Goal: Task Accomplishment & Management: Complete application form

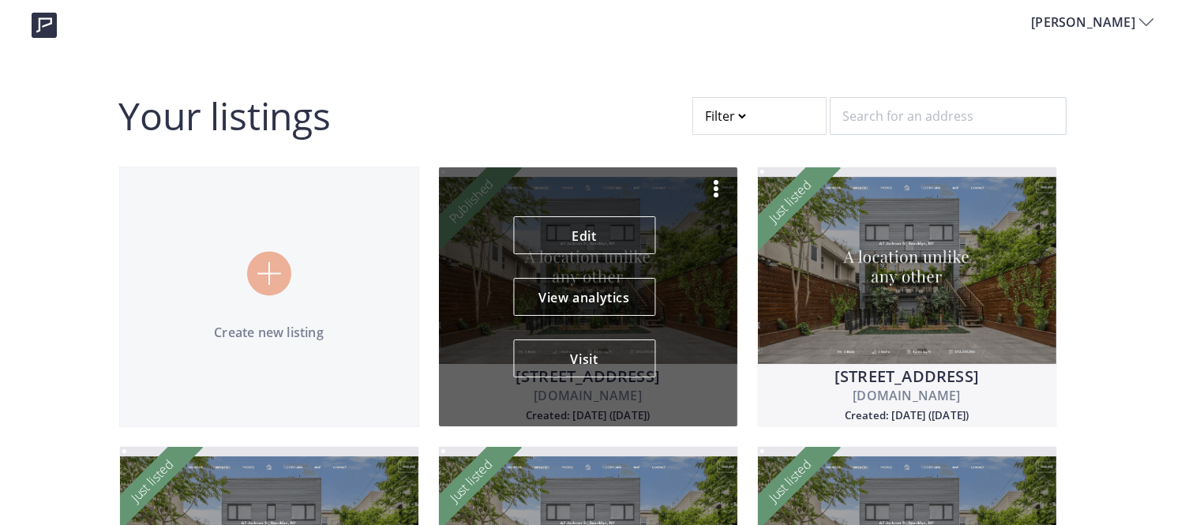
click at [719, 189] on img at bounding box center [715, 188] width 19 height 19
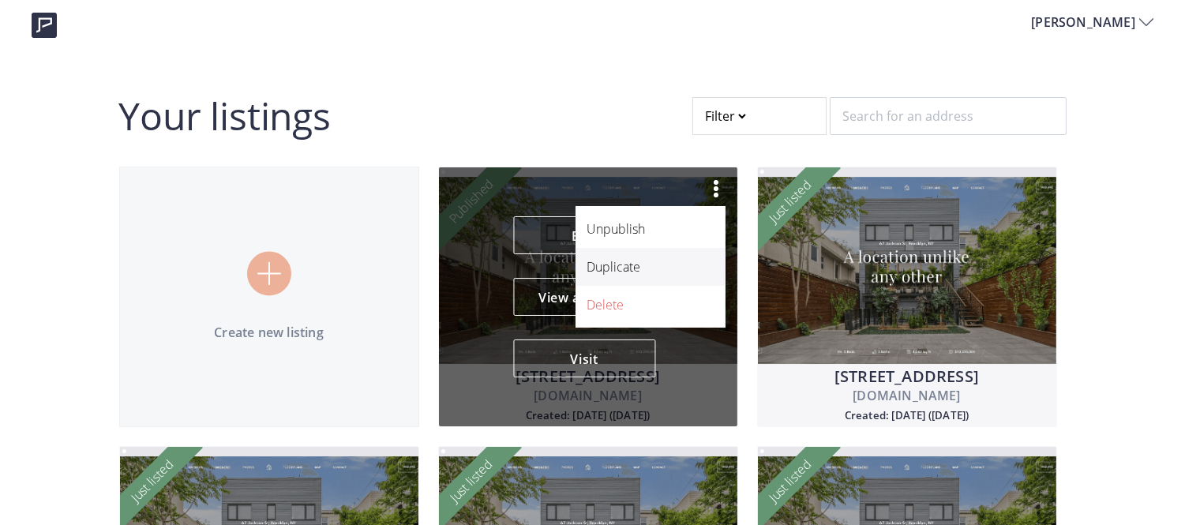
click at [643, 270] on p "Duplicate" at bounding box center [641, 266] width 109 height 19
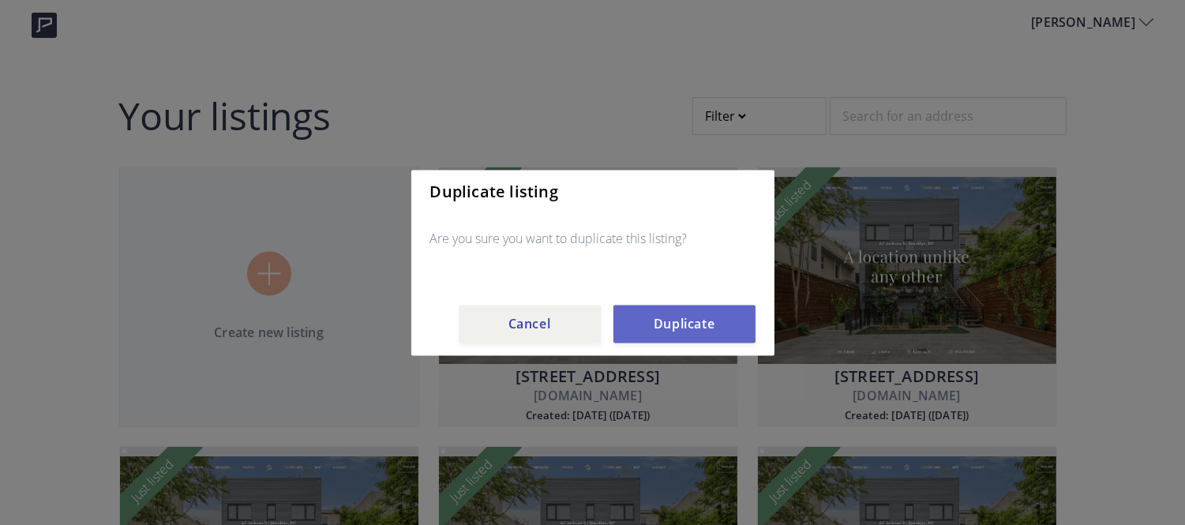
click at [638, 327] on button "Duplicate" at bounding box center [684, 324] width 142 height 38
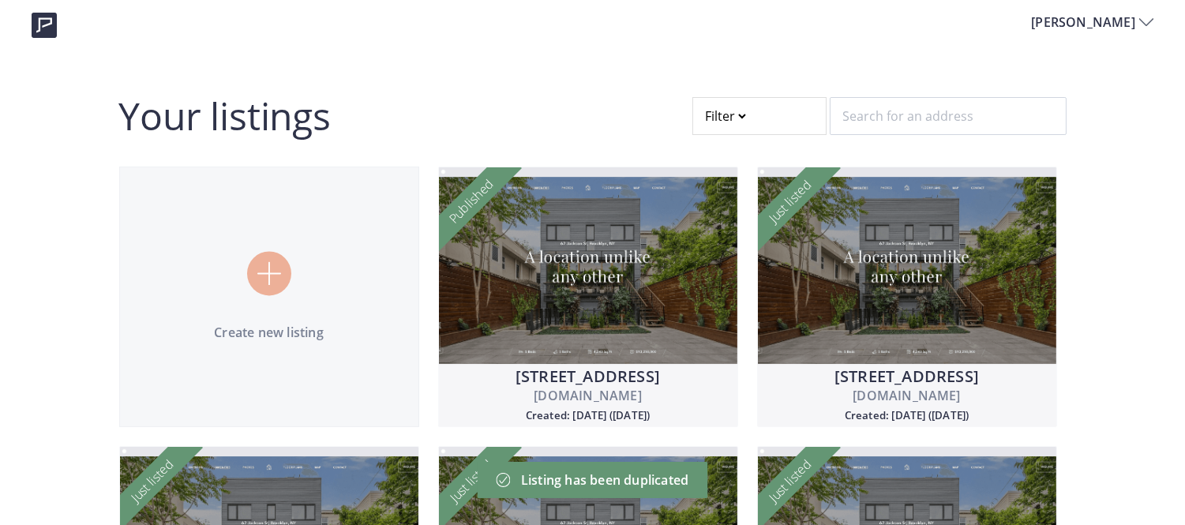
click at [767, 105] on div at bounding box center [759, 116] width 134 height 38
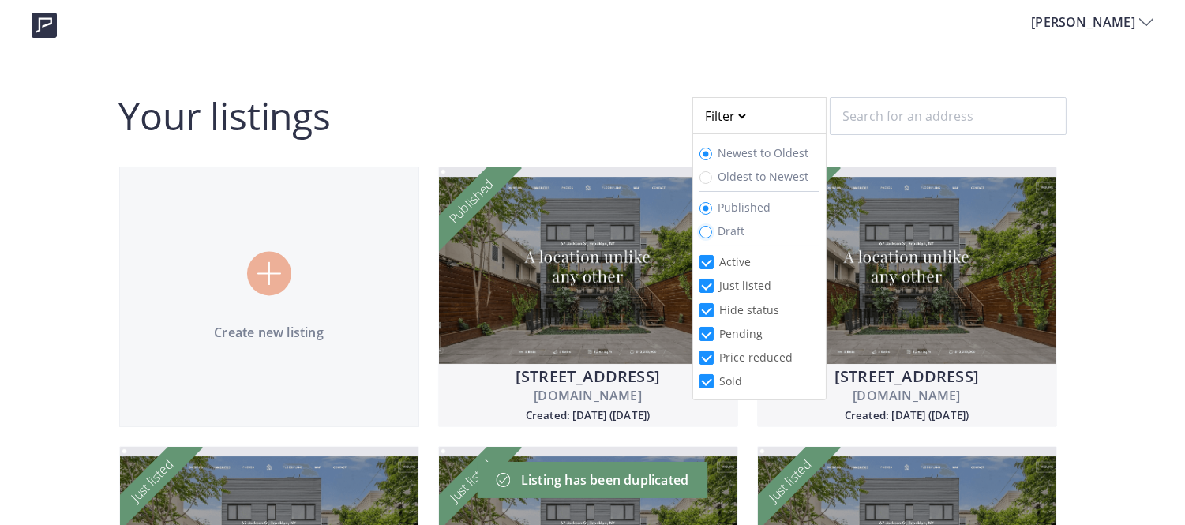
click at [699, 230] on input "Draft" at bounding box center [705, 232] width 13 height 13
radio input "true"
radio input "false"
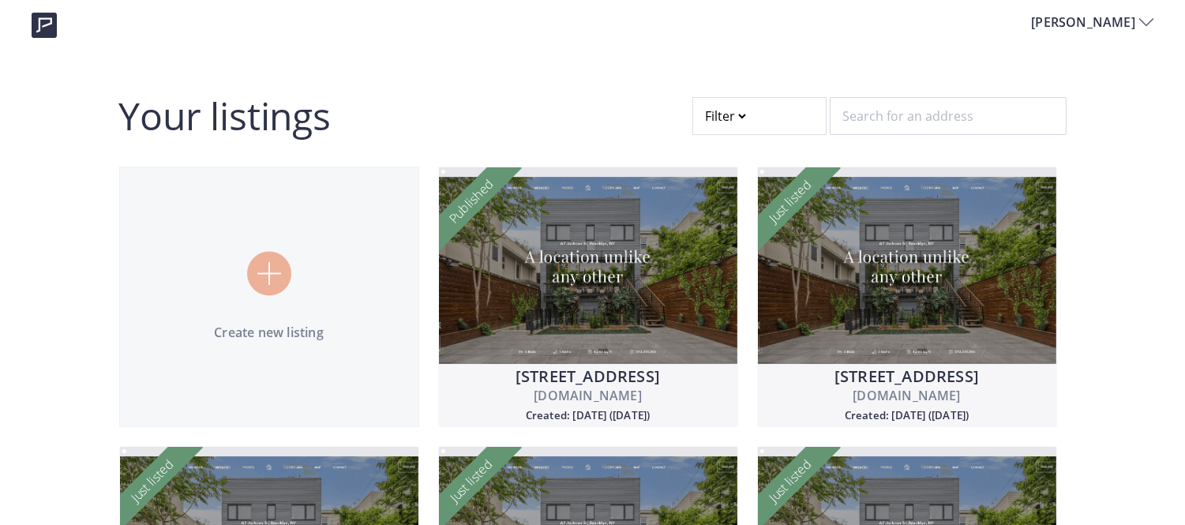
click at [729, 119] on div at bounding box center [759, 116] width 134 height 38
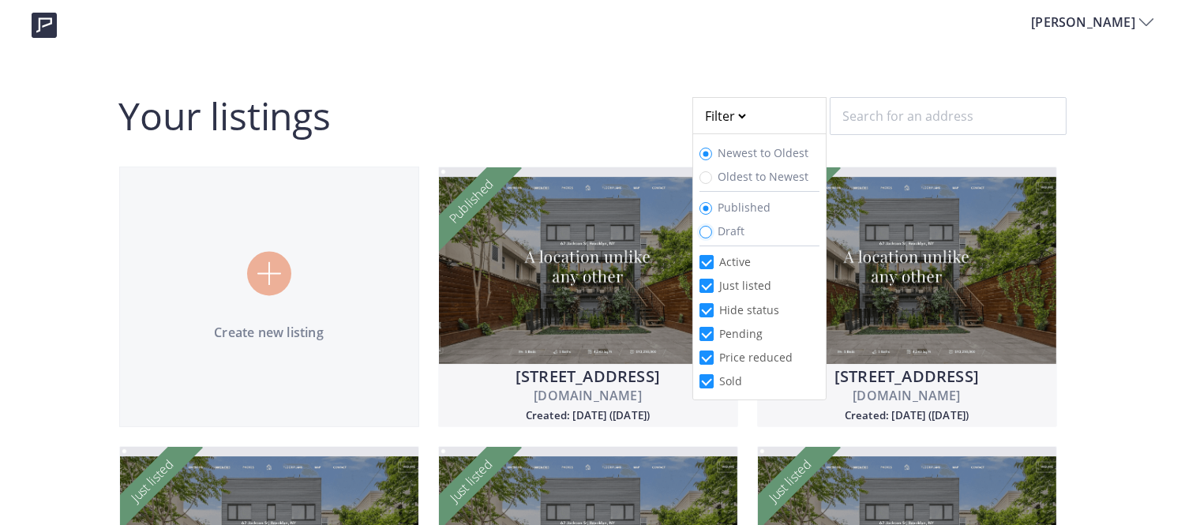
click at [701, 229] on input "Draft" at bounding box center [705, 232] width 13 height 13
radio input "true"
radio input "false"
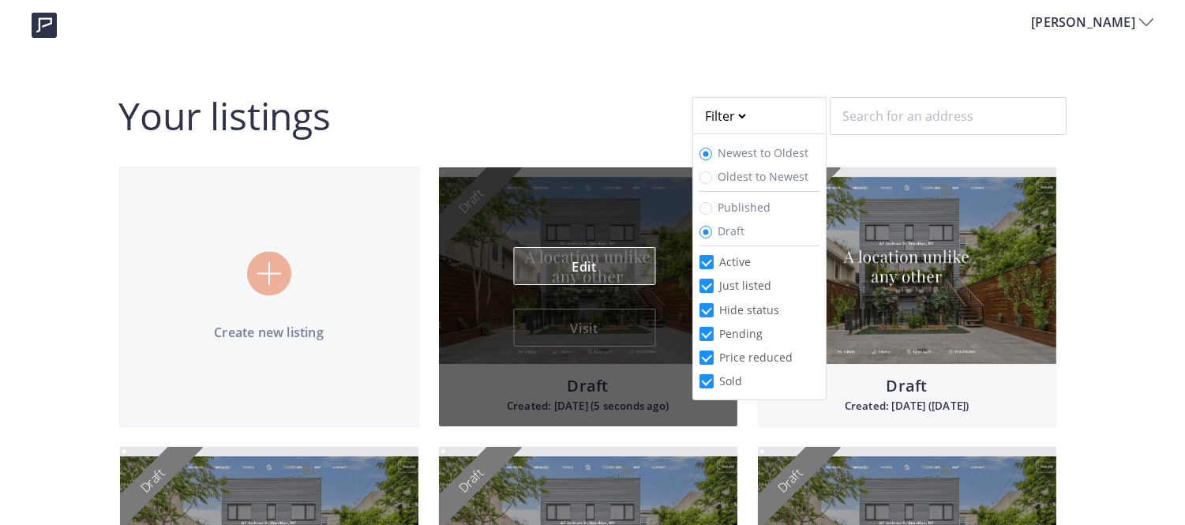
click at [605, 263] on link "Edit" at bounding box center [584, 266] width 142 height 38
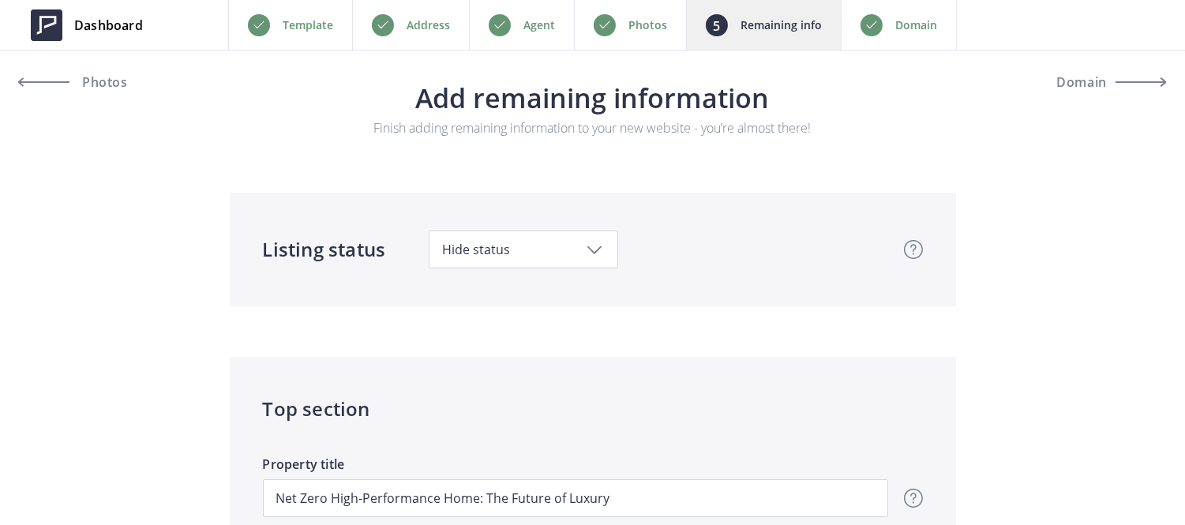
click at [640, 37] on div "Photos" at bounding box center [630, 25] width 112 height 50
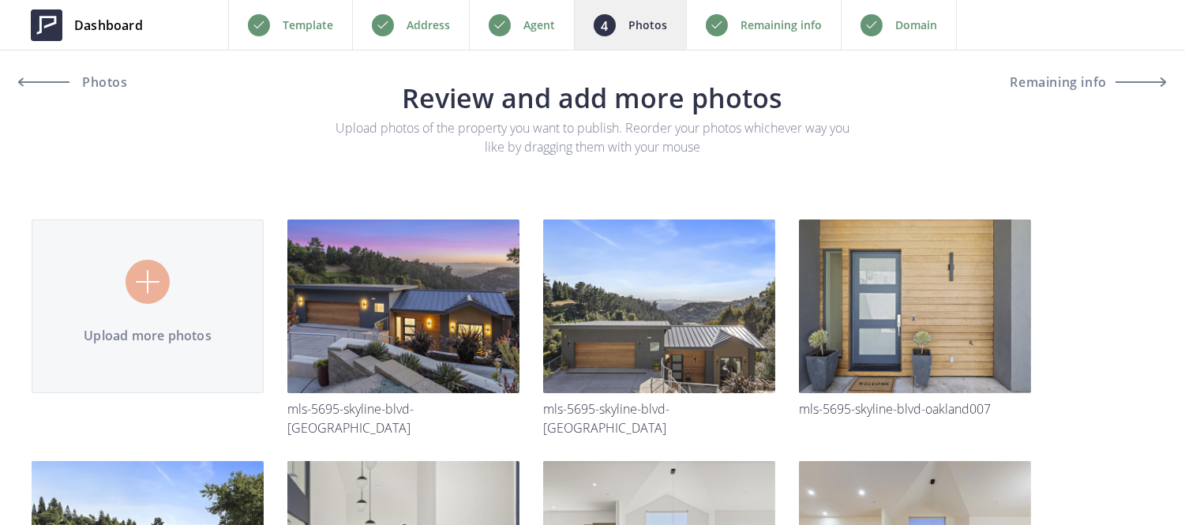
scroll to position [128, 0]
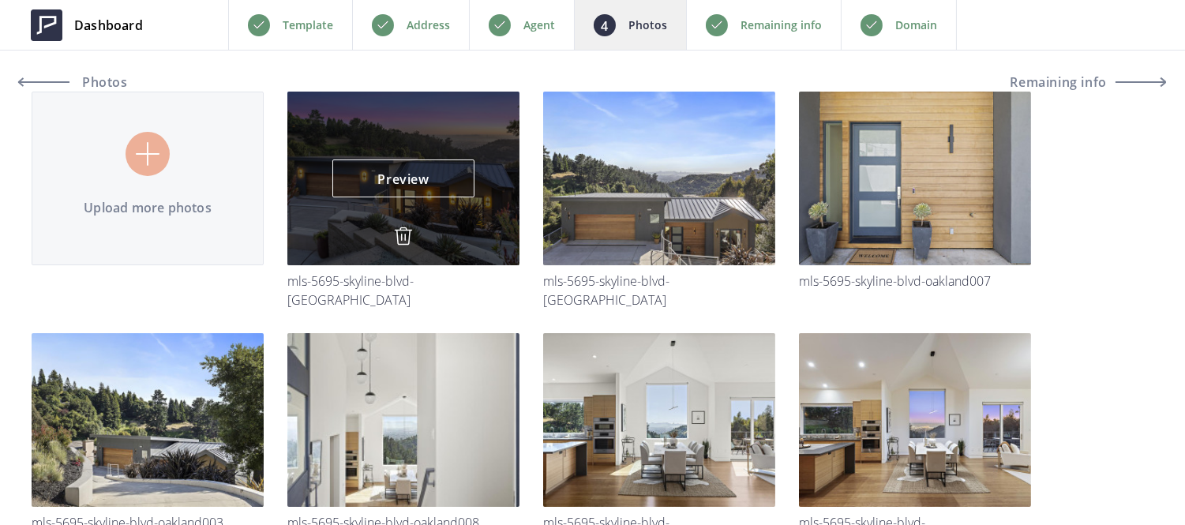
click at [397, 237] on img at bounding box center [403, 236] width 19 height 19
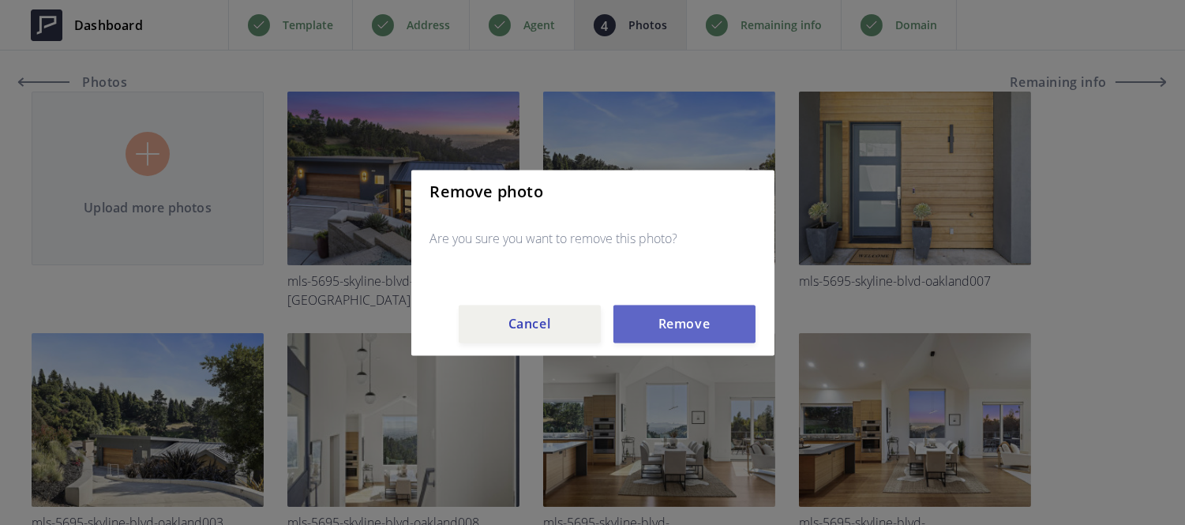
click at [681, 325] on button "Remove" at bounding box center [684, 324] width 142 height 38
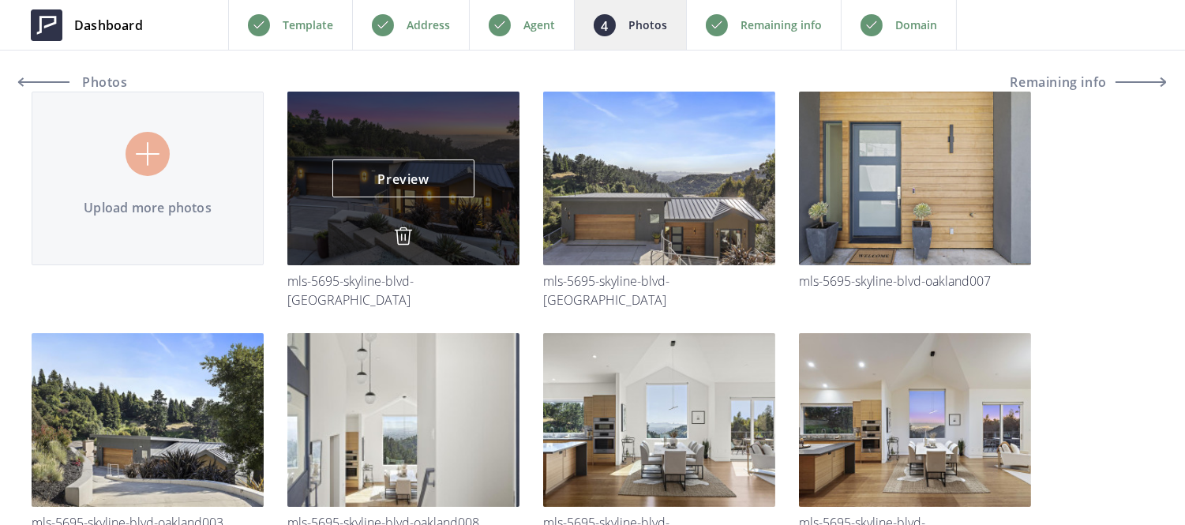
click at [403, 246] on link at bounding box center [403, 238] width 19 height 23
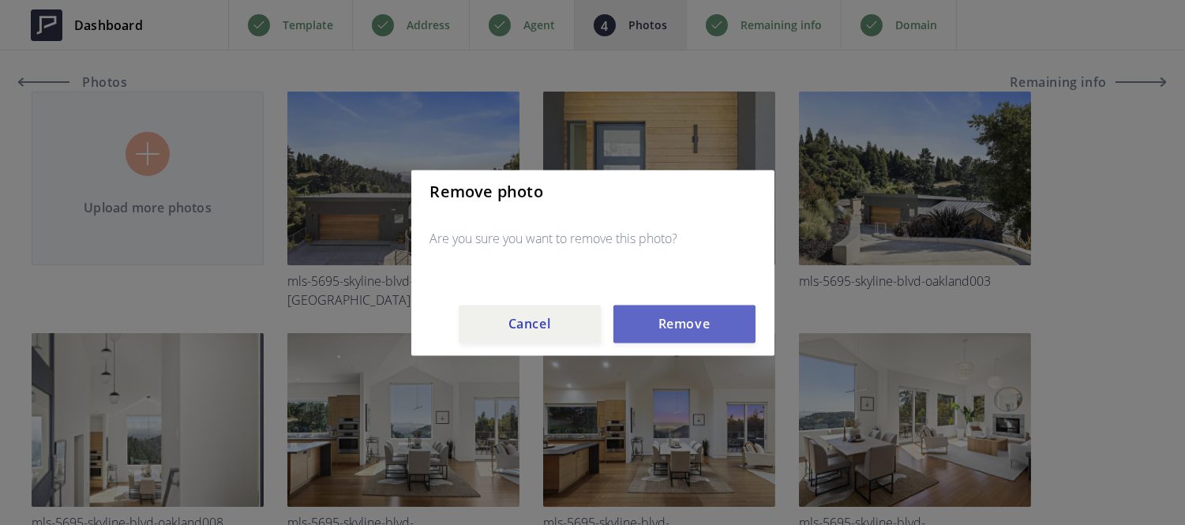
click at [669, 337] on button "Remove" at bounding box center [684, 324] width 142 height 38
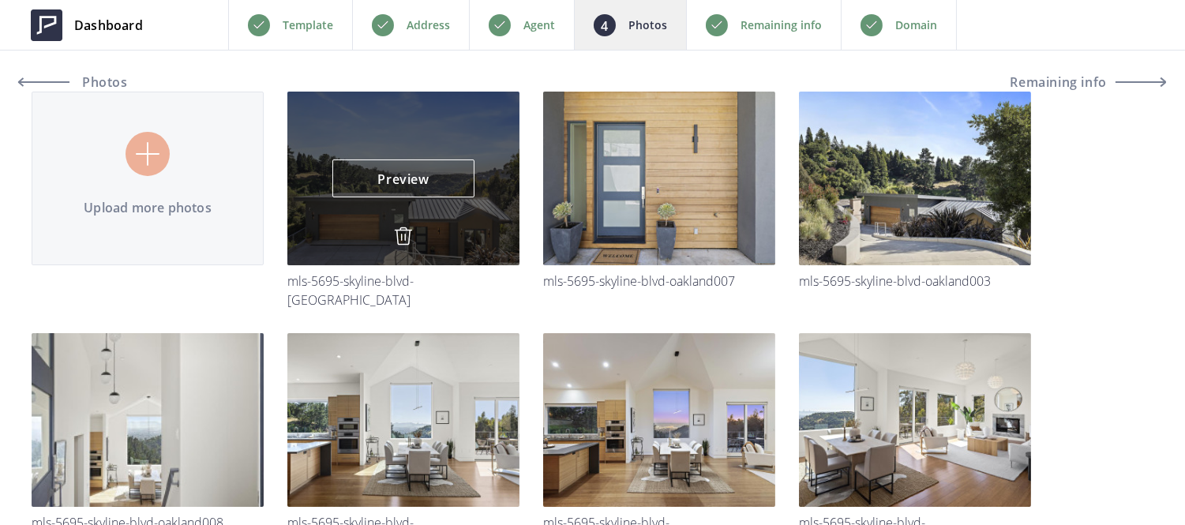
click at [409, 232] on img at bounding box center [403, 236] width 19 height 19
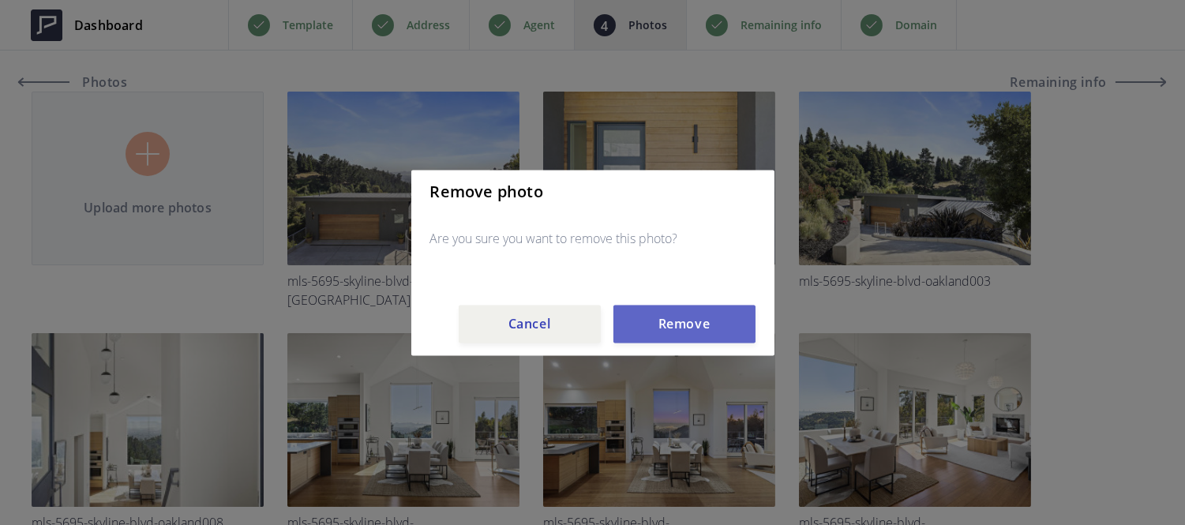
click at [684, 309] on button "Remove" at bounding box center [684, 324] width 142 height 38
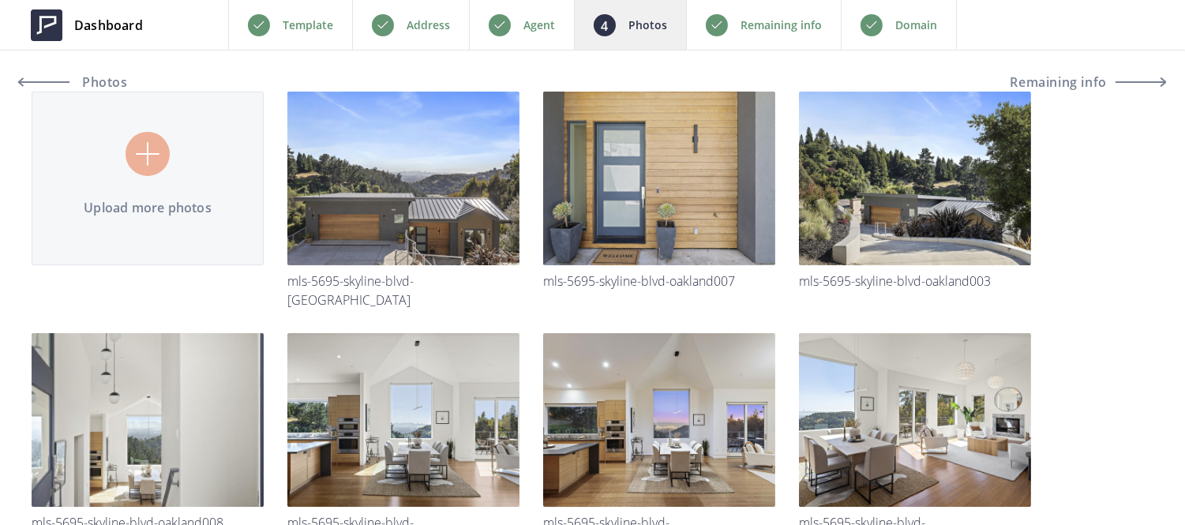
click at [427, 28] on p "Address" at bounding box center [428, 25] width 43 height 19
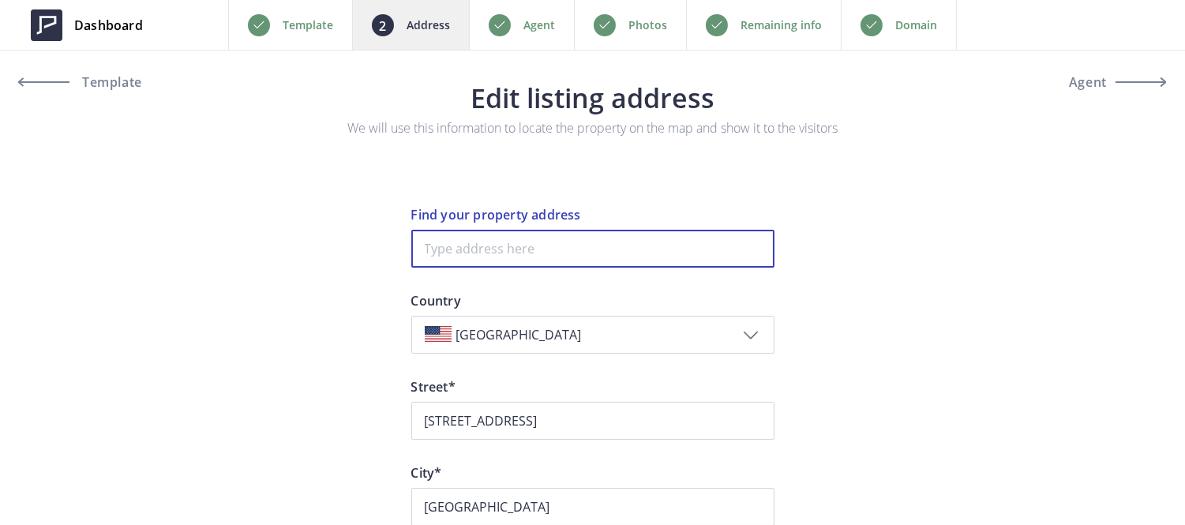
click at [495, 254] on input at bounding box center [592, 249] width 363 height 38
paste input "[STREET_ADDRESS][PERSON_NAME]"
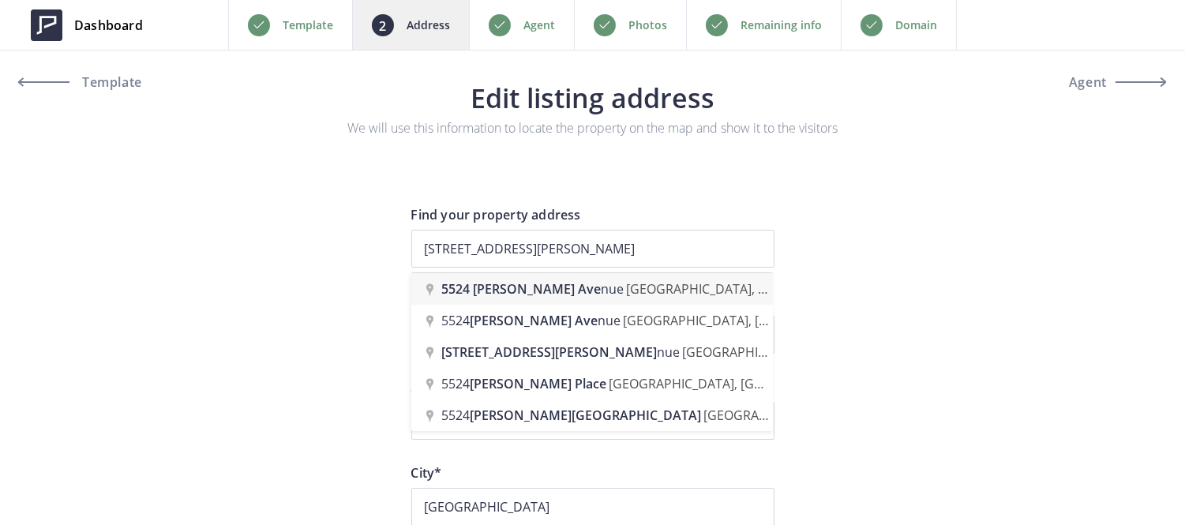
type input "[STREET_ADDRESS][PERSON_NAME]"
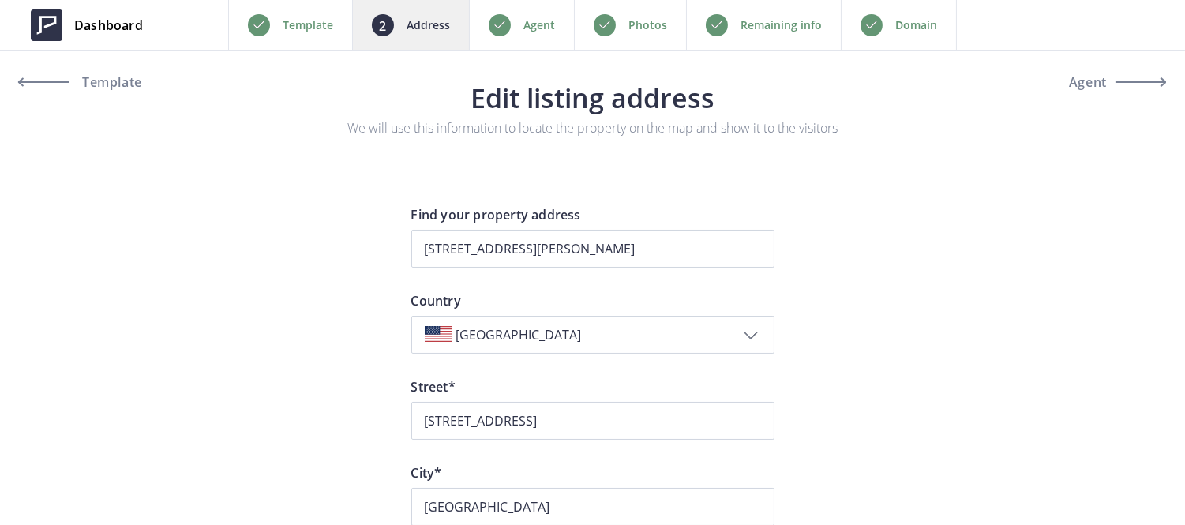
type input "Shattuck Avenue 5524"
type input "94609"
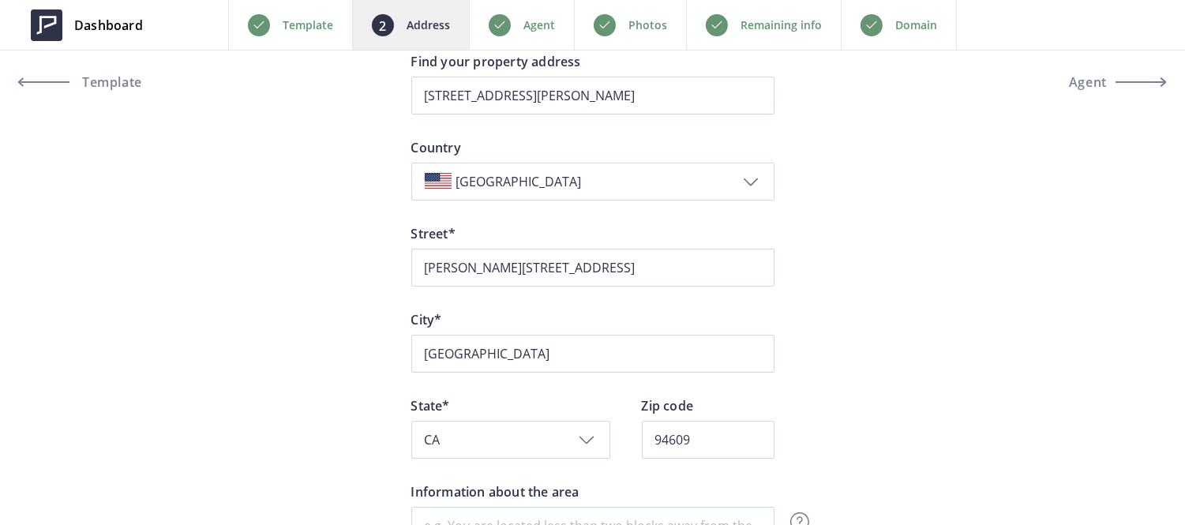
scroll to position [154, 0]
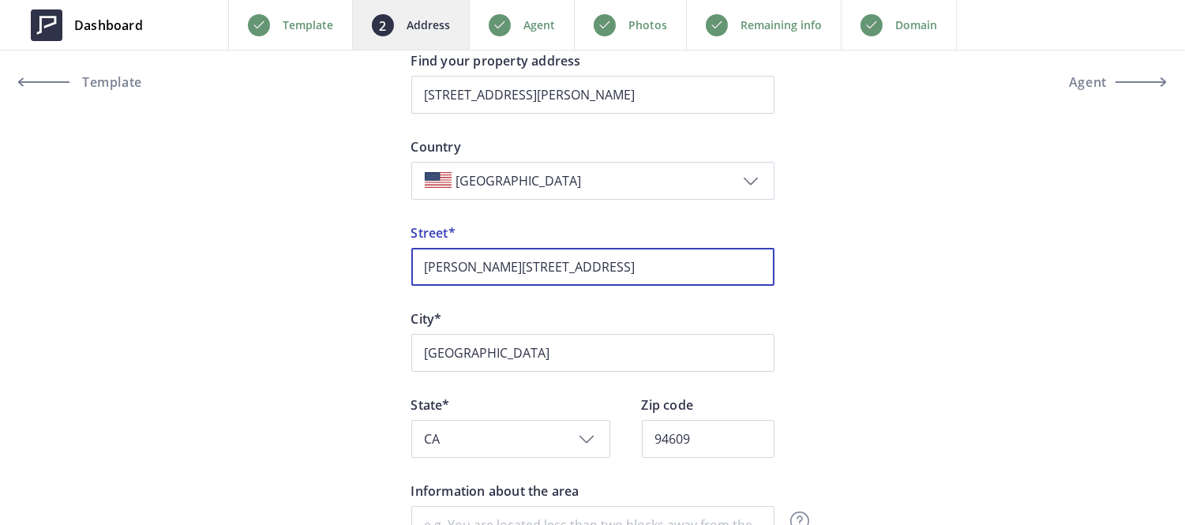
click at [543, 266] on input "Shattuck Avenue 5524" at bounding box center [592, 267] width 363 height 38
click at [421, 259] on input "Shattuck Avenue" at bounding box center [592, 267] width 363 height 38
paste input "5524"
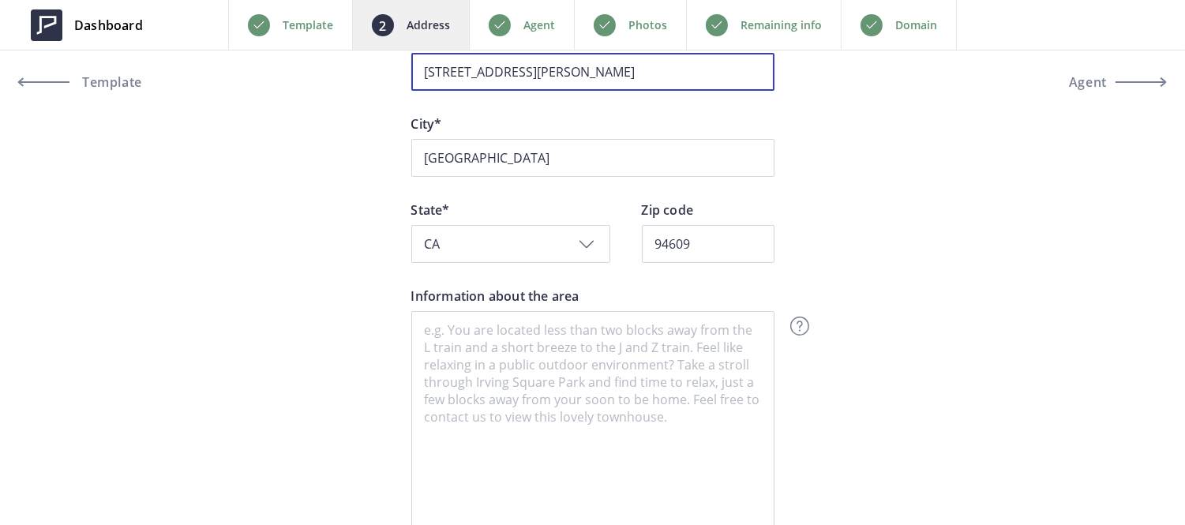
scroll to position [350, 0]
type input "5524 Shattuck Avenue"
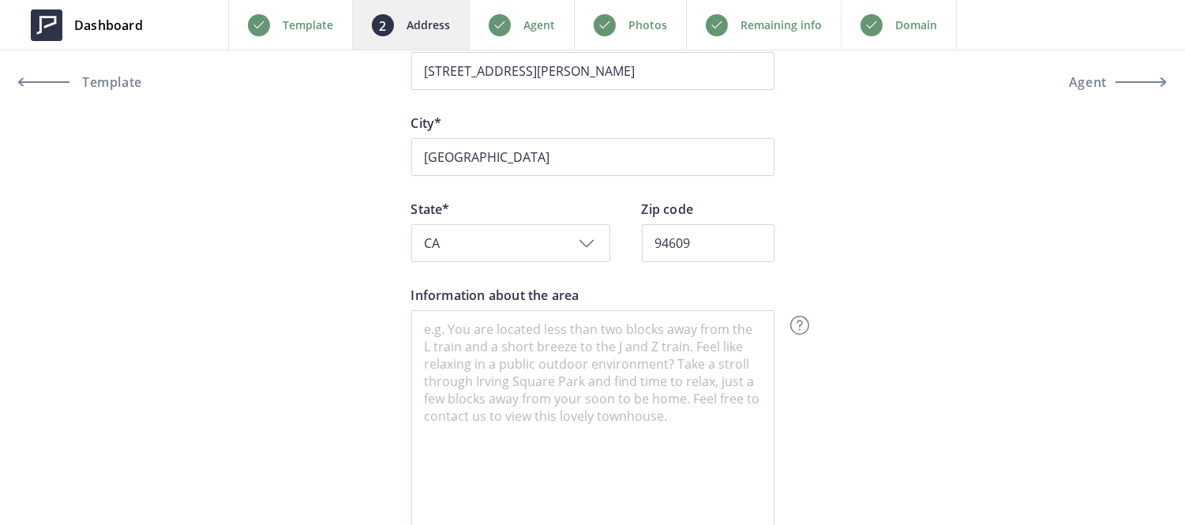
click at [658, 30] on p "Photos" at bounding box center [647, 25] width 39 height 19
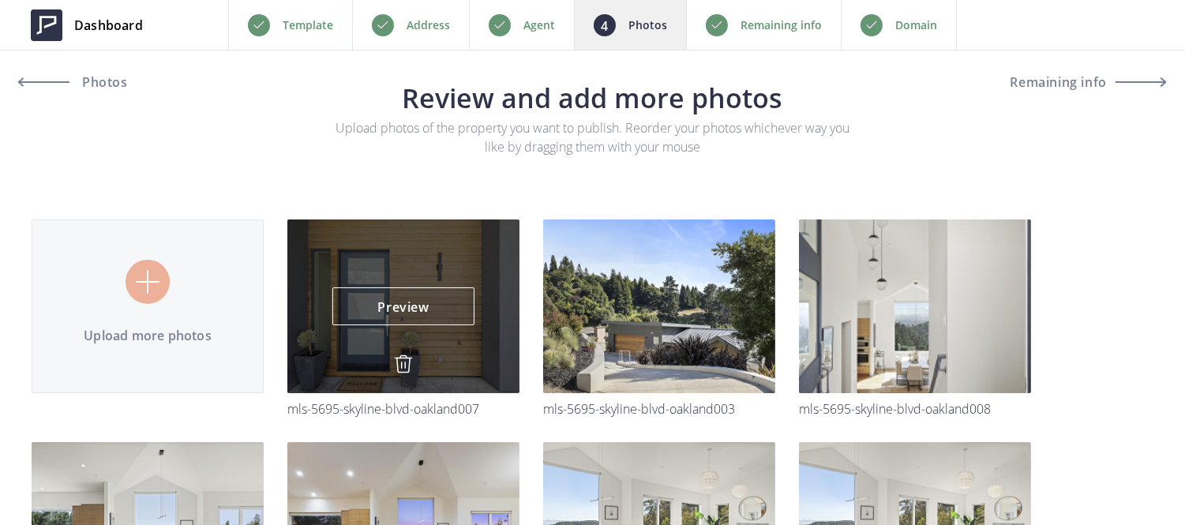
click at [398, 365] on img at bounding box center [403, 363] width 19 height 19
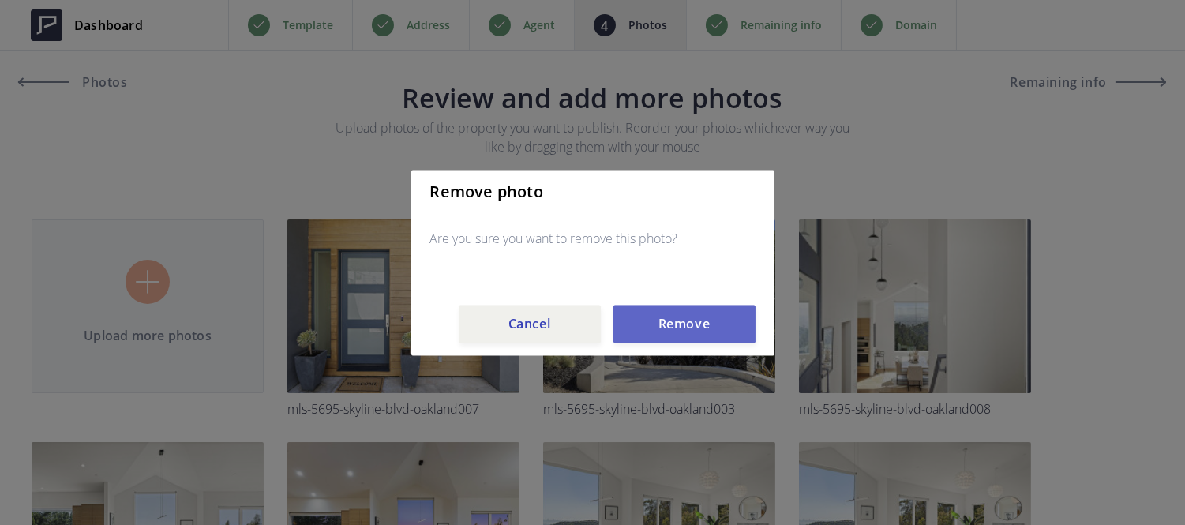
click at [691, 320] on button "Remove" at bounding box center [684, 324] width 142 height 38
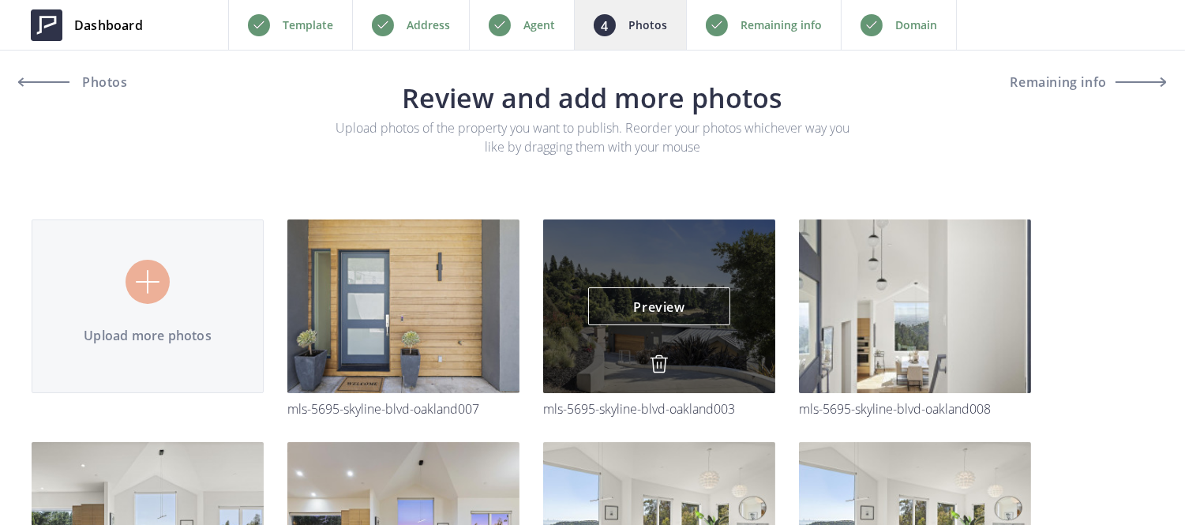
click at [663, 352] on div "Preview Preview" at bounding box center [659, 306] width 232 height 174
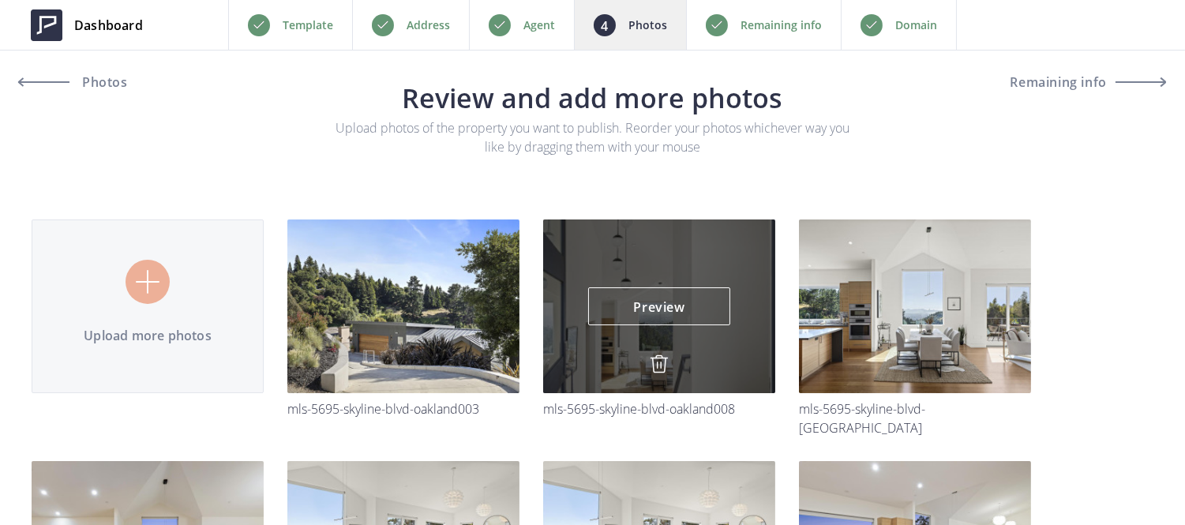
click at [661, 354] on img at bounding box center [659, 363] width 19 height 19
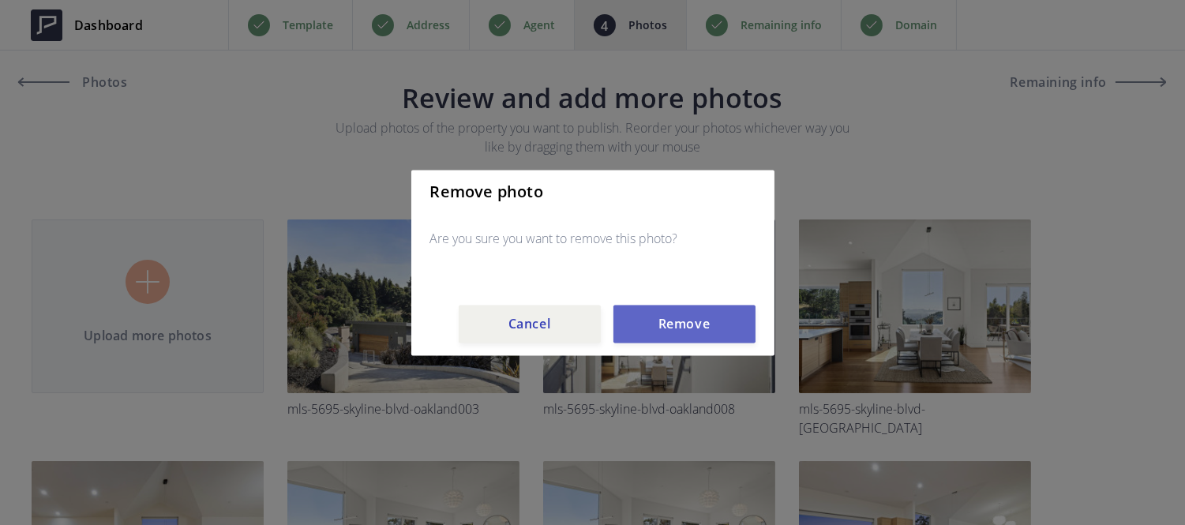
click at [667, 336] on button "Remove" at bounding box center [684, 324] width 142 height 38
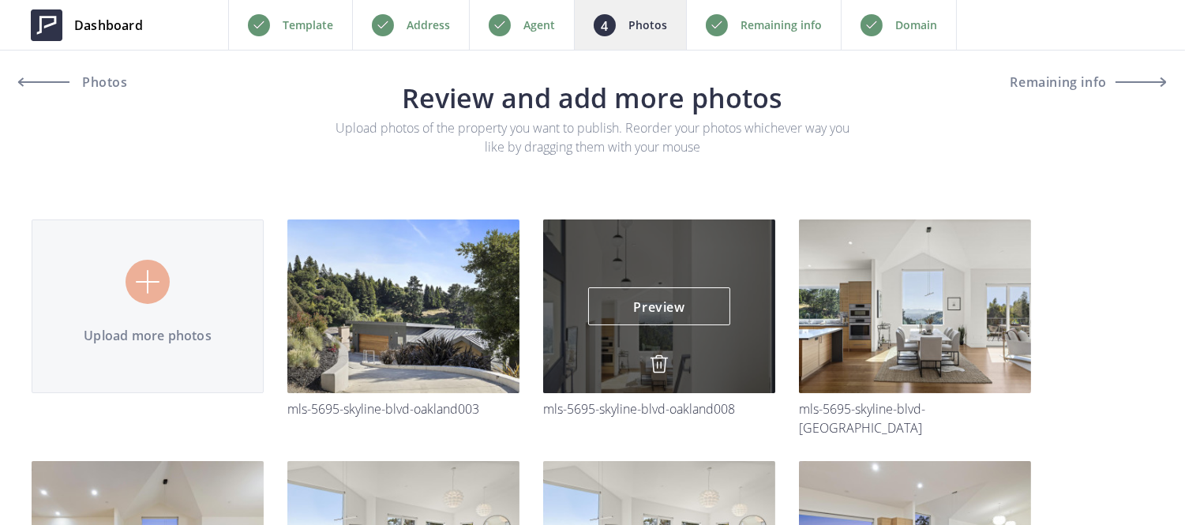
click at [653, 365] on img at bounding box center [659, 363] width 19 height 19
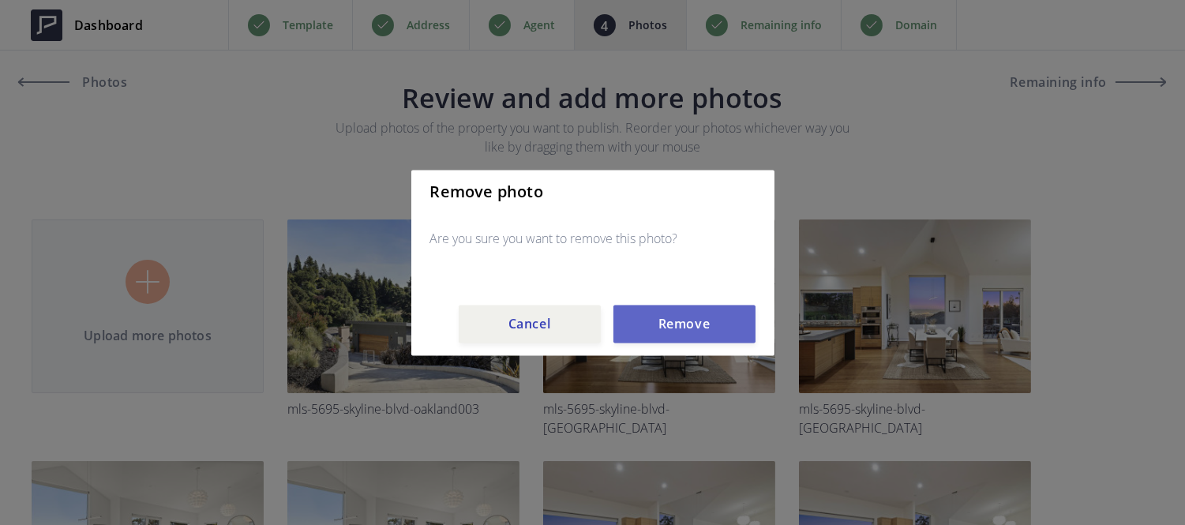
click at [671, 309] on button "Remove" at bounding box center [684, 324] width 142 height 38
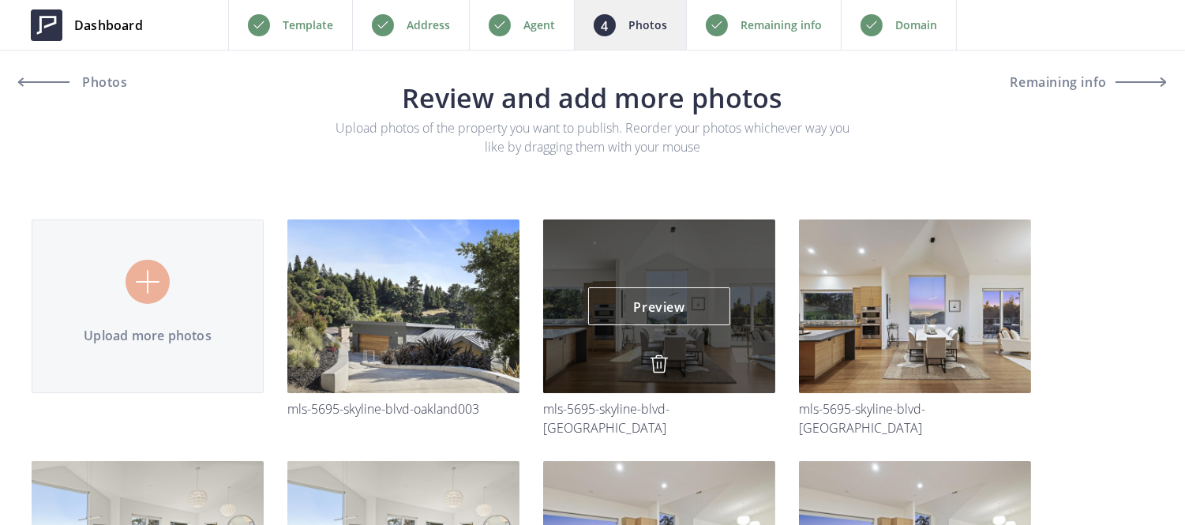
click at [658, 354] on img at bounding box center [659, 363] width 19 height 19
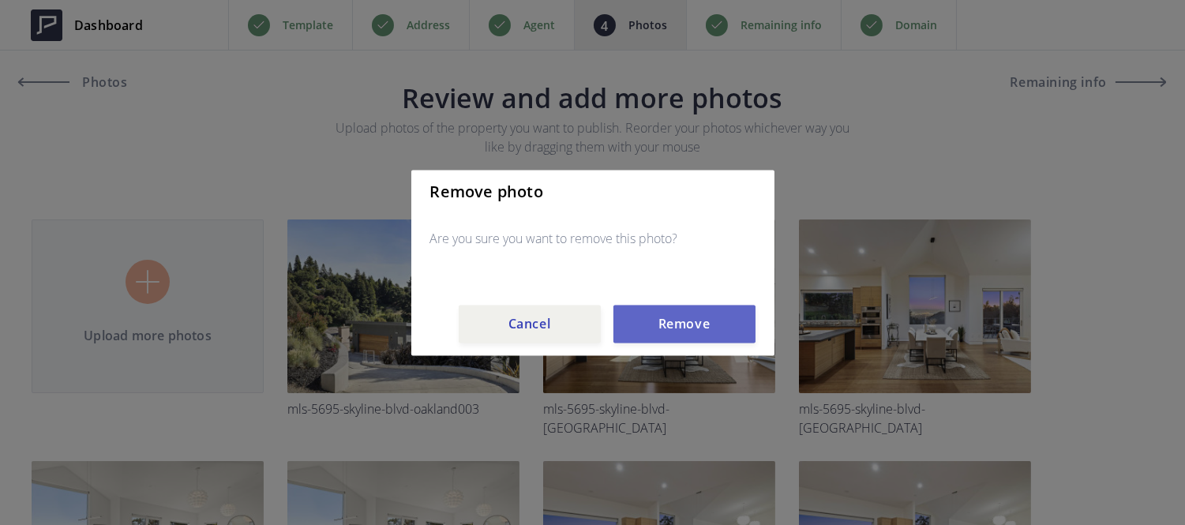
click at [665, 322] on button "Remove" at bounding box center [684, 324] width 142 height 38
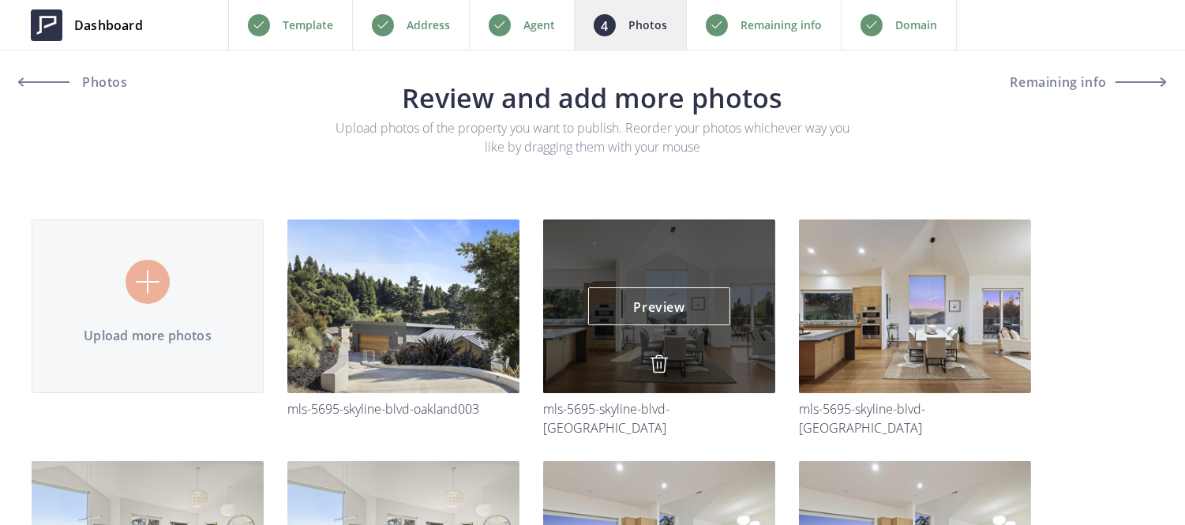
click at [658, 371] on img at bounding box center [659, 363] width 19 height 19
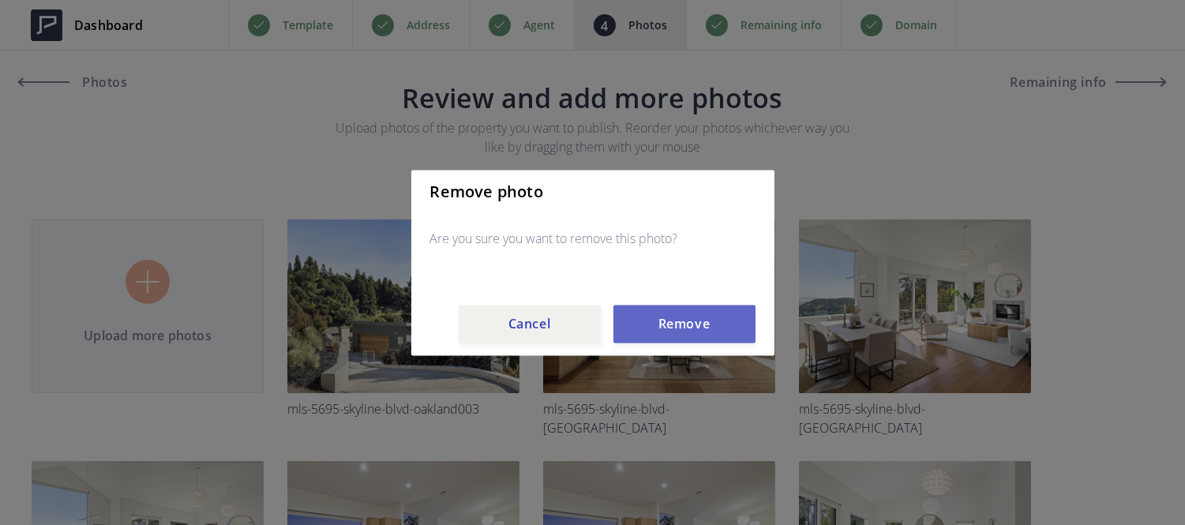
click at [673, 332] on button "Remove" at bounding box center [684, 324] width 142 height 38
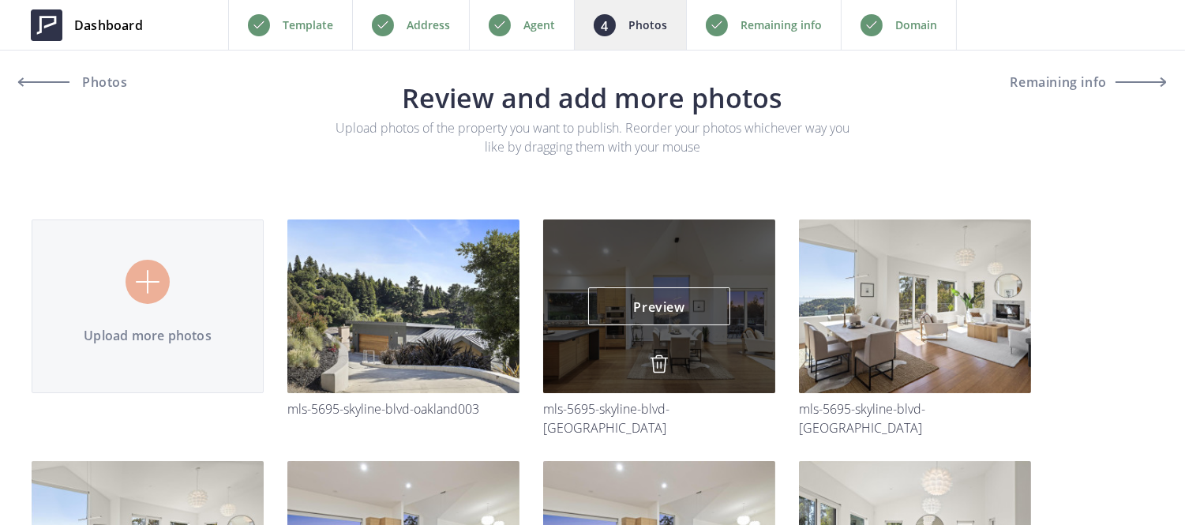
click at [653, 367] on img at bounding box center [659, 363] width 19 height 19
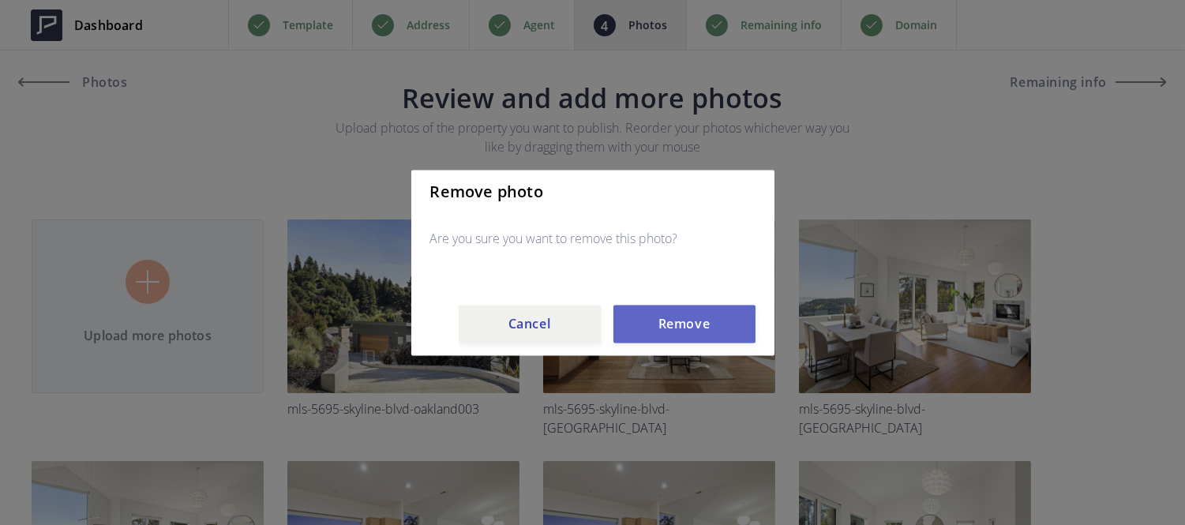
click at [664, 305] on button "Remove" at bounding box center [684, 324] width 142 height 38
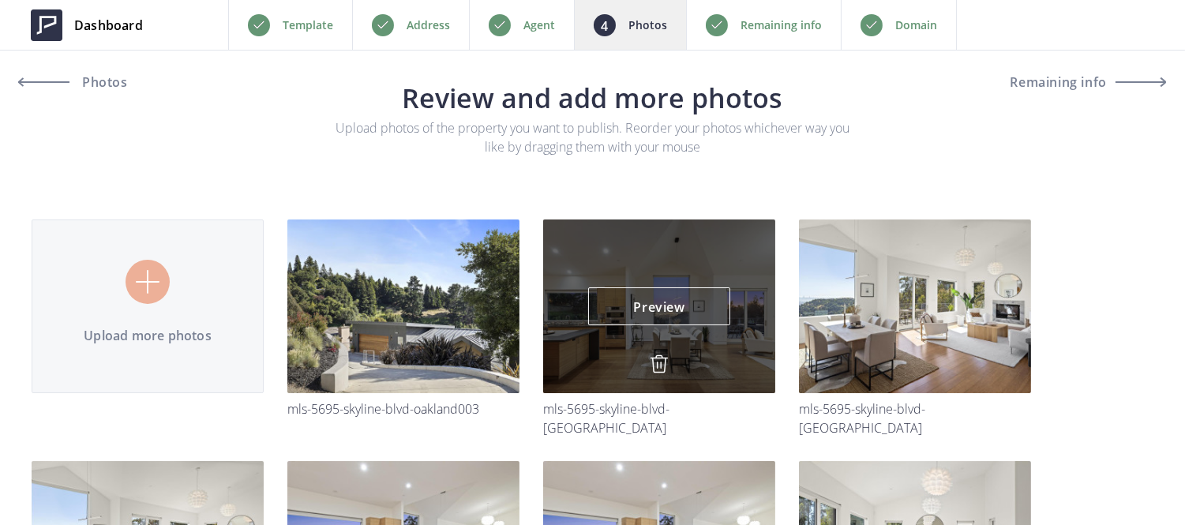
click at [654, 365] on img at bounding box center [659, 363] width 19 height 19
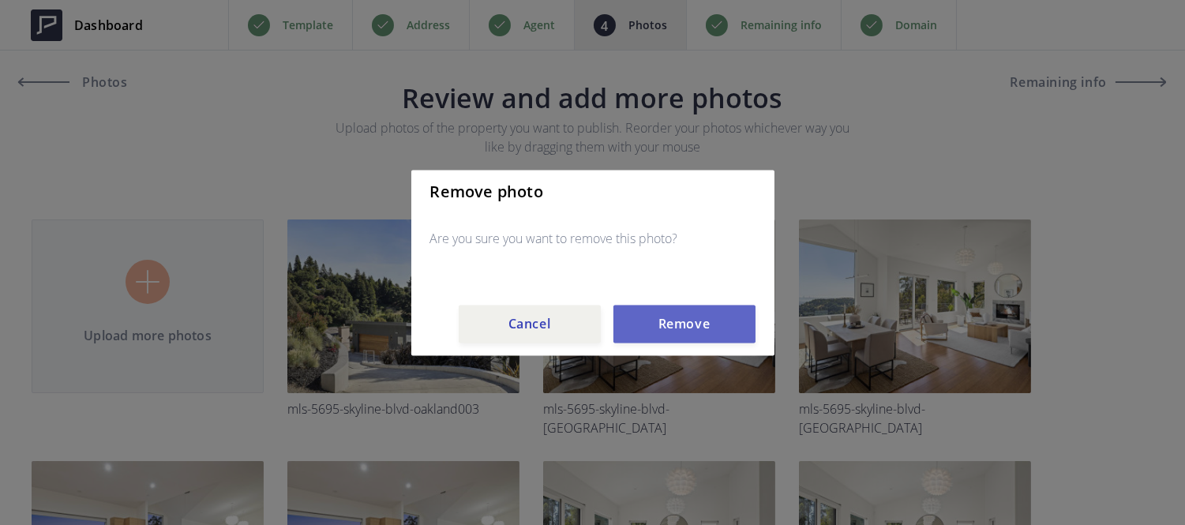
click at [655, 335] on button "Remove" at bounding box center [684, 324] width 142 height 38
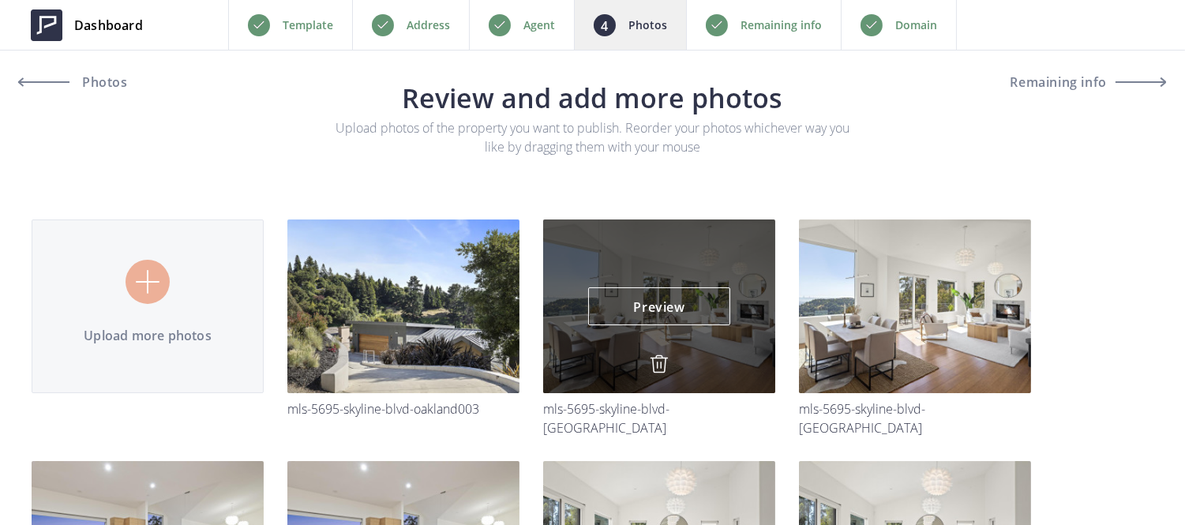
click at [656, 354] on img at bounding box center [659, 363] width 19 height 19
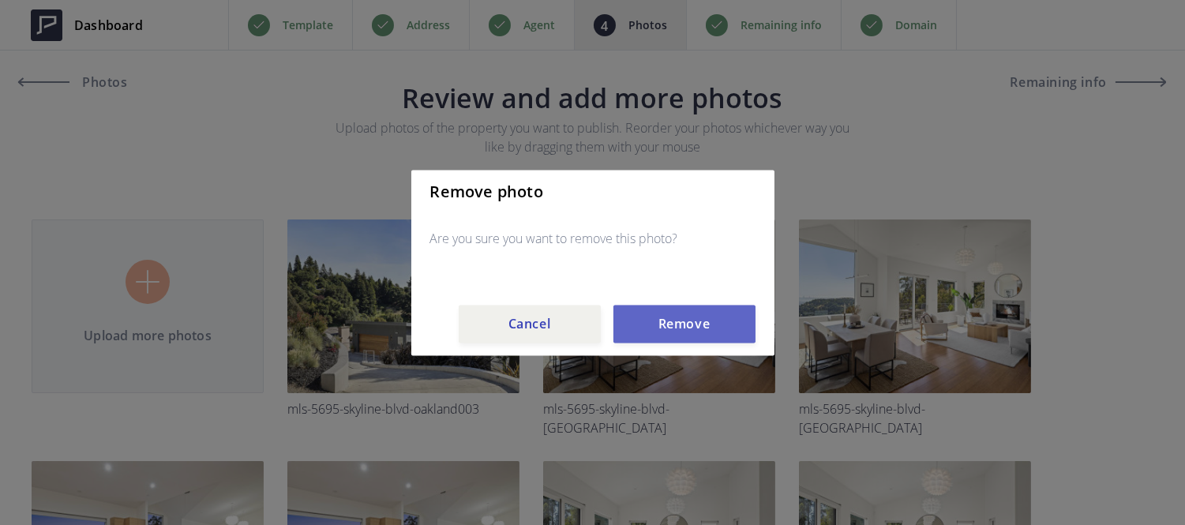
click at [660, 316] on button "Remove" at bounding box center [684, 324] width 142 height 38
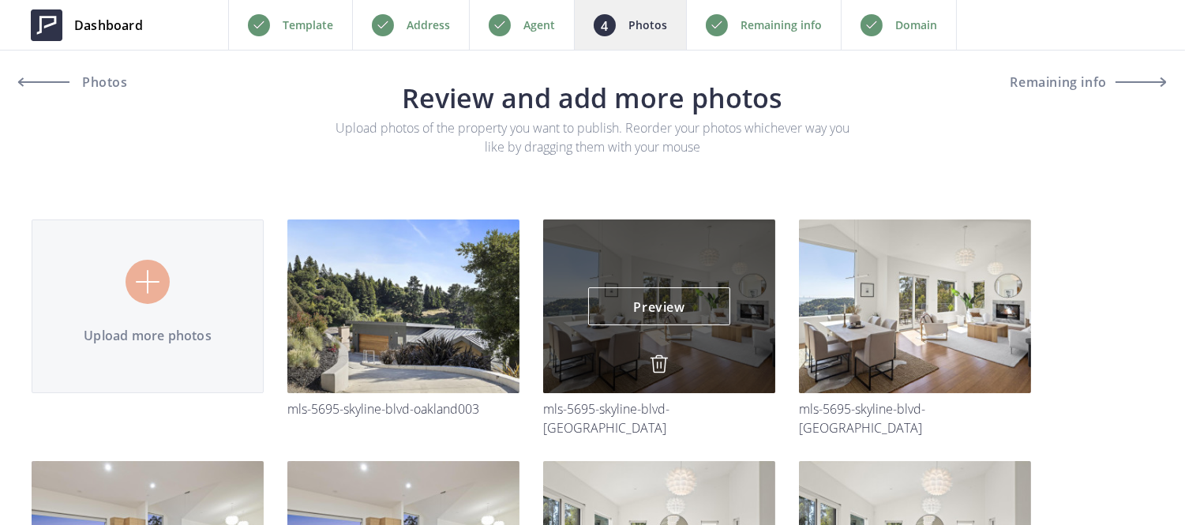
click at [654, 365] on img at bounding box center [659, 363] width 19 height 19
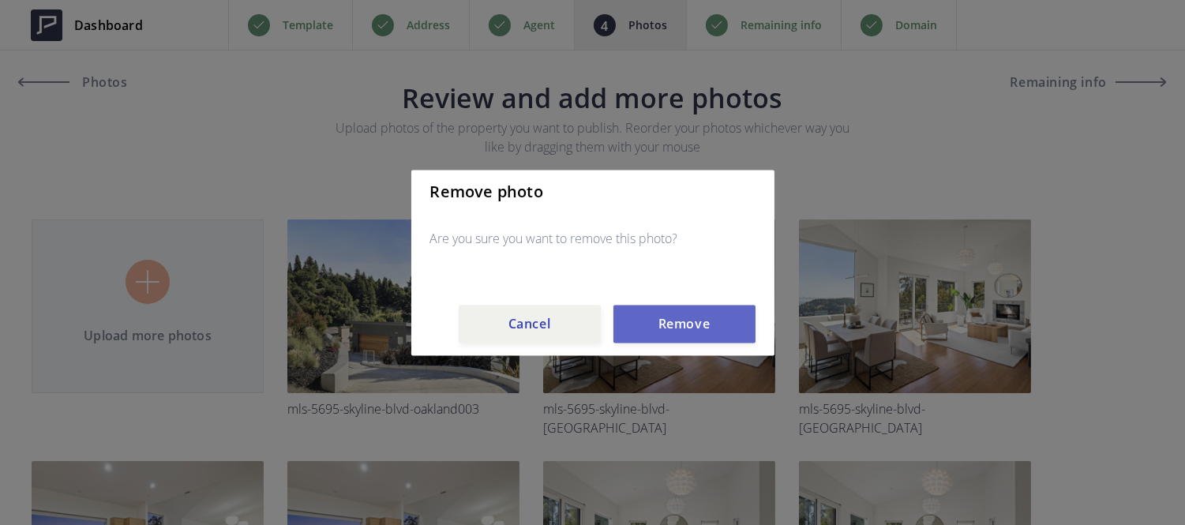
click at [658, 324] on button "Remove" at bounding box center [684, 324] width 142 height 38
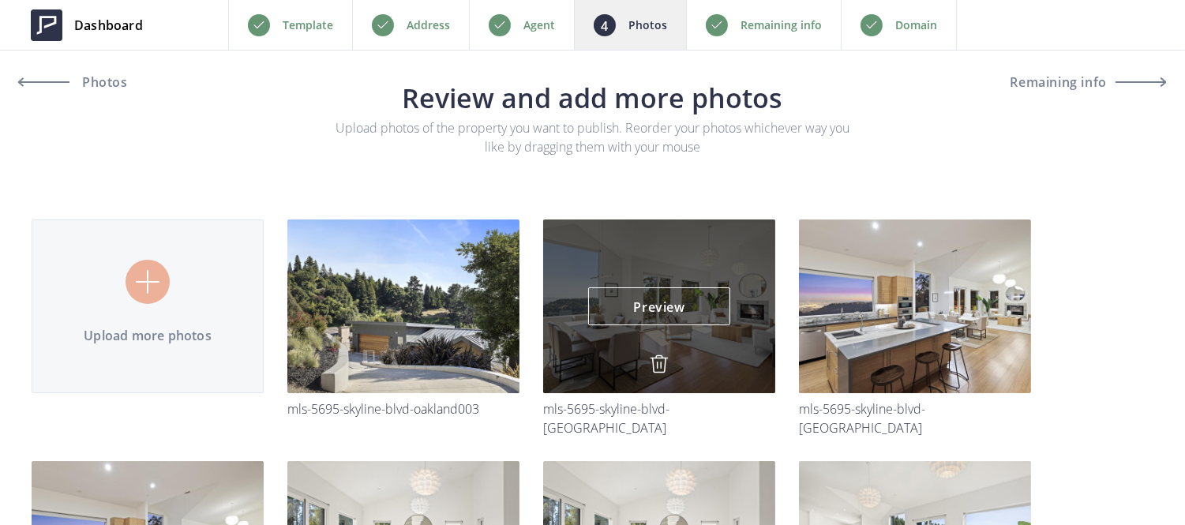
click at [661, 371] on img at bounding box center [659, 363] width 19 height 19
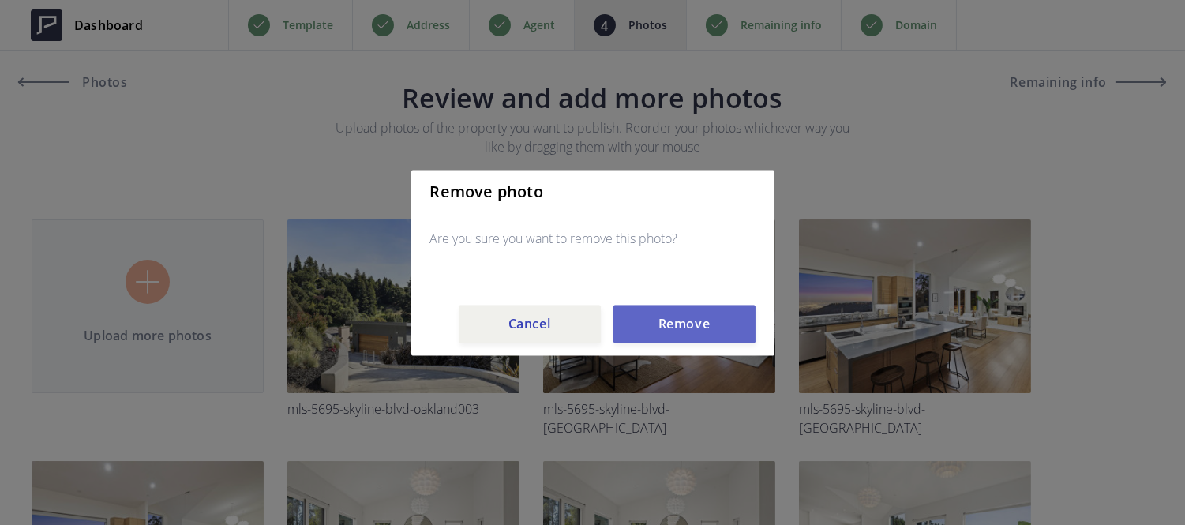
click at [665, 329] on button "Remove" at bounding box center [684, 324] width 142 height 38
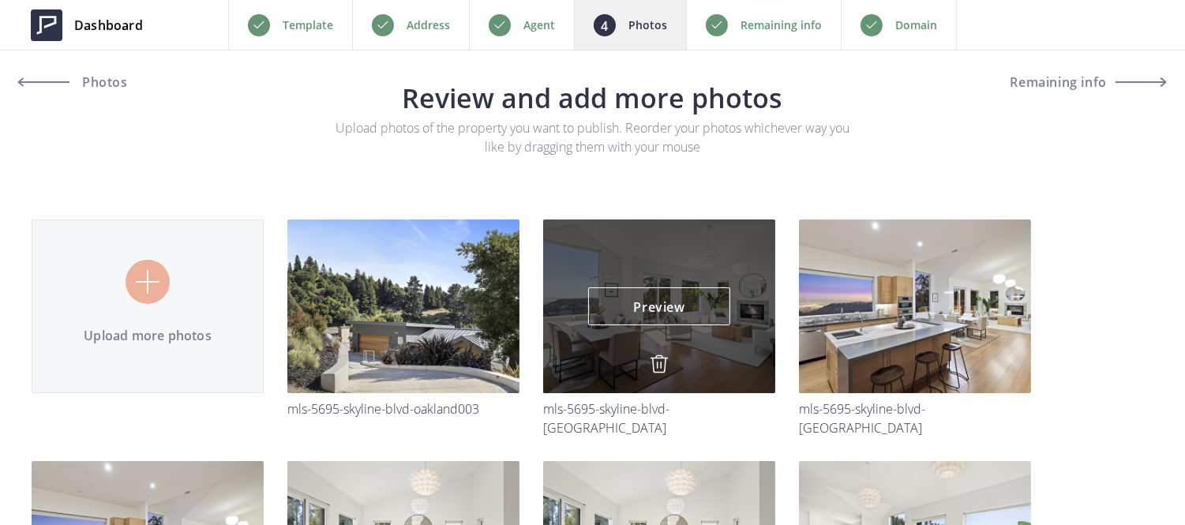
click at [656, 364] on img at bounding box center [659, 363] width 19 height 19
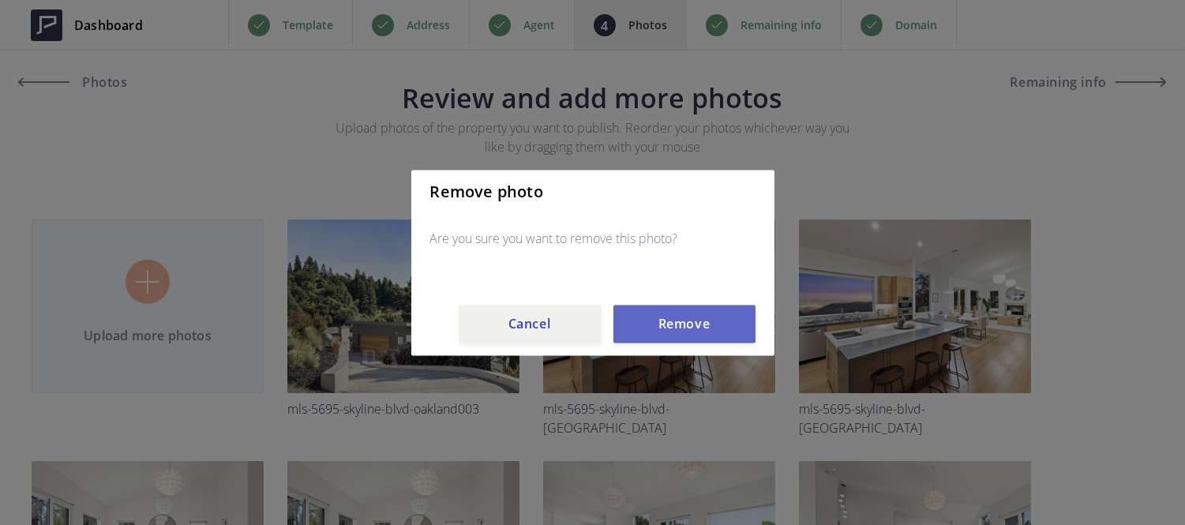
click at [658, 329] on button "Remove" at bounding box center [684, 324] width 142 height 38
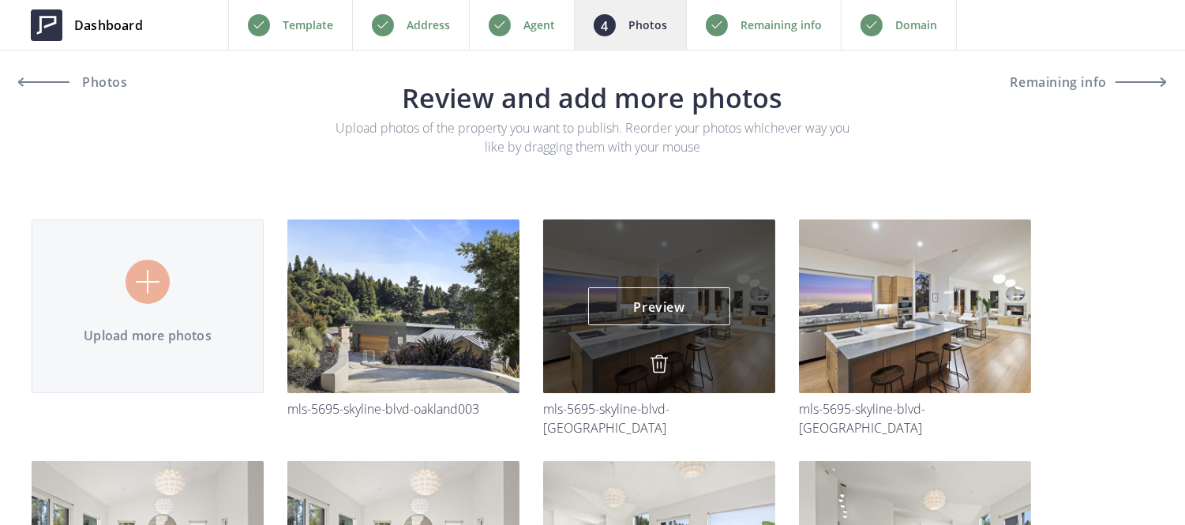
click at [658, 355] on img at bounding box center [659, 363] width 19 height 19
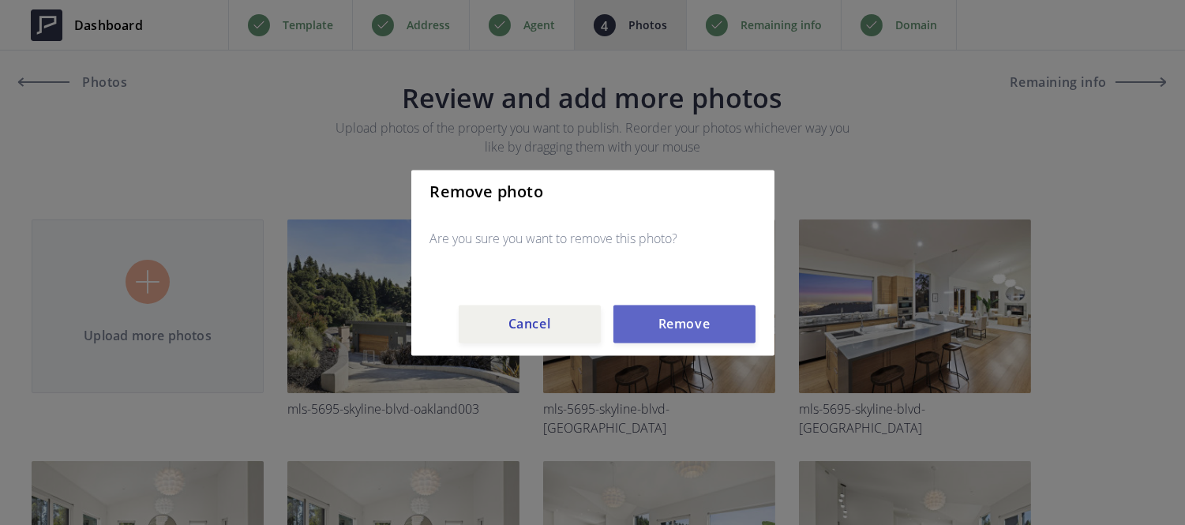
click at [660, 332] on button "Remove" at bounding box center [684, 324] width 142 height 38
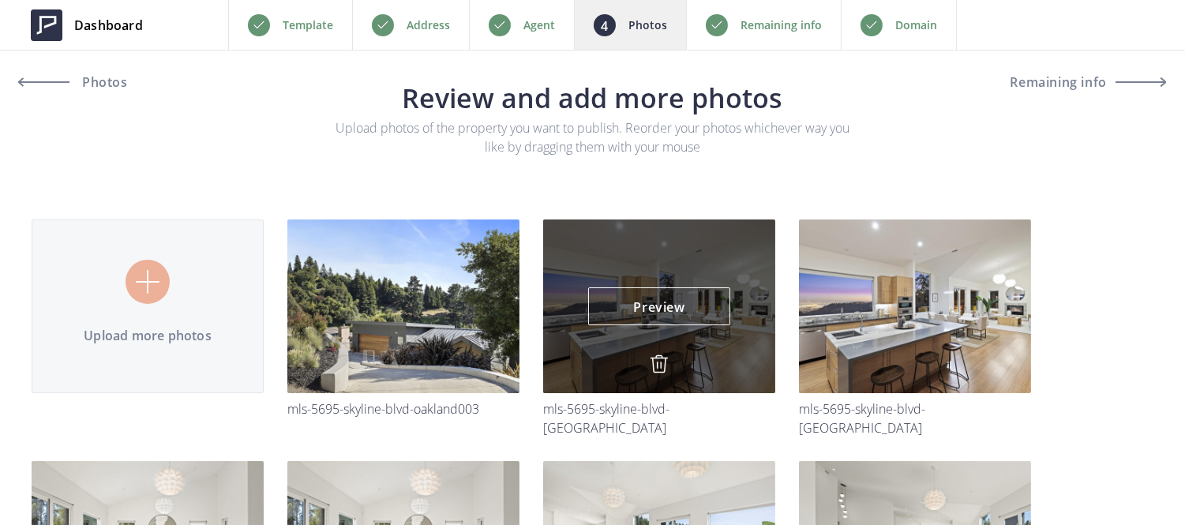
click at [660, 361] on img at bounding box center [659, 363] width 19 height 19
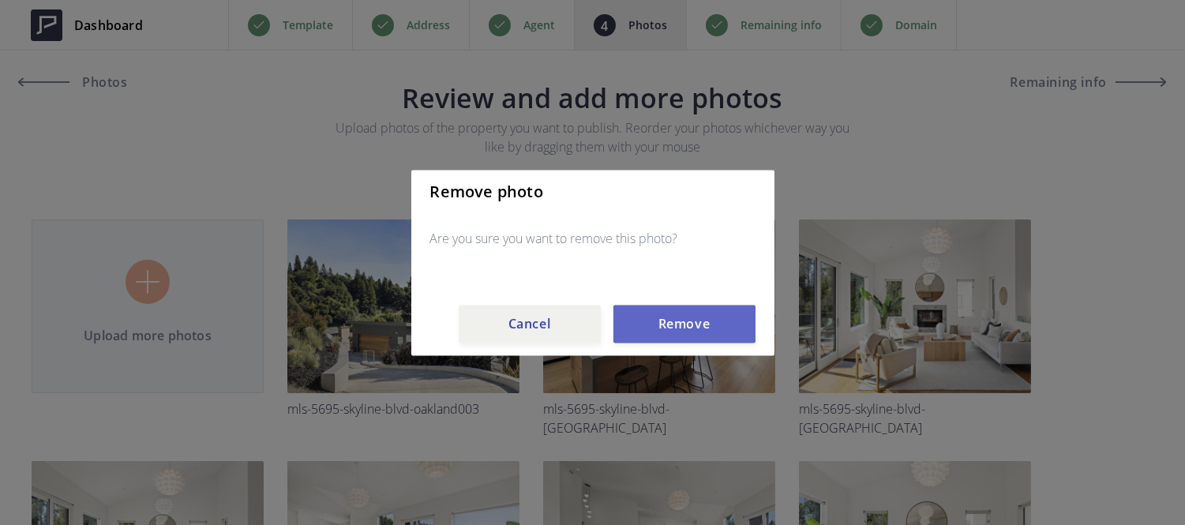
click at [664, 333] on button "Remove" at bounding box center [684, 324] width 142 height 38
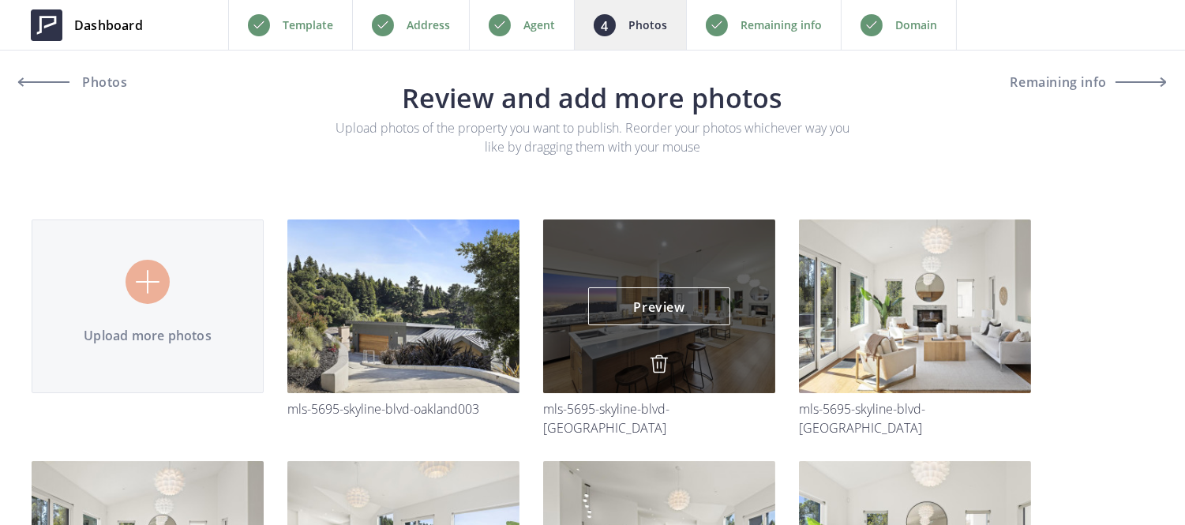
click at [660, 366] on img at bounding box center [659, 363] width 19 height 19
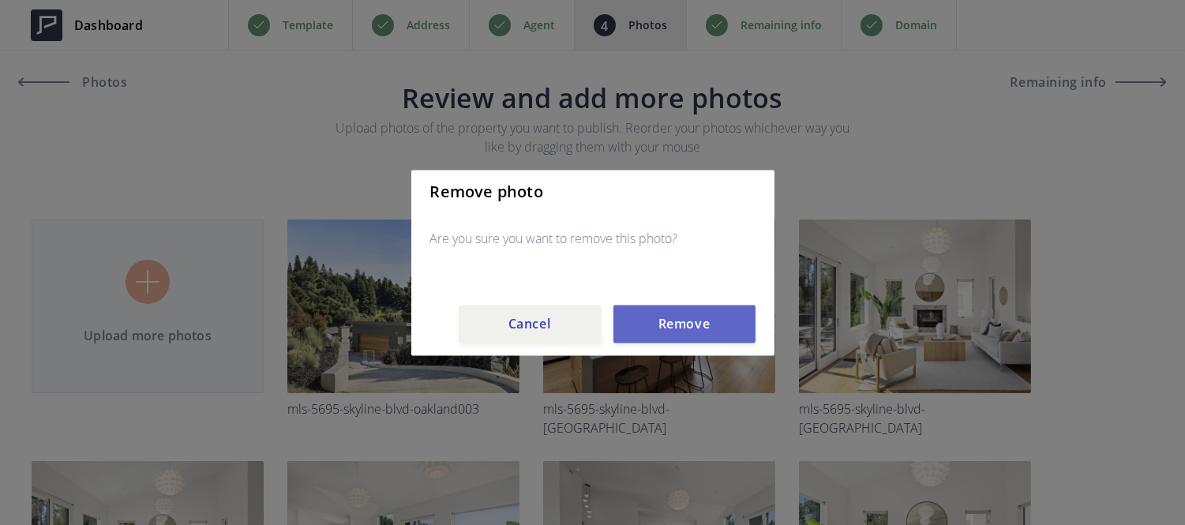
click at [668, 337] on button "Remove" at bounding box center [684, 324] width 142 height 38
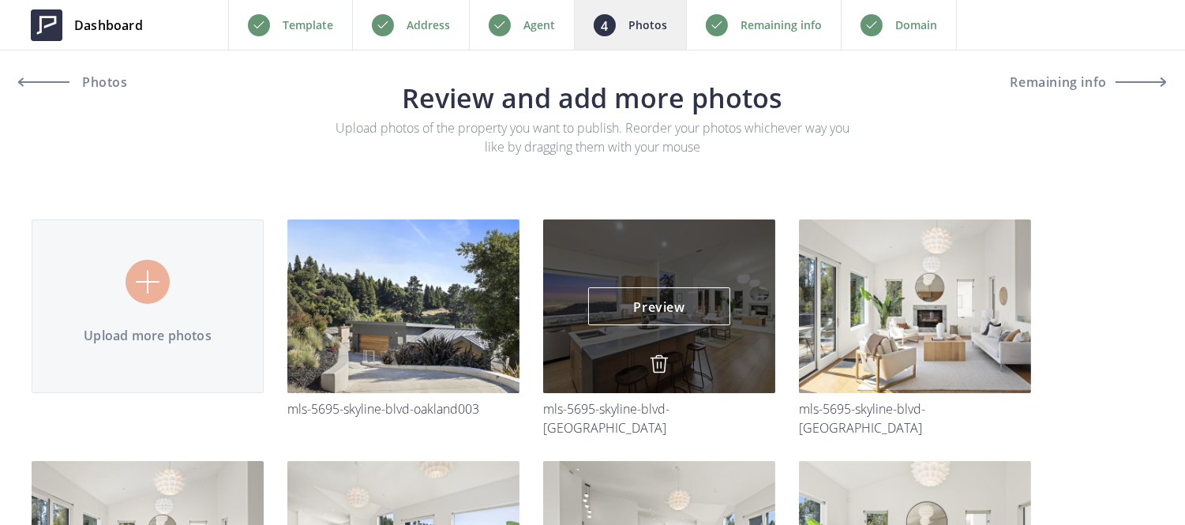
click at [0, 0] on img at bounding box center [0, 0] width 0 height 0
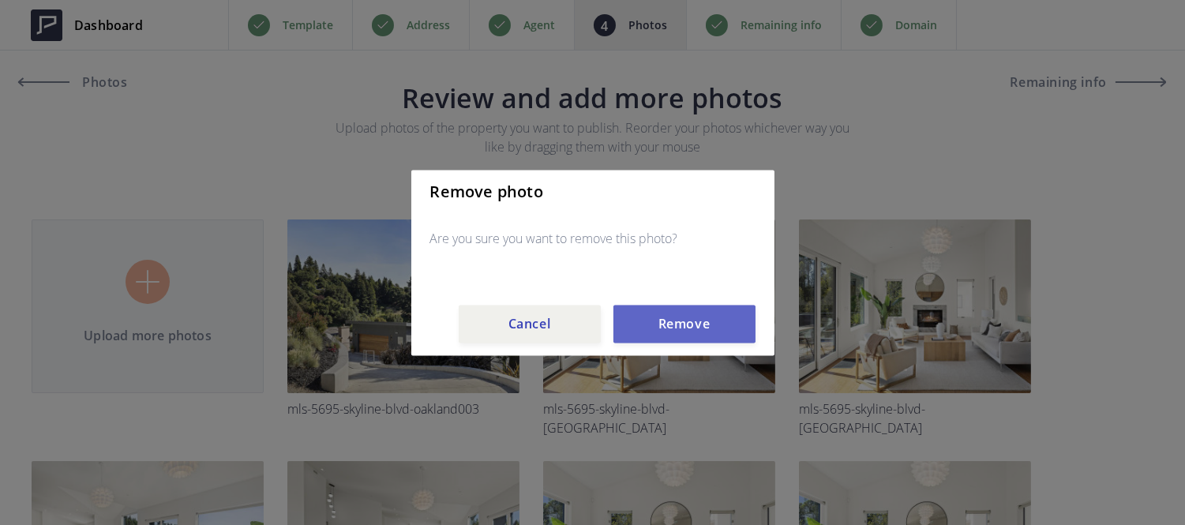
click at [650, 334] on button "Remove" at bounding box center [684, 324] width 142 height 38
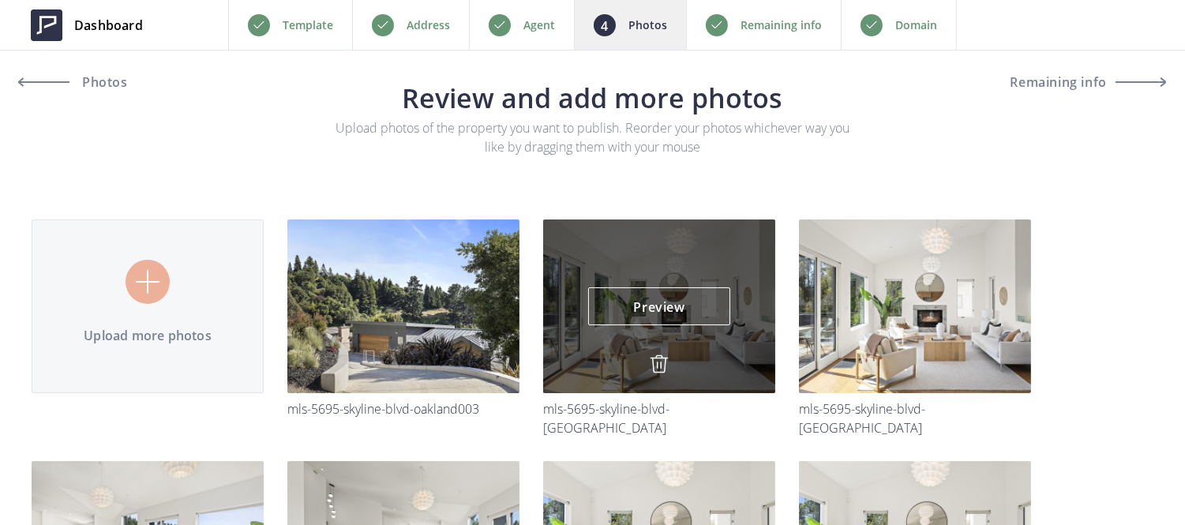
click at [653, 369] on img at bounding box center [659, 363] width 19 height 19
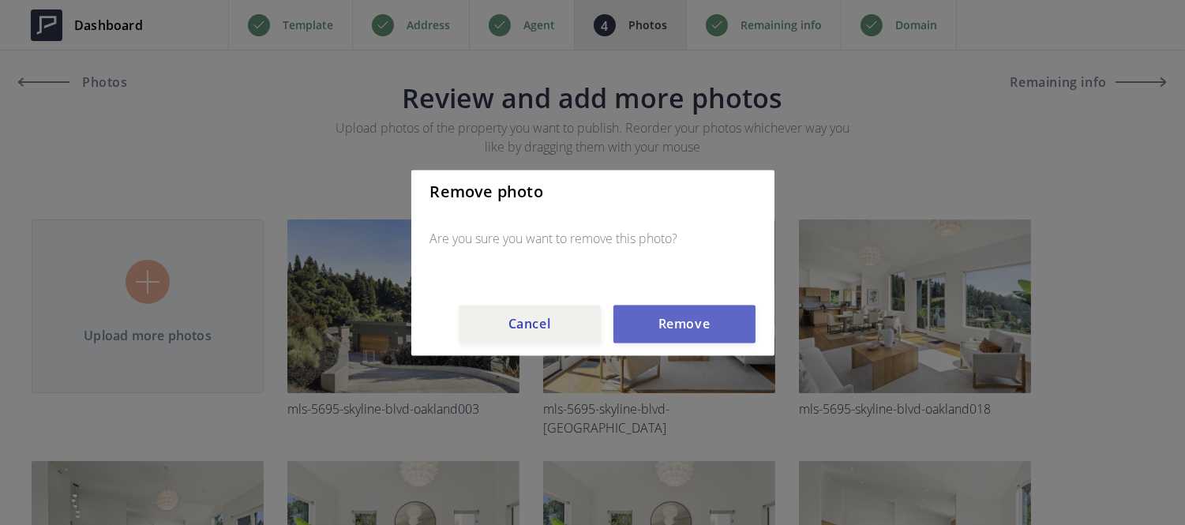
click at [659, 322] on button "Remove" at bounding box center [684, 324] width 142 height 38
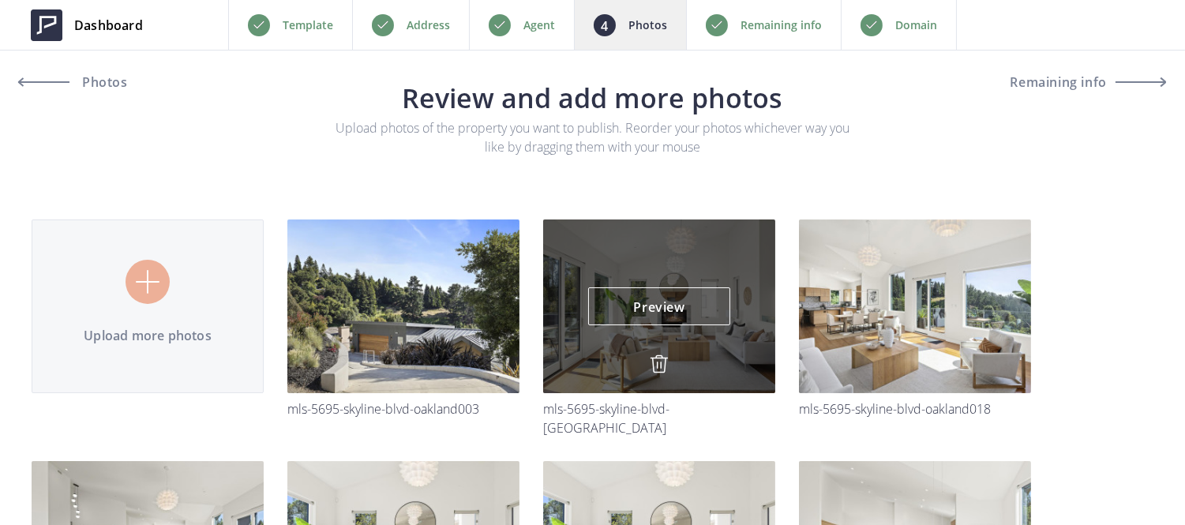
click at [652, 357] on img at bounding box center [659, 363] width 19 height 19
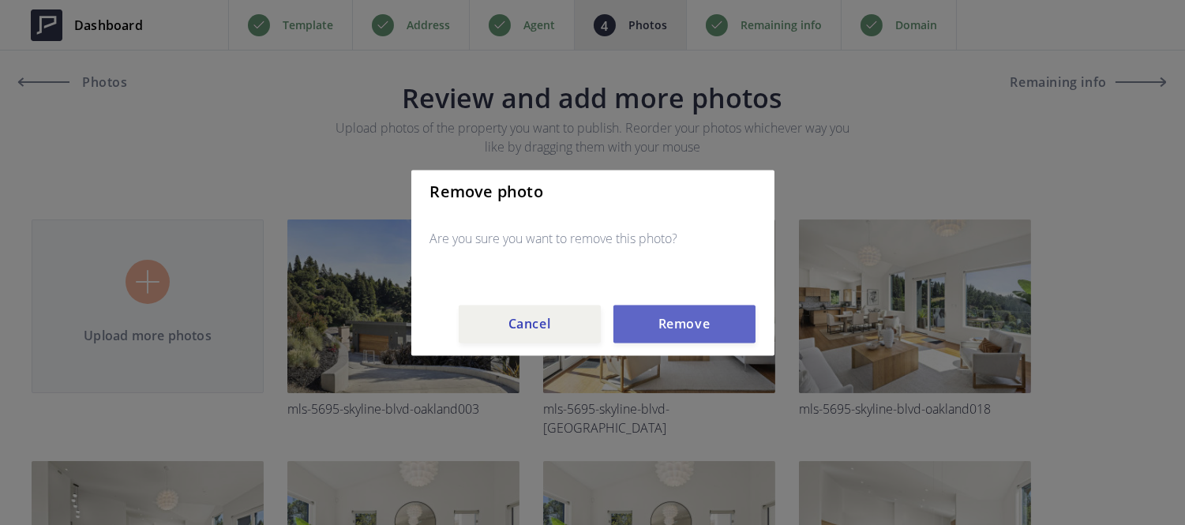
click at [714, 314] on button "Remove" at bounding box center [684, 324] width 142 height 38
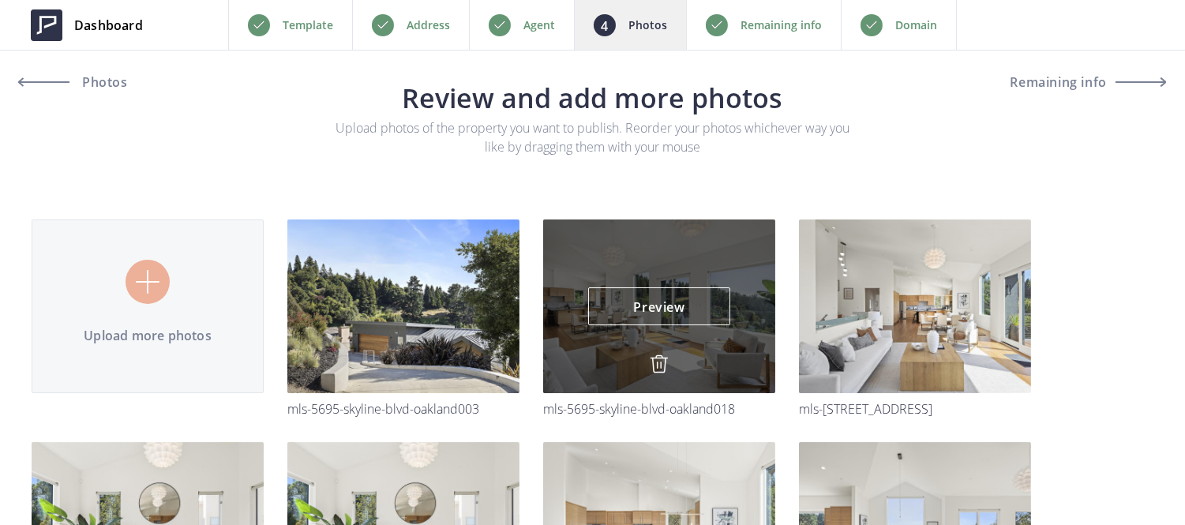
drag, startPoint x: 651, startPoint y: 360, endPoint x: 660, endPoint y: 363, distance: 9.2
click at [660, 363] on img at bounding box center [659, 363] width 19 height 19
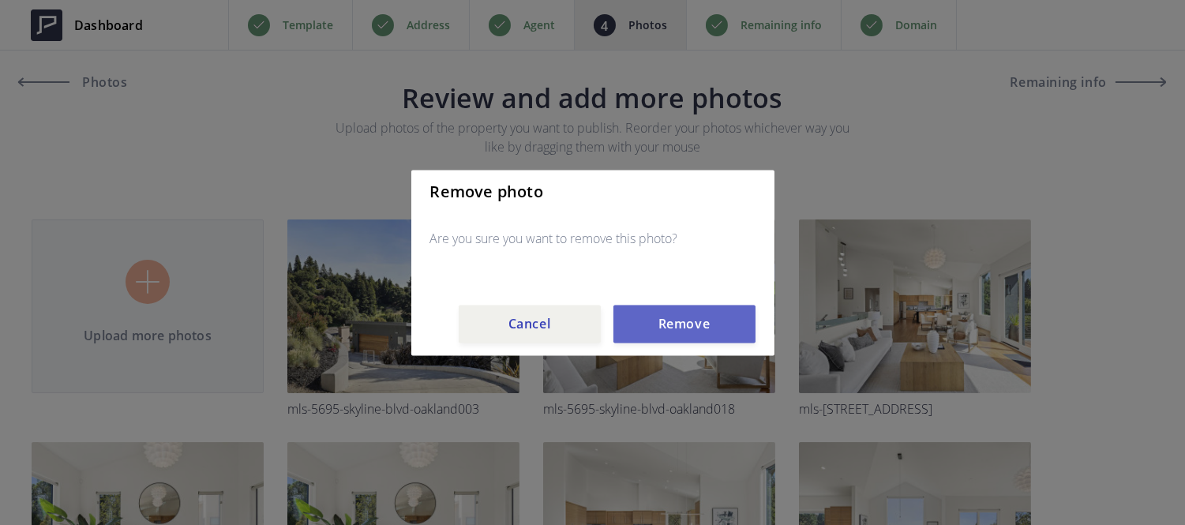
click at [675, 337] on button "Remove" at bounding box center [684, 324] width 142 height 38
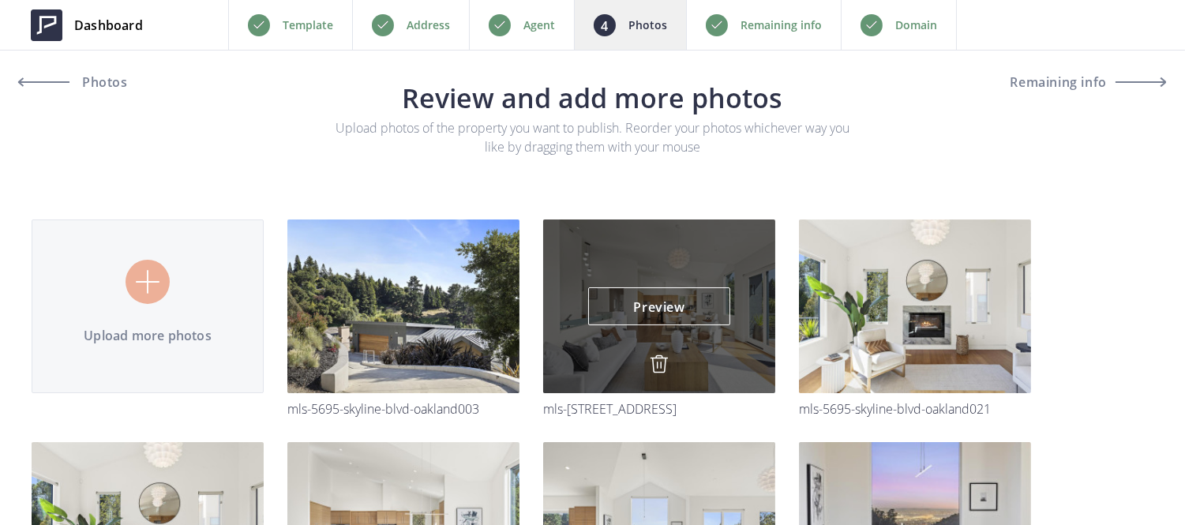
click at [660, 357] on img at bounding box center [659, 363] width 19 height 19
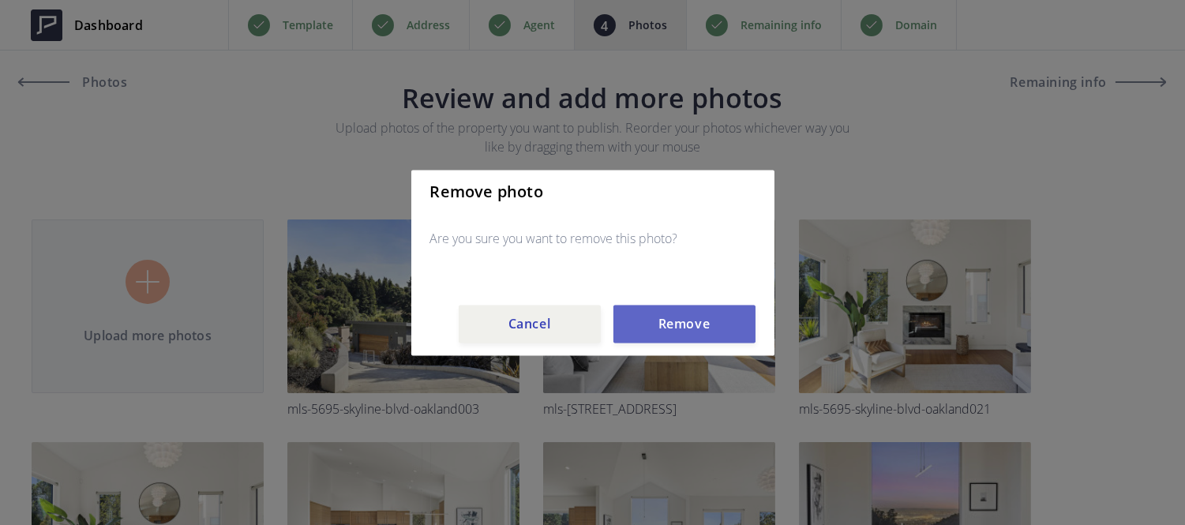
click at [674, 328] on button "Remove" at bounding box center [684, 324] width 142 height 38
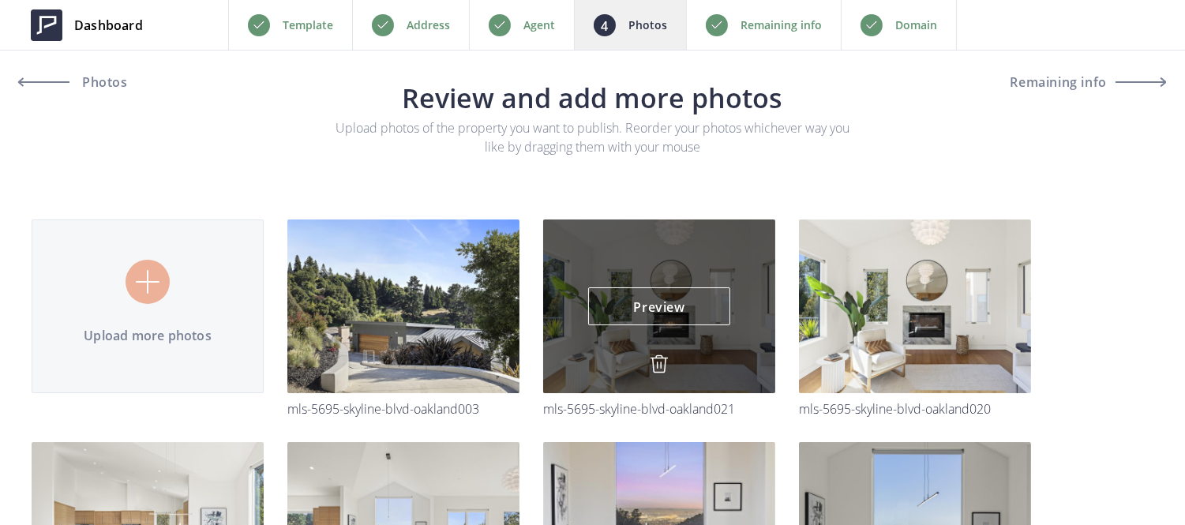
click at [660, 357] on img at bounding box center [659, 363] width 19 height 19
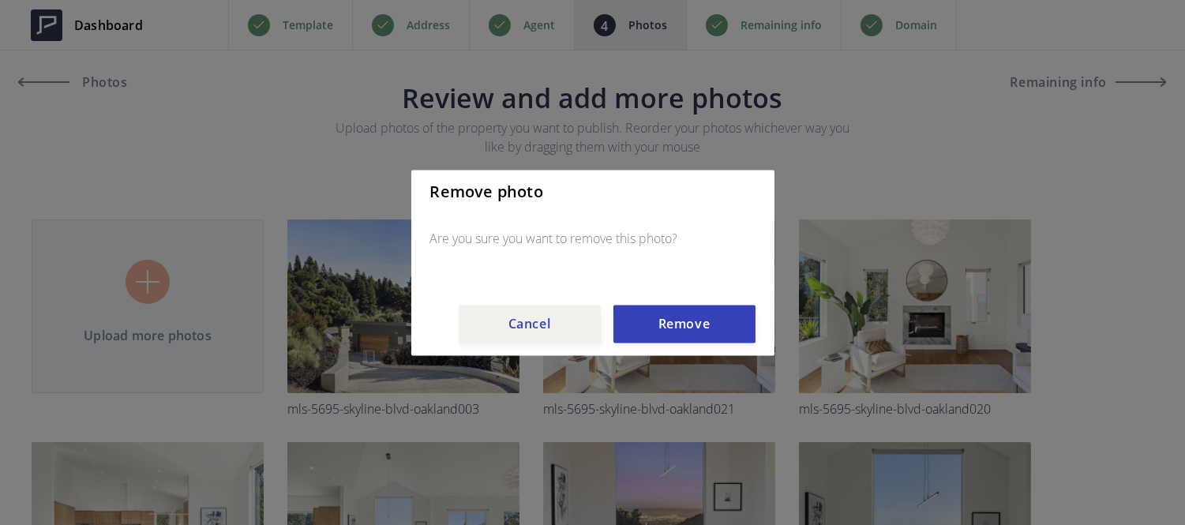
click at [676, 298] on div "Remove photo Are you sure you want to remove this photo? Cancel Remove" at bounding box center [592, 263] width 363 height 186
click at [675, 320] on button "Remove" at bounding box center [684, 324] width 142 height 38
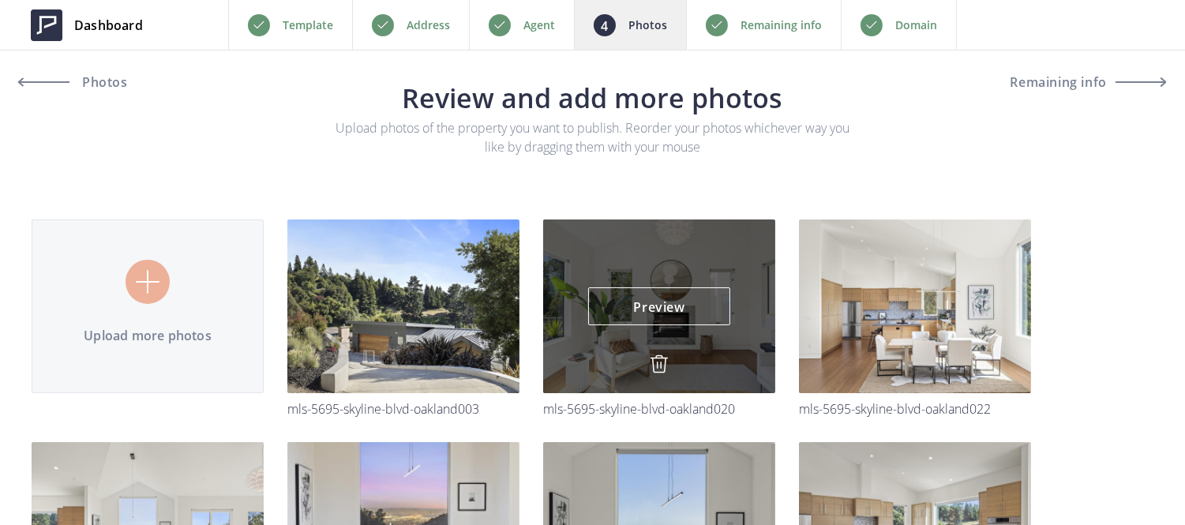
click at [659, 364] on img at bounding box center [659, 363] width 19 height 19
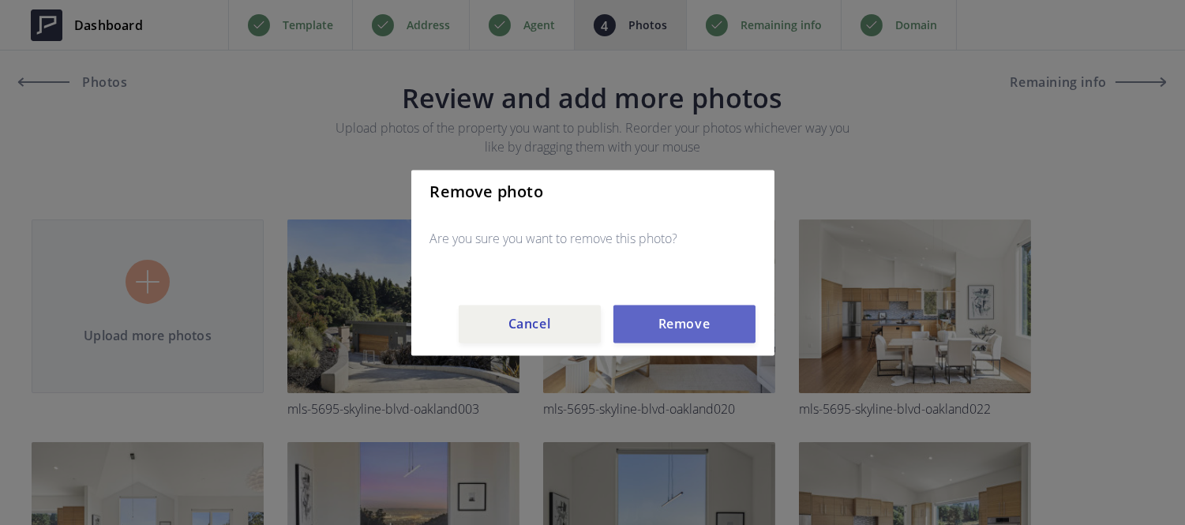
click at [672, 325] on button "Remove" at bounding box center [684, 324] width 142 height 38
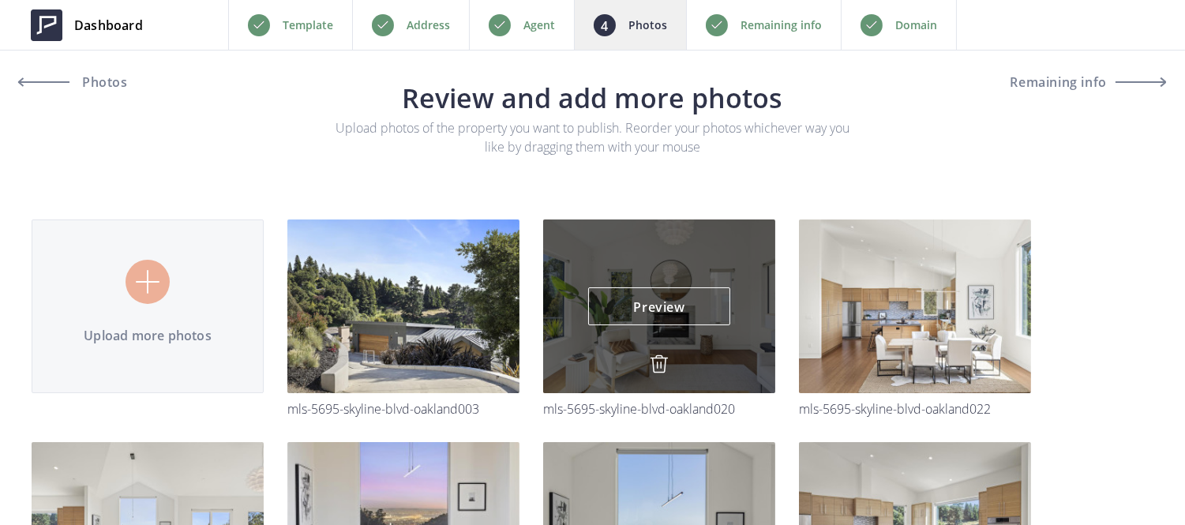
click at [659, 362] on img at bounding box center [659, 363] width 19 height 19
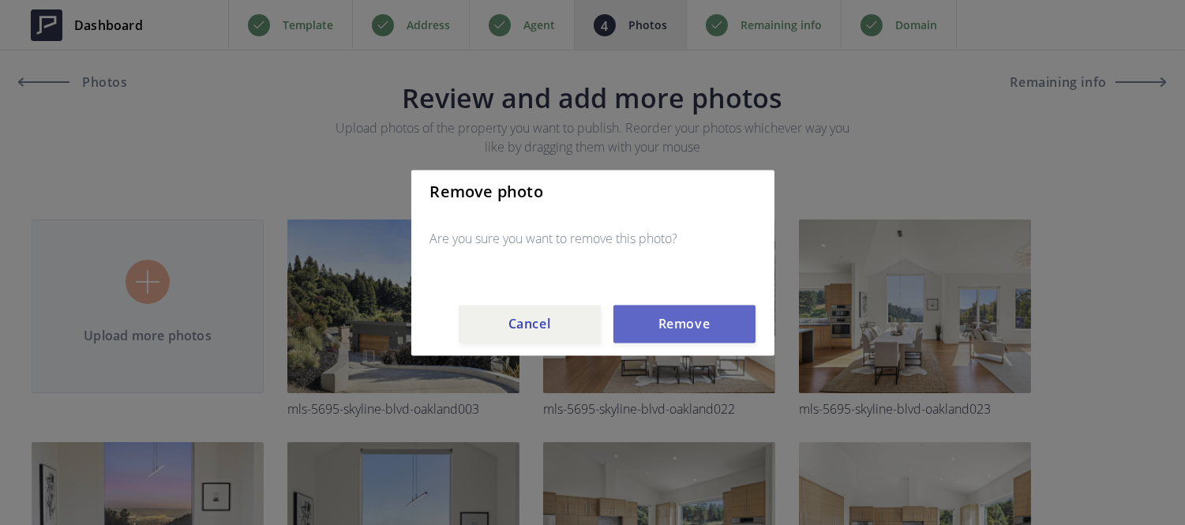
click at [658, 313] on button "Remove" at bounding box center [684, 324] width 142 height 38
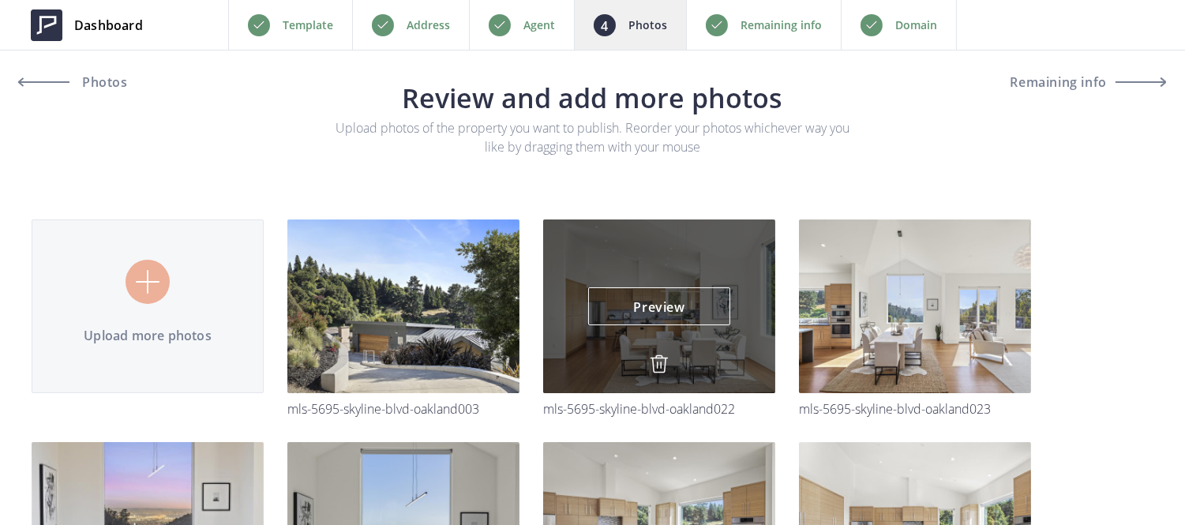
click at [653, 358] on img at bounding box center [659, 363] width 19 height 19
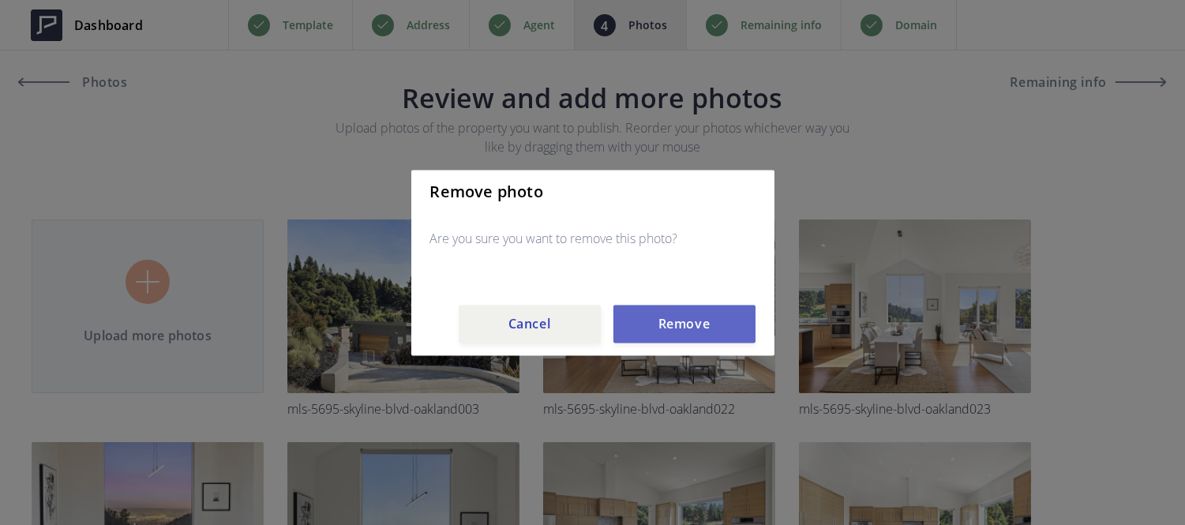
click at [660, 313] on button "Remove" at bounding box center [684, 324] width 142 height 38
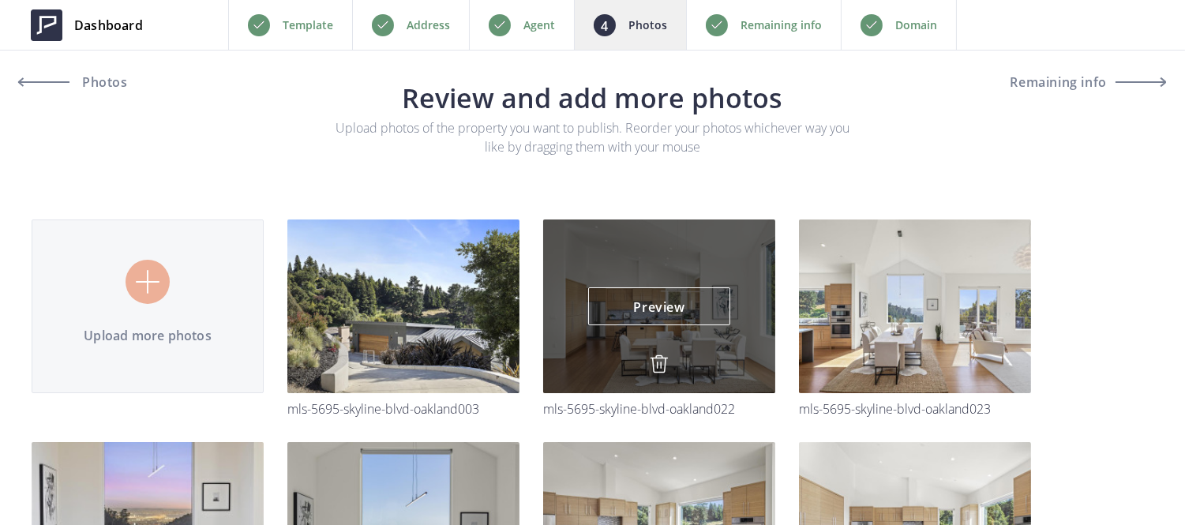
click at [657, 360] on img at bounding box center [659, 363] width 19 height 19
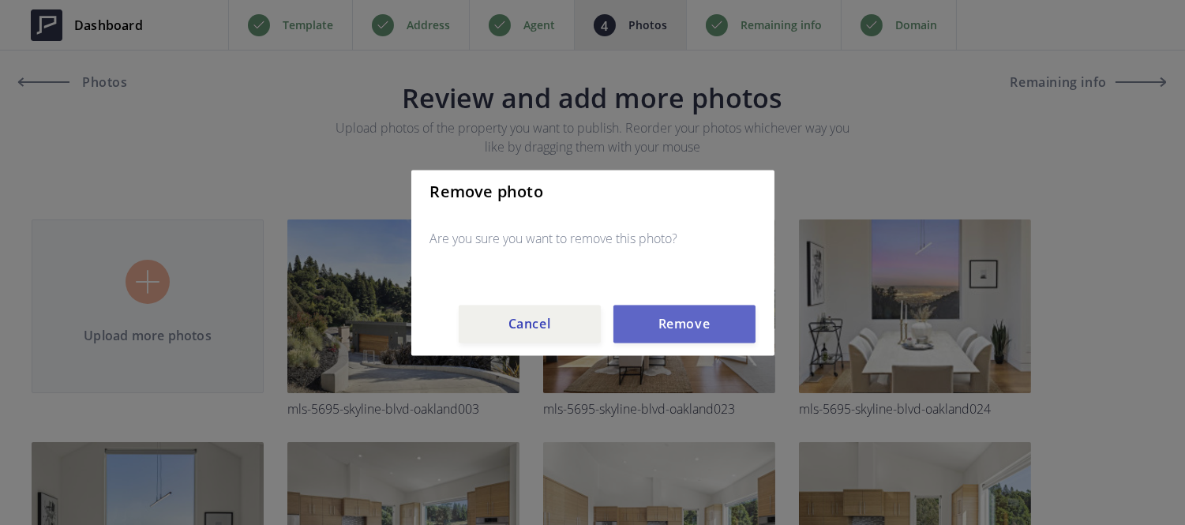
click at [664, 334] on button "Remove" at bounding box center [684, 324] width 142 height 38
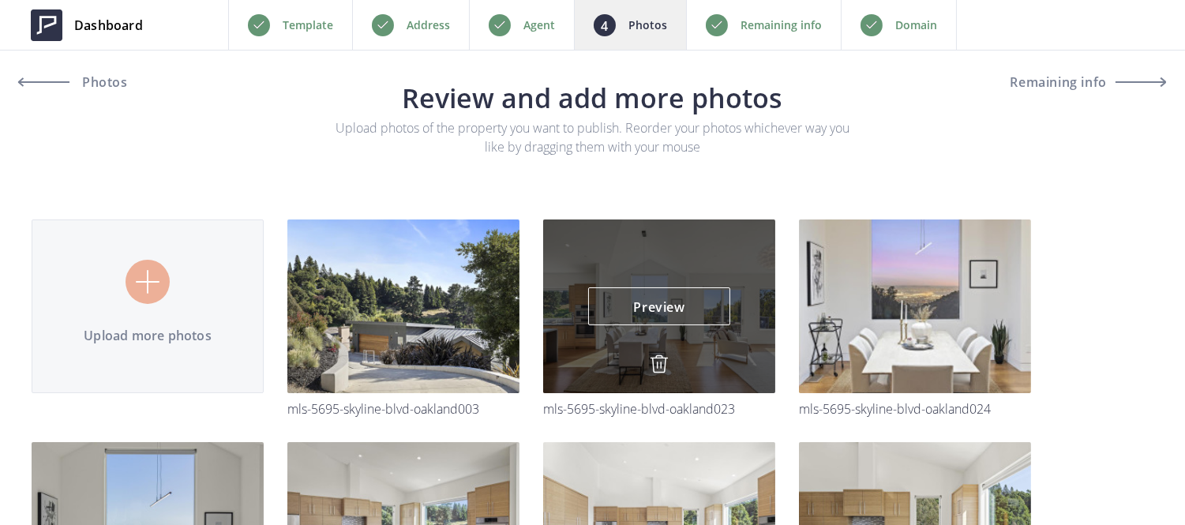
click at [656, 360] on img at bounding box center [659, 363] width 19 height 19
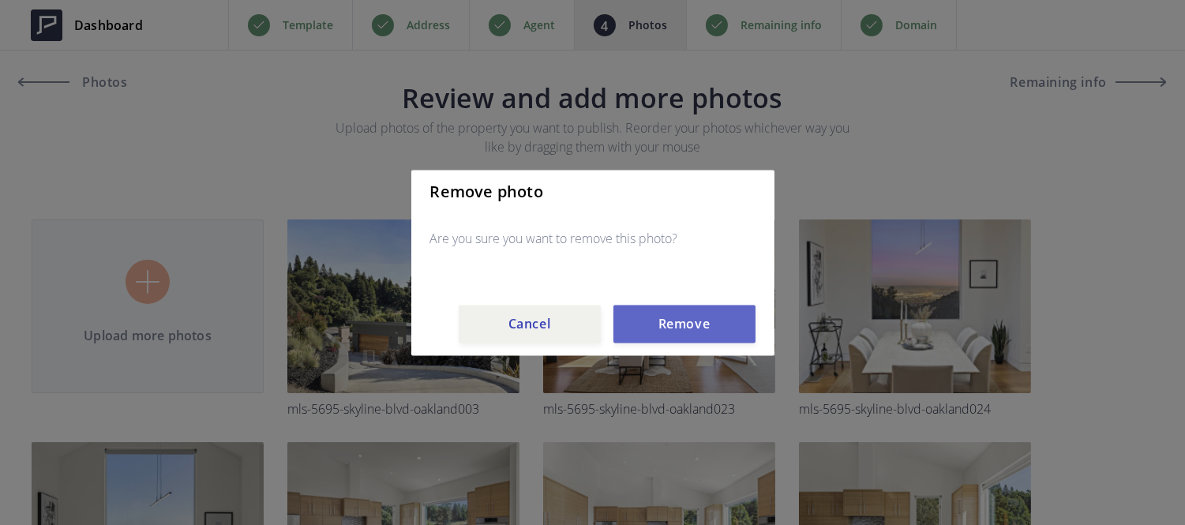
click at [661, 328] on button "Remove" at bounding box center [684, 324] width 142 height 38
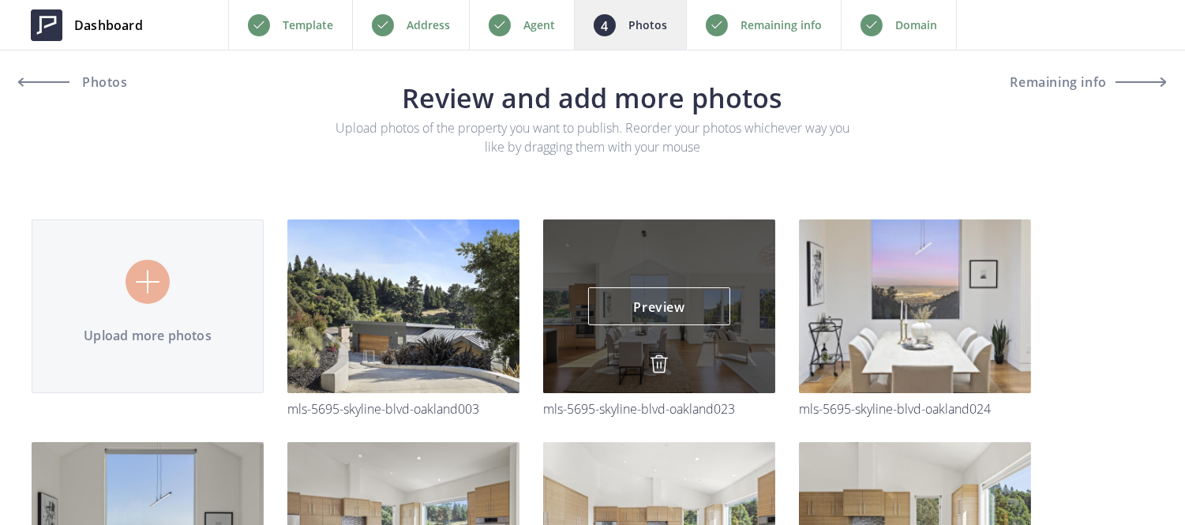
click at [655, 367] on img at bounding box center [659, 363] width 19 height 19
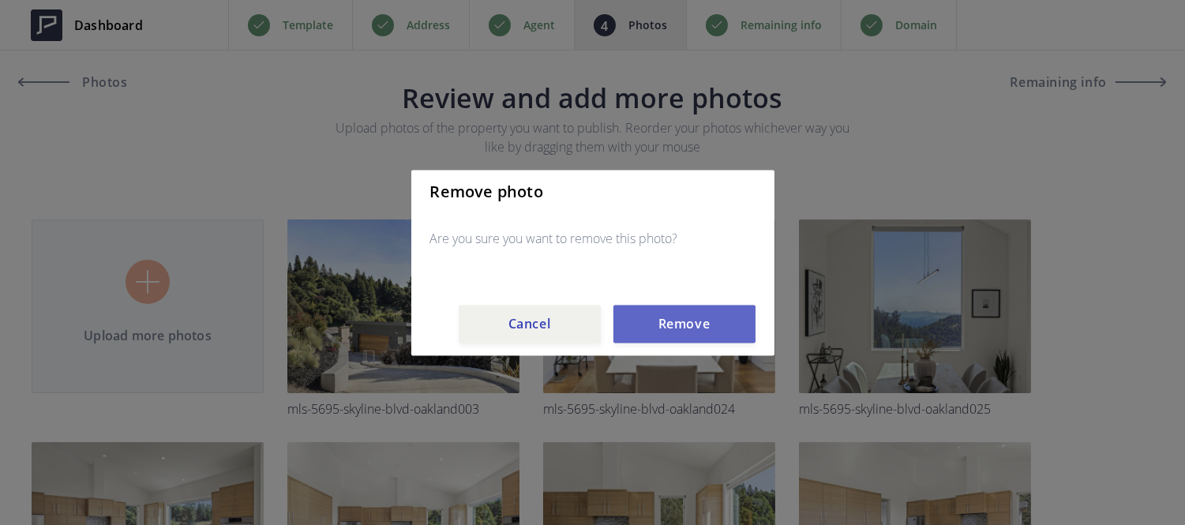
click at [667, 324] on button "Remove" at bounding box center [684, 324] width 142 height 38
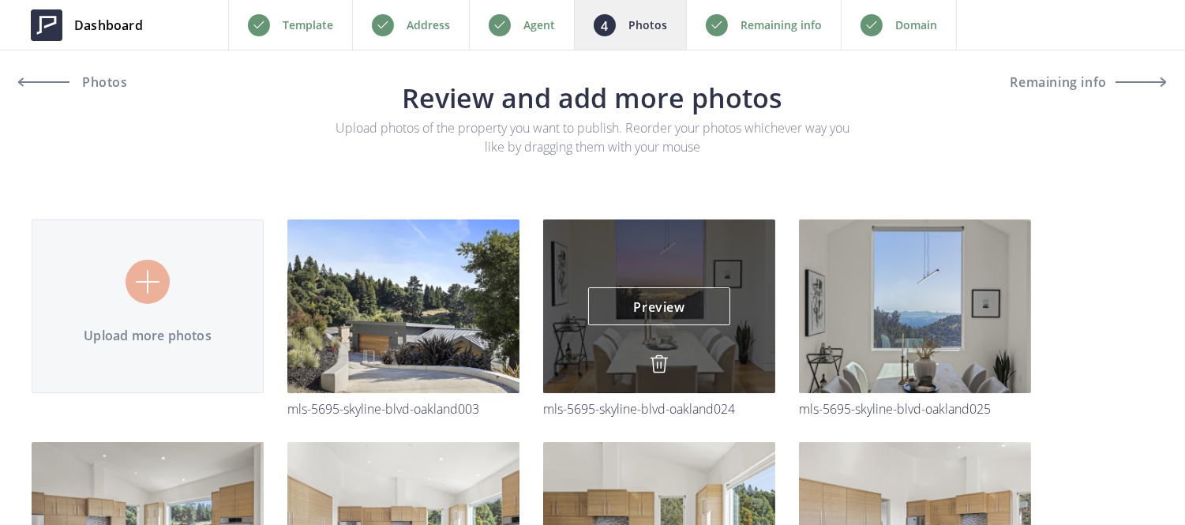
click at [660, 359] on img at bounding box center [659, 363] width 19 height 19
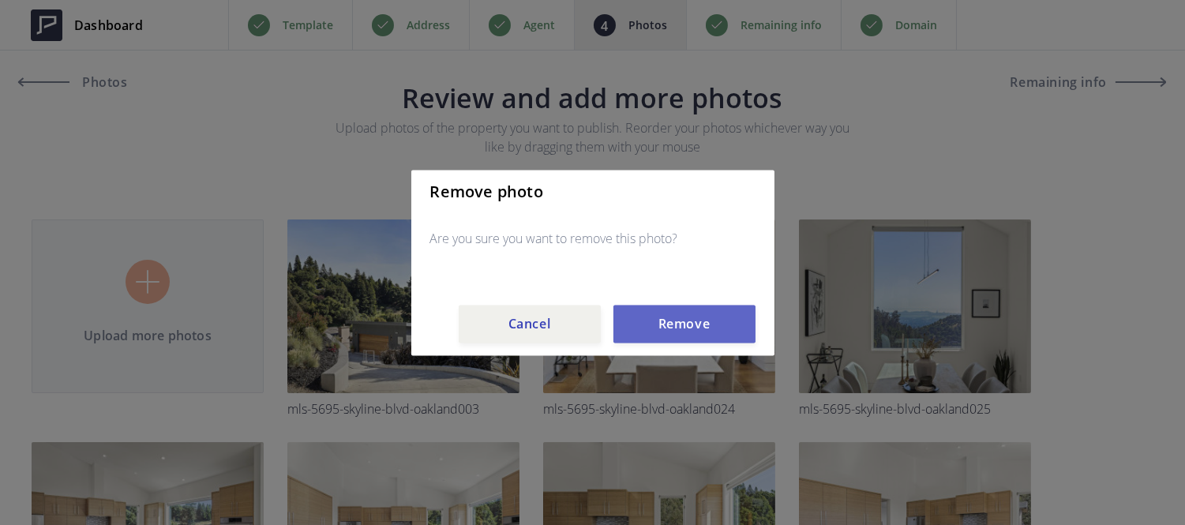
click at [669, 332] on button "Remove" at bounding box center [684, 324] width 142 height 38
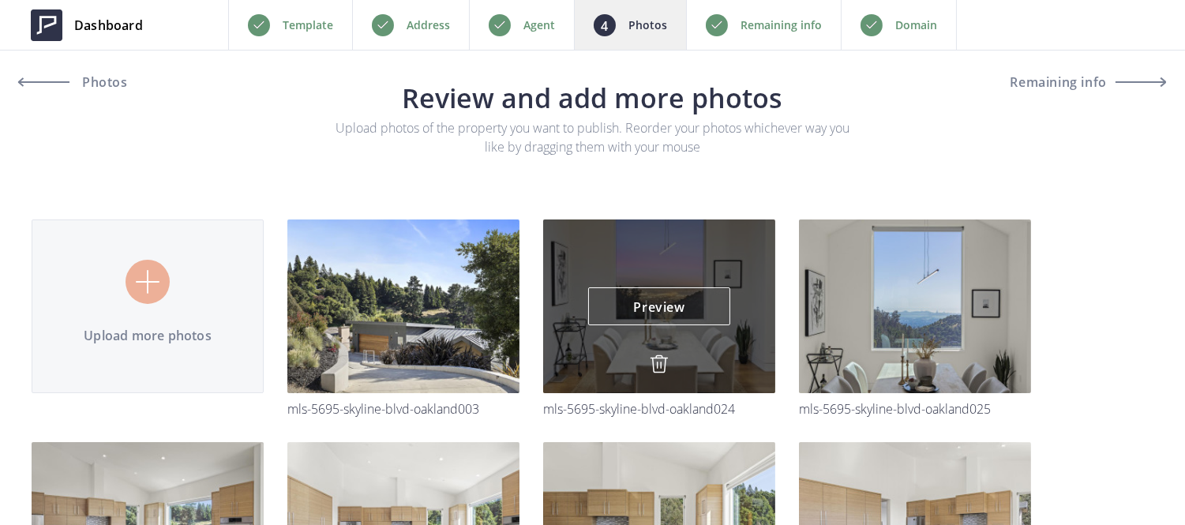
click at [0, 0] on img at bounding box center [0, 0] width 0 height 0
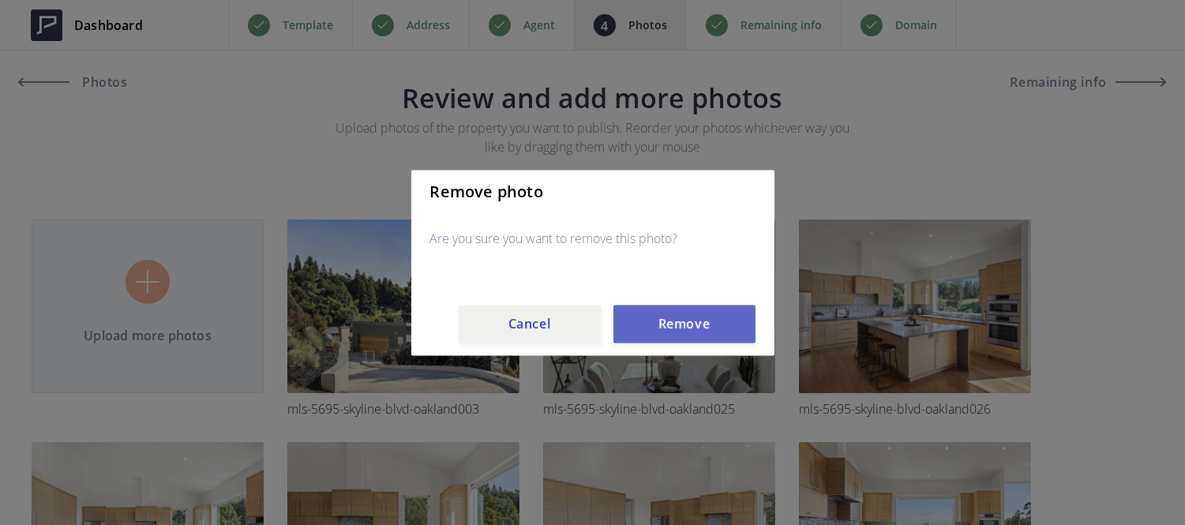
click at [664, 341] on button "Remove" at bounding box center [684, 324] width 142 height 38
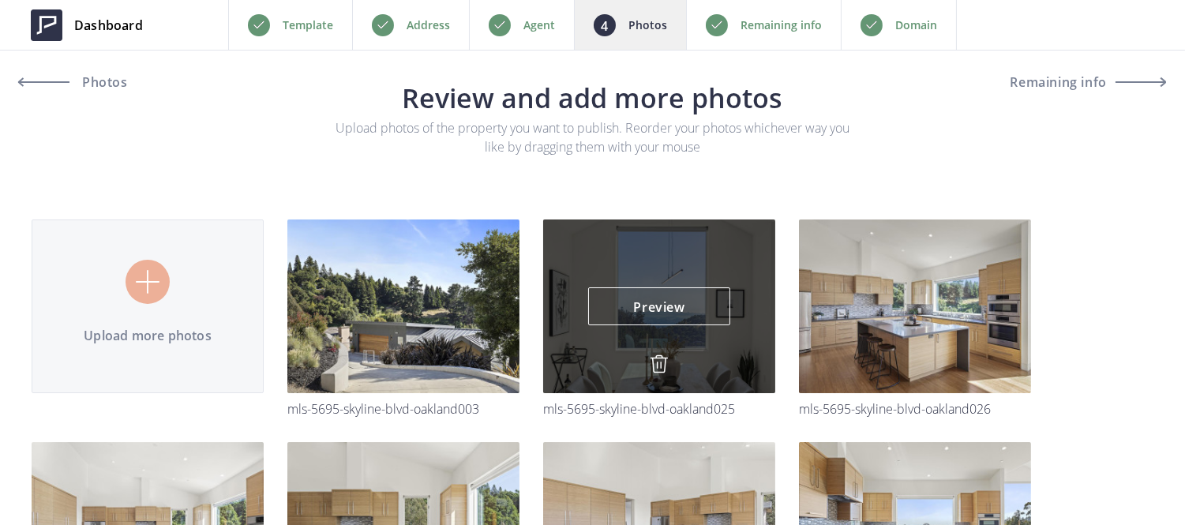
click at [658, 363] on img at bounding box center [659, 363] width 19 height 19
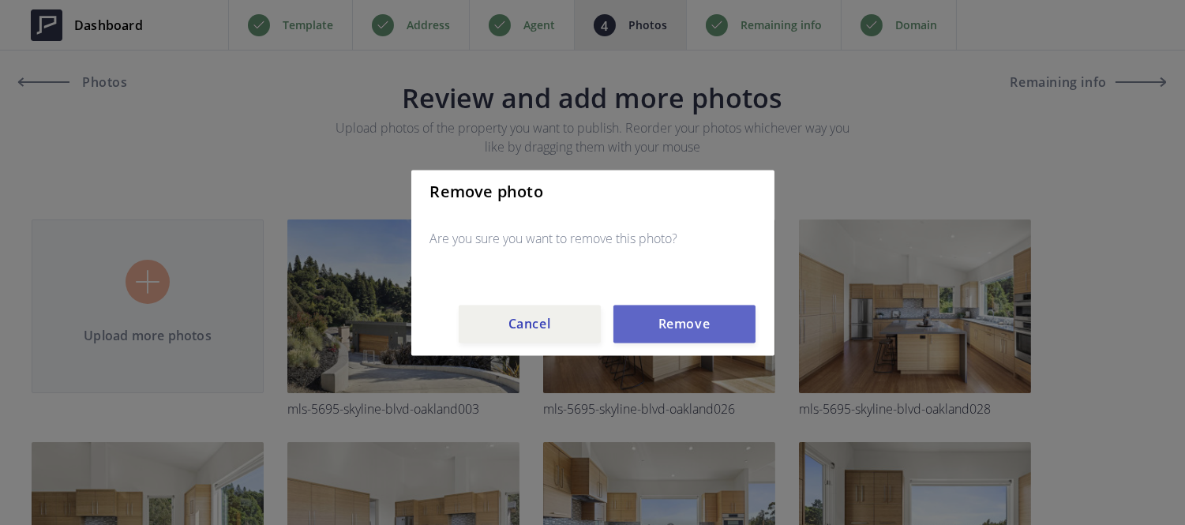
click at [669, 338] on button "Remove" at bounding box center [684, 324] width 142 height 38
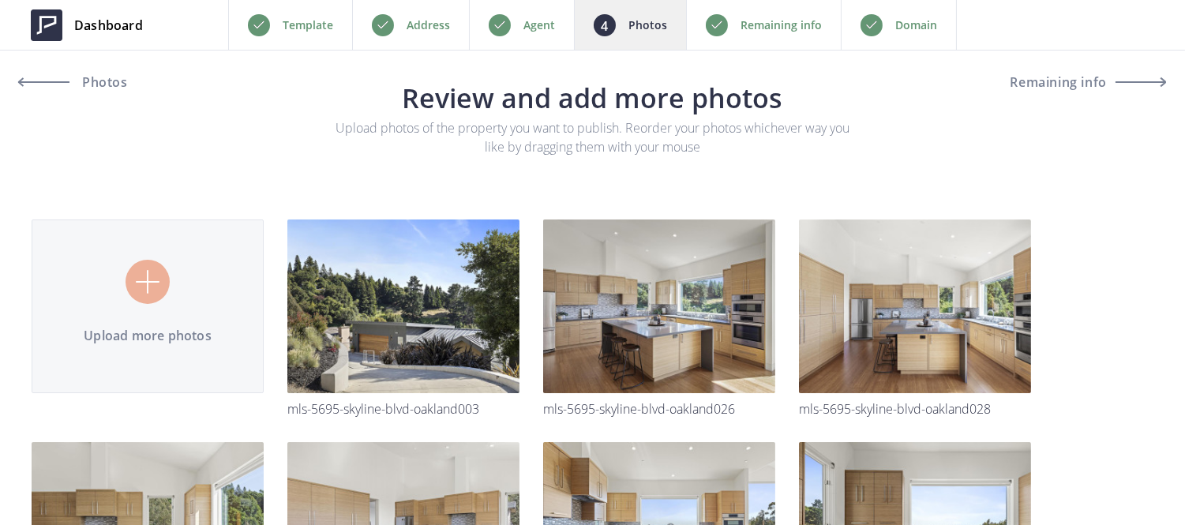
click at [548, 12] on div "Agent" at bounding box center [521, 25] width 105 height 50
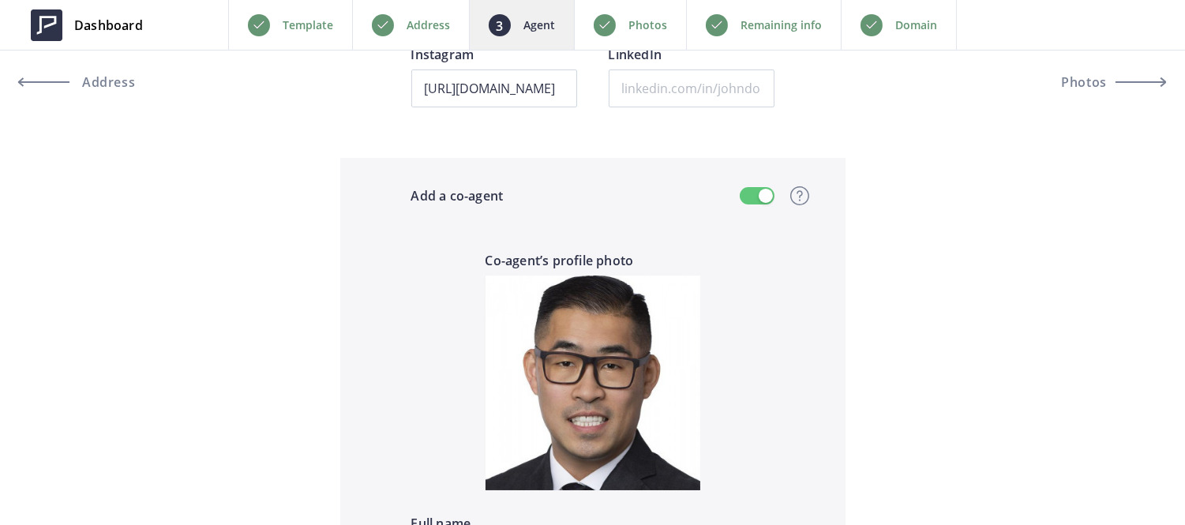
scroll to position [1319, 0]
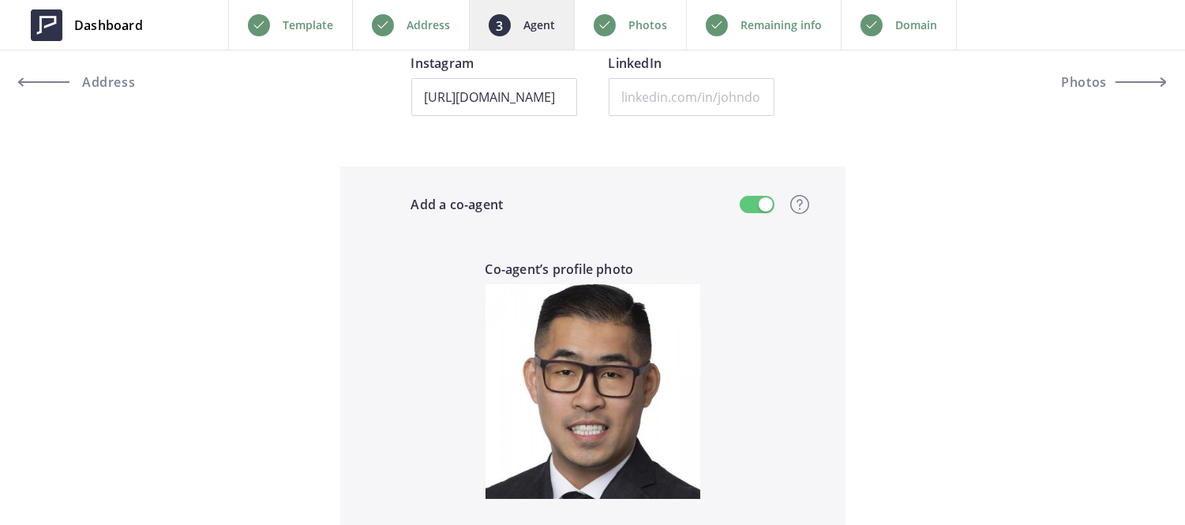
click at [745, 209] on button "button" at bounding box center [757, 204] width 35 height 17
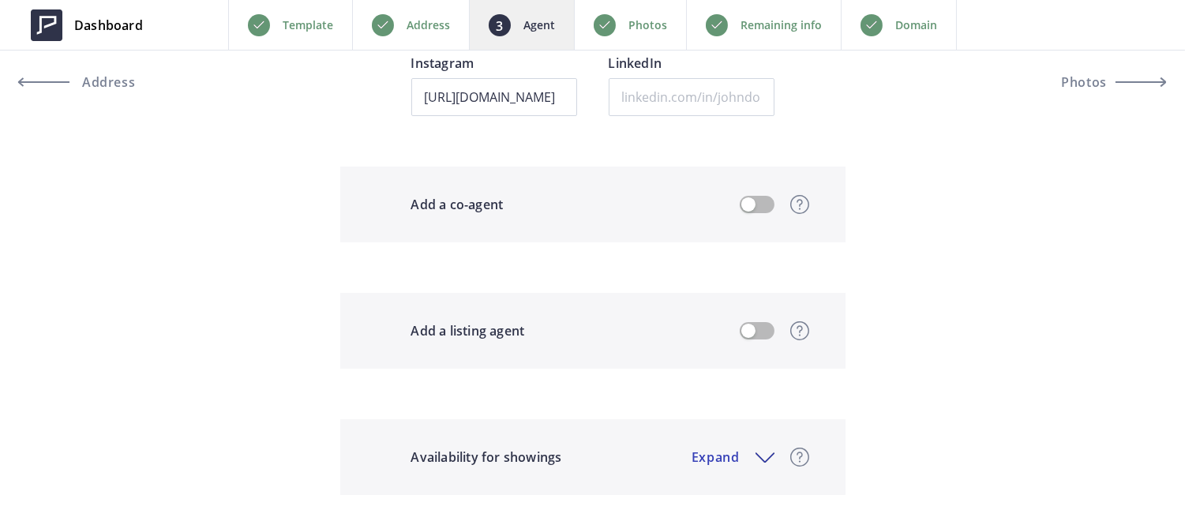
click at [642, 16] on p "Photos" at bounding box center [647, 25] width 39 height 19
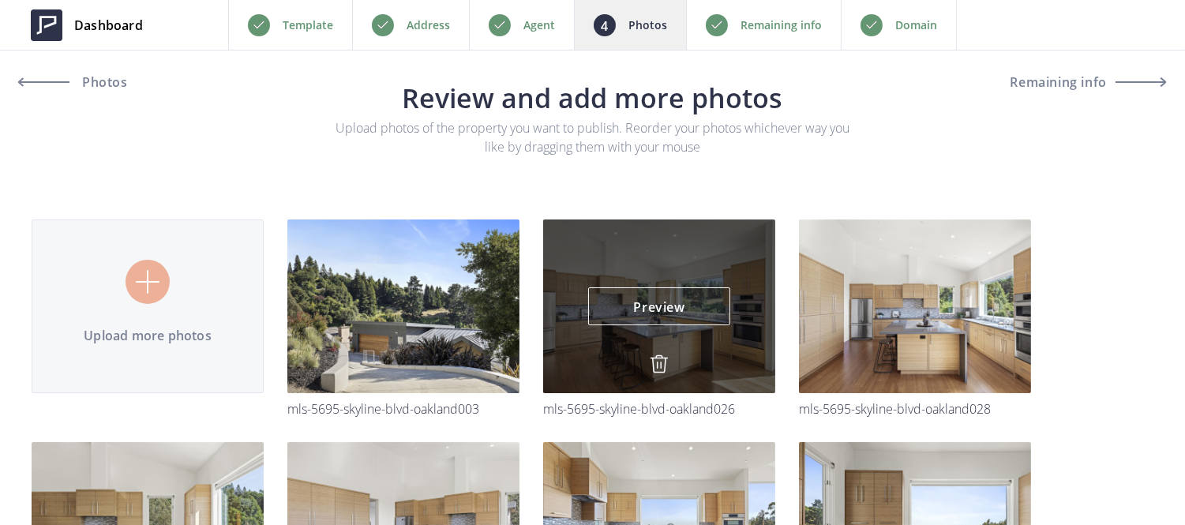
click at [653, 369] on img at bounding box center [659, 363] width 19 height 19
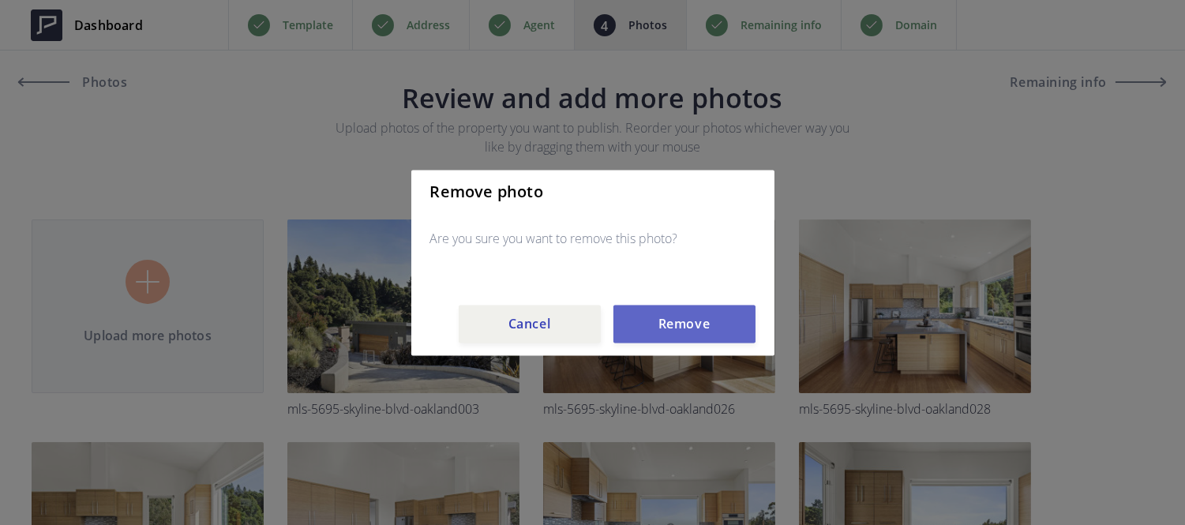
click at [661, 340] on button "Remove" at bounding box center [684, 324] width 142 height 38
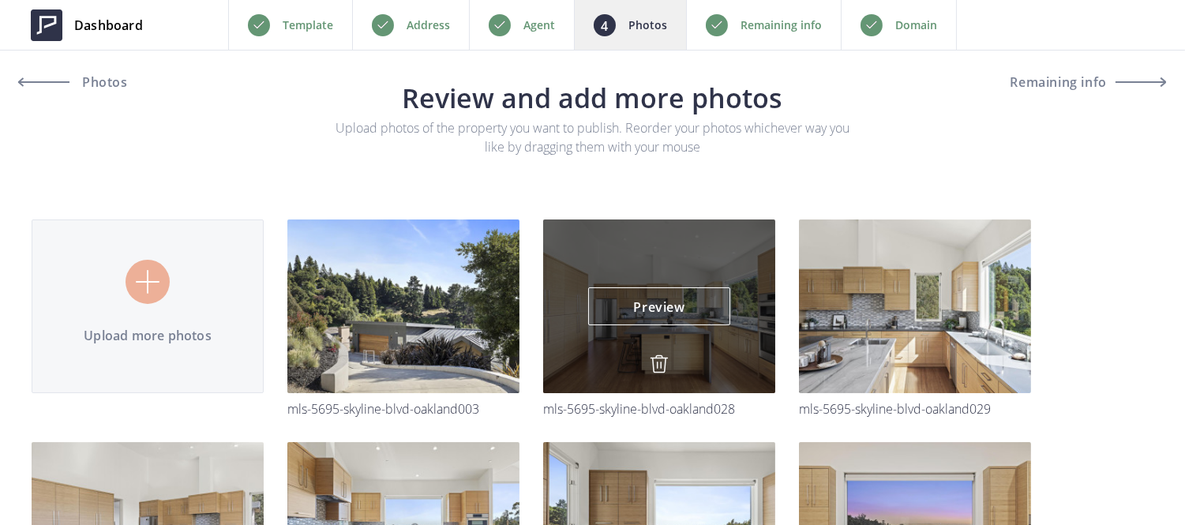
click at [659, 358] on img at bounding box center [659, 363] width 19 height 19
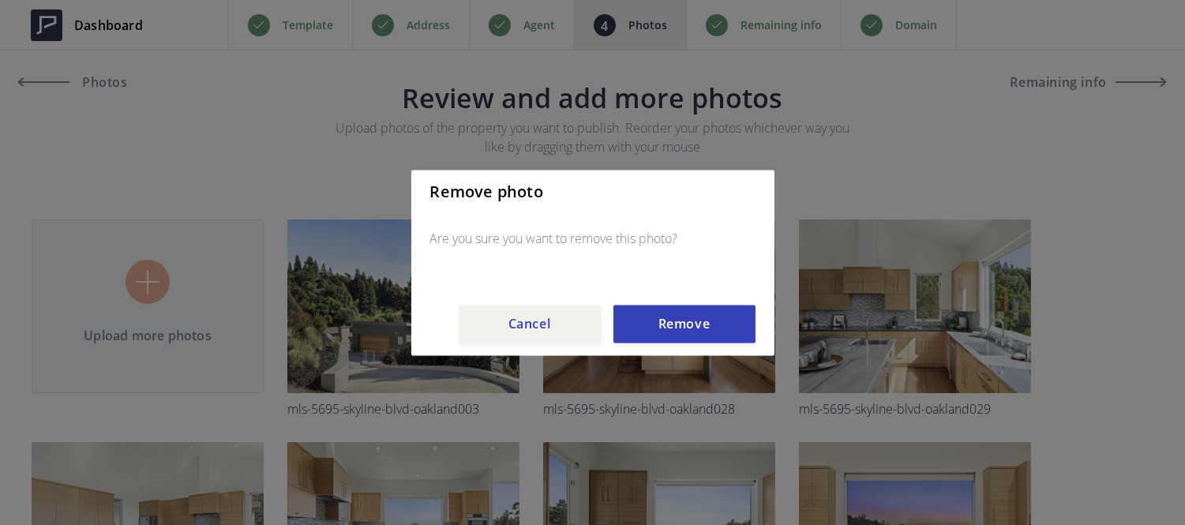
click at [669, 301] on div "Remove photo Are you sure you want to remove this photo? Cancel Remove" at bounding box center [592, 263] width 363 height 186
click at [669, 314] on button "Remove" at bounding box center [684, 324] width 142 height 38
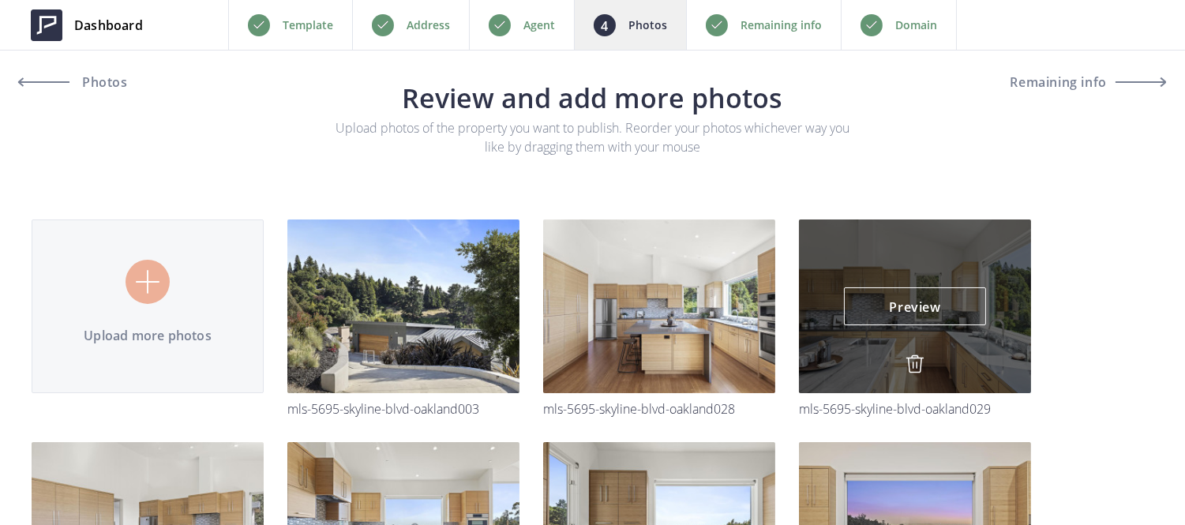
click at [905, 363] on img at bounding box center [914, 363] width 19 height 19
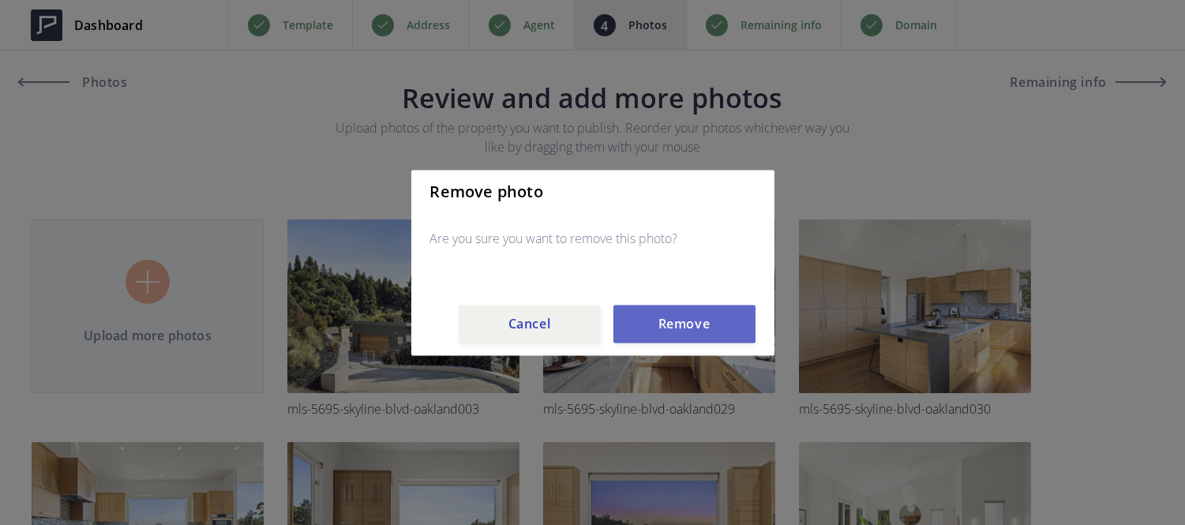
click at [672, 338] on button "Remove" at bounding box center [684, 324] width 142 height 38
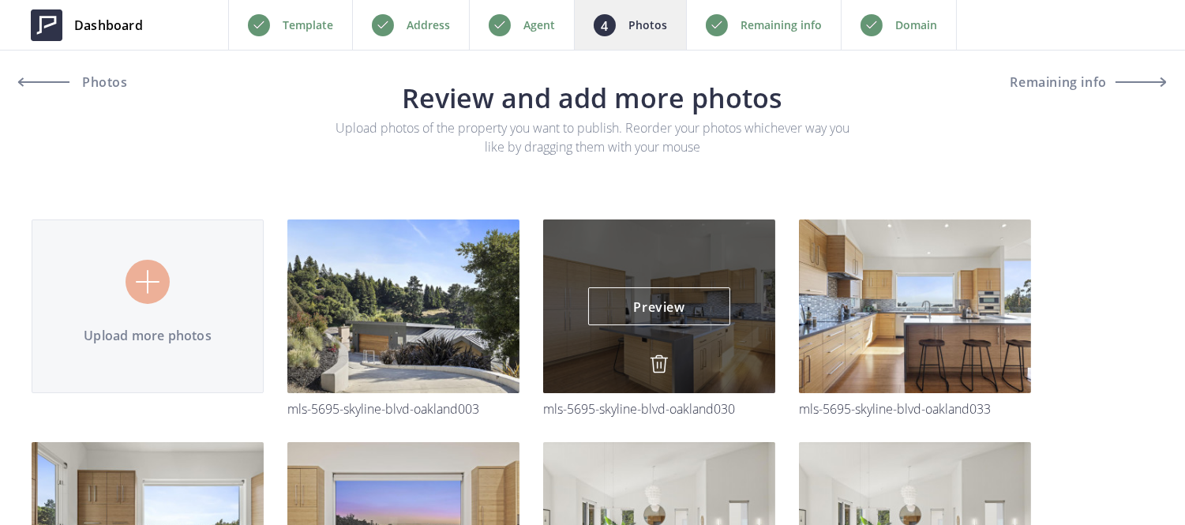
click at [653, 361] on img at bounding box center [659, 363] width 19 height 19
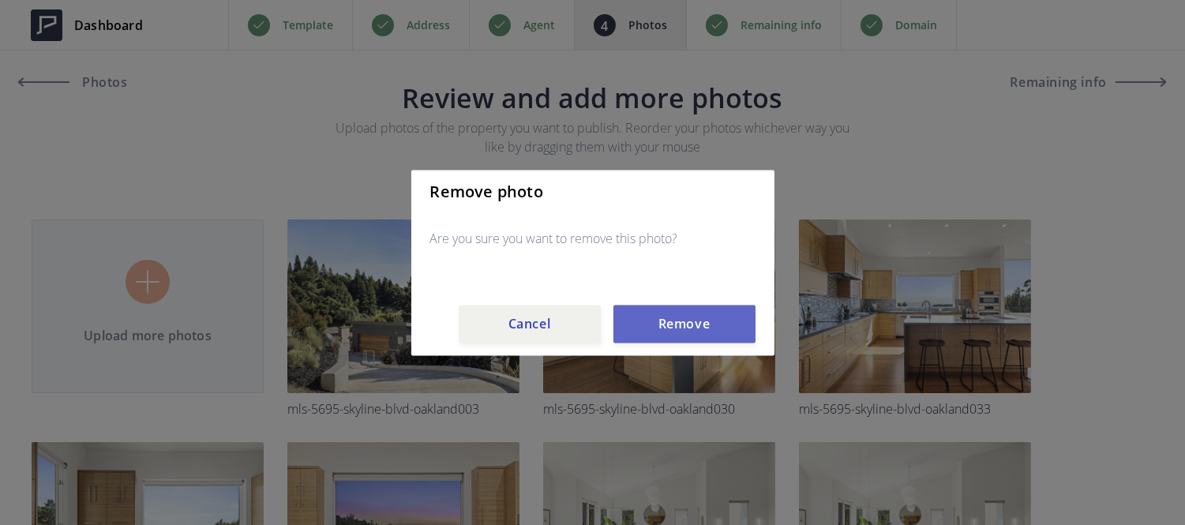
click at [658, 340] on button "Remove" at bounding box center [684, 324] width 142 height 38
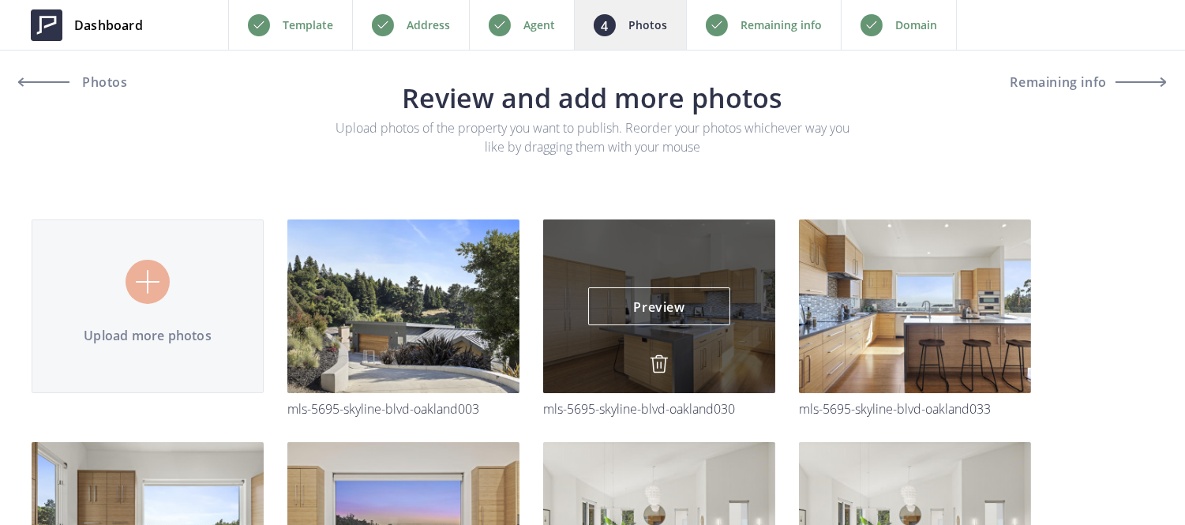
click at [658, 369] on img at bounding box center [659, 363] width 19 height 19
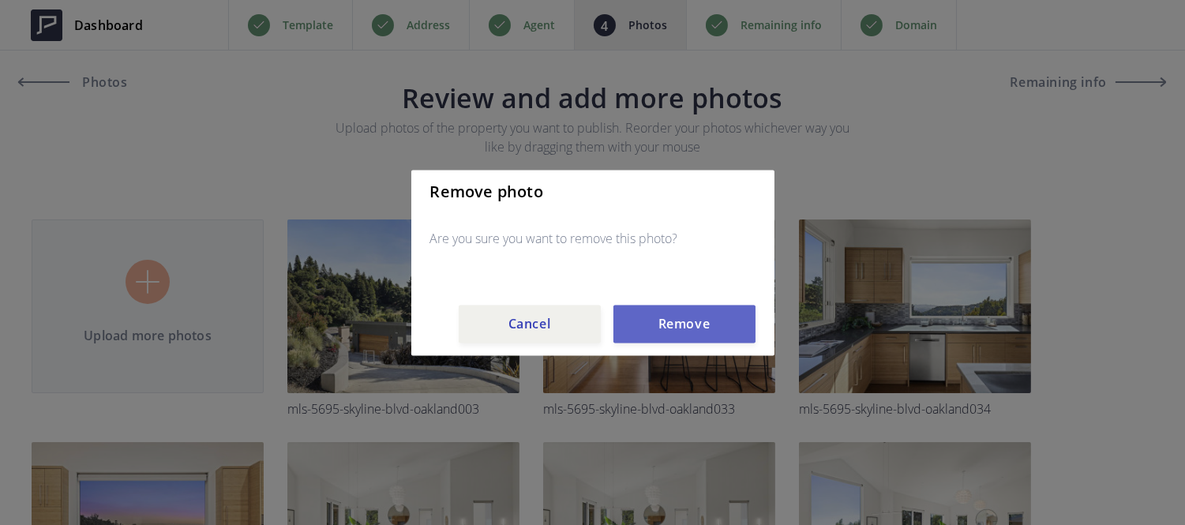
click at [668, 335] on button "Remove" at bounding box center [684, 324] width 142 height 38
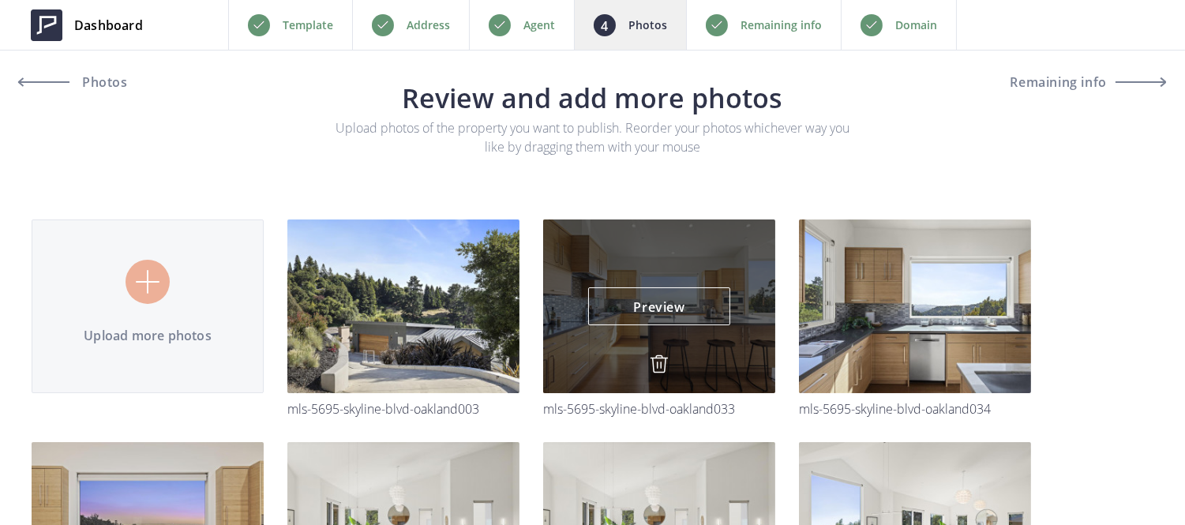
click at [665, 362] on img at bounding box center [659, 363] width 19 height 19
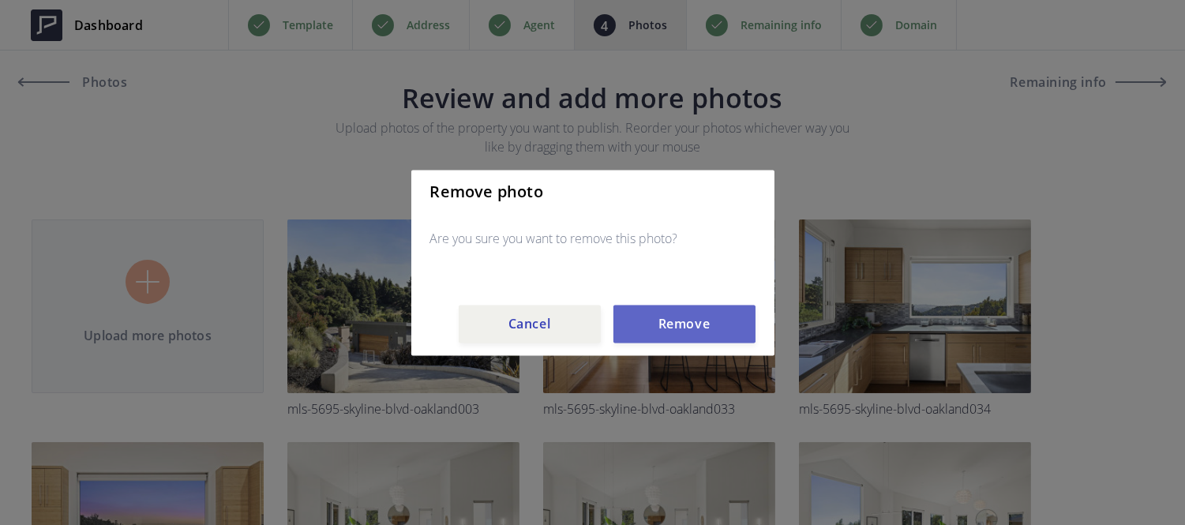
click at [665, 325] on button "Remove" at bounding box center [684, 324] width 142 height 38
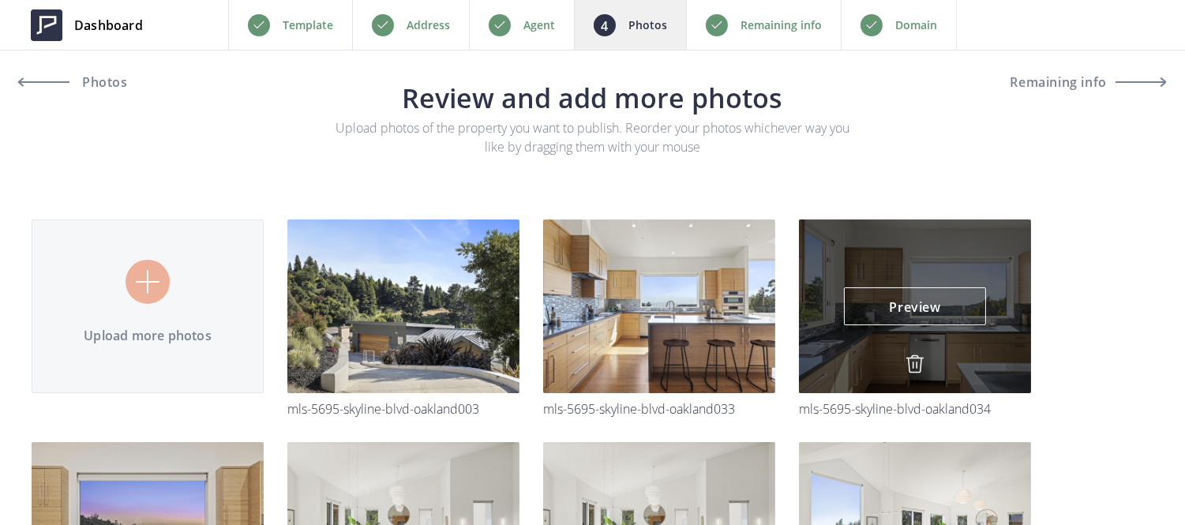
click at [799, 353] on div "Preview Preview" at bounding box center [915, 306] width 232 height 174
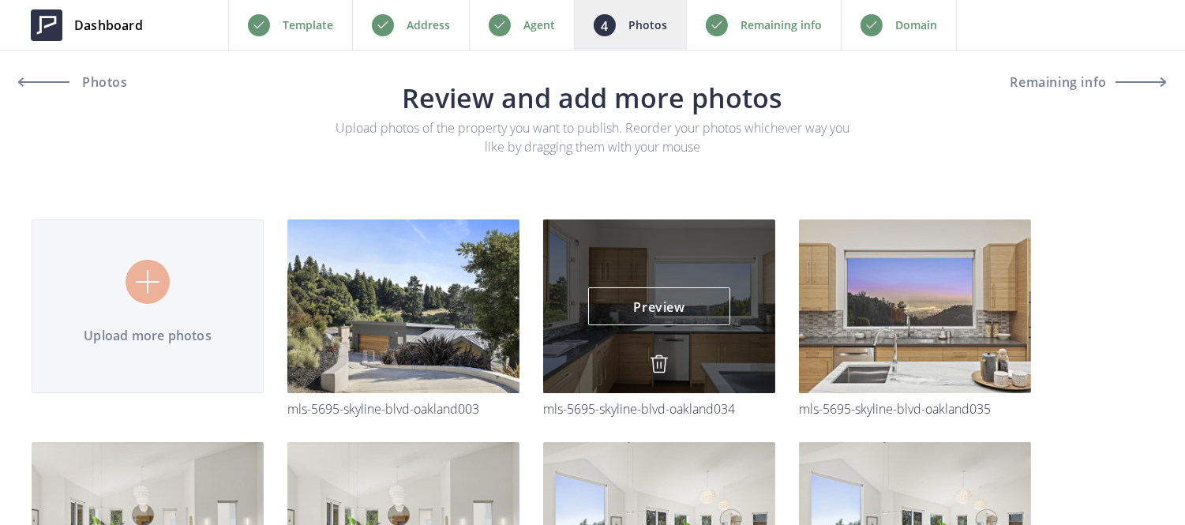
click at [655, 353] on div "Preview Preview" at bounding box center [659, 306] width 232 height 174
click at [655, 358] on img at bounding box center [659, 363] width 19 height 19
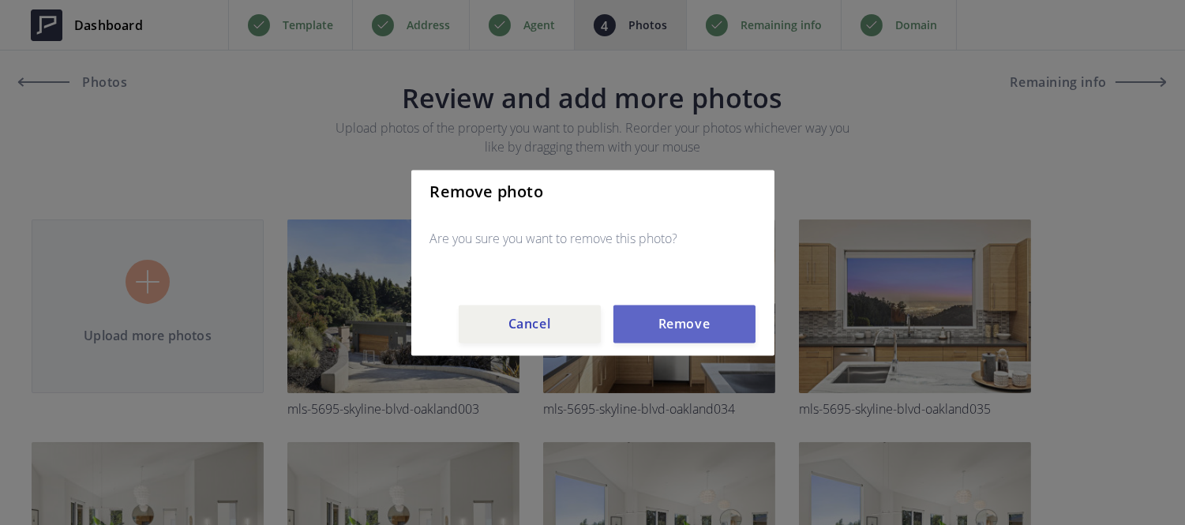
click at [658, 324] on button "Remove" at bounding box center [684, 324] width 142 height 38
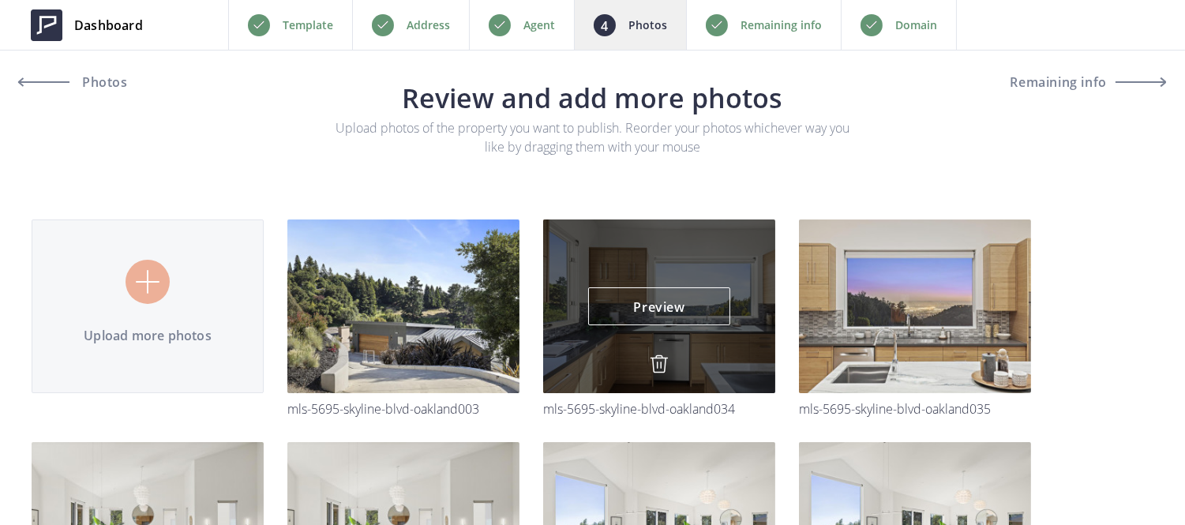
click at [658, 352] on div "Preview Preview" at bounding box center [659, 306] width 232 height 174
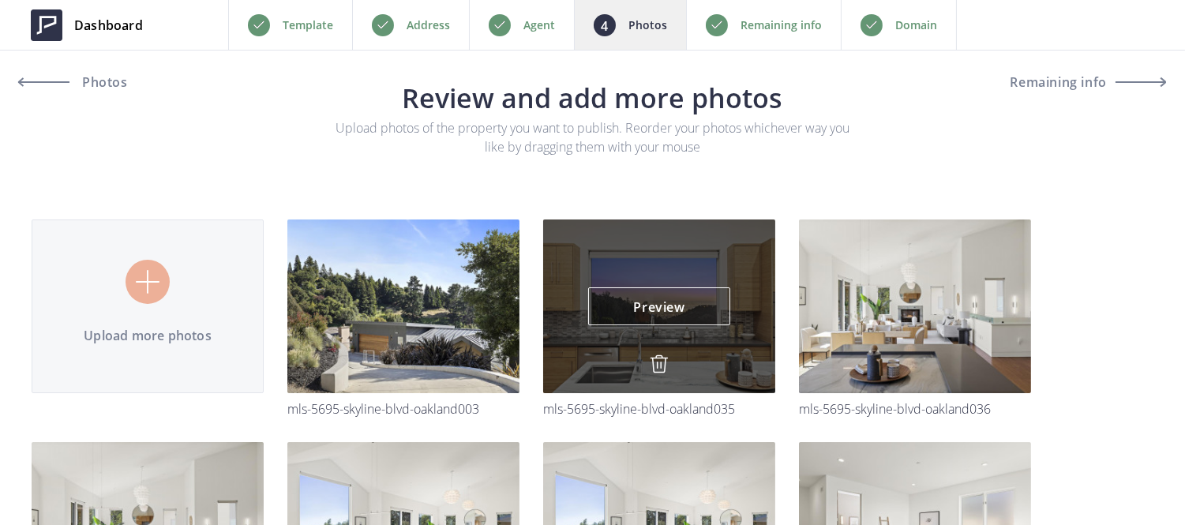
click at [658, 358] on img at bounding box center [659, 363] width 19 height 19
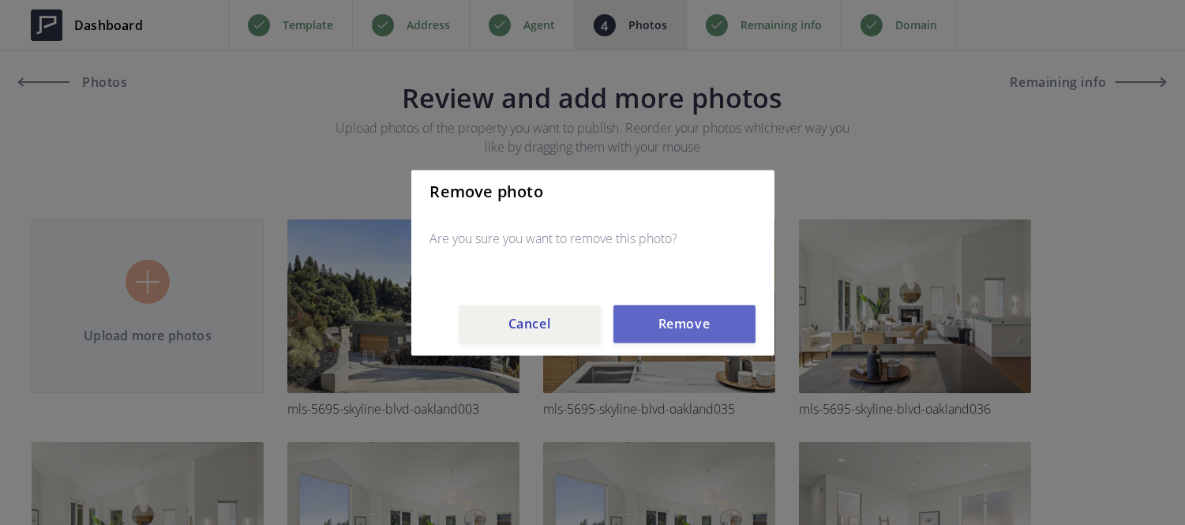
click at [665, 326] on button "Remove" at bounding box center [684, 324] width 142 height 38
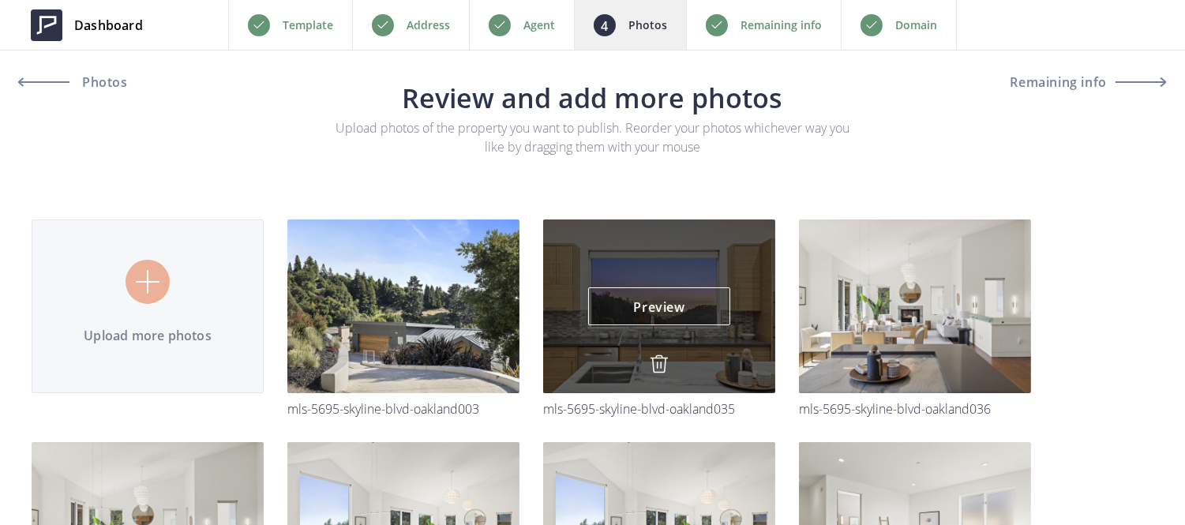
click at [654, 359] on img at bounding box center [659, 363] width 19 height 19
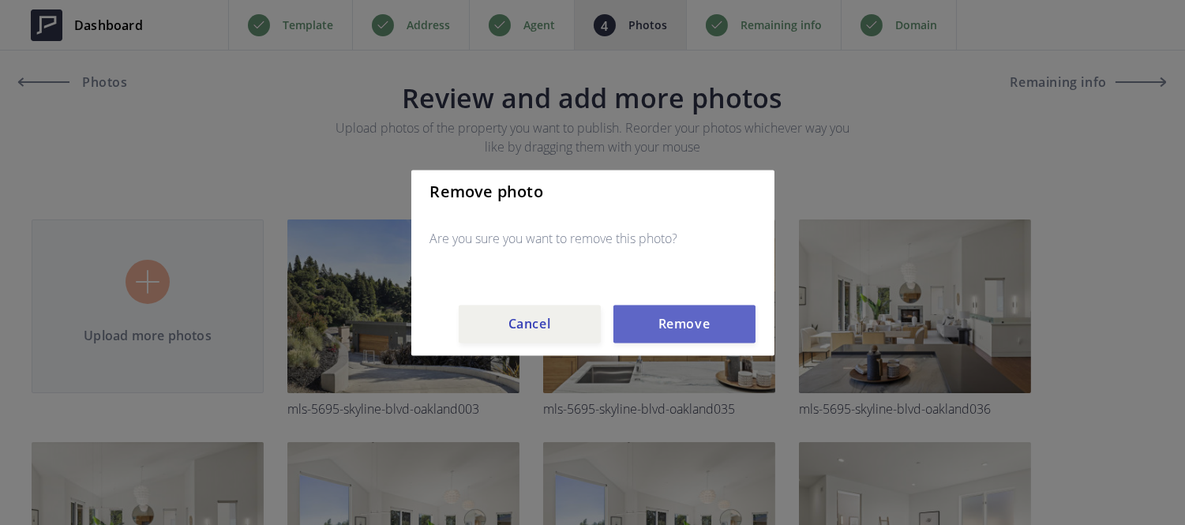
click at [661, 335] on button "Remove" at bounding box center [684, 324] width 142 height 38
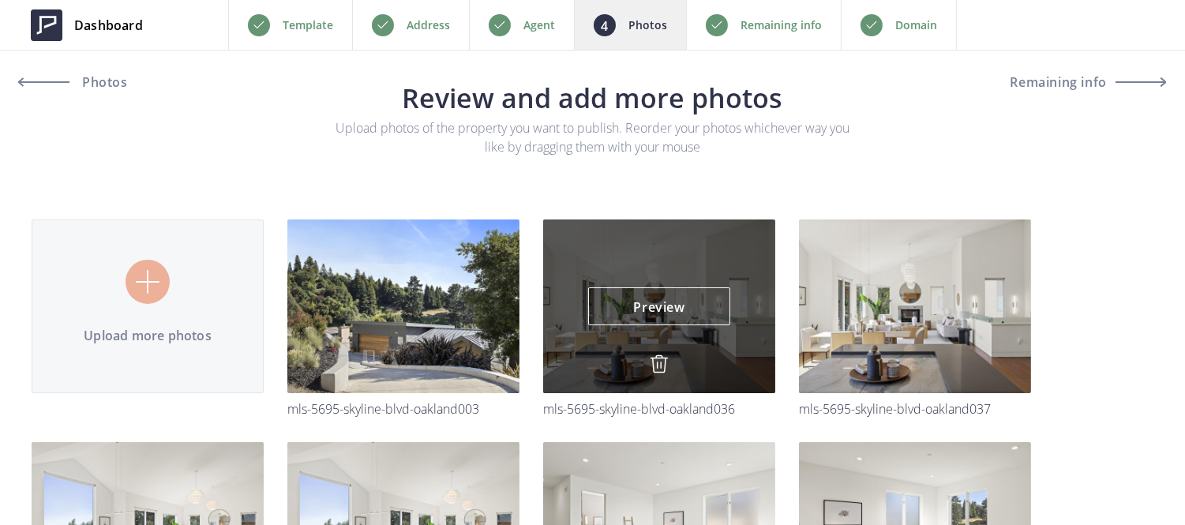
click at [661, 357] on img at bounding box center [659, 363] width 19 height 19
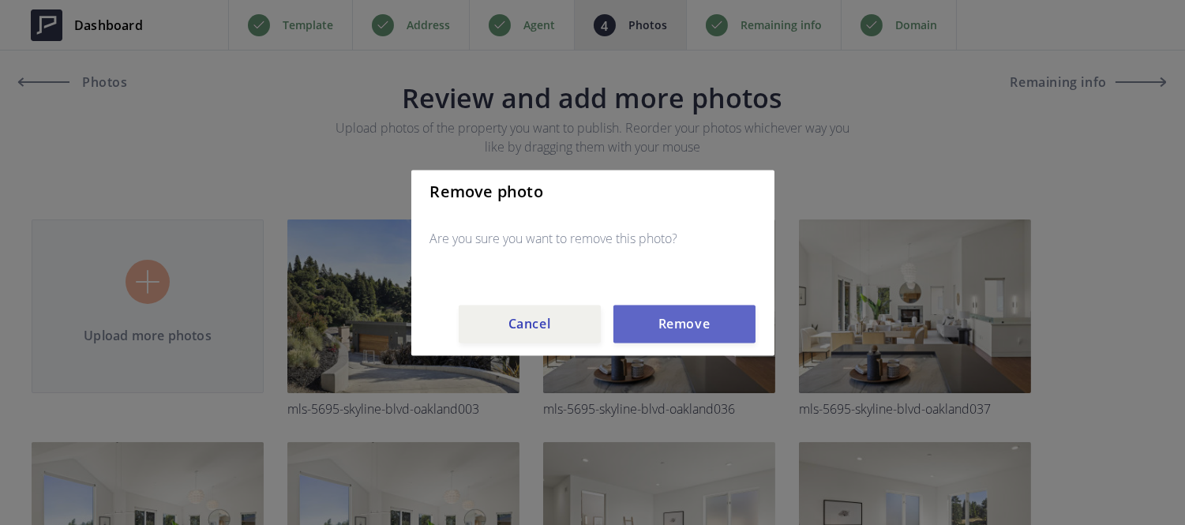
click at [661, 312] on button "Remove" at bounding box center [684, 324] width 142 height 38
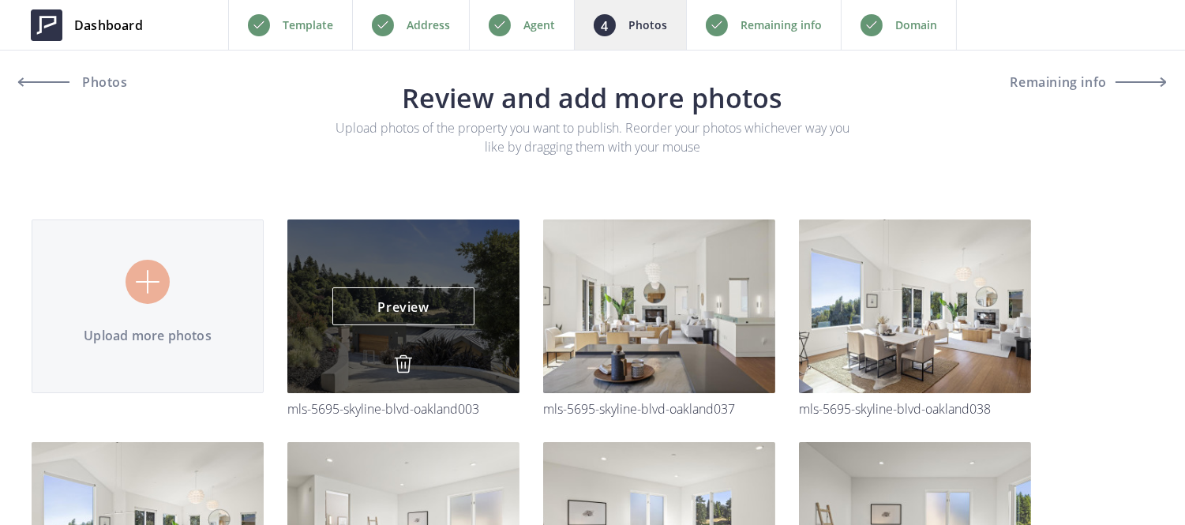
click at [395, 369] on img at bounding box center [403, 363] width 19 height 19
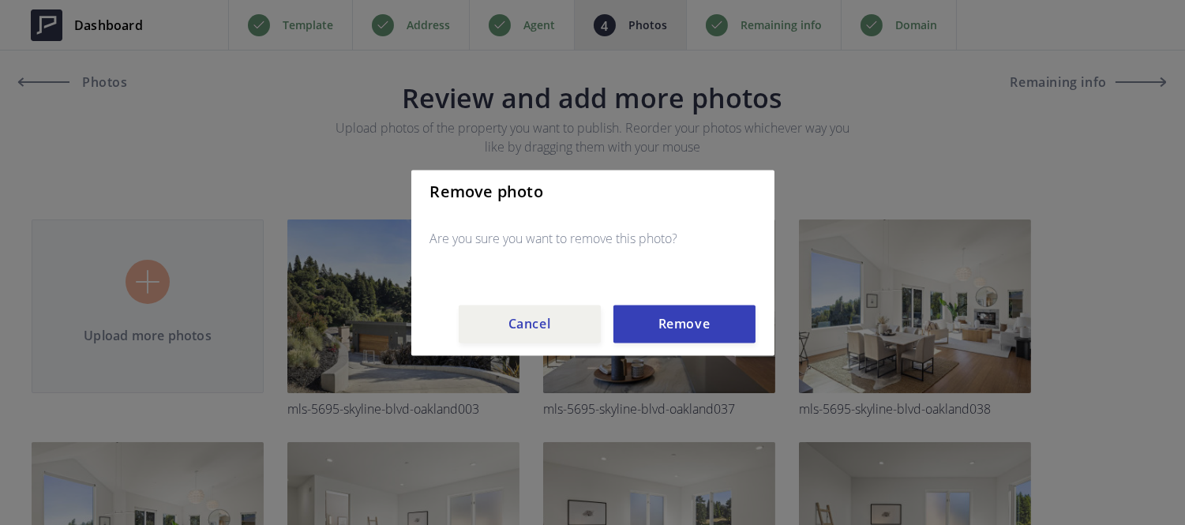
click at [674, 350] on div "Remove photo Are you sure you want to remove this photo? Cancel Remove" at bounding box center [592, 263] width 363 height 186
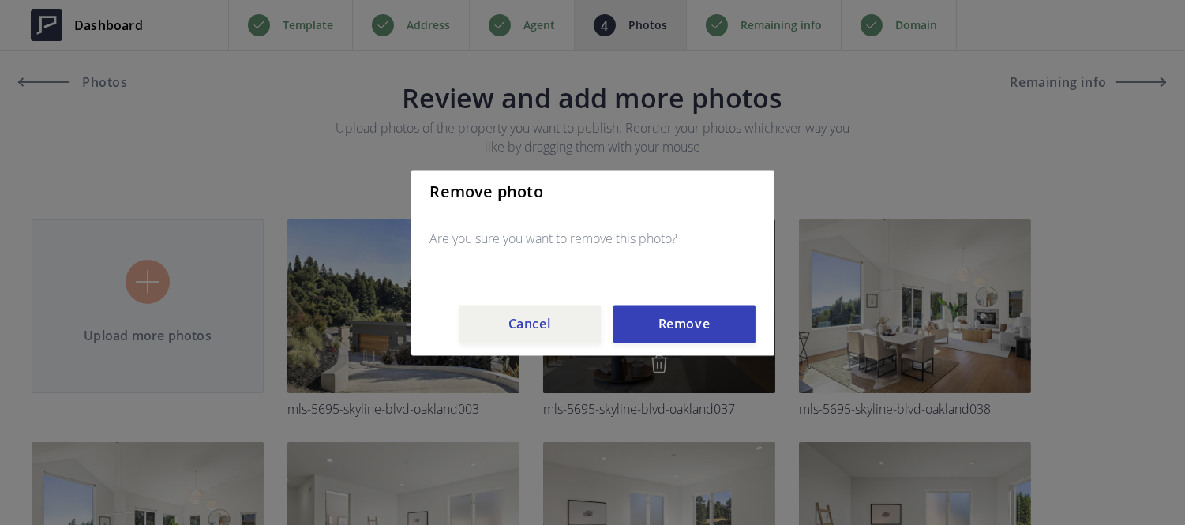
drag, startPoint x: 672, startPoint y: 326, endPoint x: 665, endPoint y: 320, distance: 8.9
click at [665, 320] on button "Remove" at bounding box center [684, 324] width 142 height 38
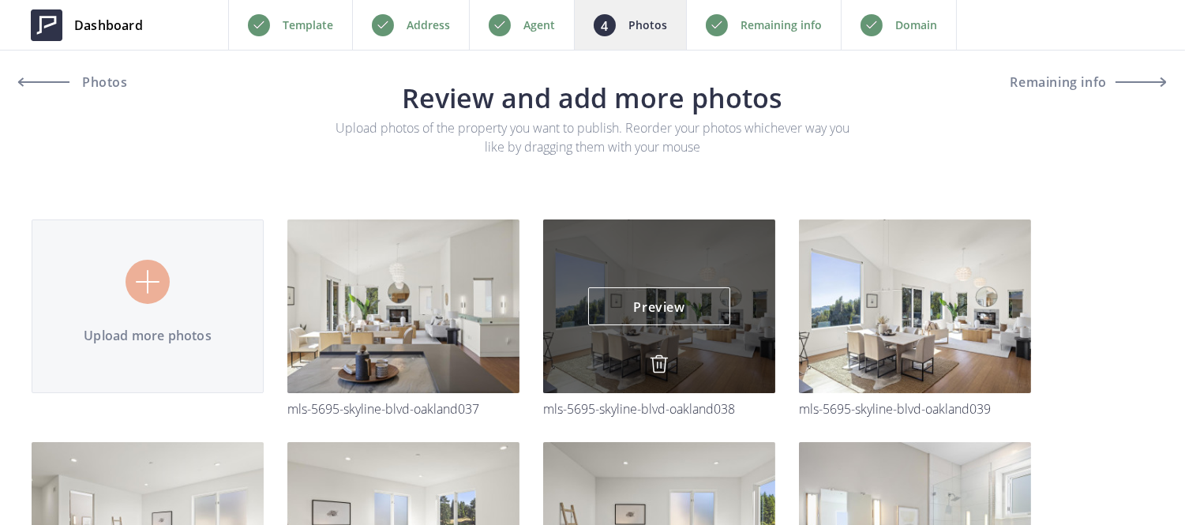
click at [655, 365] on img at bounding box center [659, 363] width 19 height 19
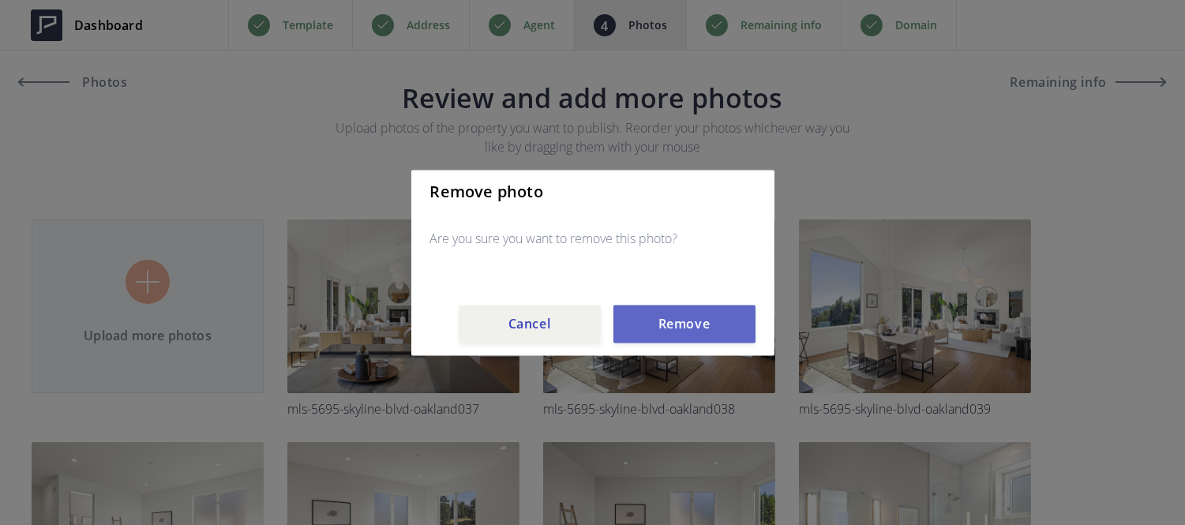
click at [667, 324] on button "Remove" at bounding box center [684, 324] width 142 height 38
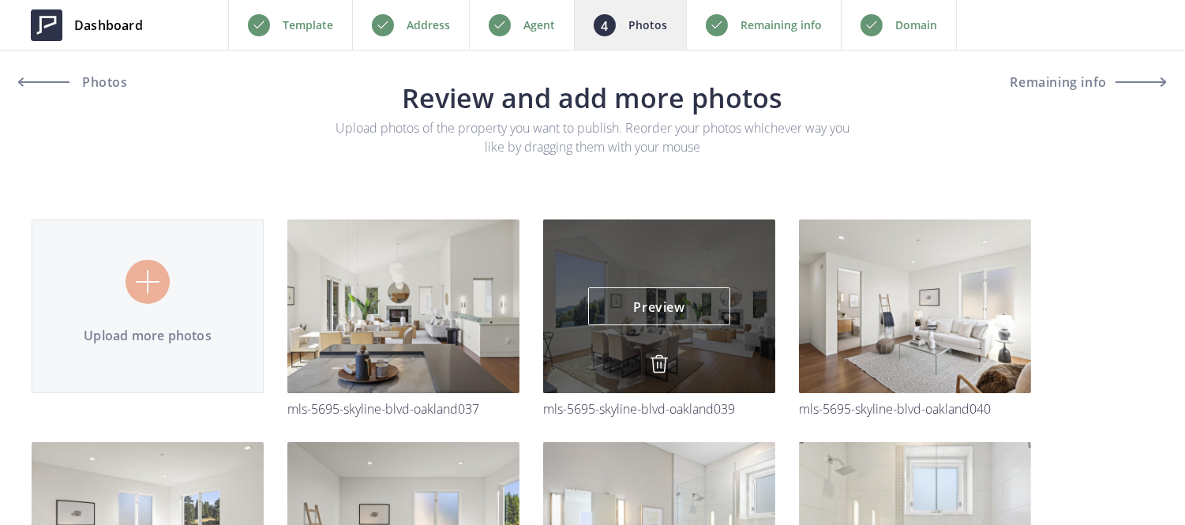
click at [656, 362] on img at bounding box center [659, 363] width 19 height 19
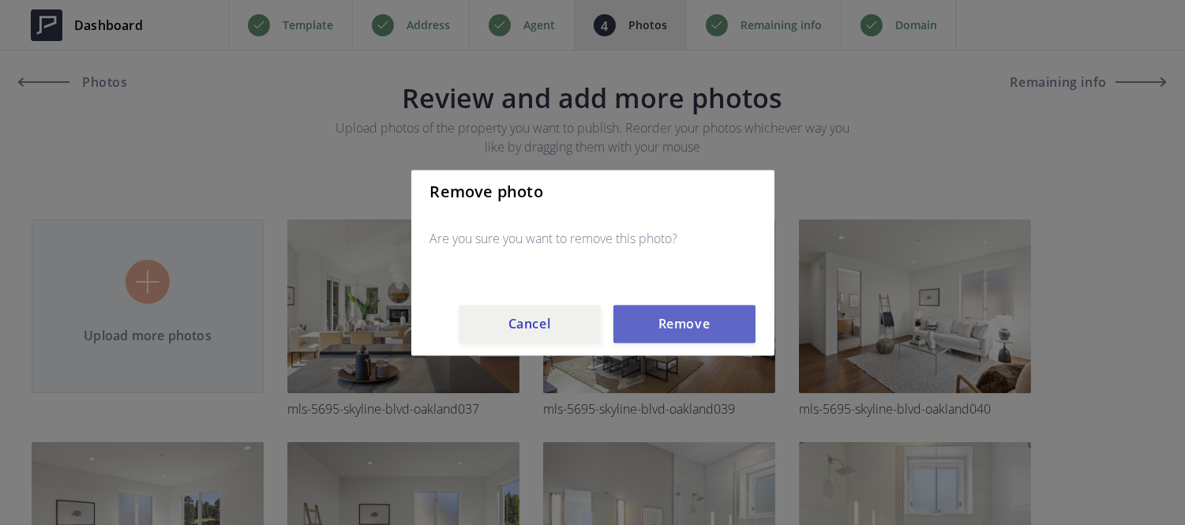
click at [661, 327] on button "Remove" at bounding box center [684, 324] width 142 height 38
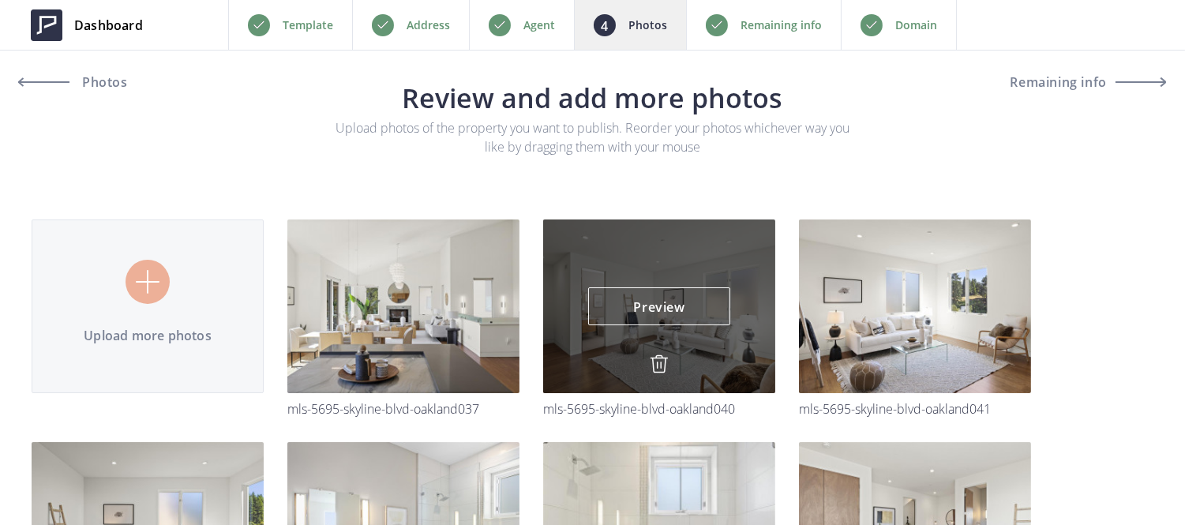
click at [658, 356] on img at bounding box center [659, 363] width 19 height 19
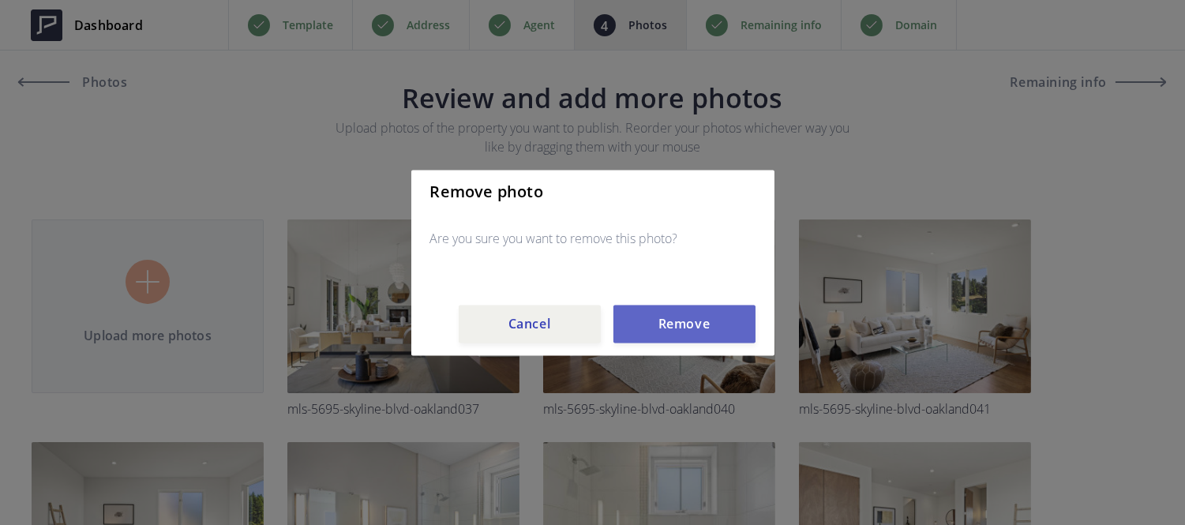
click at [661, 335] on button "Remove" at bounding box center [684, 324] width 142 height 38
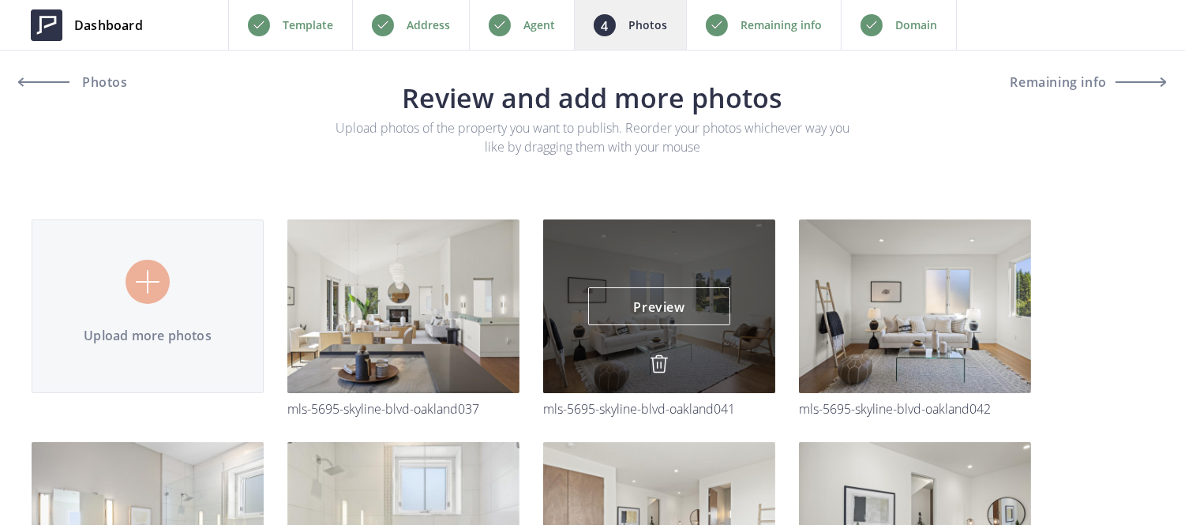
click at [657, 363] on img at bounding box center [659, 363] width 19 height 19
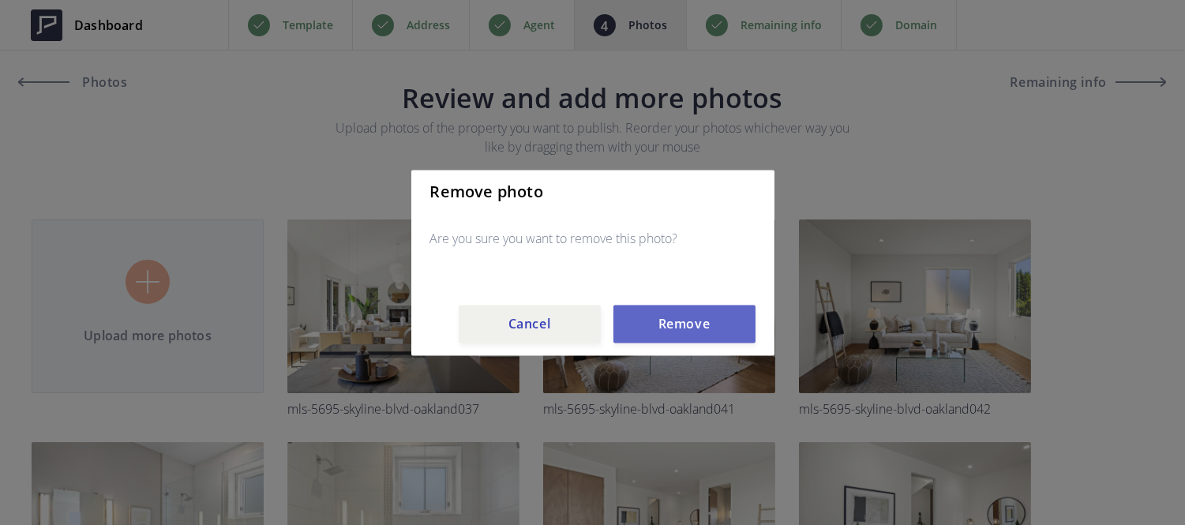
click at [664, 334] on button "Remove" at bounding box center [684, 324] width 142 height 38
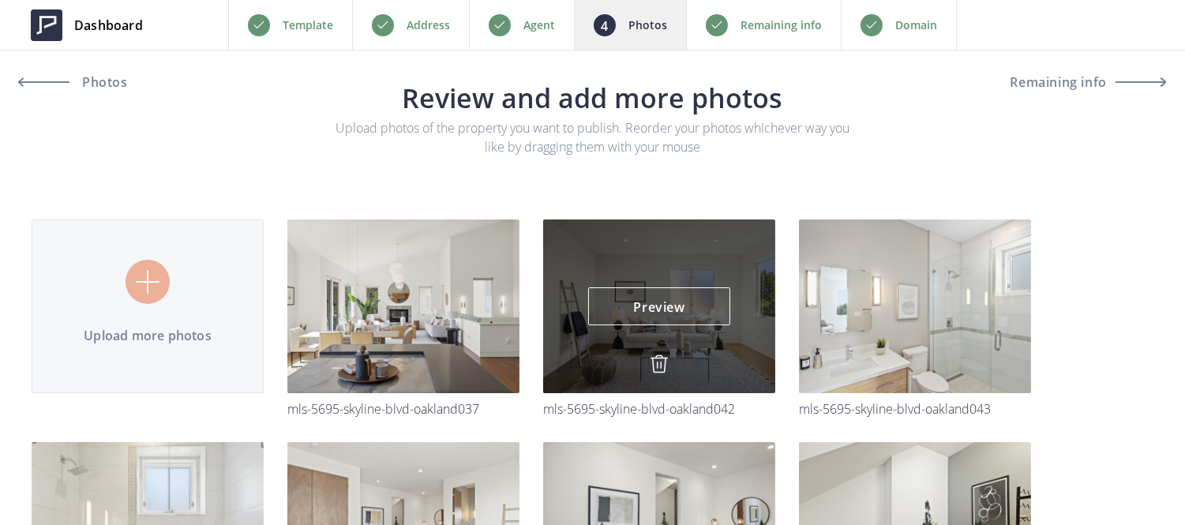
click at [657, 364] on img at bounding box center [659, 363] width 19 height 19
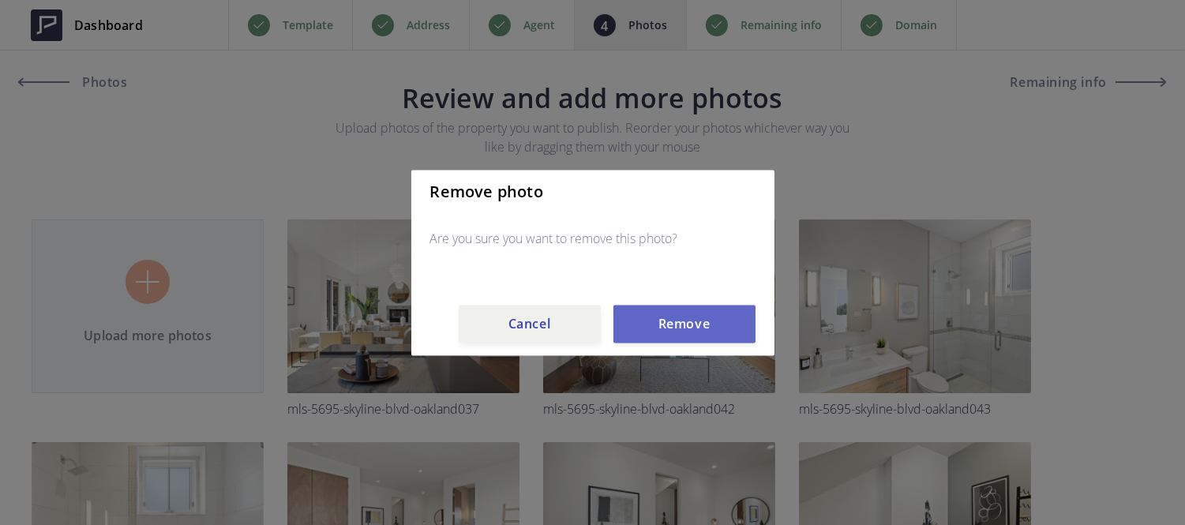
click at [673, 328] on button "Remove" at bounding box center [684, 324] width 142 height 38
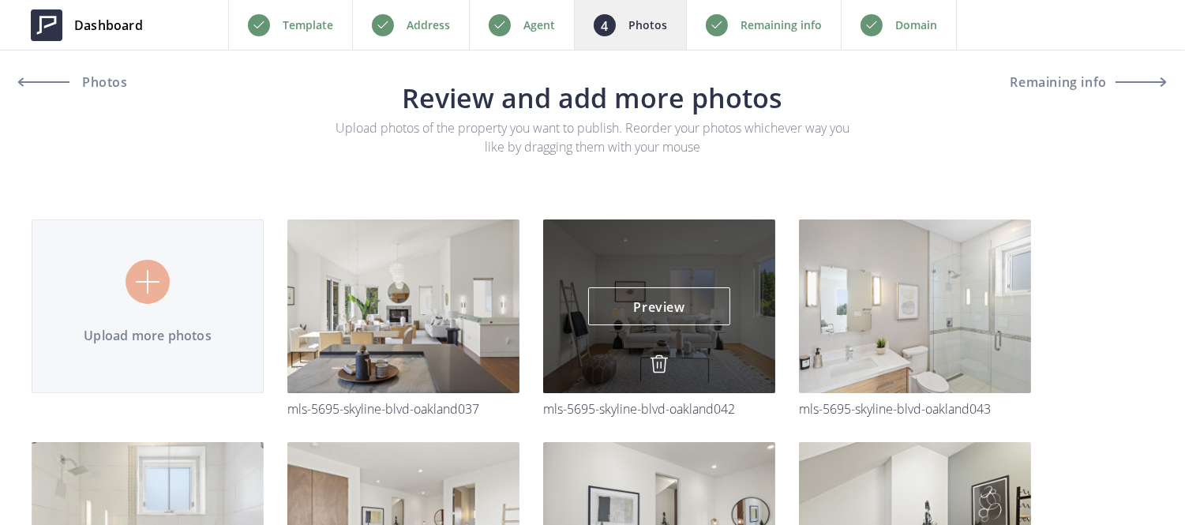
click at [0, 0] on img at bounding box center [0, 0] width 0 height 0
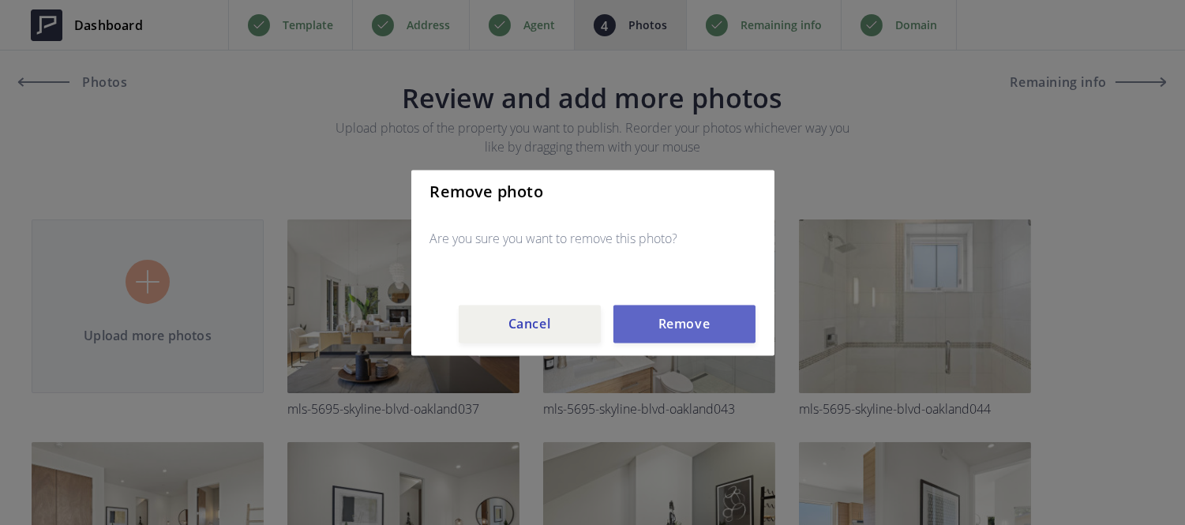
click at [665, 314] on button "Remove" at bounding box center [684, 324] width 142 height 38
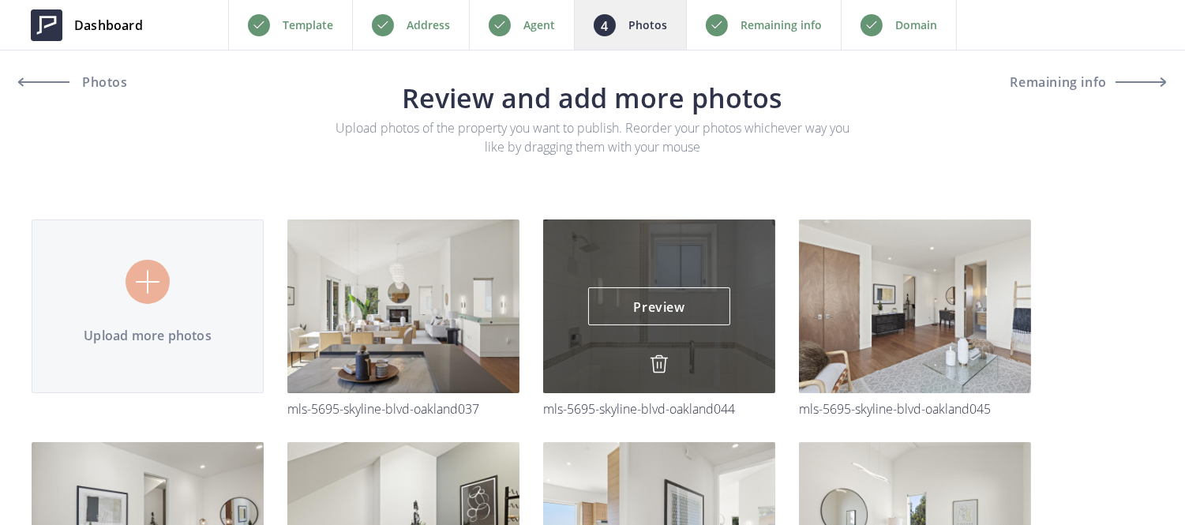
click at [658, 354] on img at bounding box center [659, 363] width 19 height 19
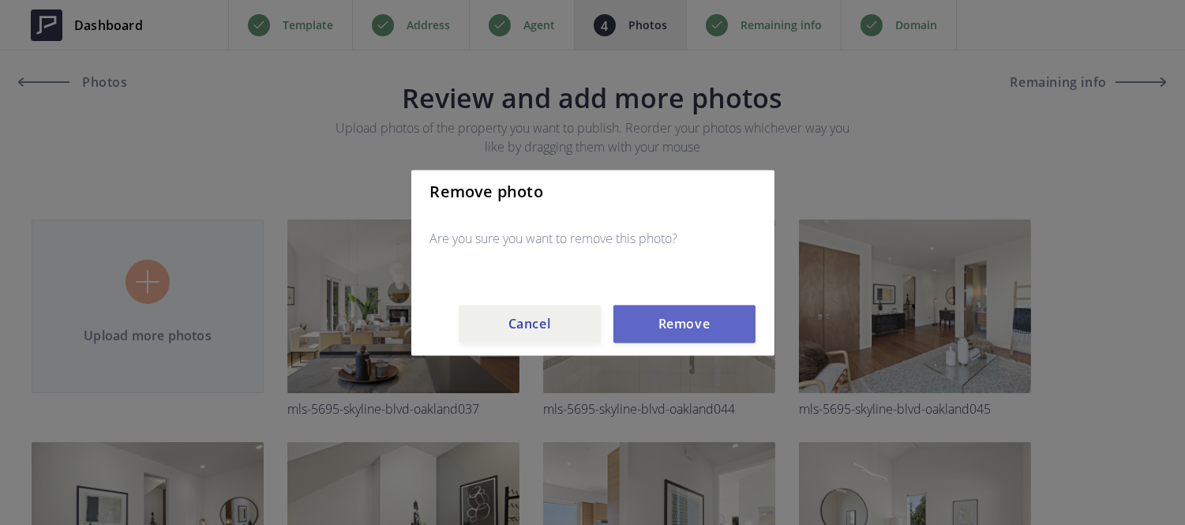
click at [661, 334] on button "Remove" at bounding box center [684, 324] width 142 height 38
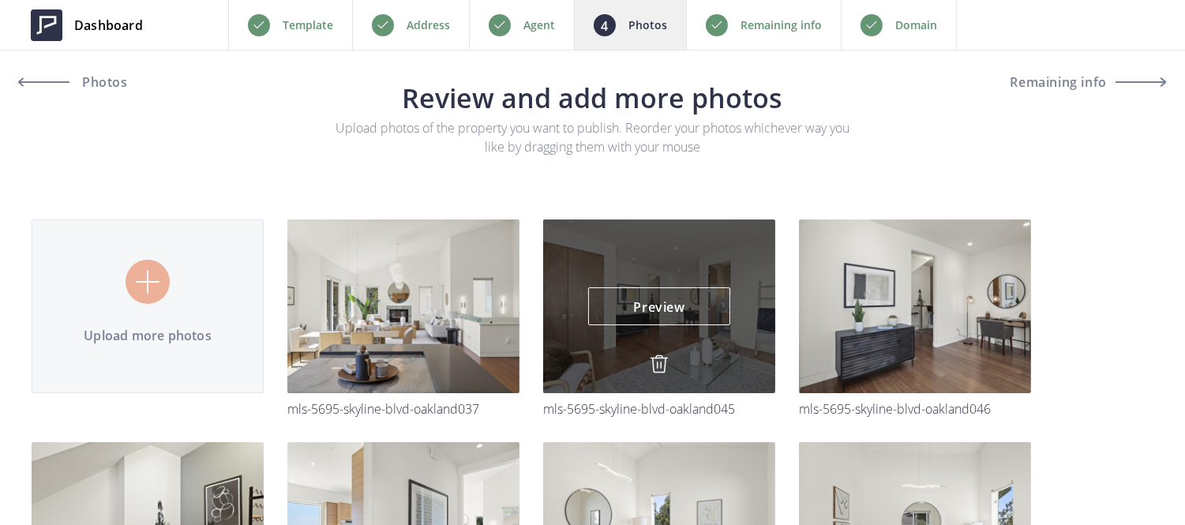
click at [650, 369] on img at bounding box center [659, 363] width 19 height 19
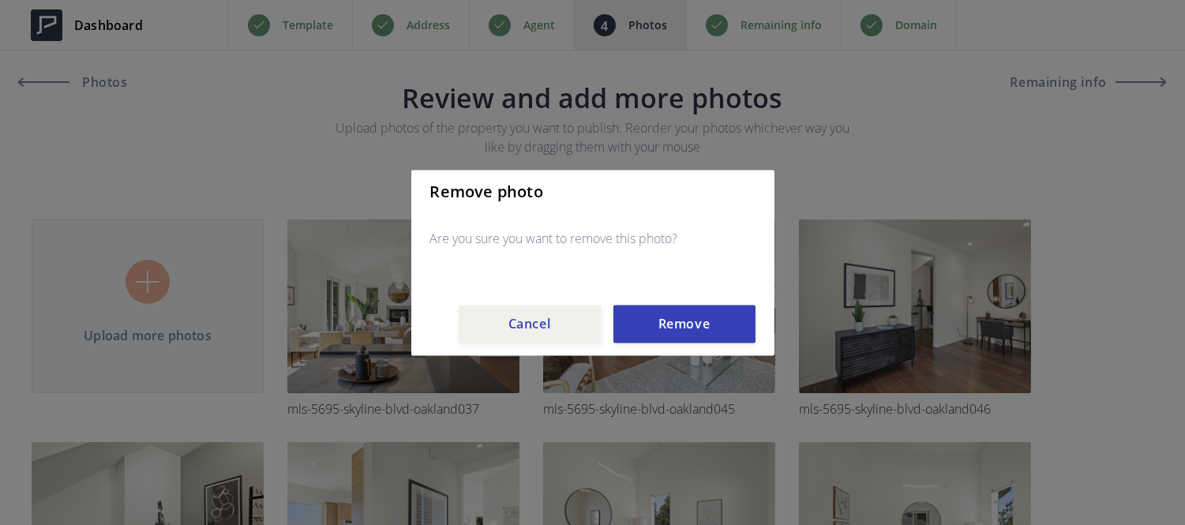
click at [655, 349] on div "Remove photo Are you sure you want to remove this photo? Cancel Remove" at bounding box center [592, 263] width 363 height 186
click at [656, 340] on button "Remove" at bounding box center [684, 324] width 142 height 38
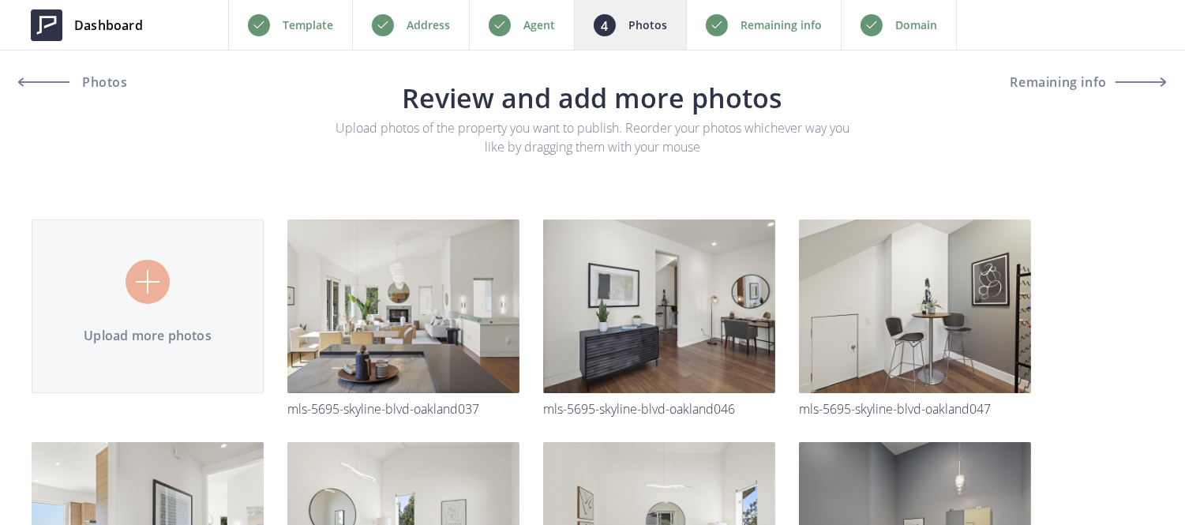
click at [0, 0] on img at bounding box center [0, 0] width 0 height 0
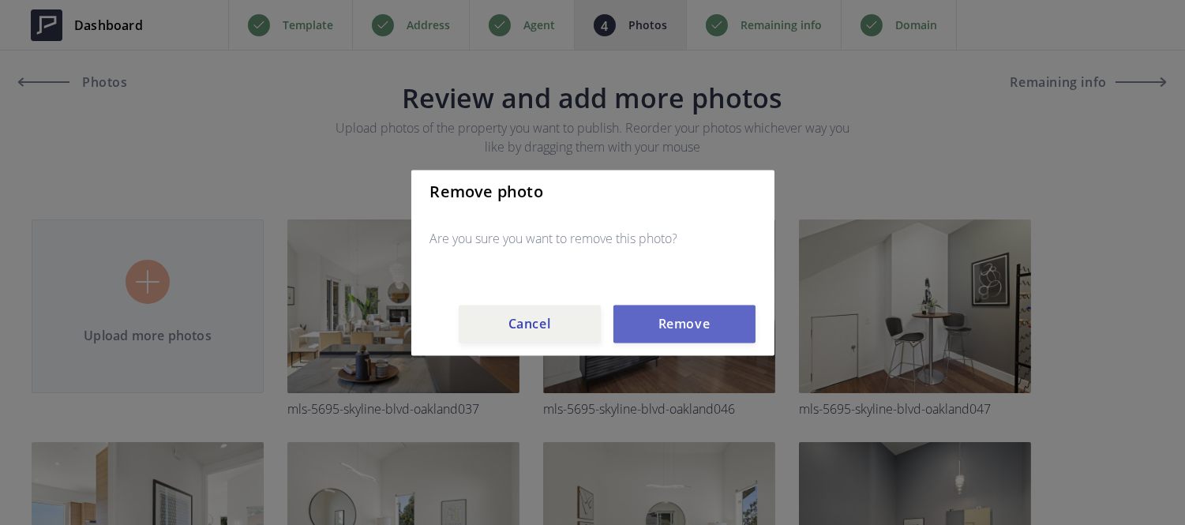
click at [658, 342] on button "Remove" at bounding box center [684, 324] width 142 height 38
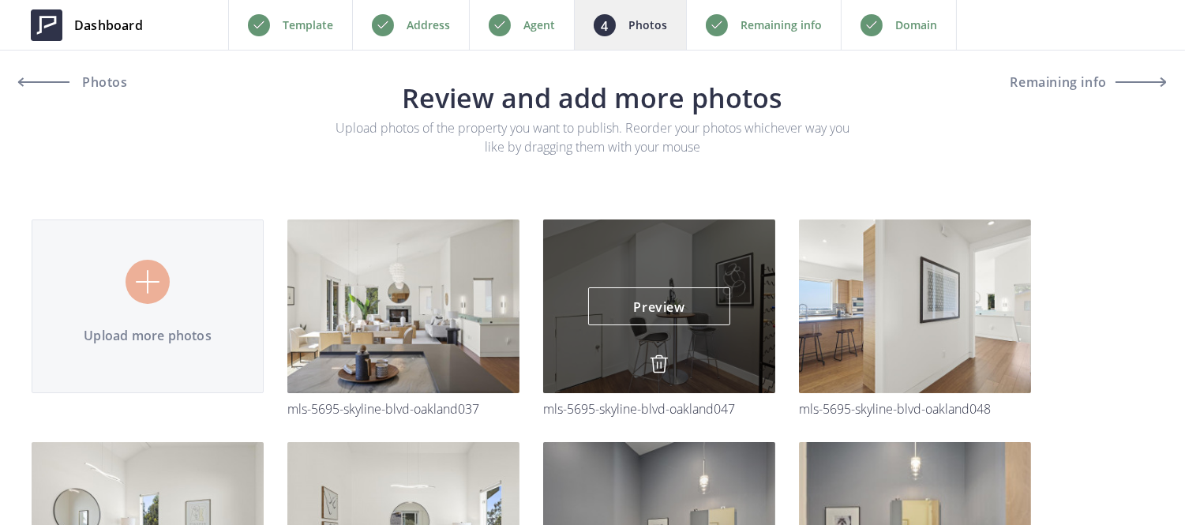
click at [665, 356] on img at bounding box center [659, 363] width 19 height 19
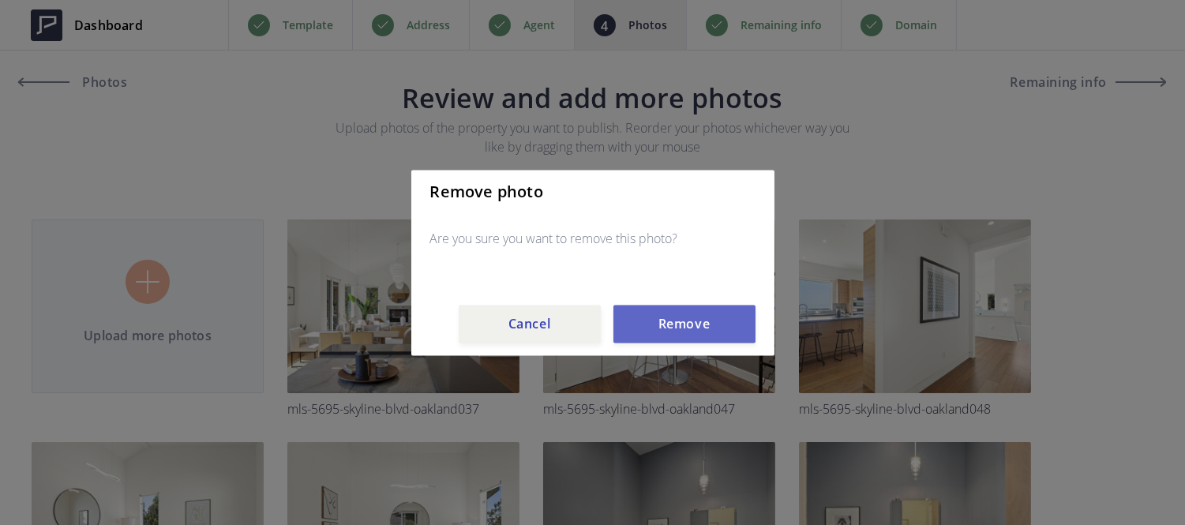
click at [676, 309] on button "Remove" at bounding box center [684, 324] width 142 height 38
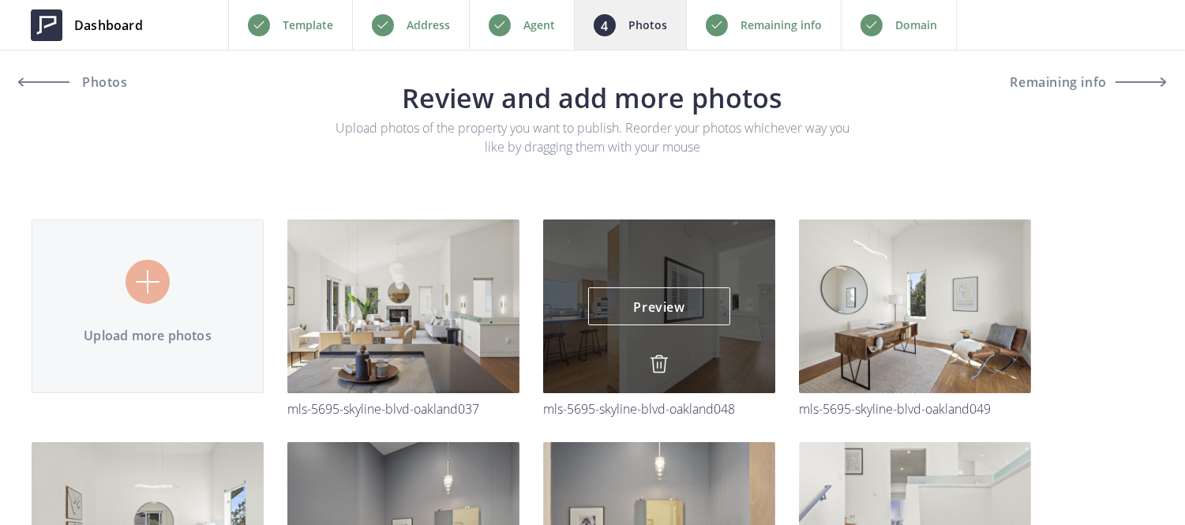
click at [658, 358] on img at bounding box center [659, 363] width 19 height 19
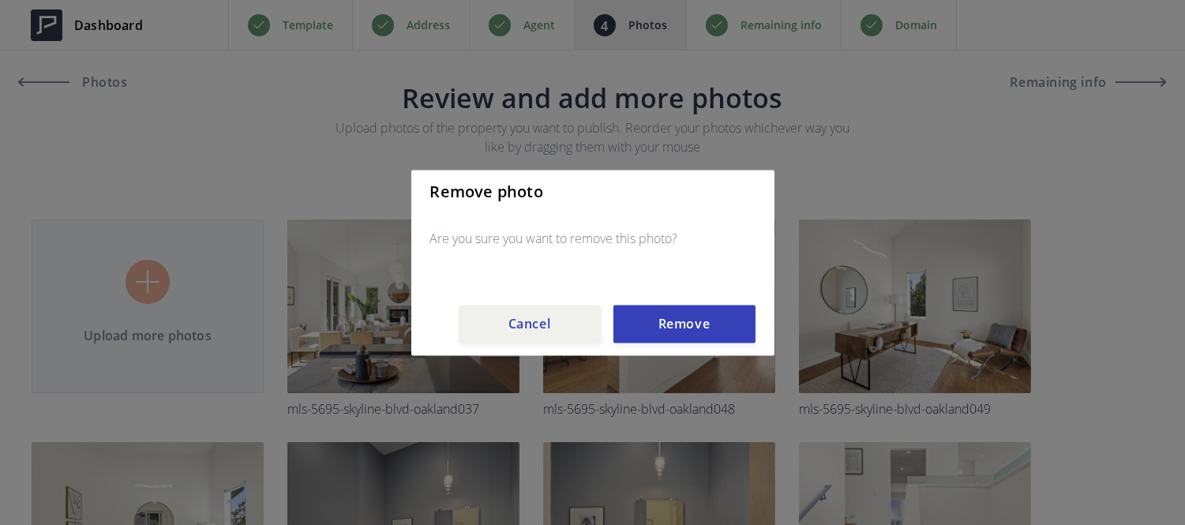
click at [661, 344] on div "Remove photo Are you sure you want to remove this photo? Cancel Remove" at bounding box center [592, 263] width 363 height 186
click at [664, 339] on button "Remove" at bounding box center [684, 324] width 142 height 38
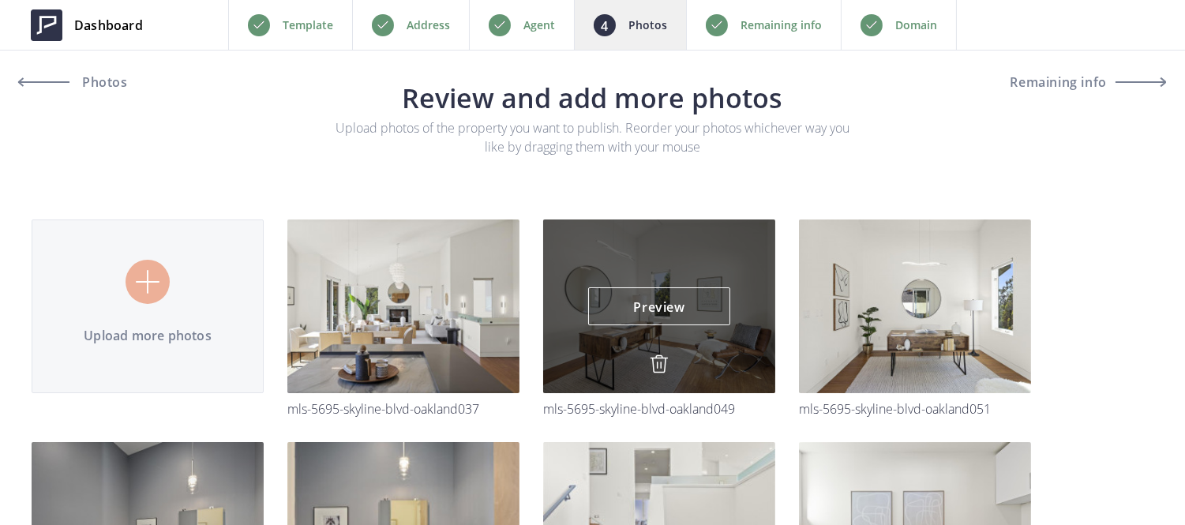
click at [654, 367] on img at bounding box center [659, 363] width 19 height 19
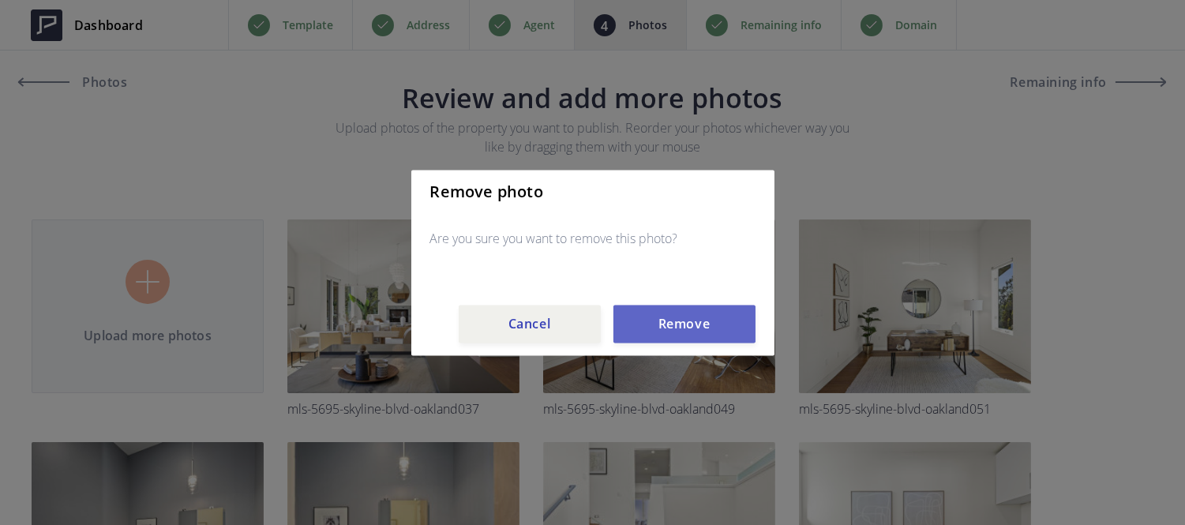
click at [652, 335] on button "Remove" at bounding box center [684, 324] width 142 height 38
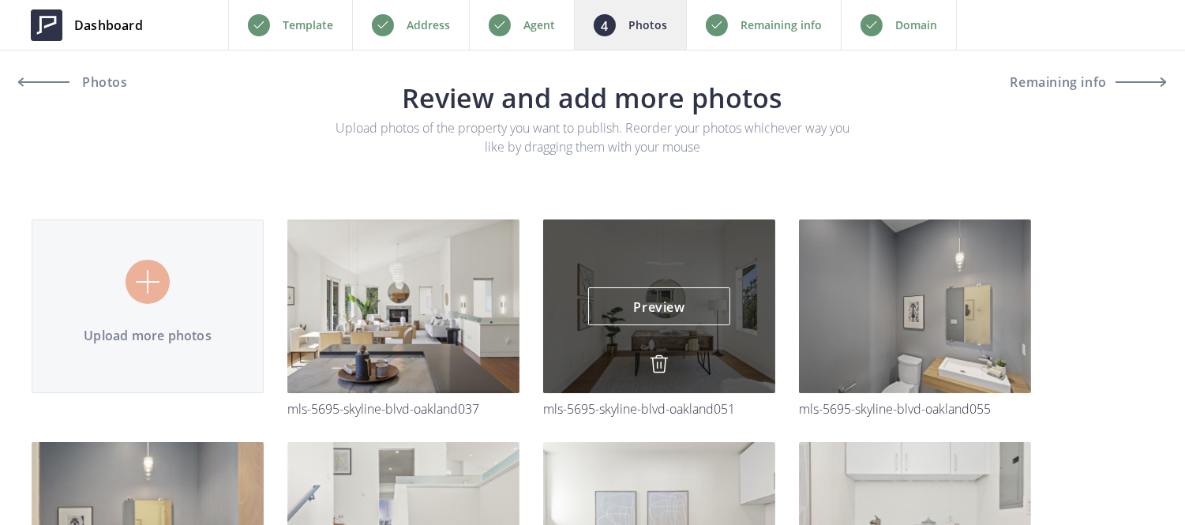
click at [655, 364] on img at bounding box center [659, 363] width 19 height 19
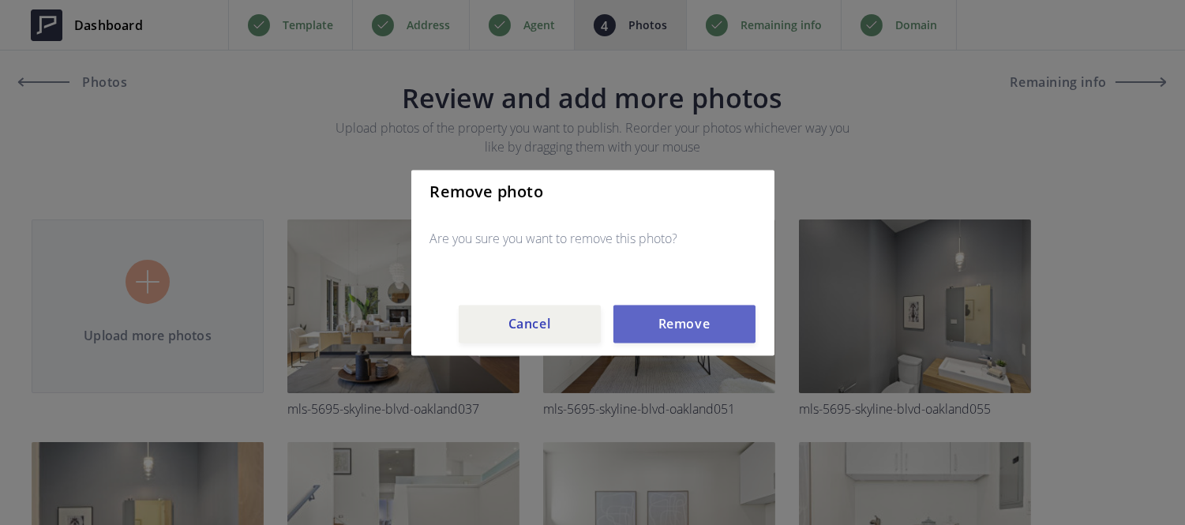
click at [658, 326] on button "Remove" at bounding box center [684, 324] width 142 height 38
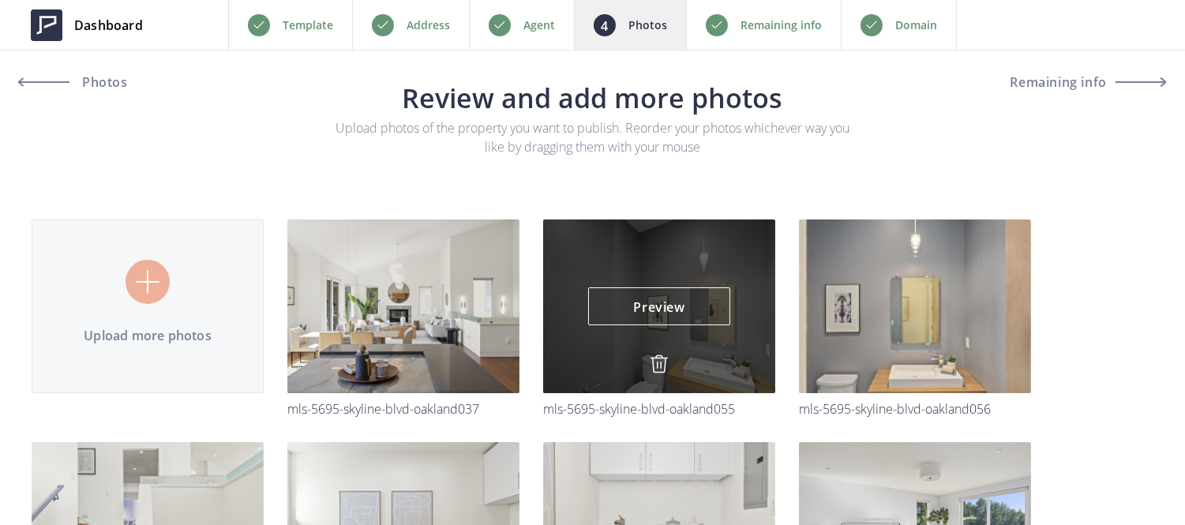
click at [657, 358] on img at bounding box center [659, 363] width 19 height 19
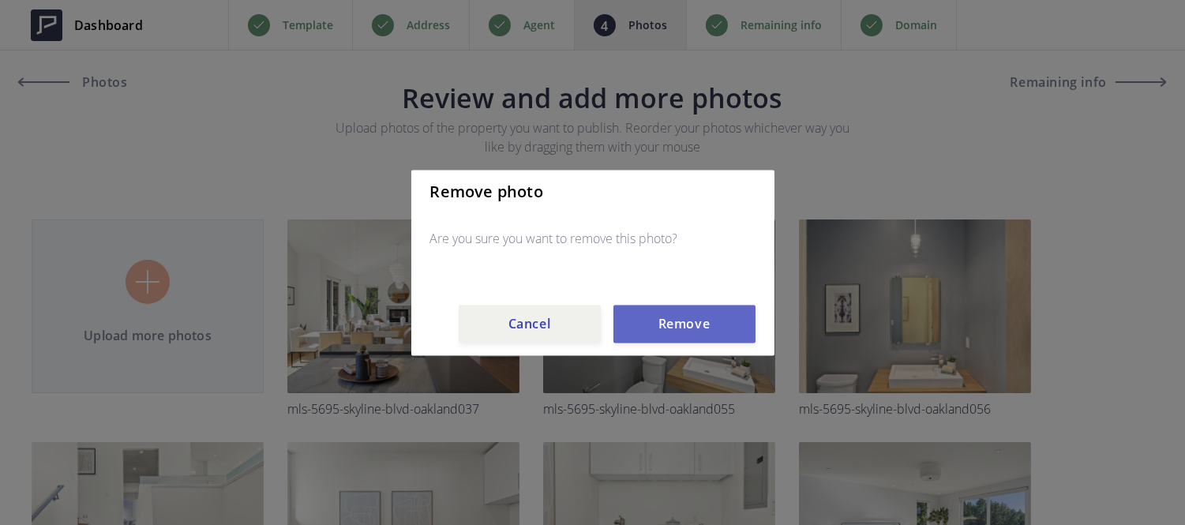
click at [657, 312] on button "Remove" at bounding box center [684, 324] width 142 height 38
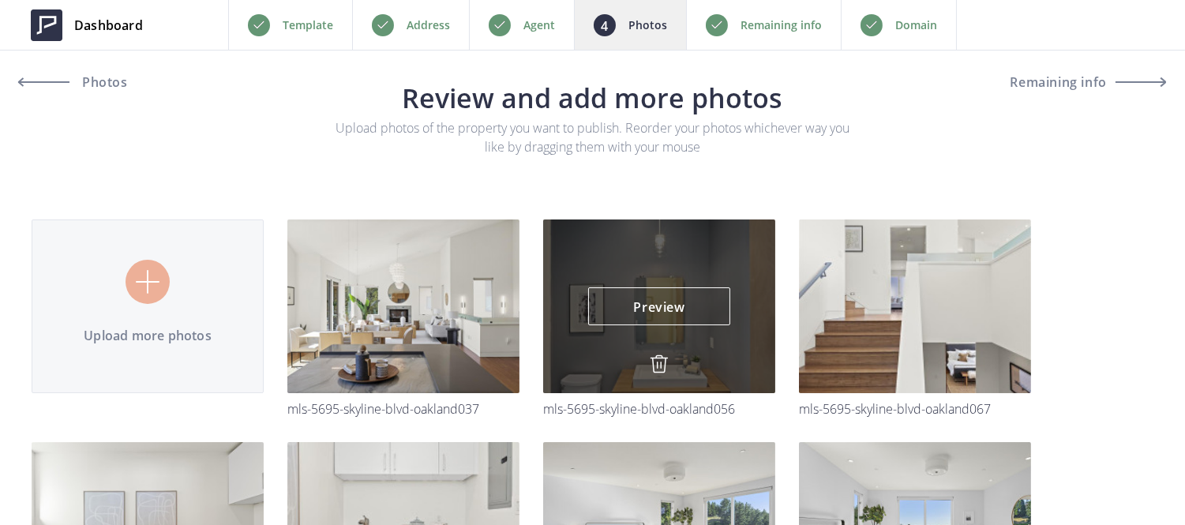
click at [659, 359] on img at bounding box center [659, 363] width 19 height 19
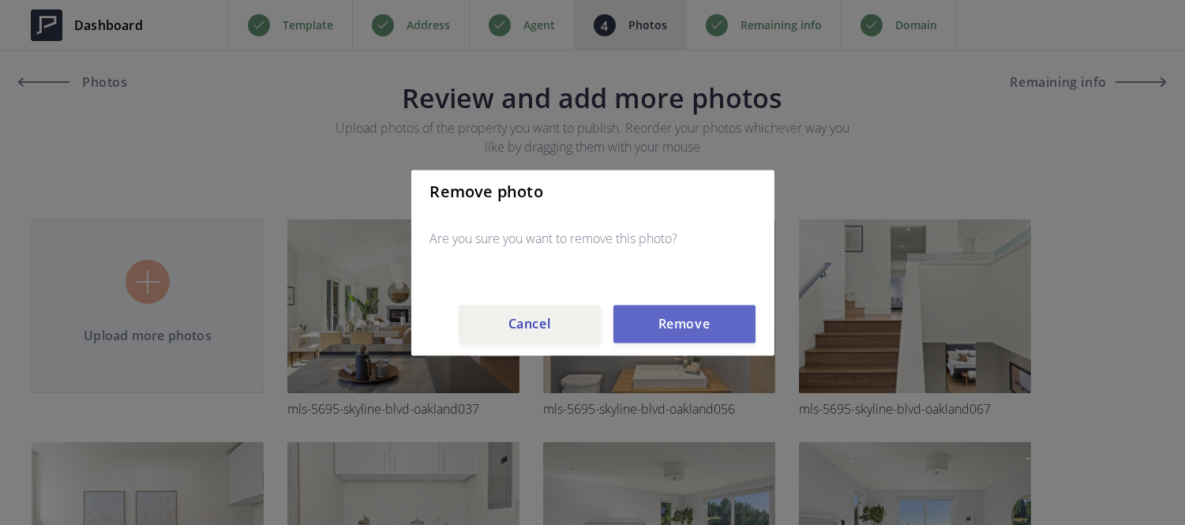
click at [658, 335] on button "Remove" at bounding box center [684, 324] width 142 height 38
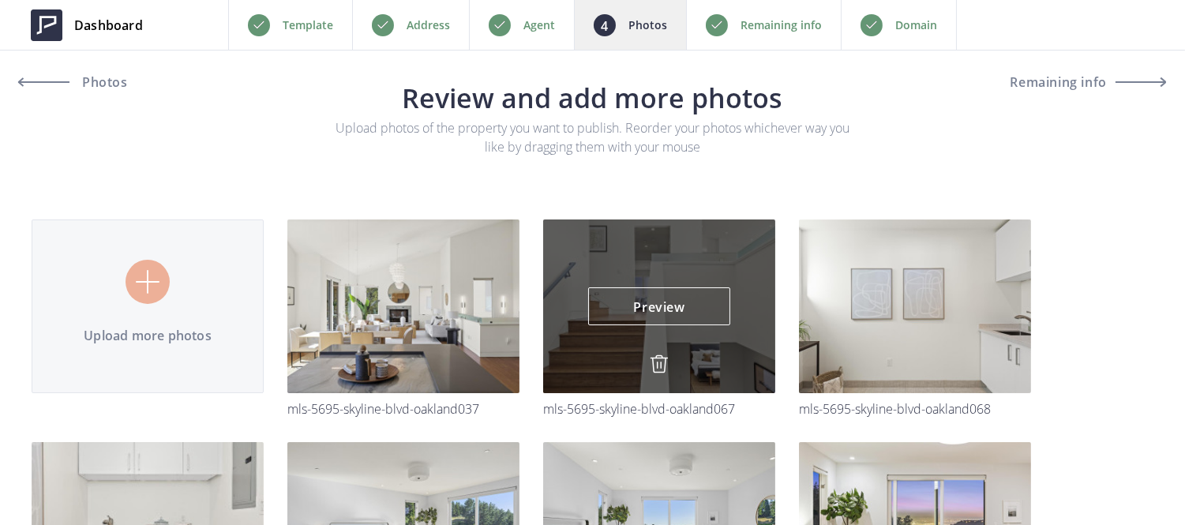
click at [651, 366] on img at bounding box center [659, 363] width 19 height 19
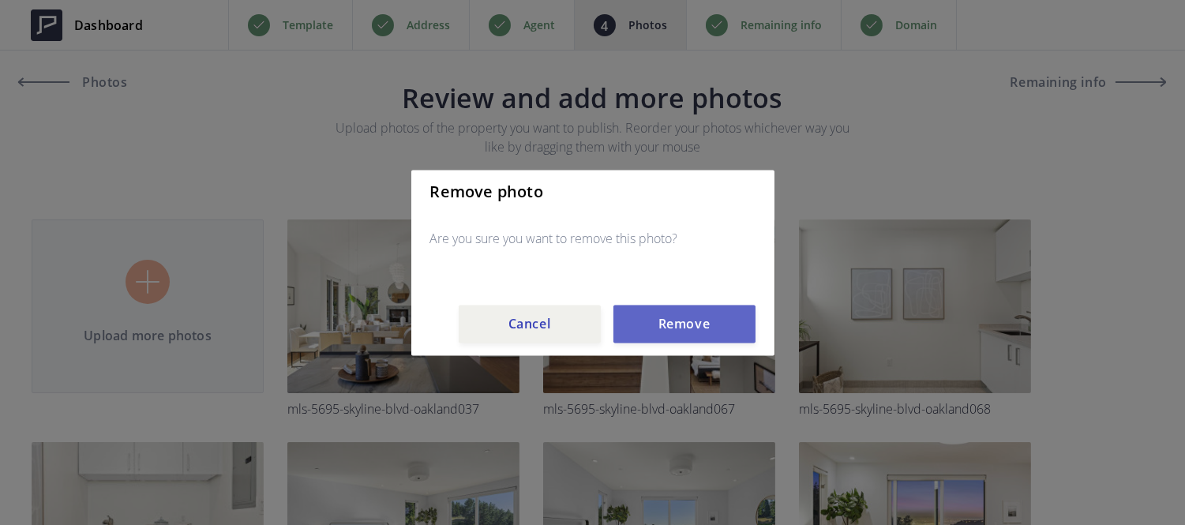
click at [664, 328] on button "Remove" at bounding box center [684, 324] width 142 height 38
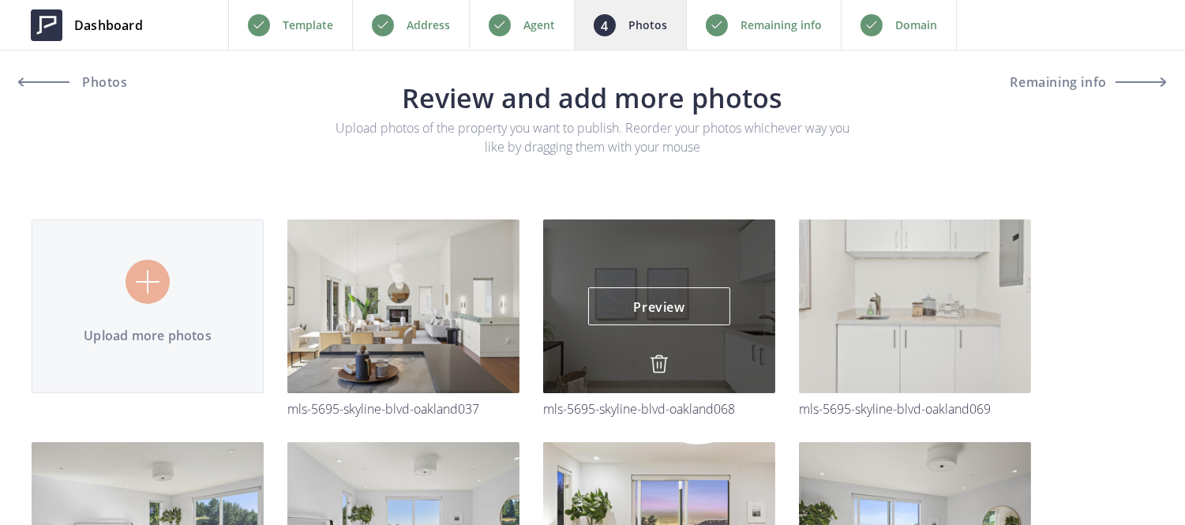
click at [656, 363] on img at bounding box center [659, 363] width 19 height 19
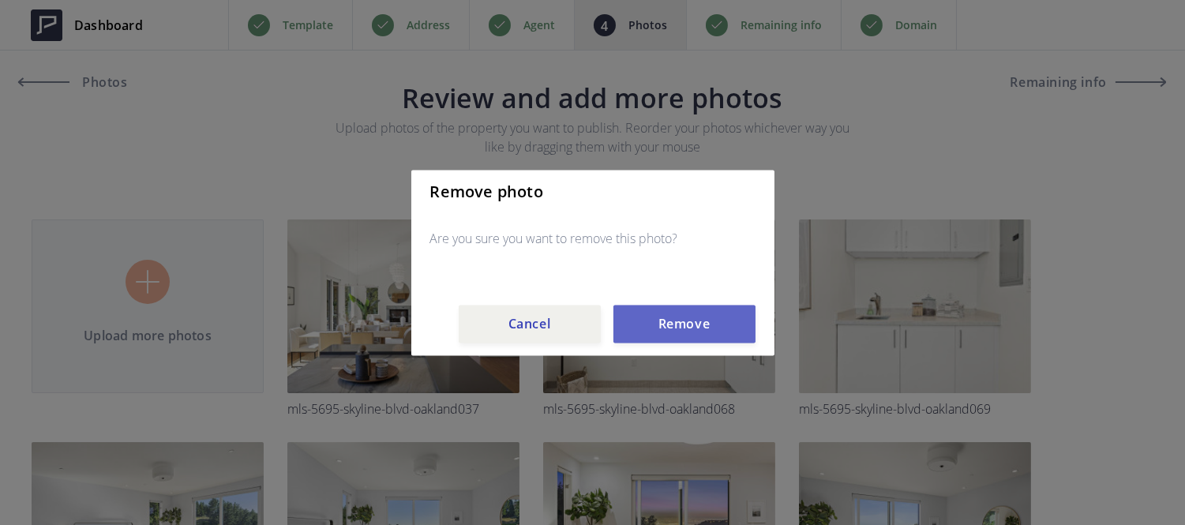
click at [659, 339] on button "Remove" at bounding box center [684, 324] width 142 height 38
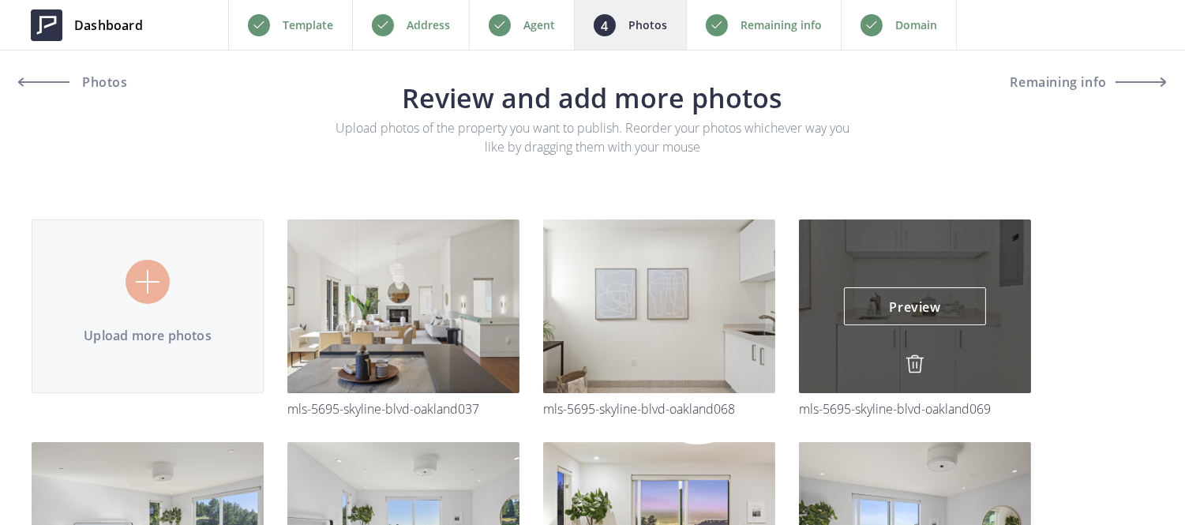
click at [905, 360] on img at bounding box center [914, 363] width 19 height 19
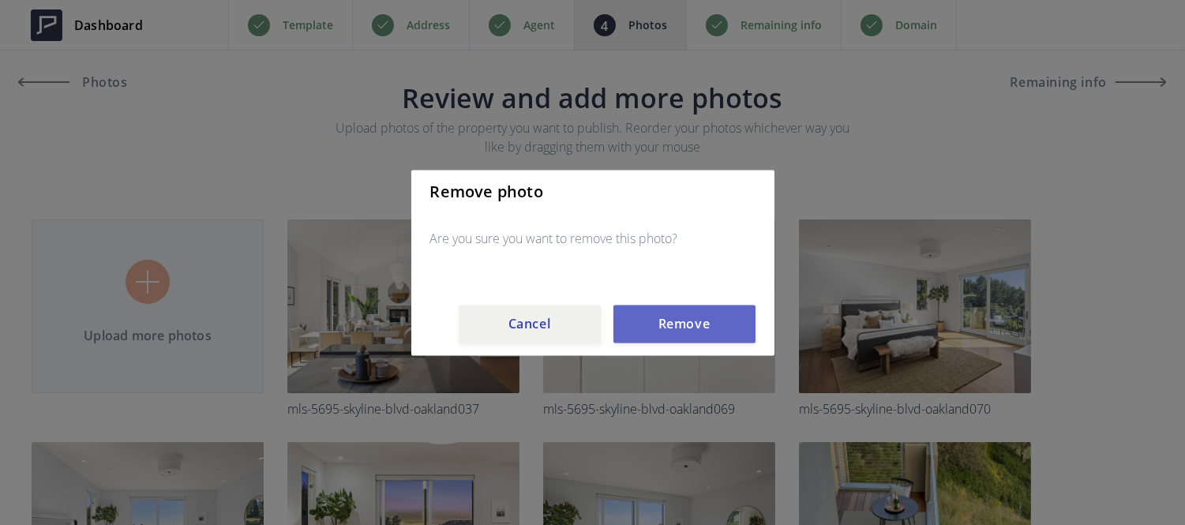
click at [668, 324] on button "Remove" at bounding box center [684, 324] width 142 height 38
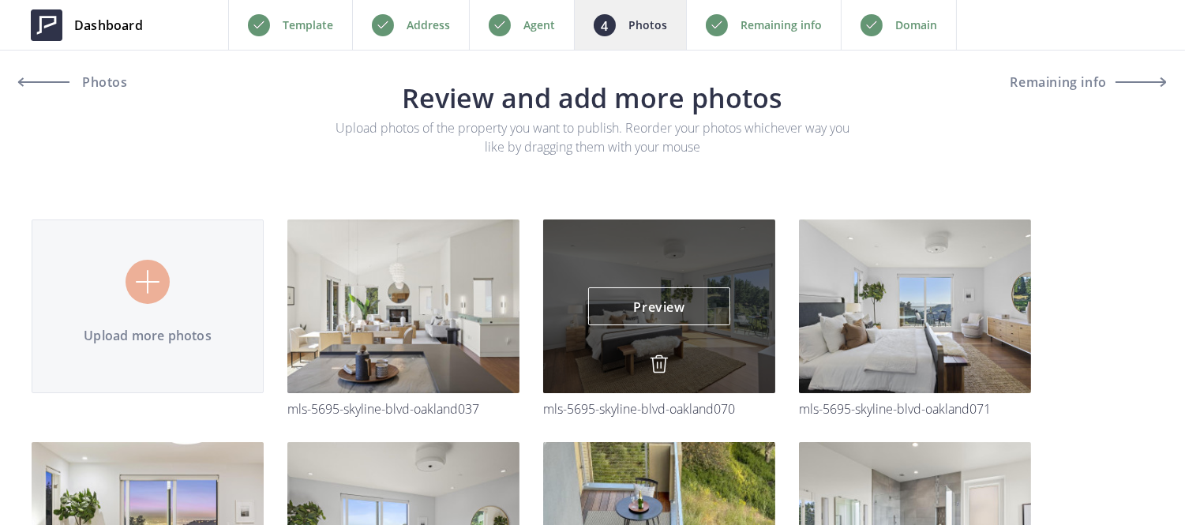
click at [650, 368] on img at bounding box center [659, 363] width 19 height 19
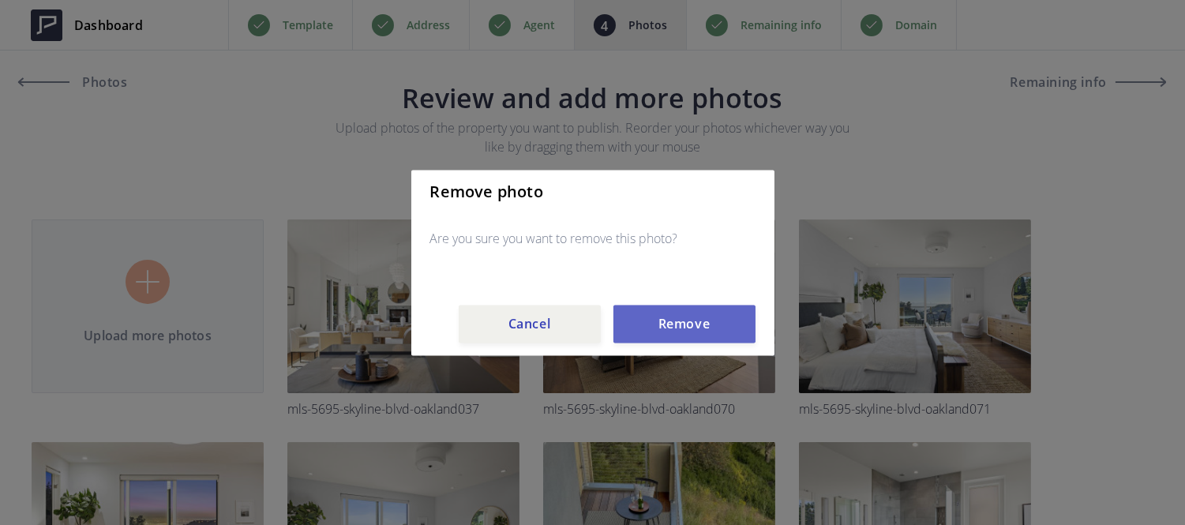
click at [666, 329] on button "Remove" at bounding box center [684, 324] width 142 height 38
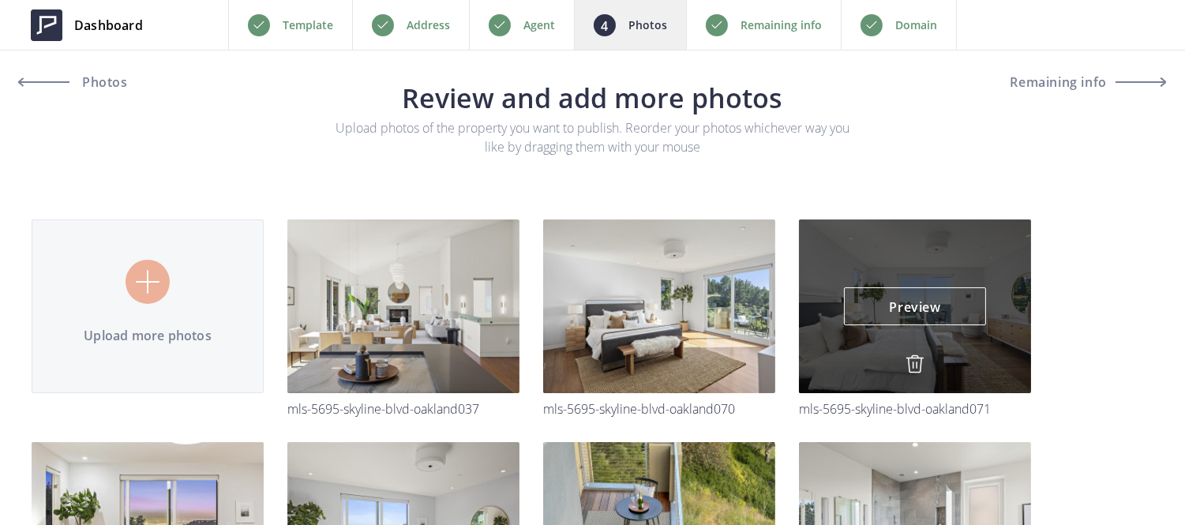
click at [905, 365] on img at bounding box center [914, 363] width 19 height 19
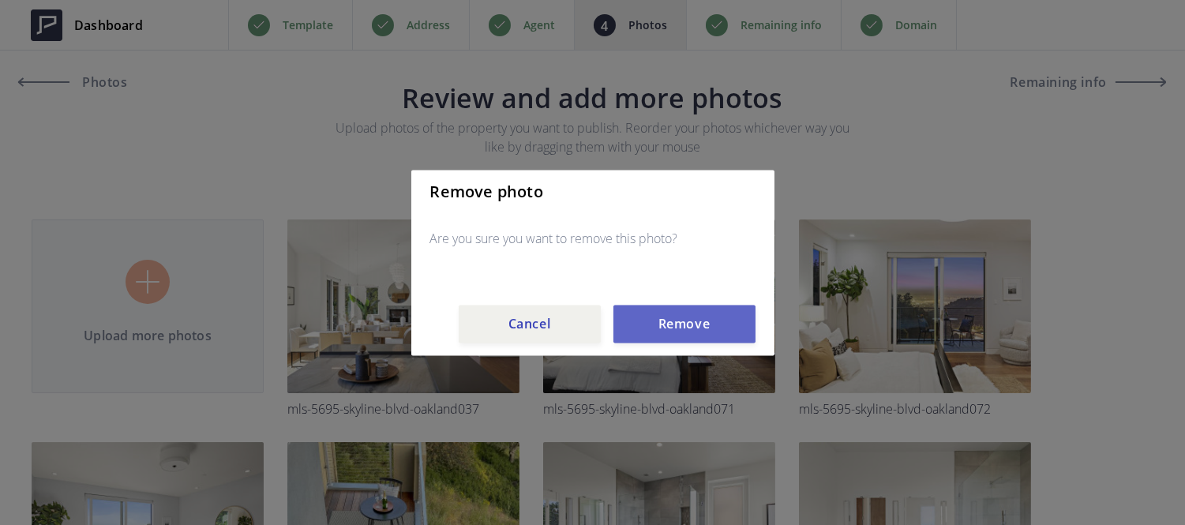
click at [664, 330] on button "Remove" at bounding box center [684, 324] width 142 height 38
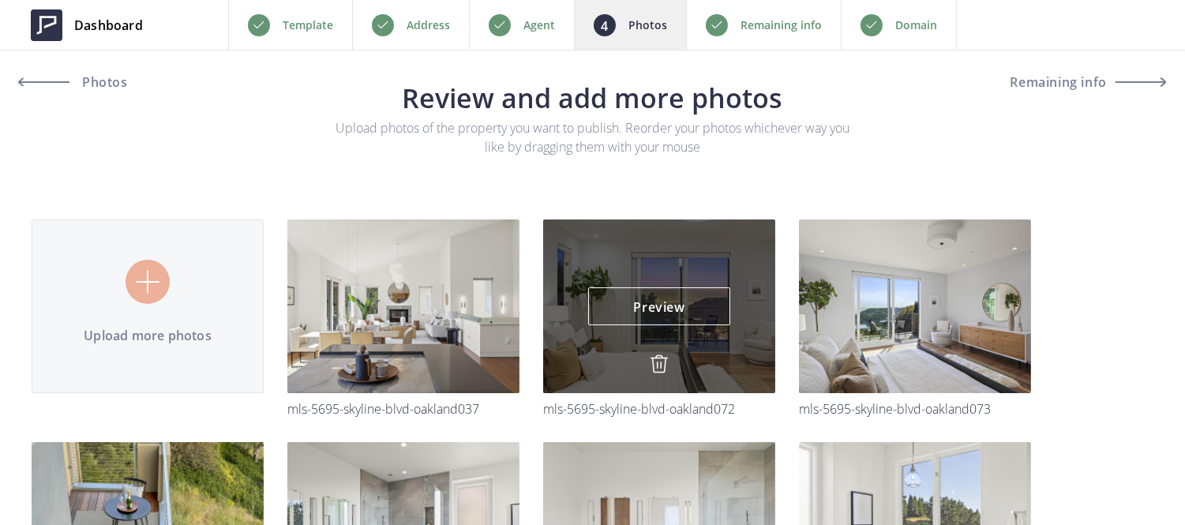
click at [655, 368] on img at bounding box center [659, 363] width 19 height 19
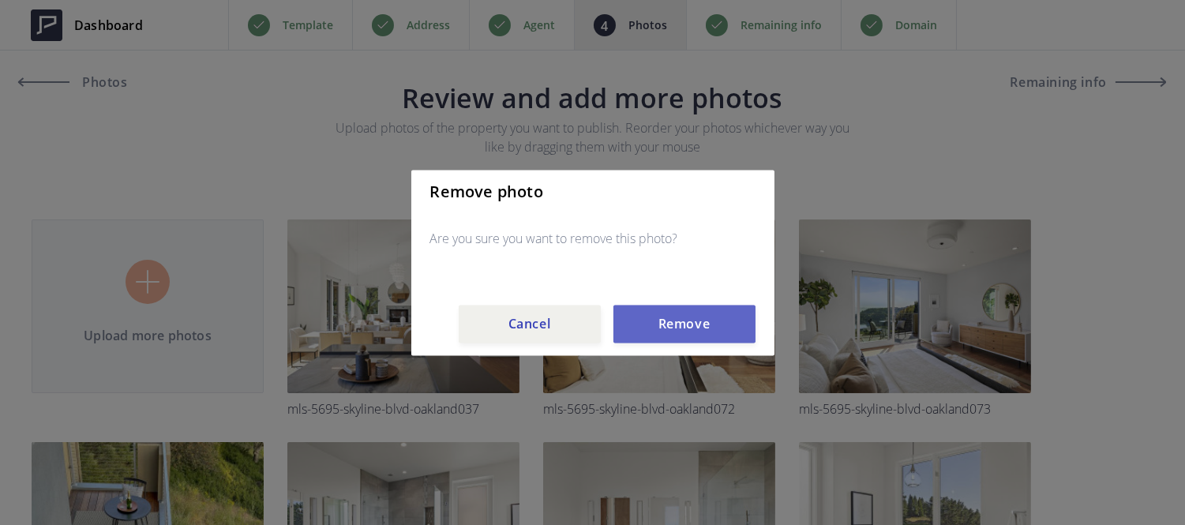
click at [664, 333] on button "Remove" at bounding box center [684, 324] width 142 height 38
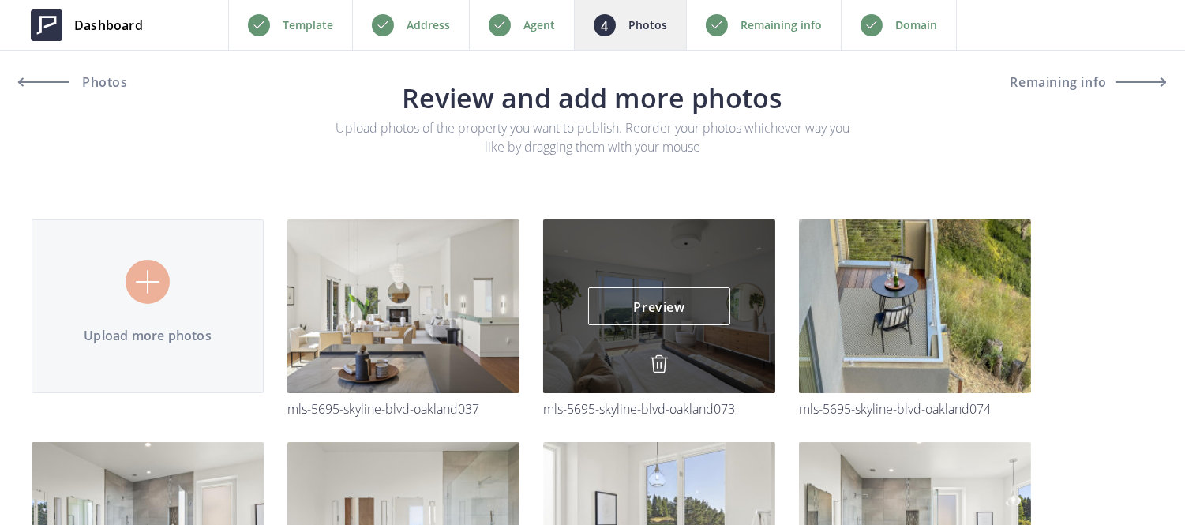
click at [664, 364] on img at bounding box center [659, 363] width 19 height 19
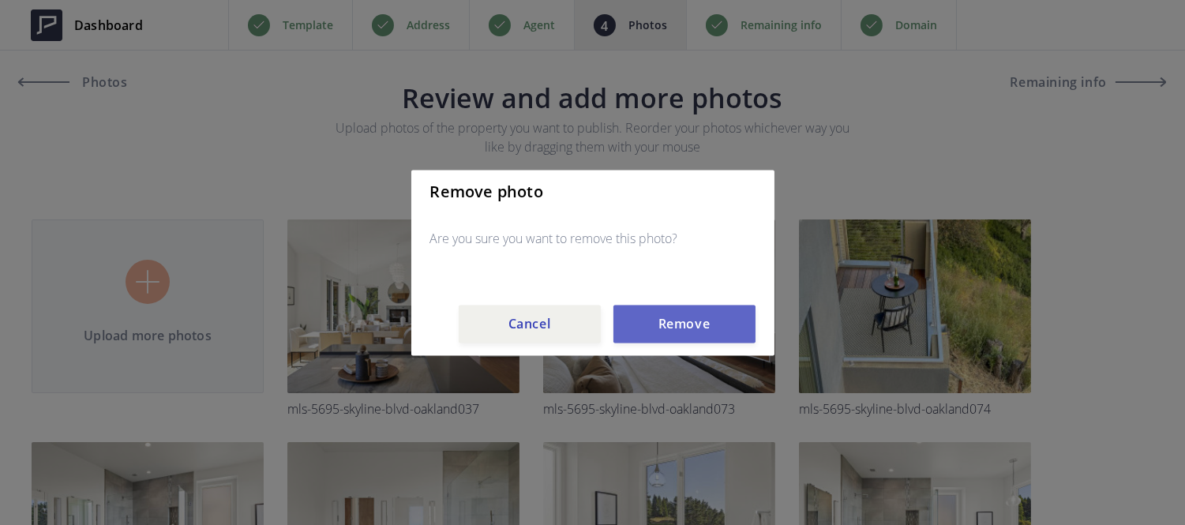
click at [663, 337] on button "Remove" at bounding box center [684, 324] width 142 height 38
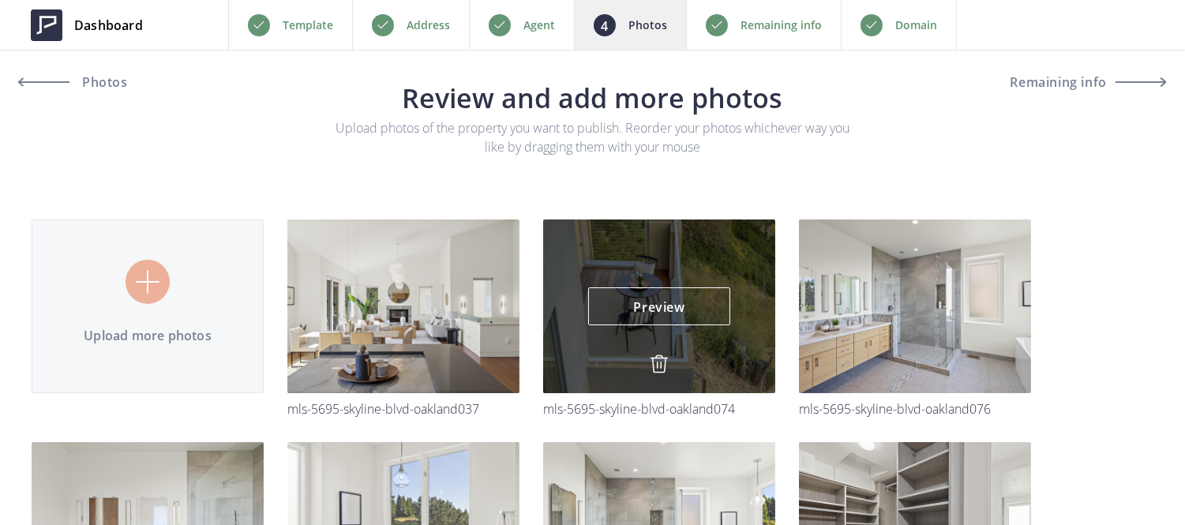
click at [660, 355] on img at bounding box center [659, 363] width 19 height 19
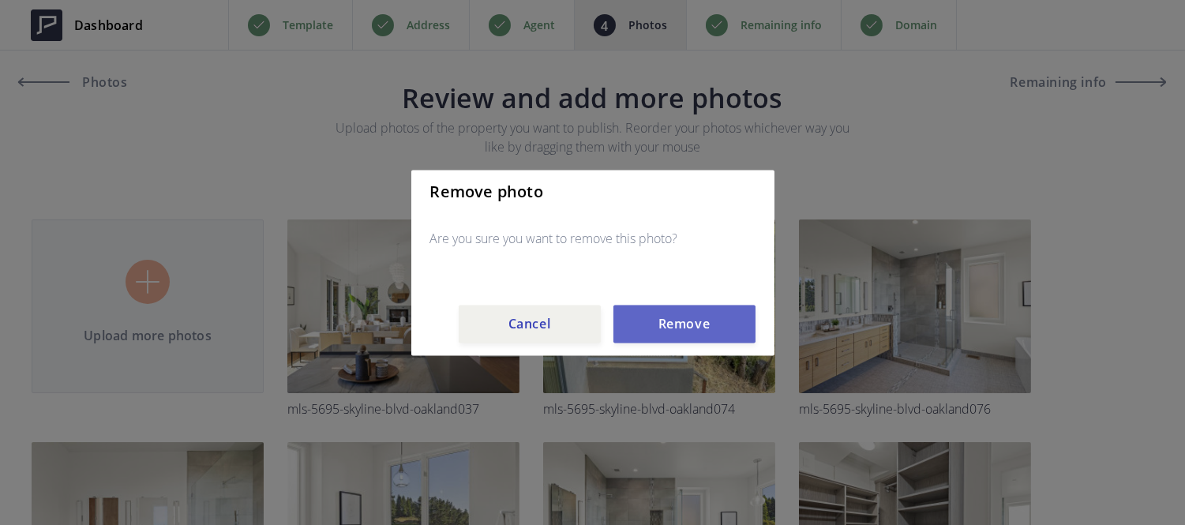
click at [661, 316] on button "Remove" at bounding box center [684, 324] width 142 height 38
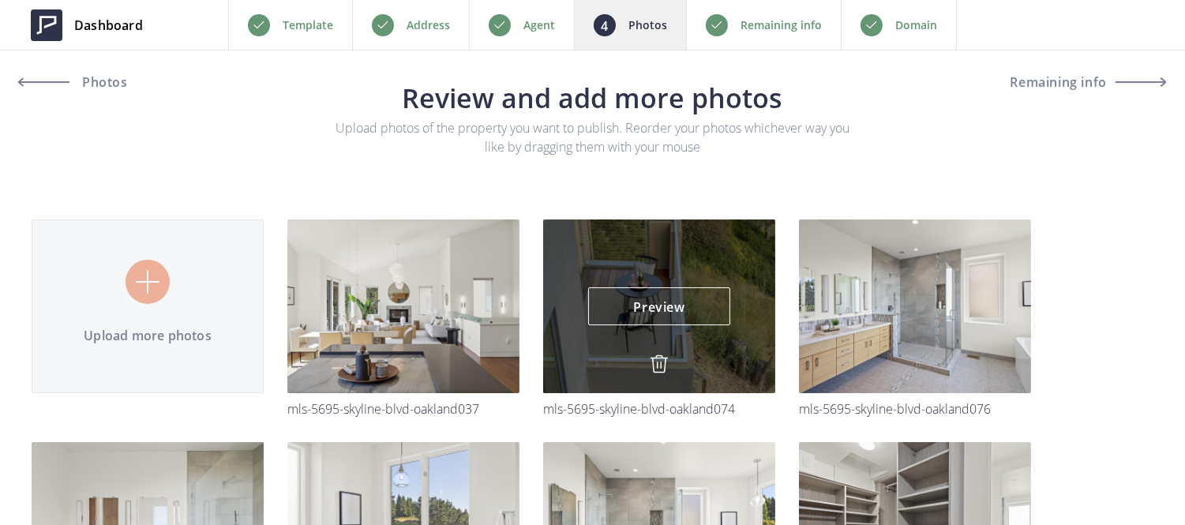
click at [0, 0] on img at bounding box center [0, 0] width 0 height 0
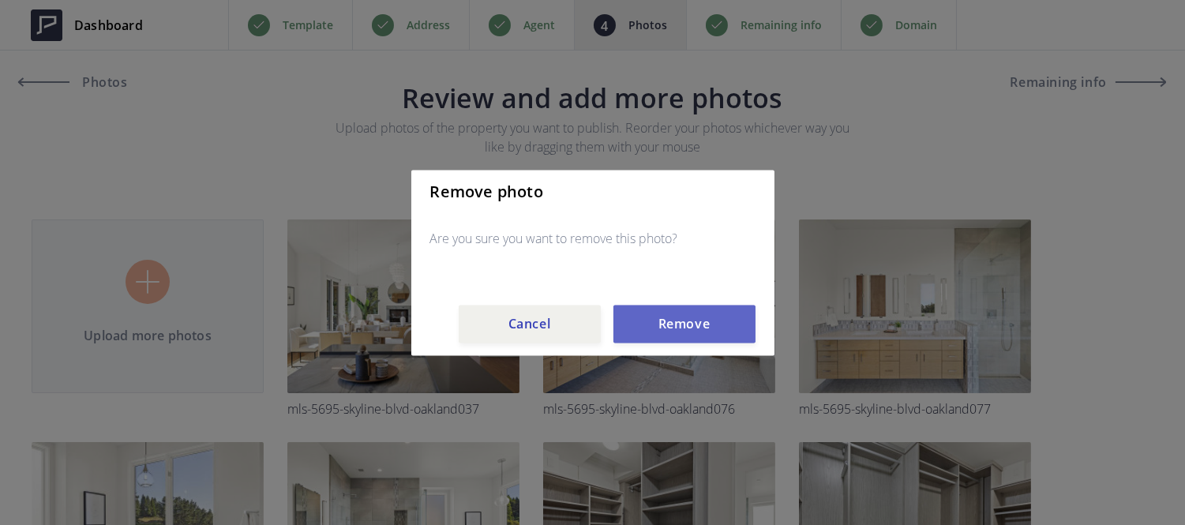
click at [655, 317] on button "Remove" at bounding box center [684, 324] width 142 height 38
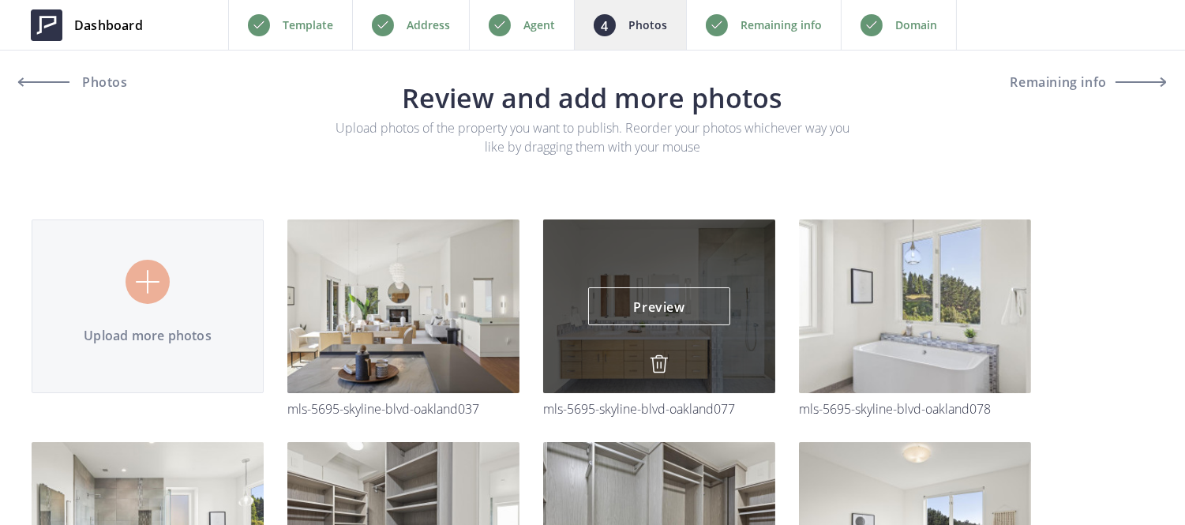
click at [657, 367] on img at bounding box center [659, 363] width 19 height 19
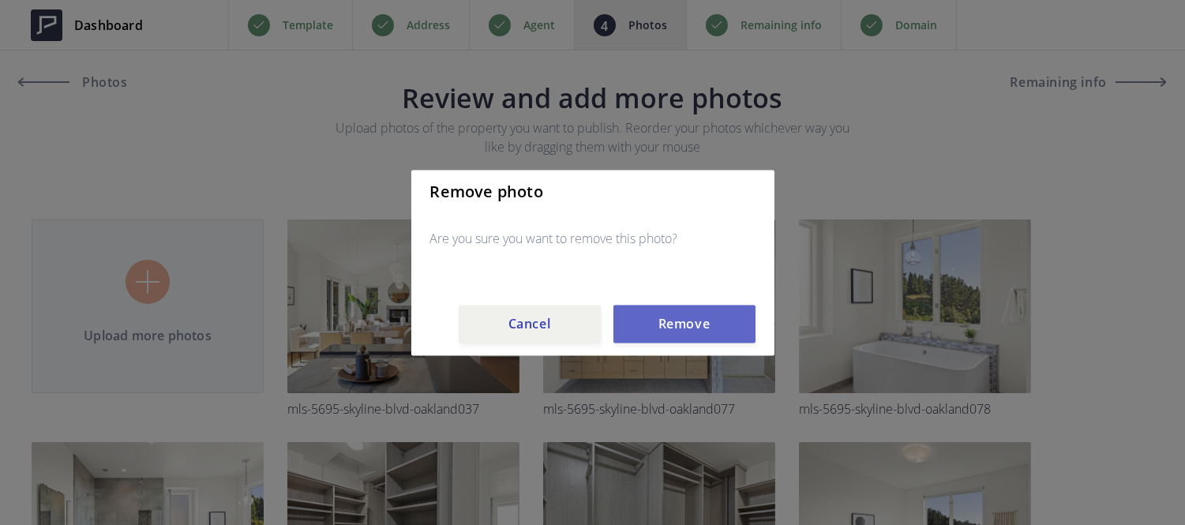
click at [656, 341] on button "Remove" at bounding box center [684, 324] width 142 height 38
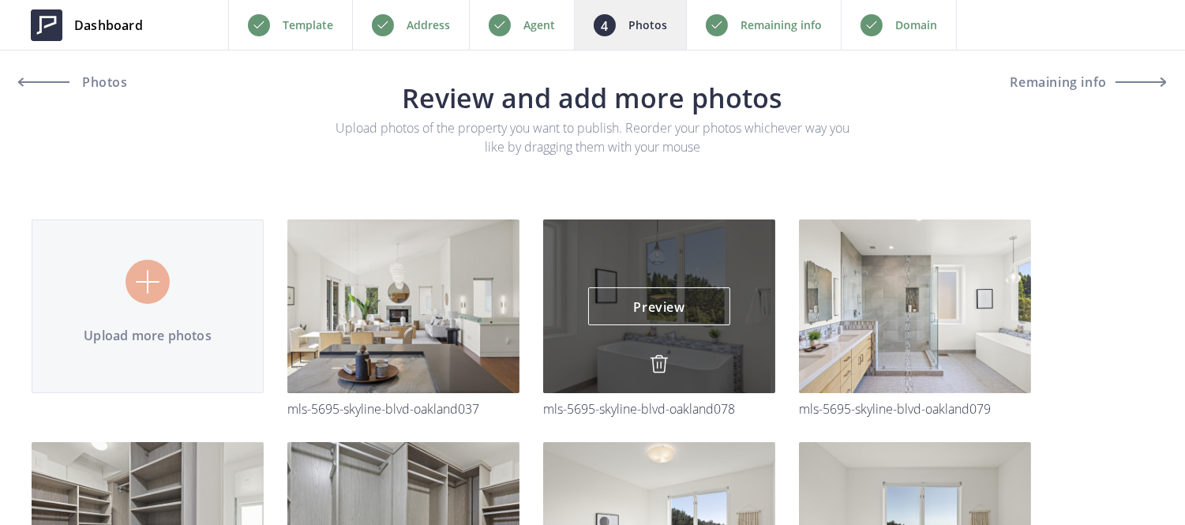
click at [657, 353] on div "Preview Preview" at bounding box center [659, 306] width 232 height 174
click at [658, 365] on img at bounding box center [659, 363] width 19 height 19
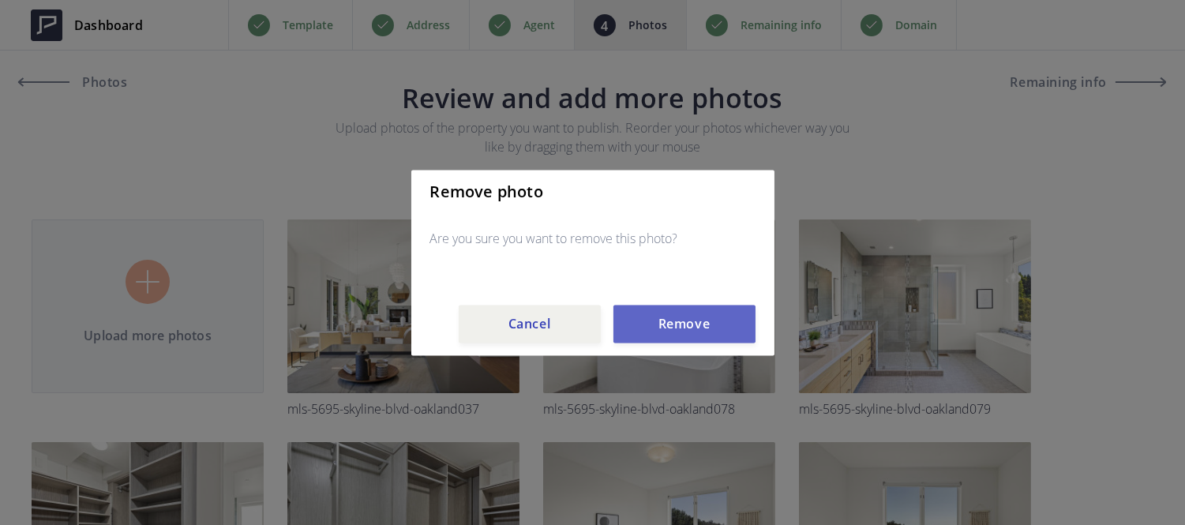
click at [660, 332] on button "Remove" at bounding box center [684, 324] width 142 height 38
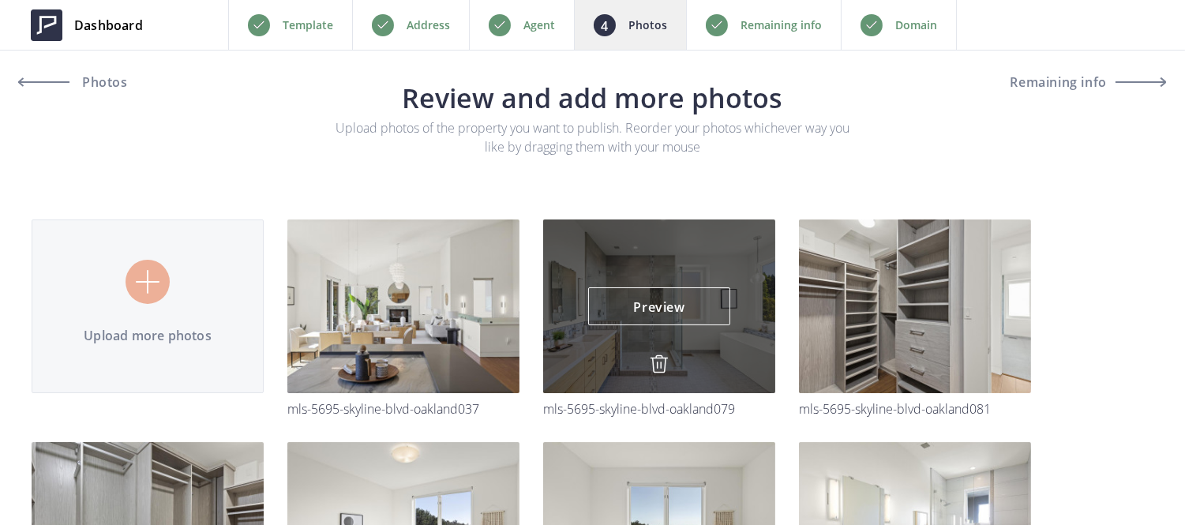
click at [661, 361] on img at bounding box center [659, 363] width 19 height 19
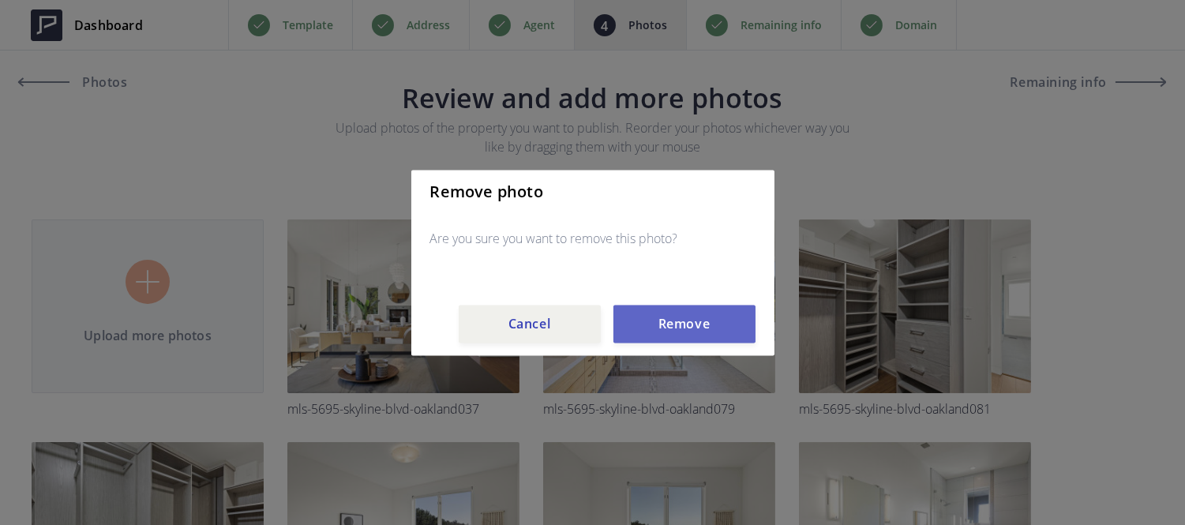
click at [661, 339] on button "Remove" at bounding box center [684, 324] width 142 height 38
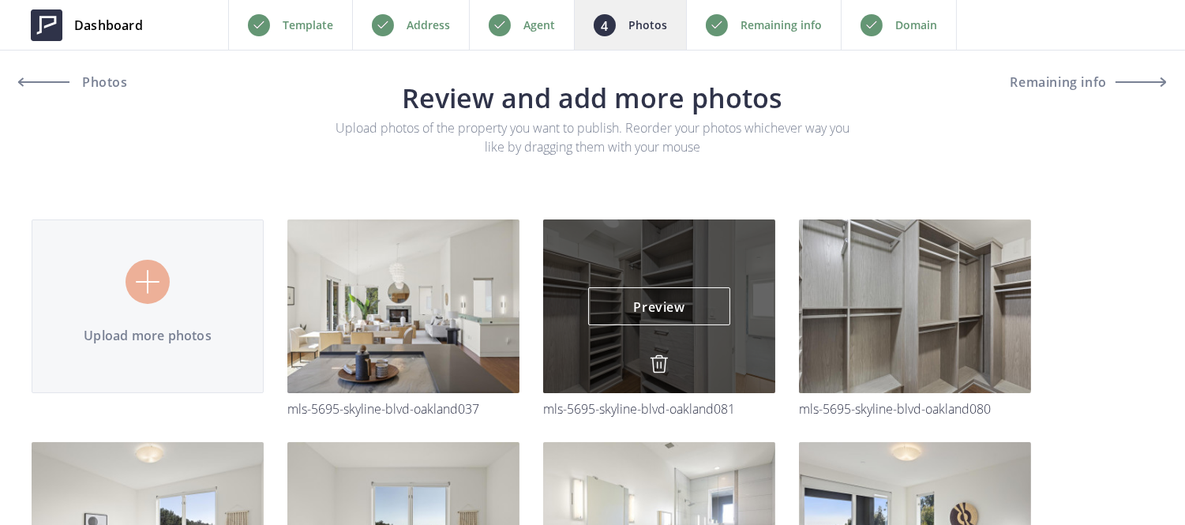
click at [656, 362] on img at bounding box center [659, 363] width 19 height 19
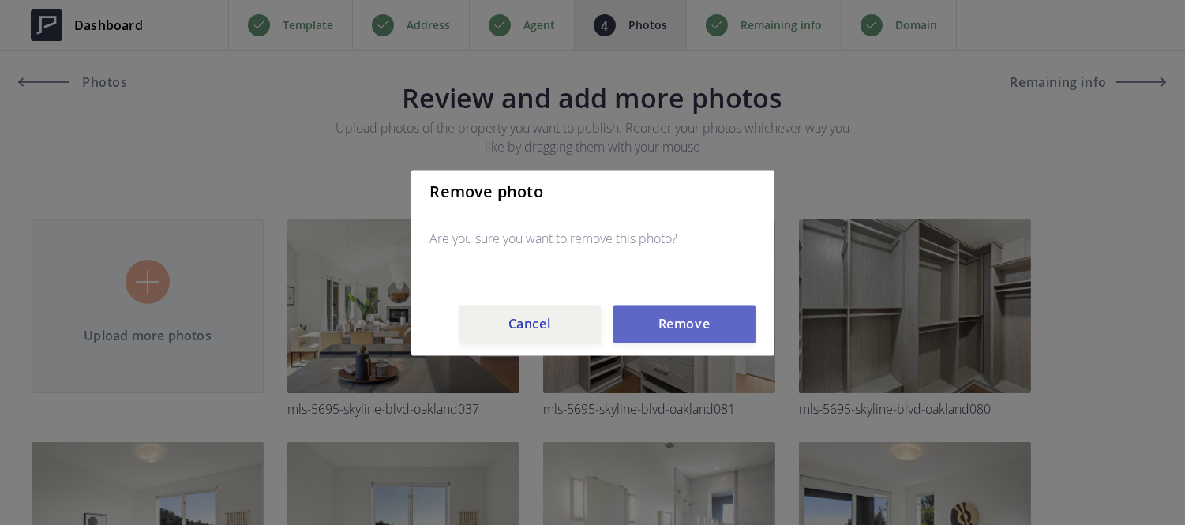
click at [657, 338] on button "Remove" at bounding box center [684, 324] width 142 height 38
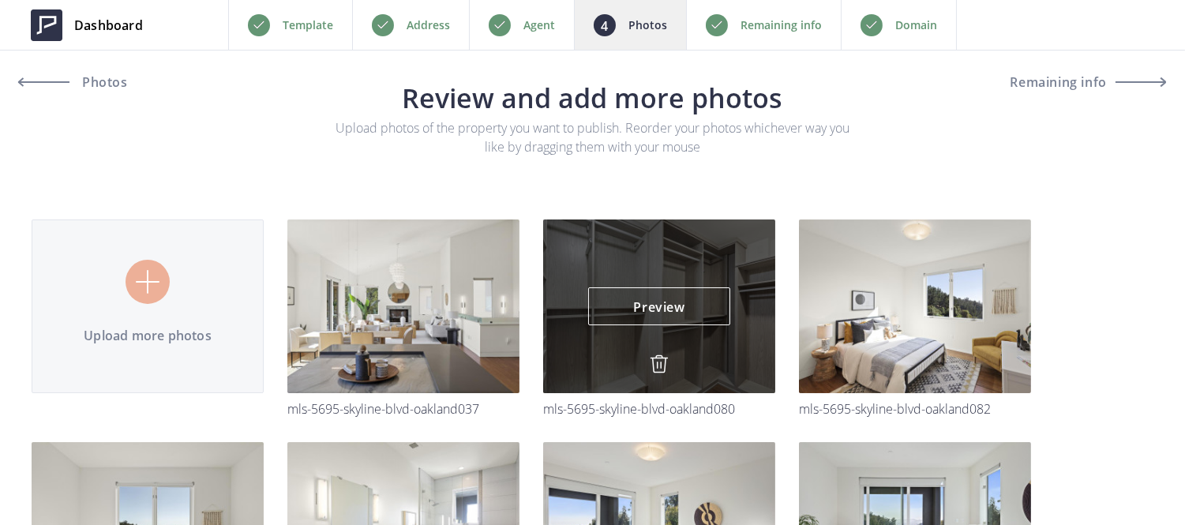
click at [655, 369] on img at bounding box center [659, 363] width 19 height 19
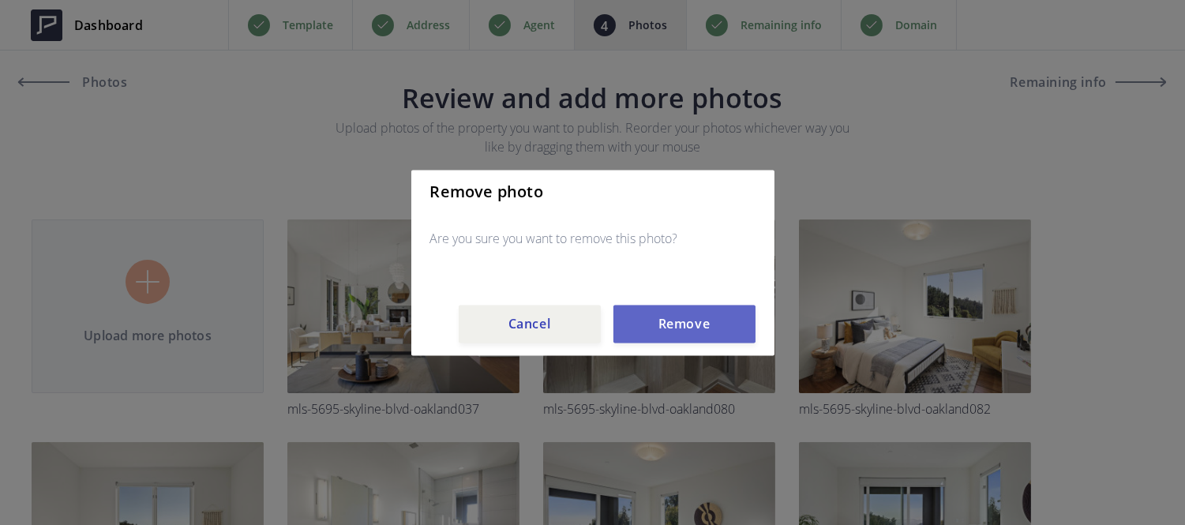
click at [663, 326] on button "Remove" at bounding box center [684, 324] width 142 height 38
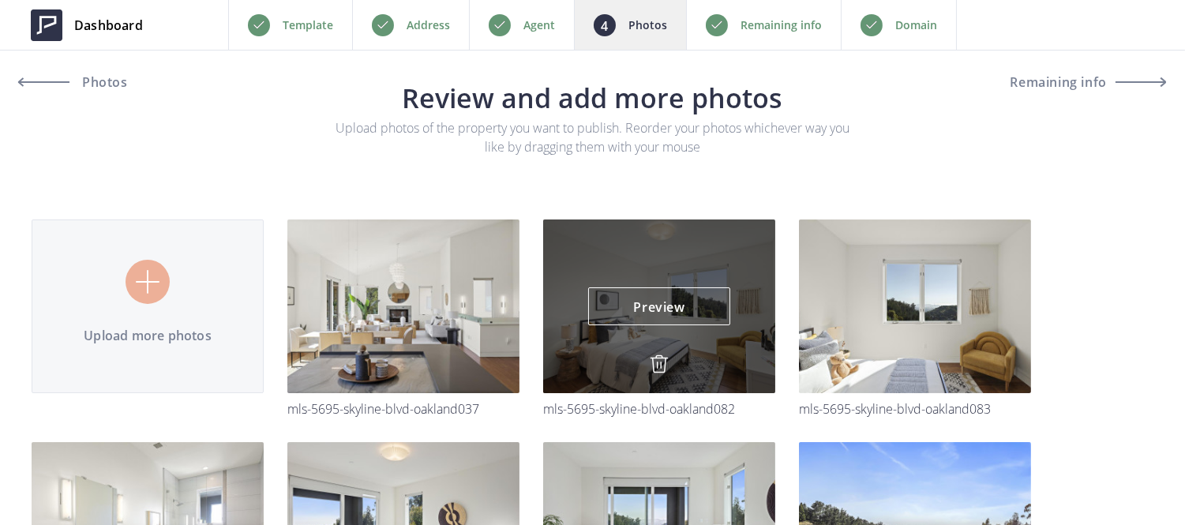
click at [663, 357] on img at bounding box center [659, 363] width 19 height 19
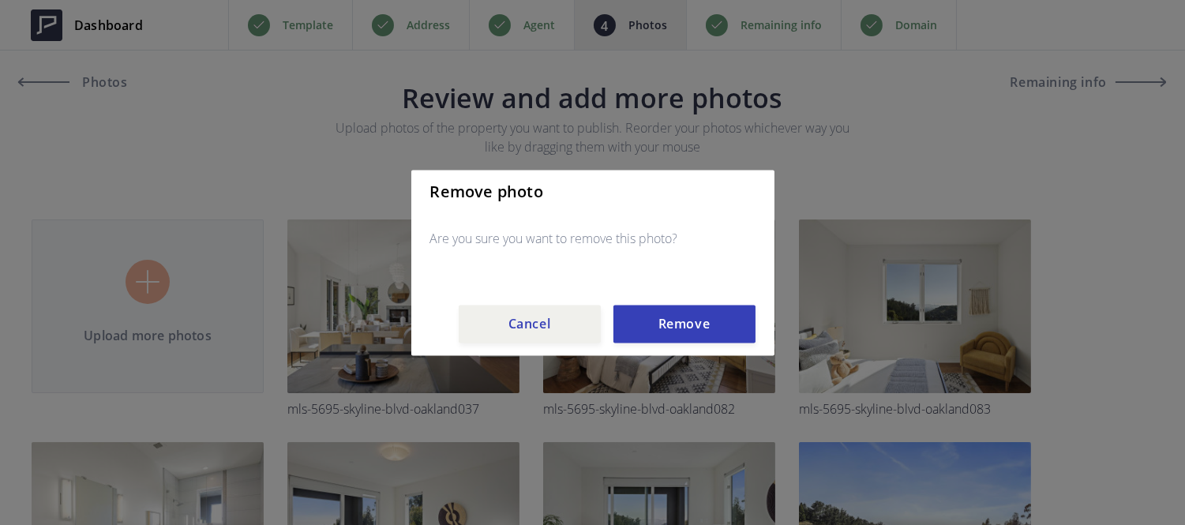
click at [665, 343] on div "Remove photo Are you sure you want to remove this photo? Cancel Remove" at bounding box center [592, 263] width 363 height 186
click at [668, 325] on button "Remove" at bounding box center [684, 324] width 142 height 38
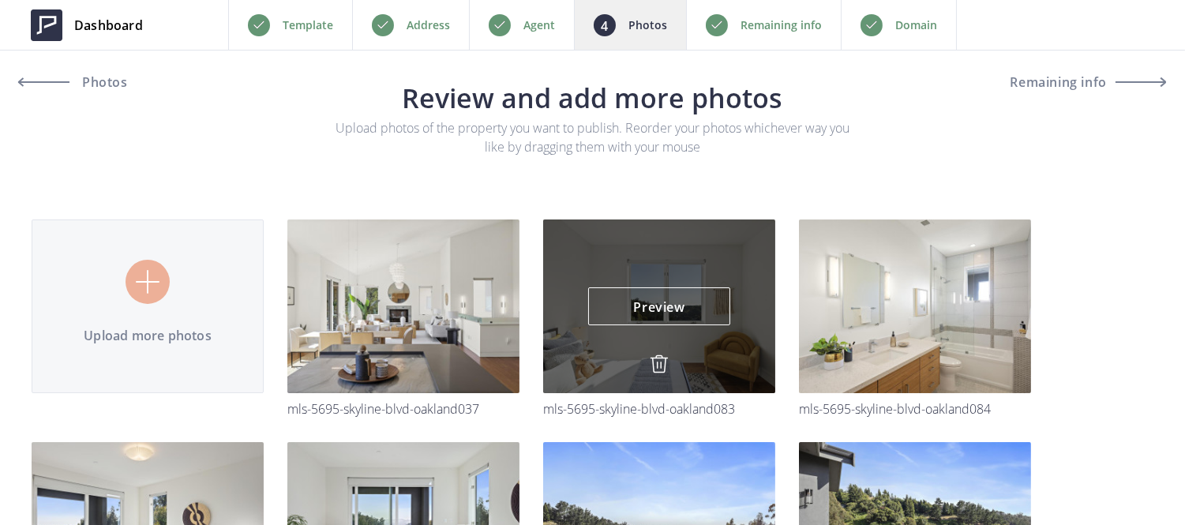
click at [660, 362] on img at bounding box center [659, 363] width 19 height 19
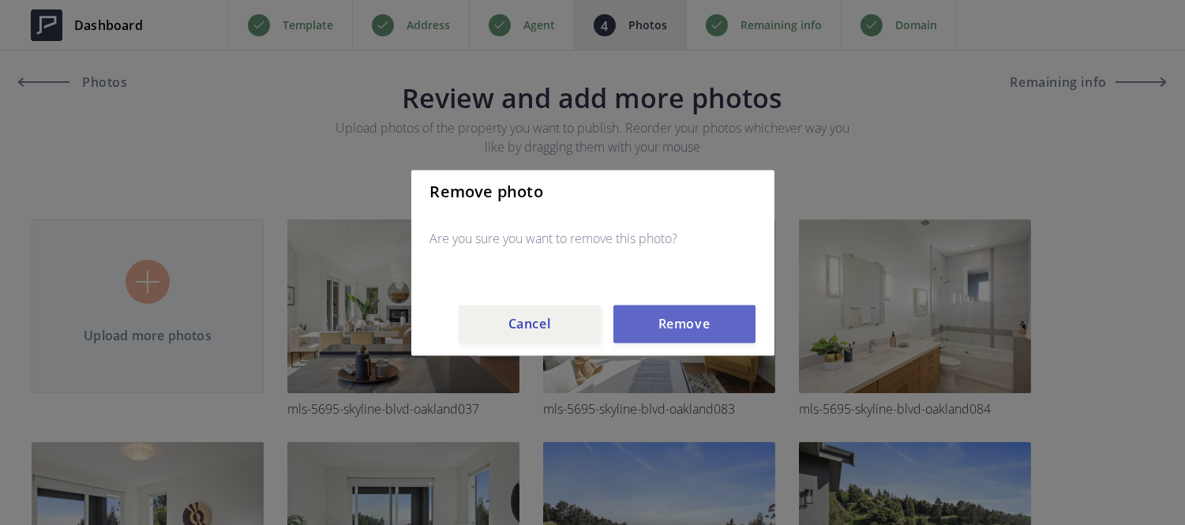
click at [669, 329] on button "Remove" at bounding box center [684, 324] width 142 height 38
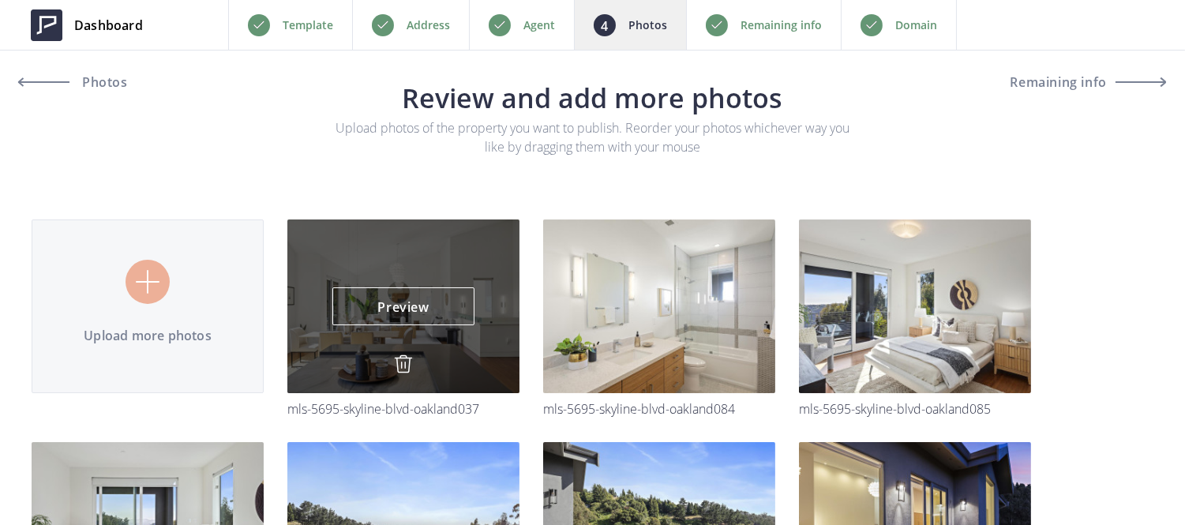
click at [390, 362] on div "Preview Preview" at bounding box center [403, 306] width 232 height 174
click at [400, 366] on img at bounding box center [403, 363] width 19 height 19
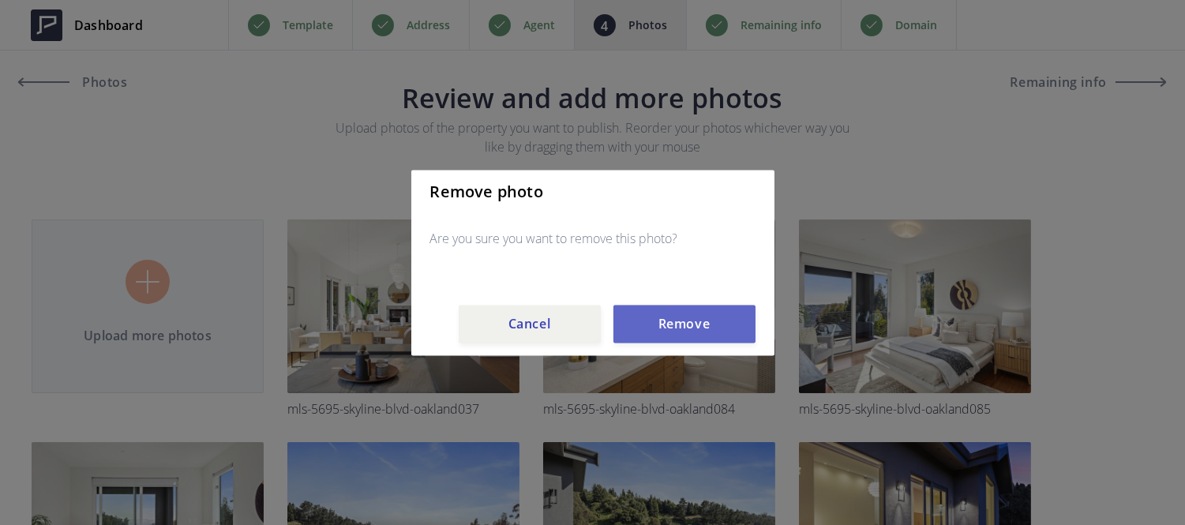
click at [699, 316] on button "Remove" at bounding box center [684, 324] width 142 height 38
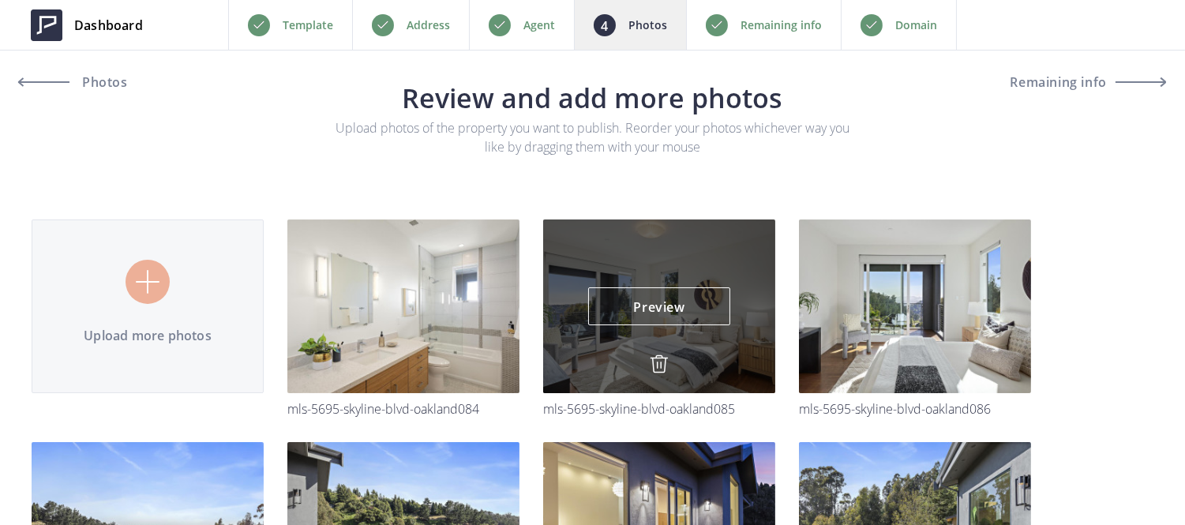
click at [651, 366] on img at bounding box center [659, 363] width 19 height 19
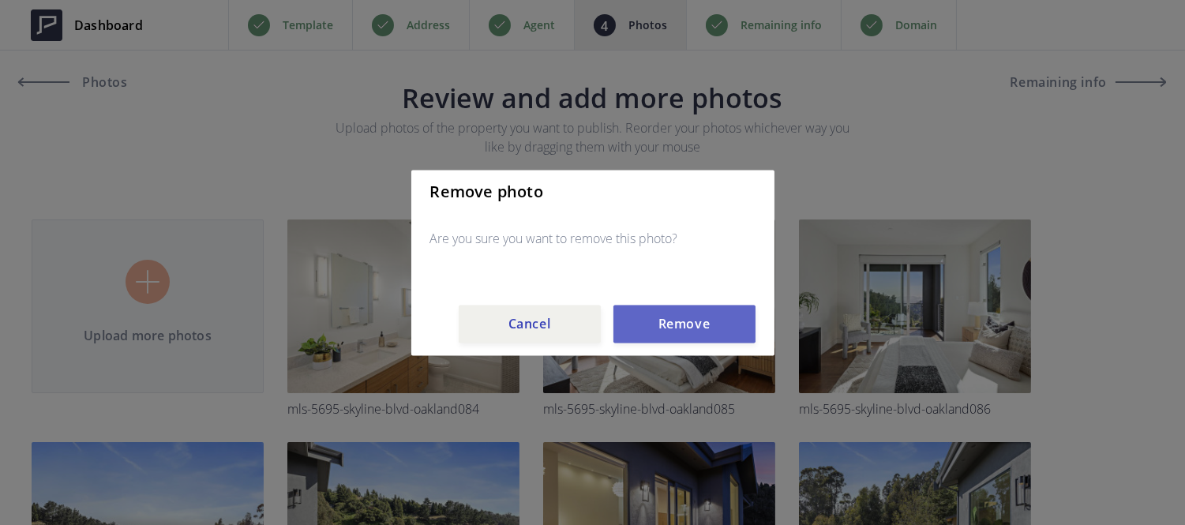
click at [696, 338] on button "Remove" at bounding box center [684, 324] width 142 height 38
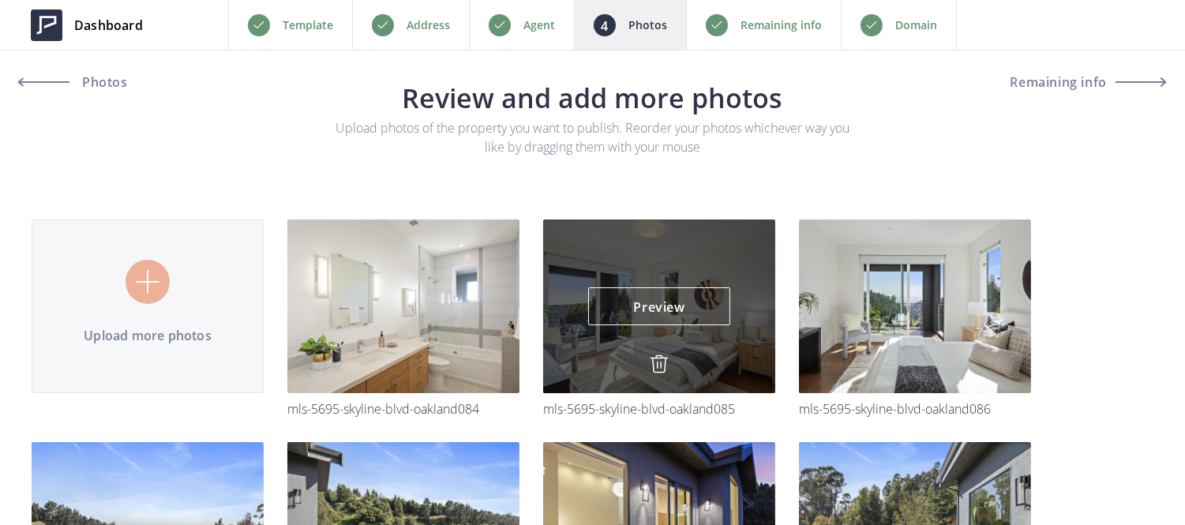
click at [656, 360] on img at bounding box center [659, 363] width 19 height 19
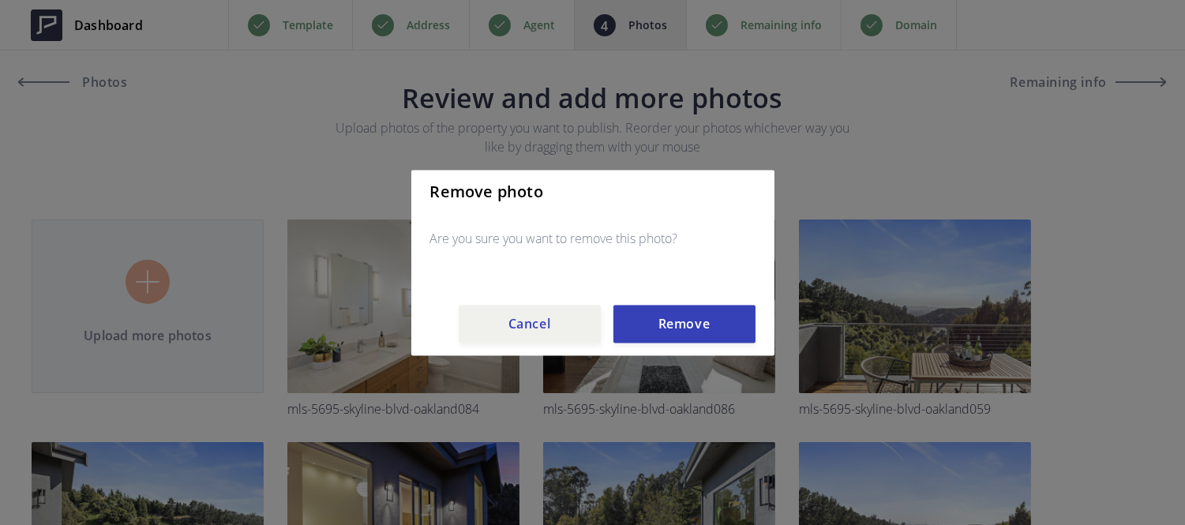
click at [677, 297] on div "Remove photo Are you sure you want to remove this photo? Cancel Remove" at bounding box center [592, 263] width 363 height 186
click at [676, 317] on button "Remove" at bounding box center [684, 324] width 142 height 38
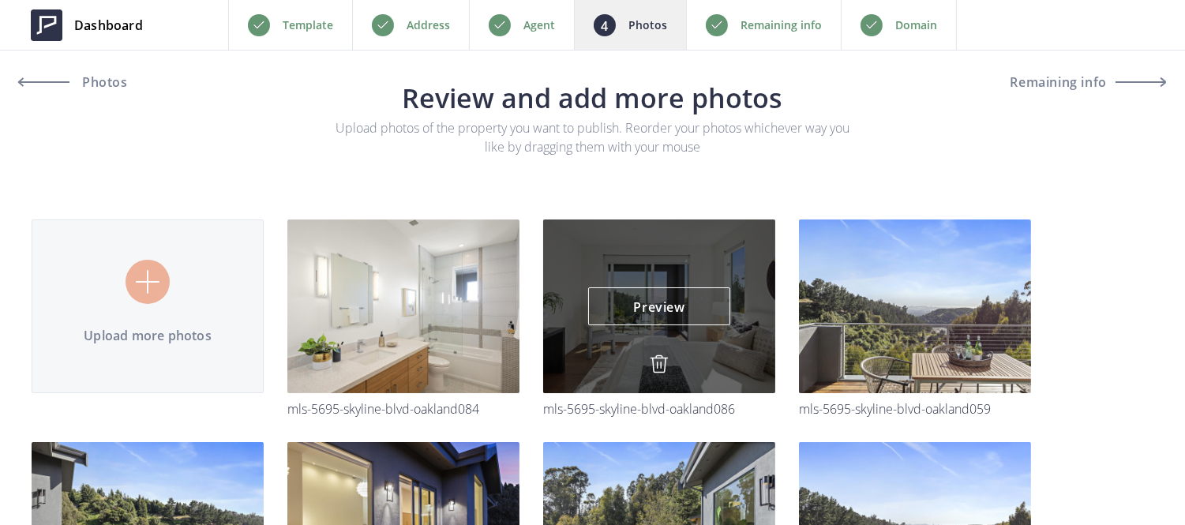
click at [658, 372] on img at bounding box center [659, 363] width 19 height 19
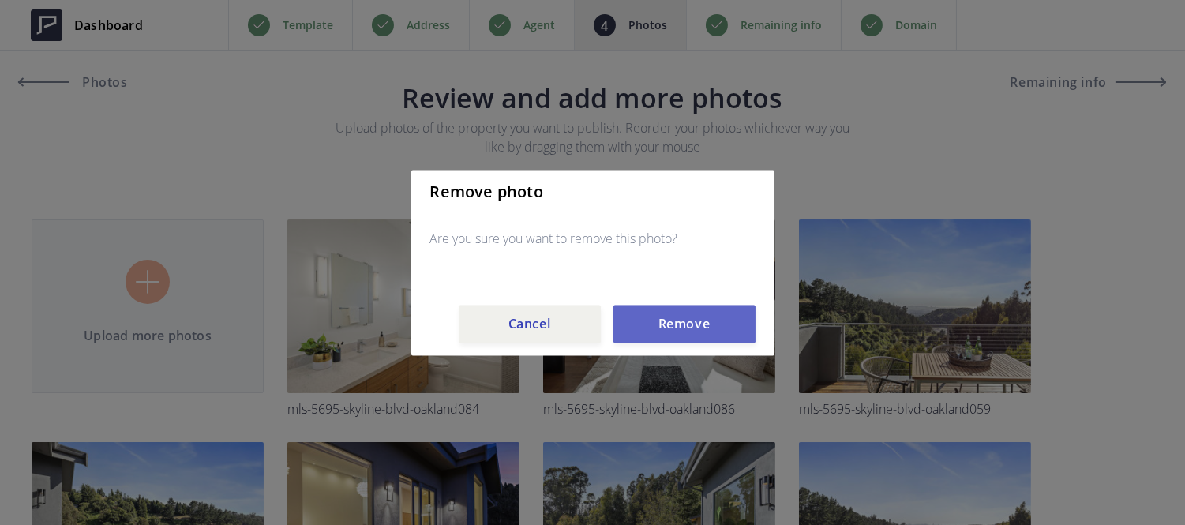
click at [665, 309] on button "Remove" at bounding box center [684, 324] width 142 height 38
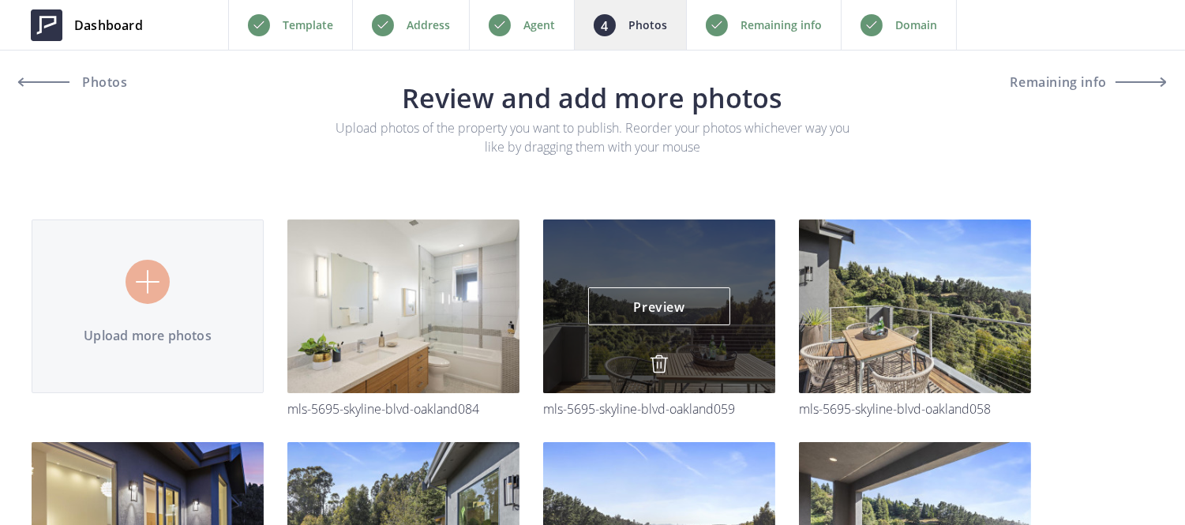
click at [661, 356] on img at bounding box center [659, 363] width 19 height 19
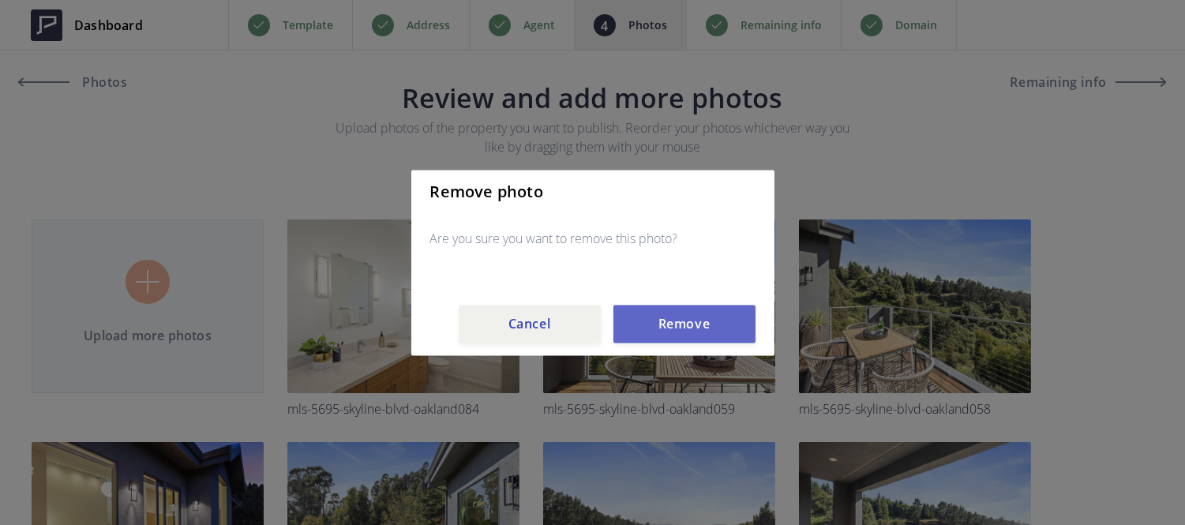
click at [665, 322] on button "Remove" at bounding box center [684, 324] width 142 height 38
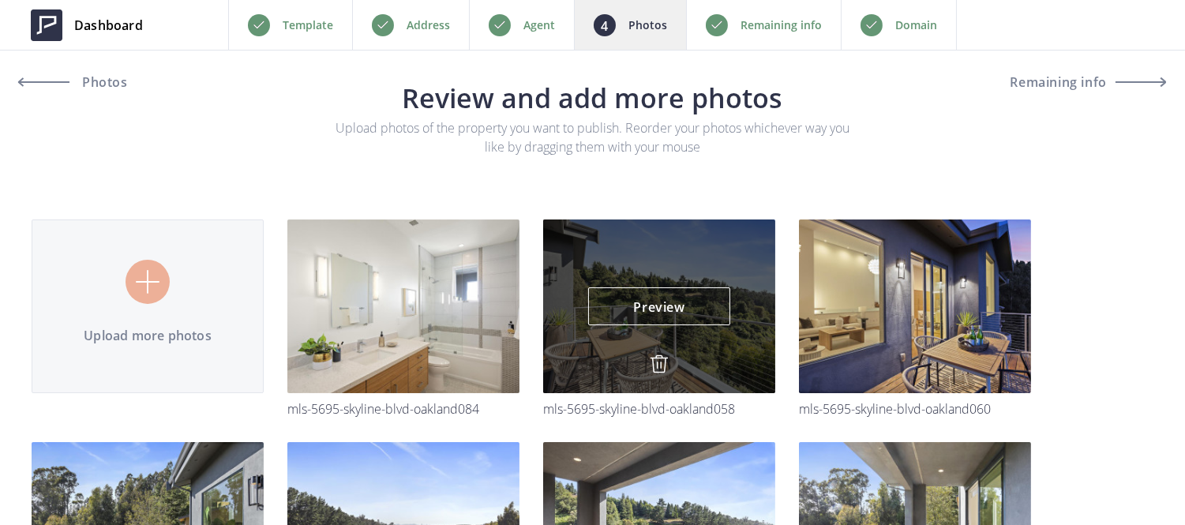
click at [661, 359] on img at bounding box center [659, 363] width 19 height 19
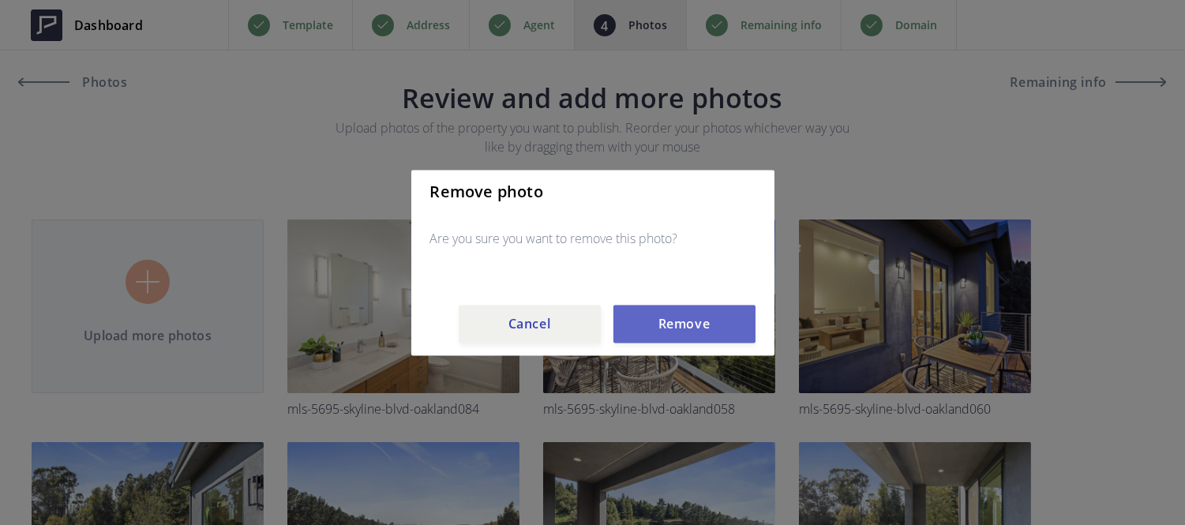
click at [666, 305] on button "Remove" at bounding box center [684, 324] width 142 height 38
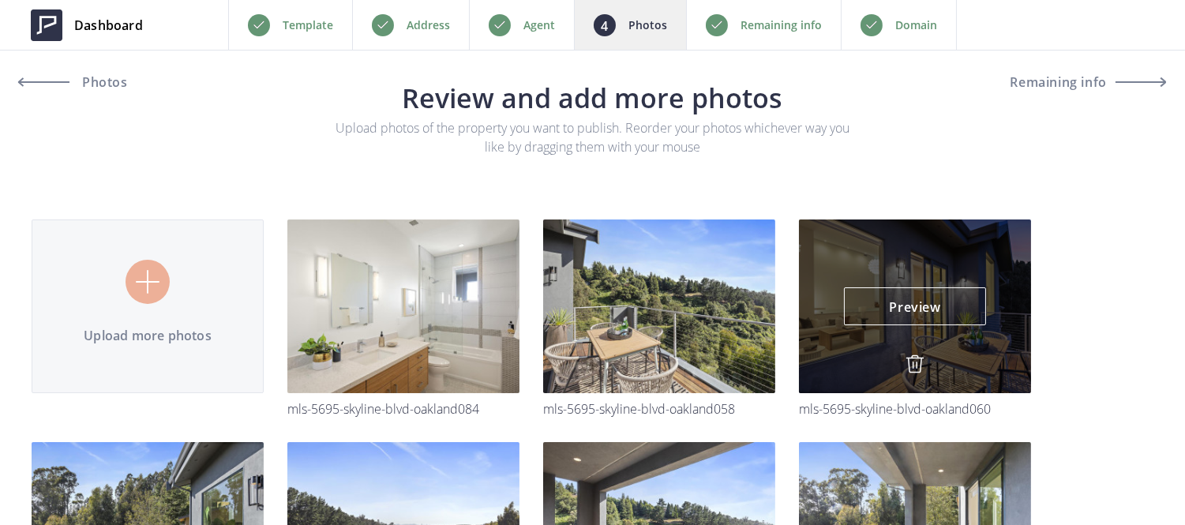
click at [905, 359] on img at bounding box center [914, 363] width 19 height 19
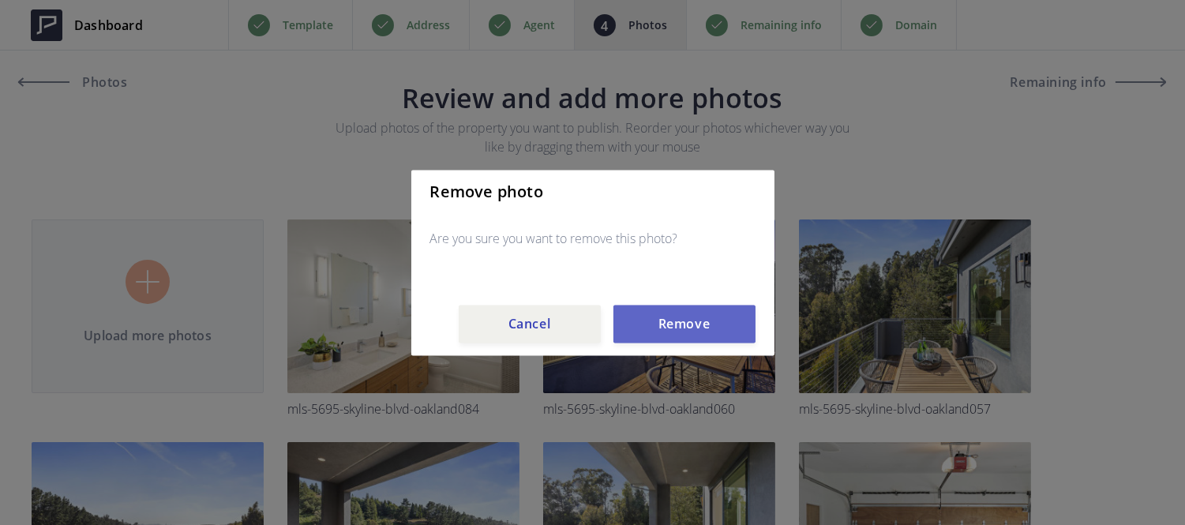
click at [664, 332] on button "Remove" at bounding box center [684, 324] width 142 height 38
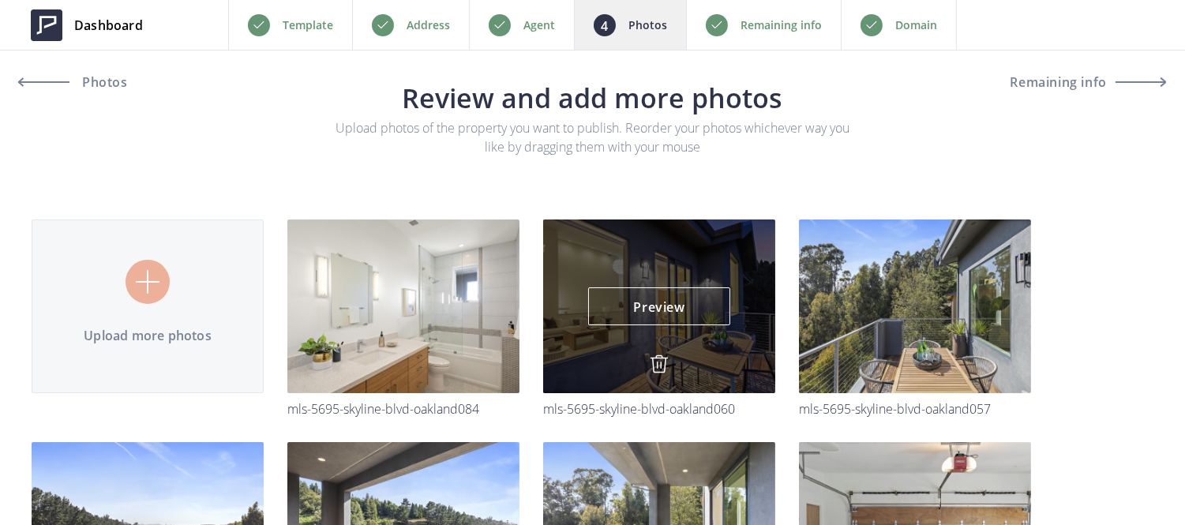
click at [0, 0] on img at bounding box center [0, 0] width 0 height 0
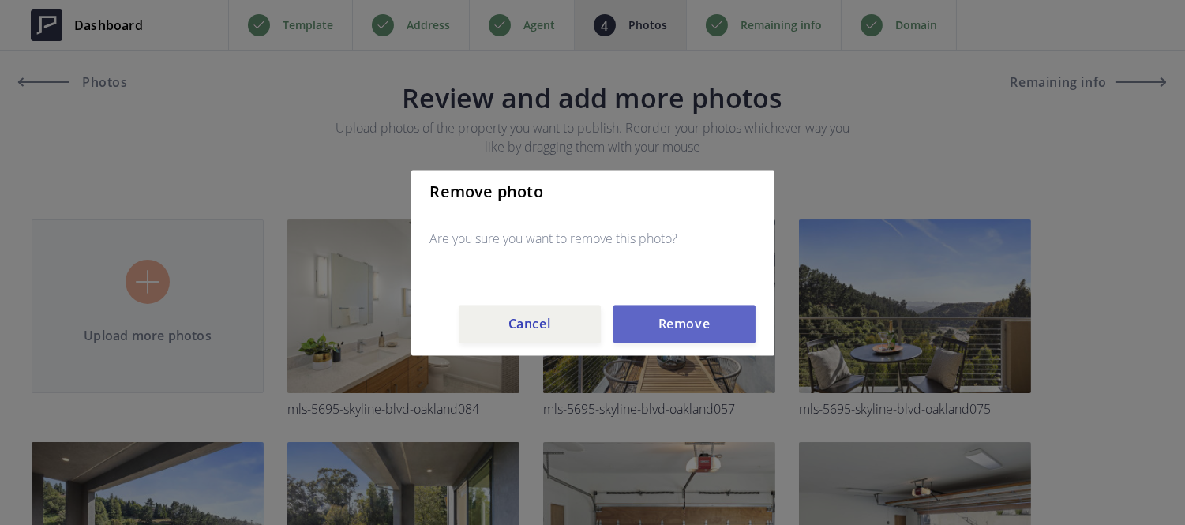
click at [661, 324] on button "Remove" at bounding box center [684, 324] width 142 height 38
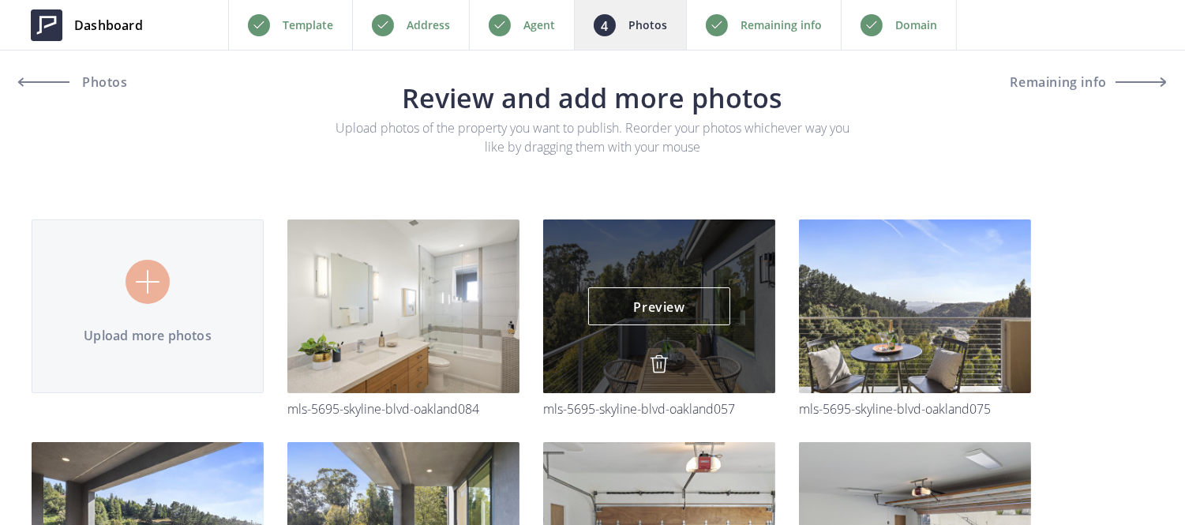
click at [0, 0] on img at bounding box center [0, 0] width 0 height 0
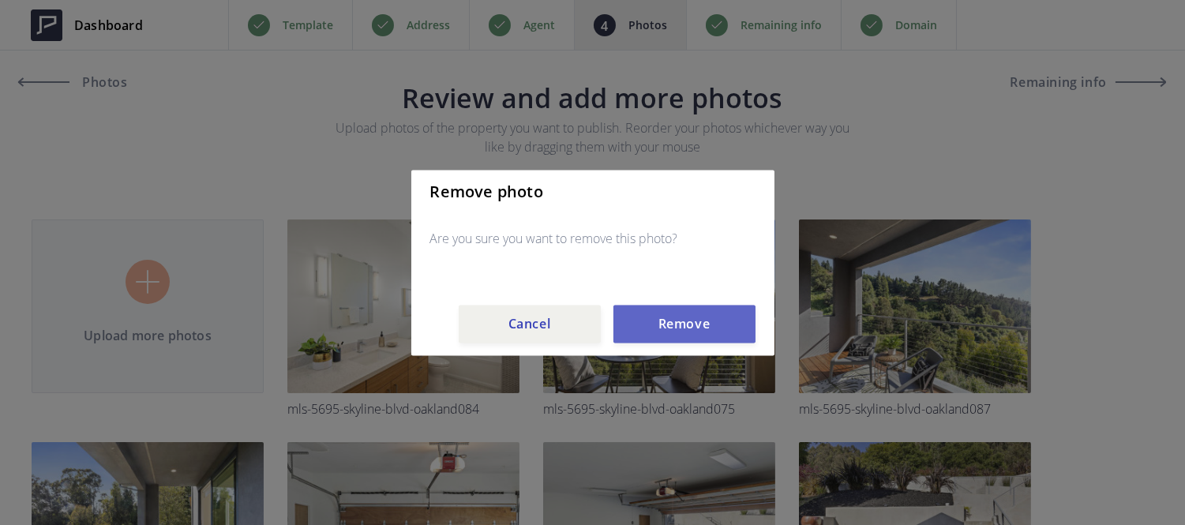
click at [663, 322] on button "Remove" at bounding box center [684, 324] width 142 height 38
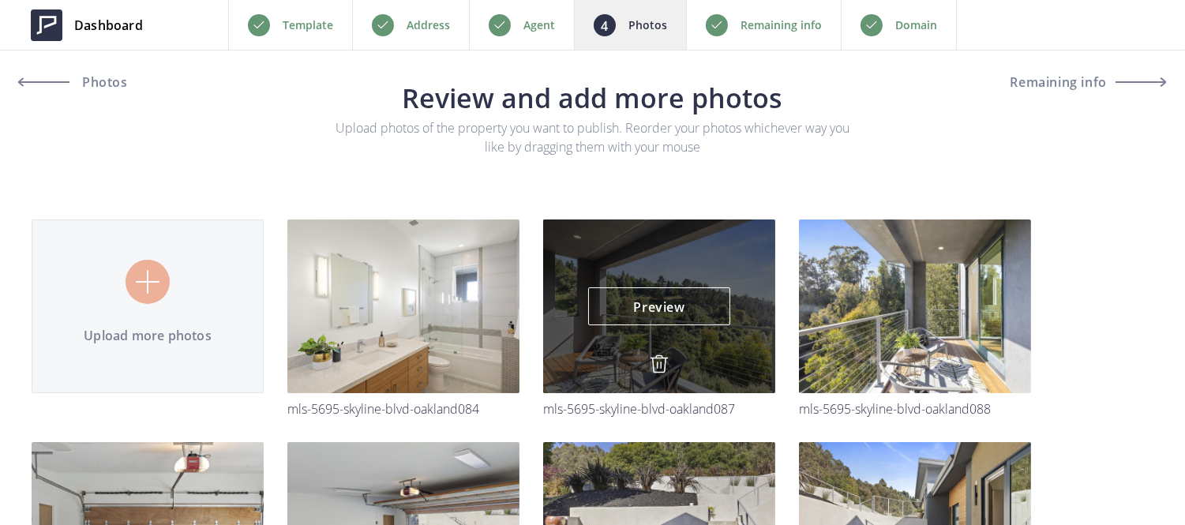
click at [650, 367] on img at bounding box center [659, 363] width 19 height 19
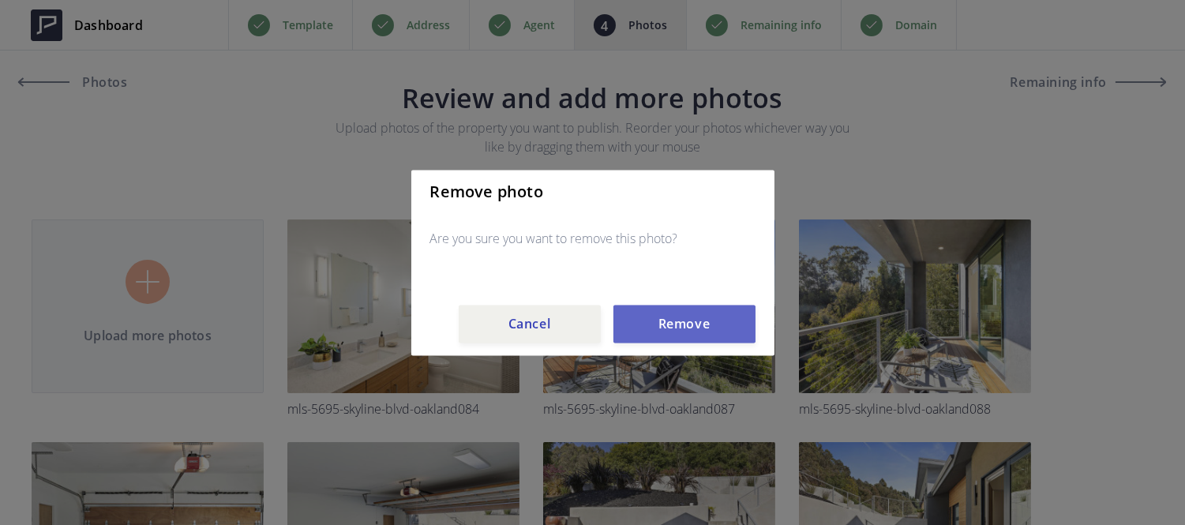
click at [659, 320] on button "Remove" at bounding box center [684, 324] width 142 height 38
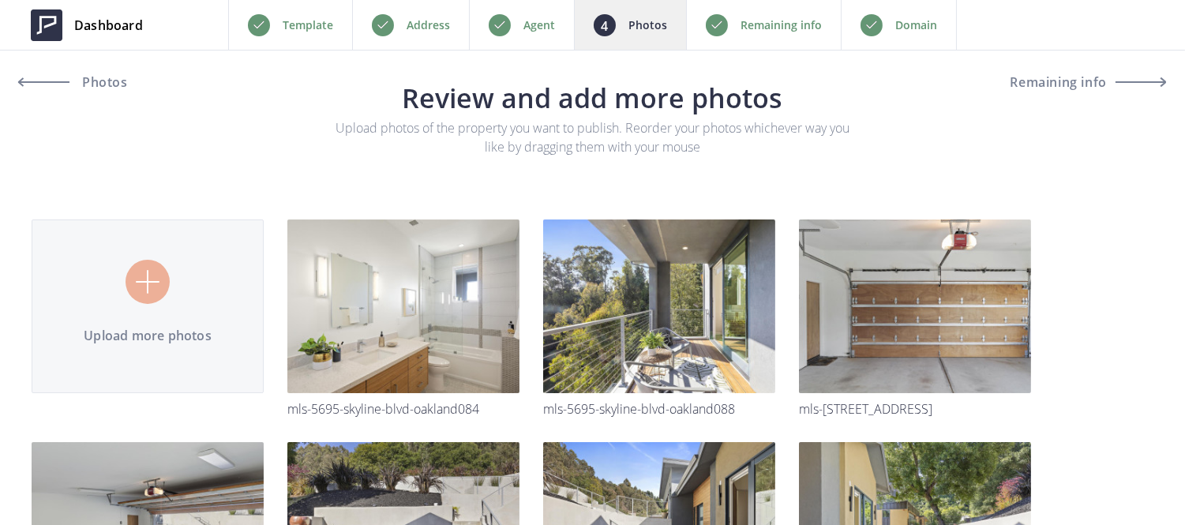
click at [0, 0] on img at bounding box center [0, 0] width 0 height 0
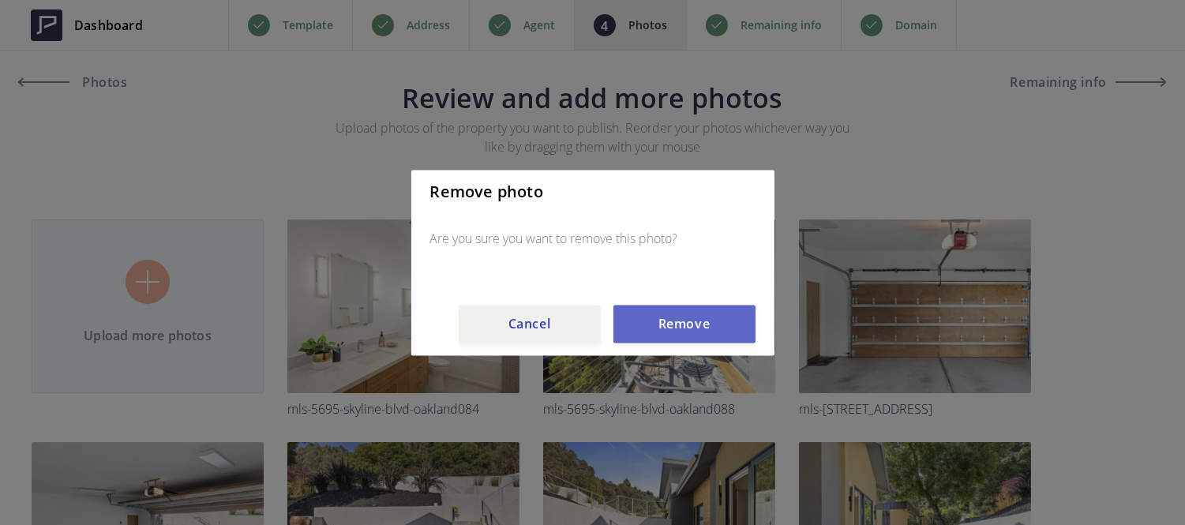
click at [663, 320] on button "Remove" at bounding box center [684, 324] width 142 height 38
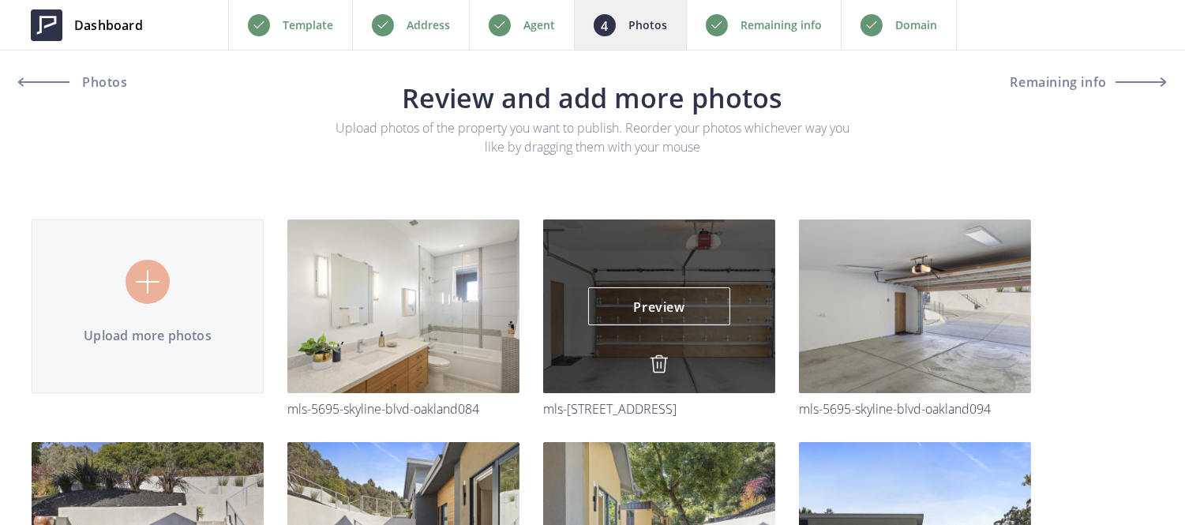
click at [661, 364] on img at bounding box center [659, 363] width 19 height 19
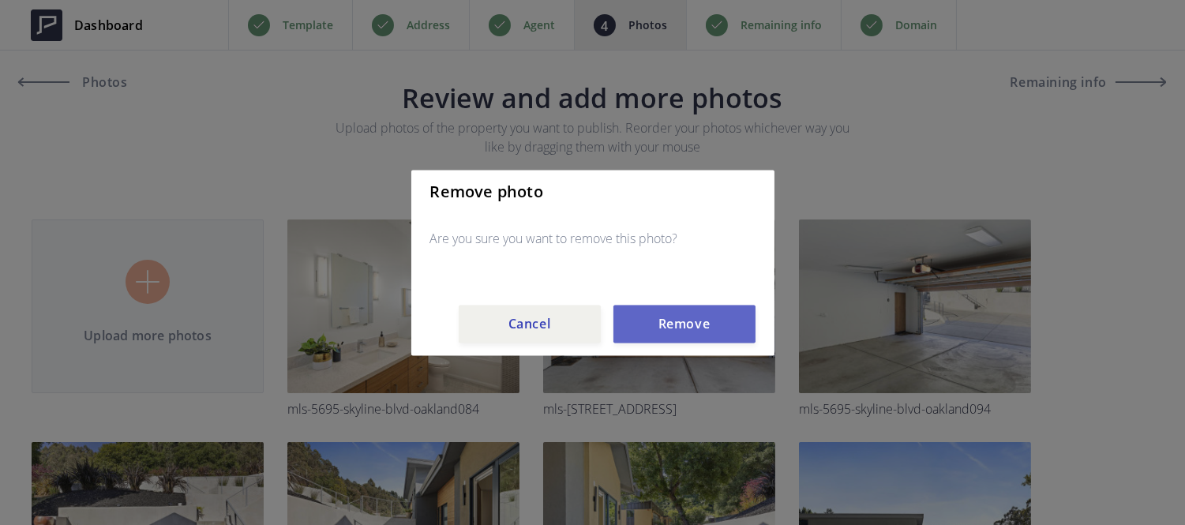
click at [666, 328] on button "Remove" at bounding box center [684, 324] width 142 height 38
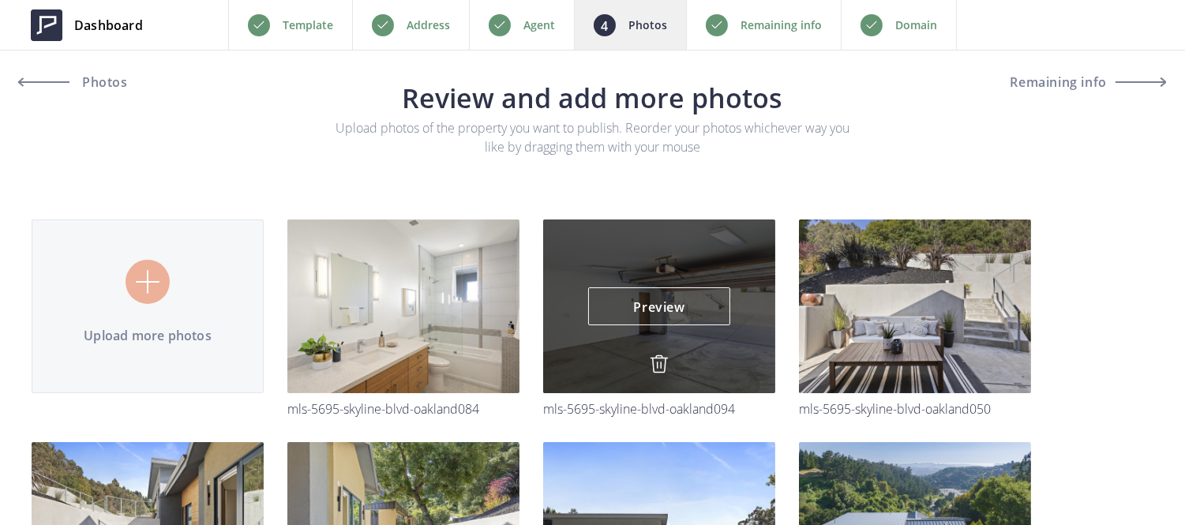
click at [663, 351] on div "Preview Preview" at bounding box center [659, 306] width 232 height 174
click at [661, 354] on img at bounding box center [659, 363] width 19 height 19
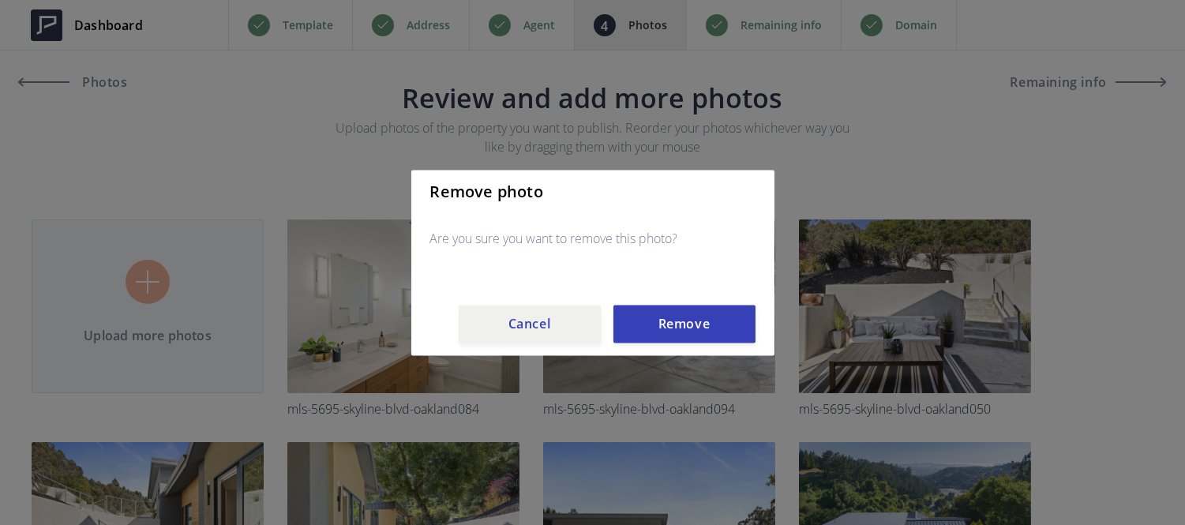
click at [668, 302] on div "Remove photo Are you sure you want to remove this photo? Cancel Remove" at bounding box center [592, 263] width 363 height 186
click at [671, 321] on button "Remove" at bounding box center [684, 324] width 142 height 38
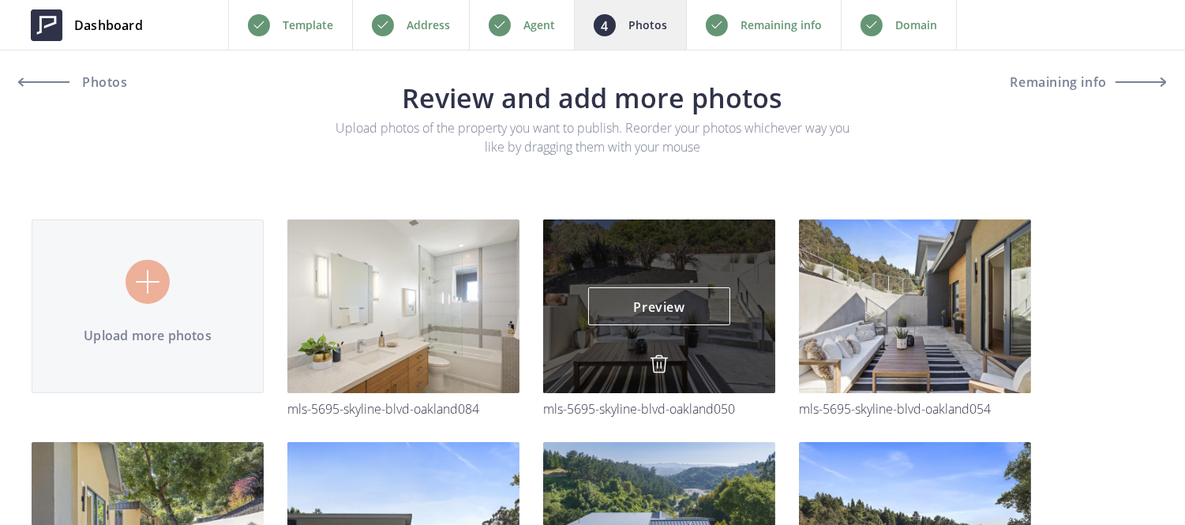
click at [653, 363] on img at bounding box center [659, 363] width 19 height 19
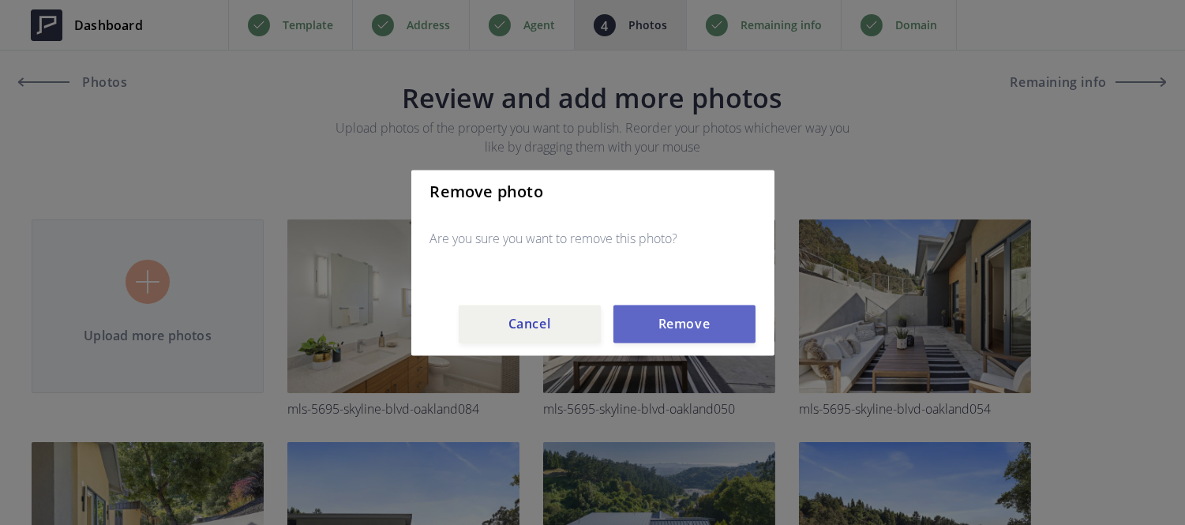
click at [673, 326] on button "Remove" at bounding box center [684, 324] width 142 height 38
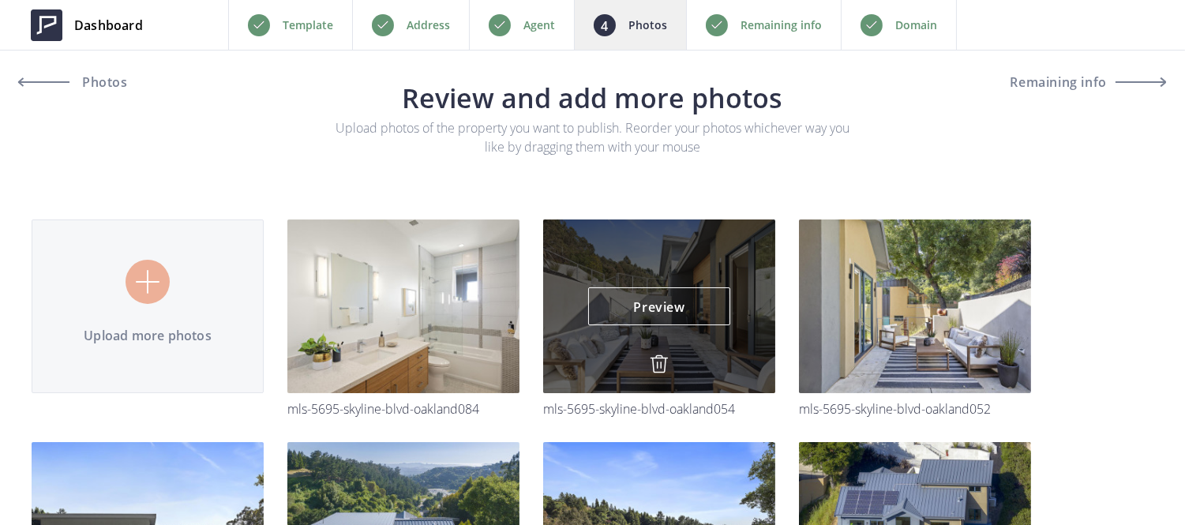
click at [659, 358] on img at bounding box center [659, 363] width 19 height 19
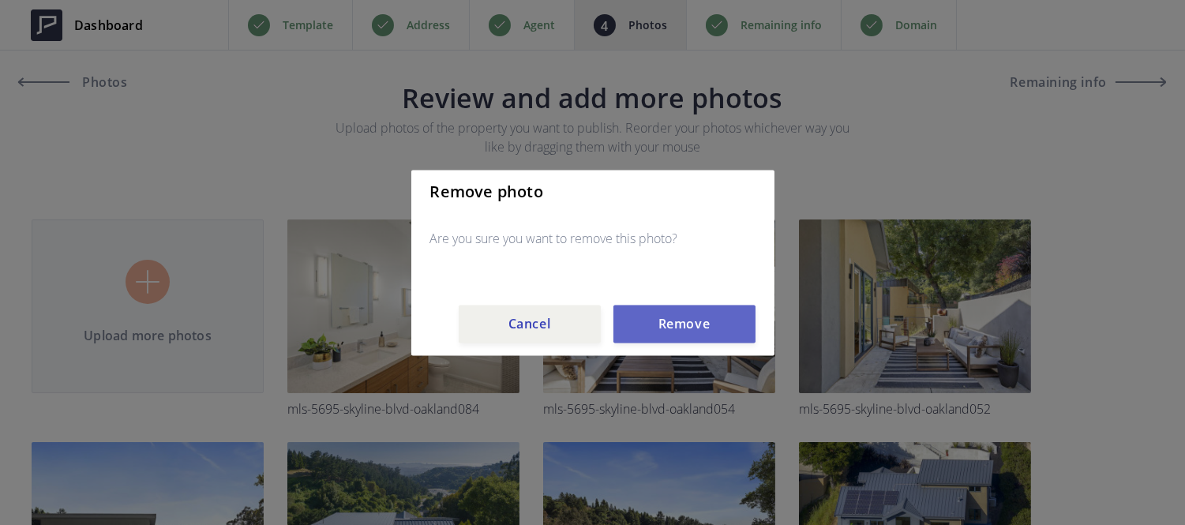
click at [669, 330] on button "Remove" at bounding box center [684, 324] width 142 height 38
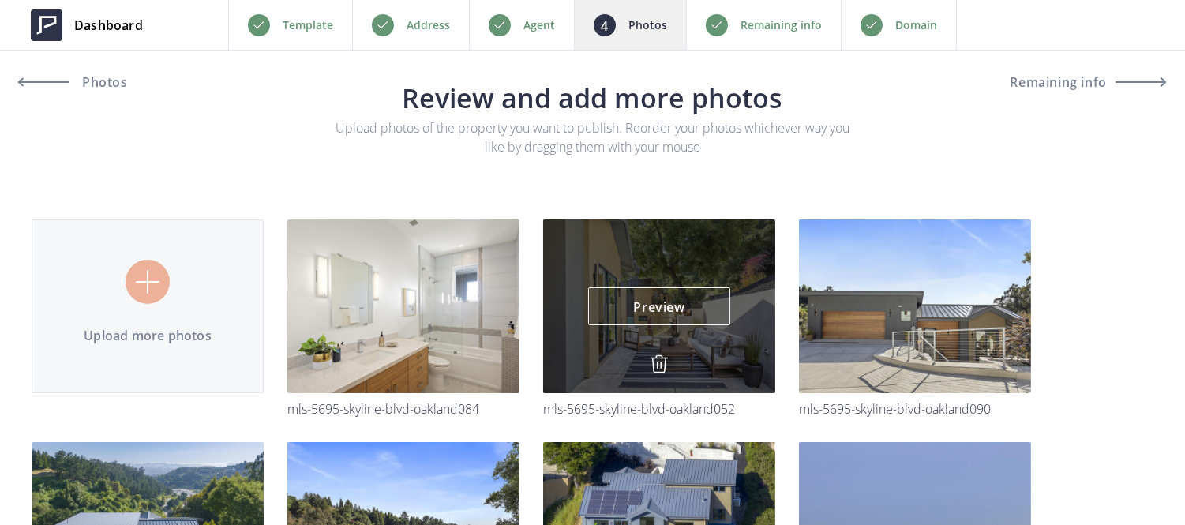
click at [660, 361] on img at bounding box center [659, 363] width 19 height 19
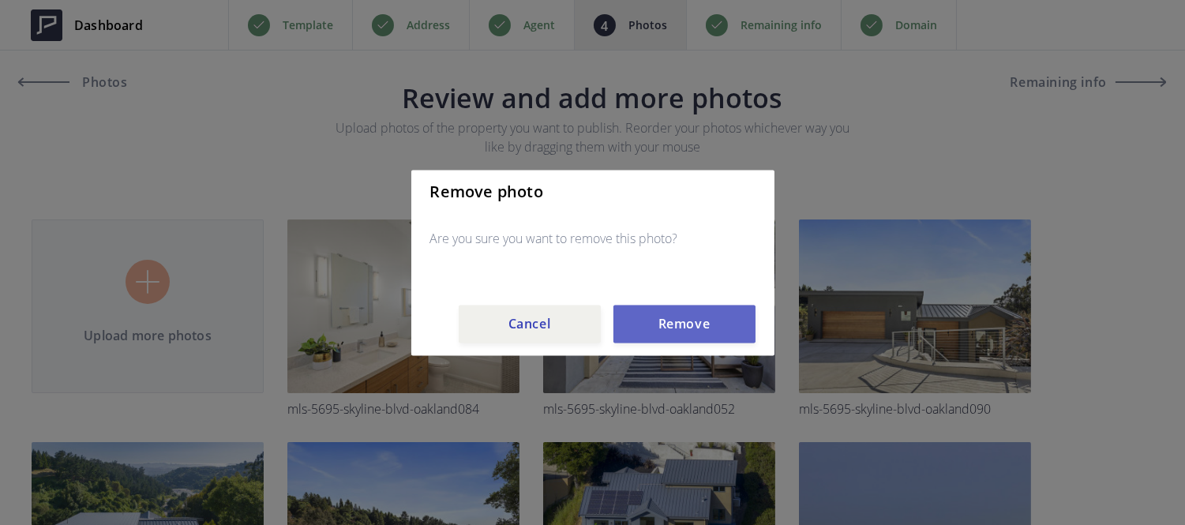
click at [677, 328] on button "Remove" at bounding box center [684, 324] width 142 height 38
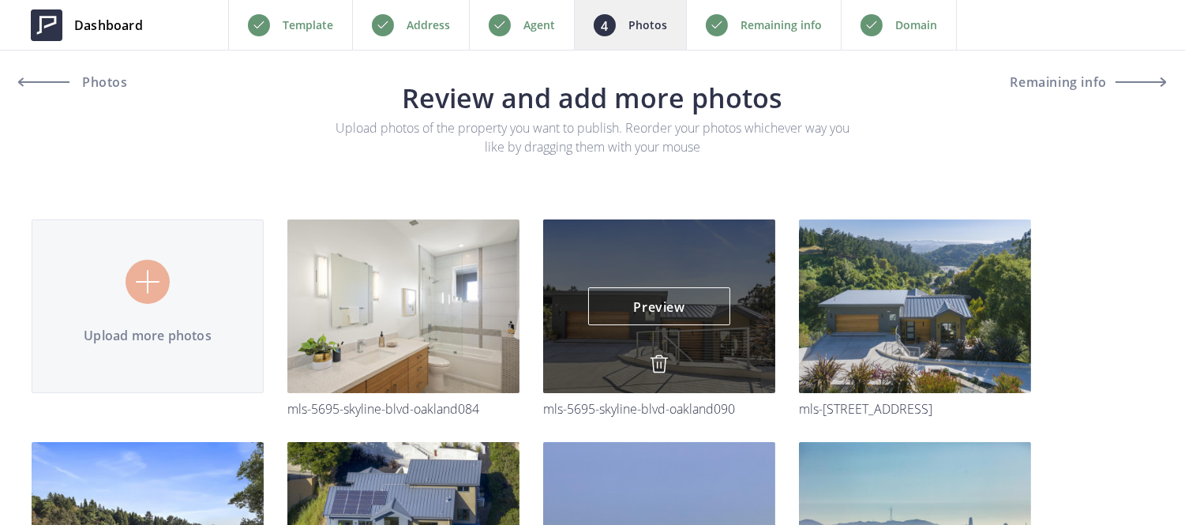
click at [656, 360] on img at bounding box center [659, 363] width 19 height 19
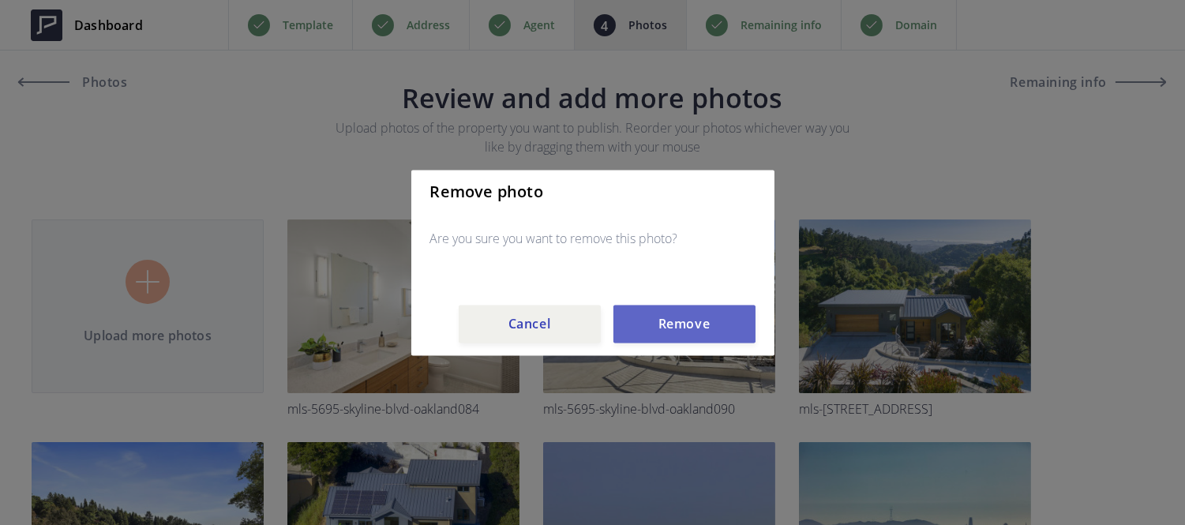
click at [667, 335] on button "Remove" at bounding box center [684, 324] width 142 height 38
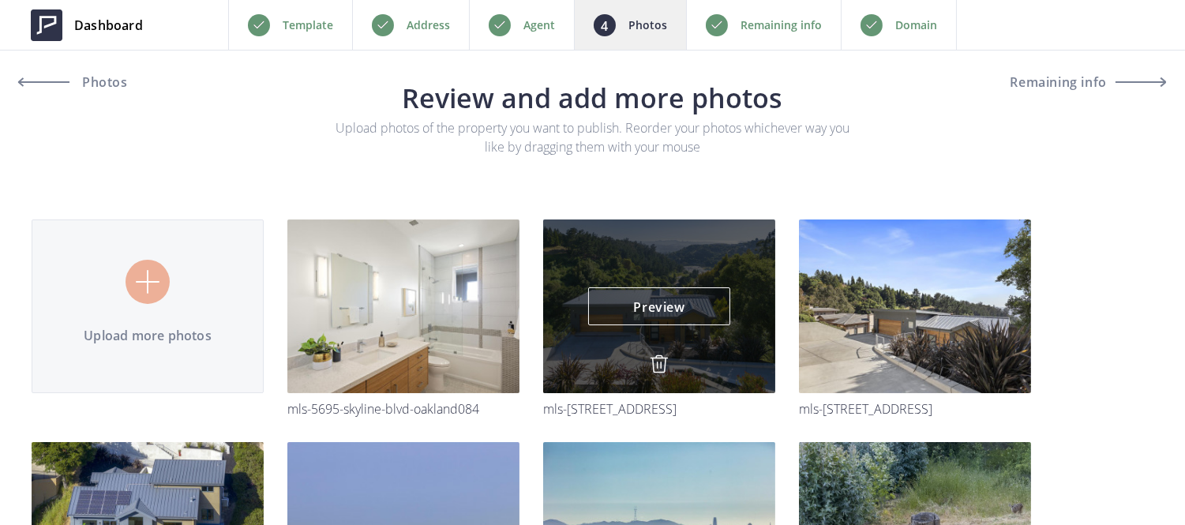
click at [656, 362] on img at bounding box center [659, 363] width 19 height 19
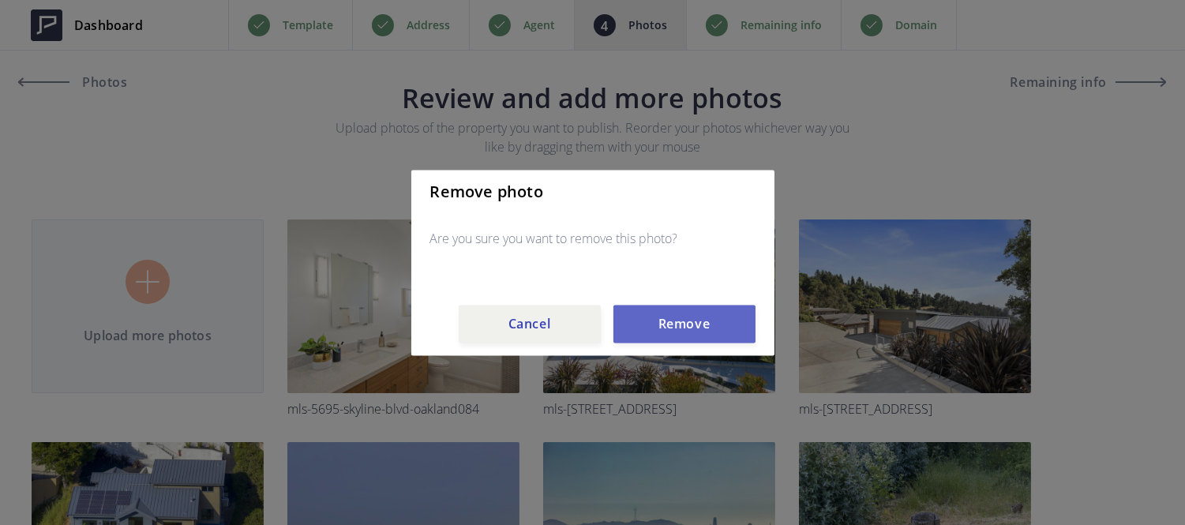
click at [666, 329] on button "Remove" at bounding box center [684, 324] width 142 height 38
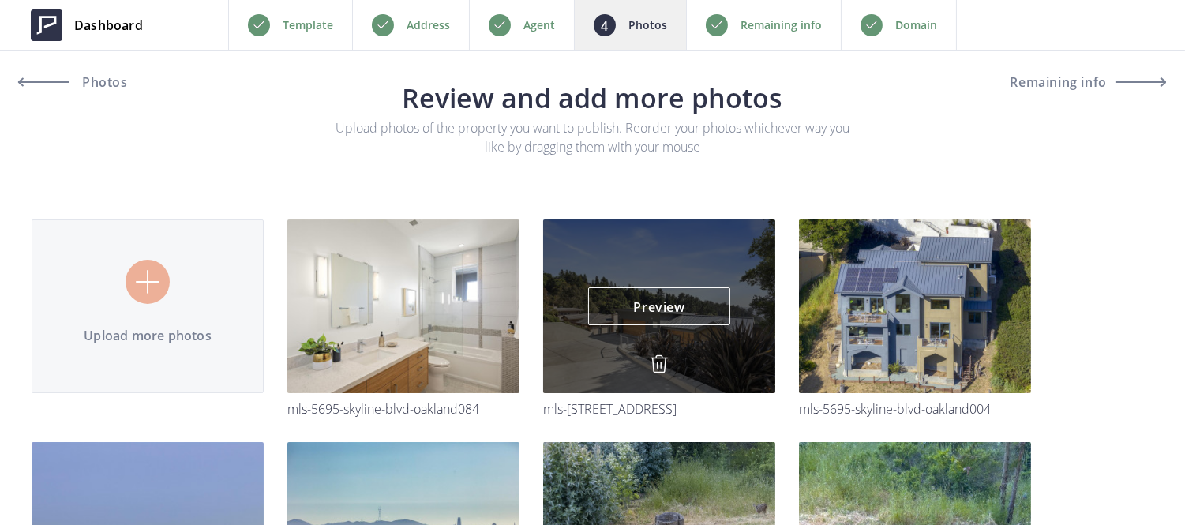
click at [656, 361] on img at bounding box center [659, 363] width 19 height 19
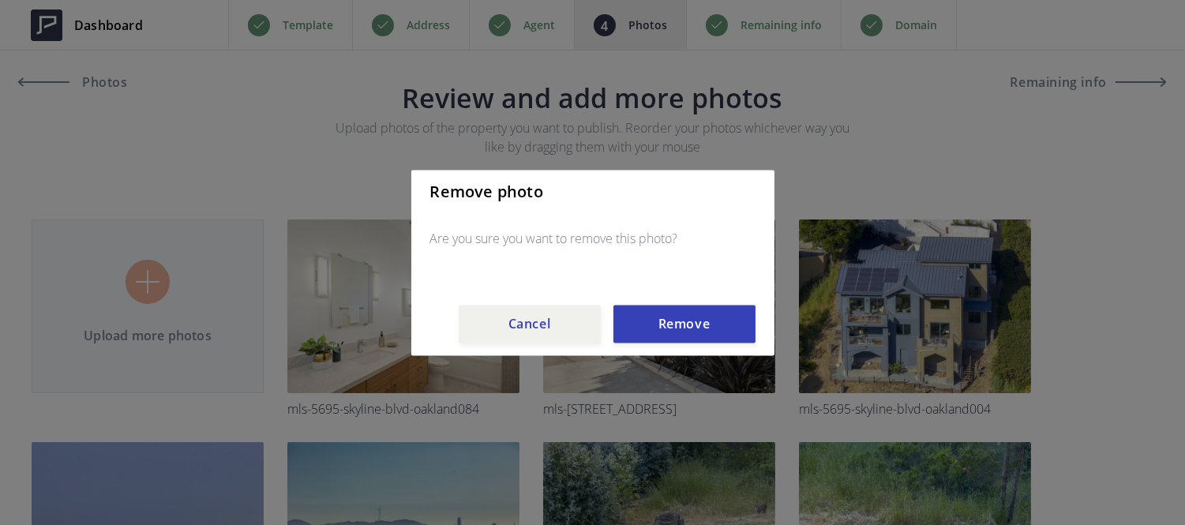
click at [675, 298] on div "Remove photo Are you sure you want to remove this photo? Cancel Remove" at bounding box center [592, 263] width 363 height 186
click at [680, 318] on button "Remove" at bounding box center [684, 324] width 142 height 38
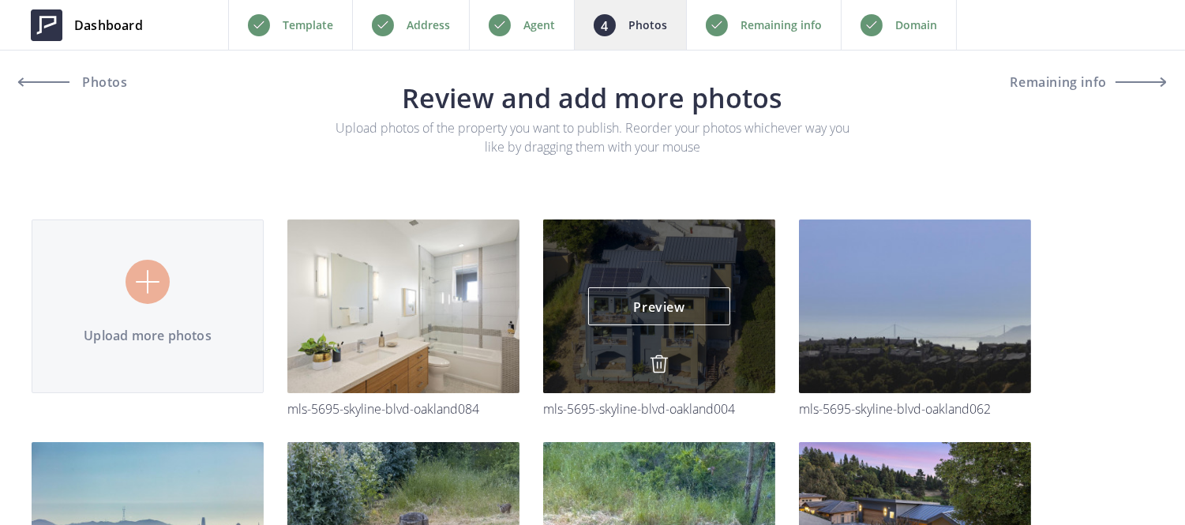
click at [653, 367] on img at bounding box center [659, 363] width 19 height 19
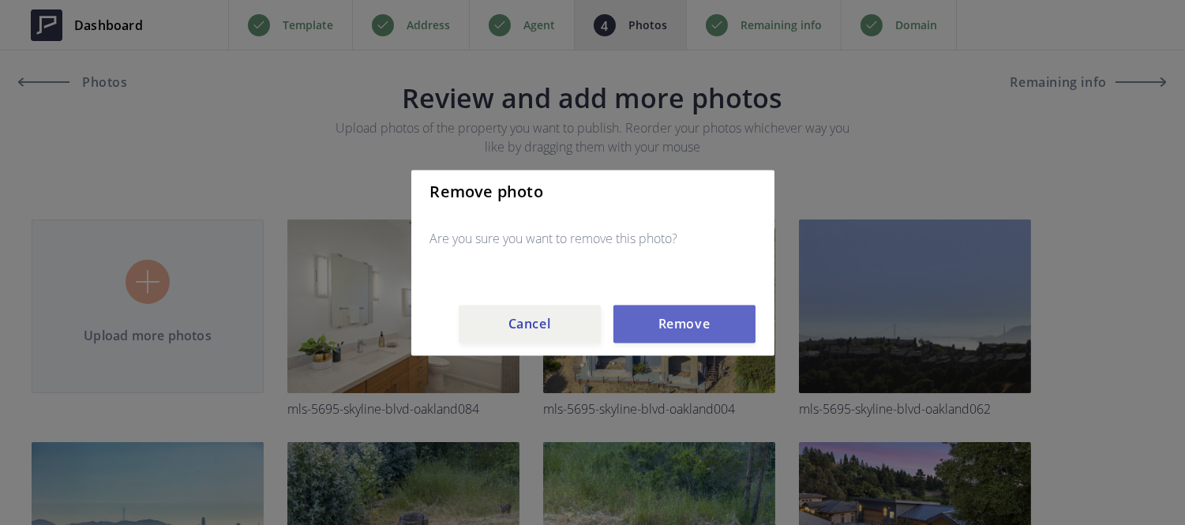
click at [666, 336] on button "Remove" at bounding box center [684, 324] width 142 height 38
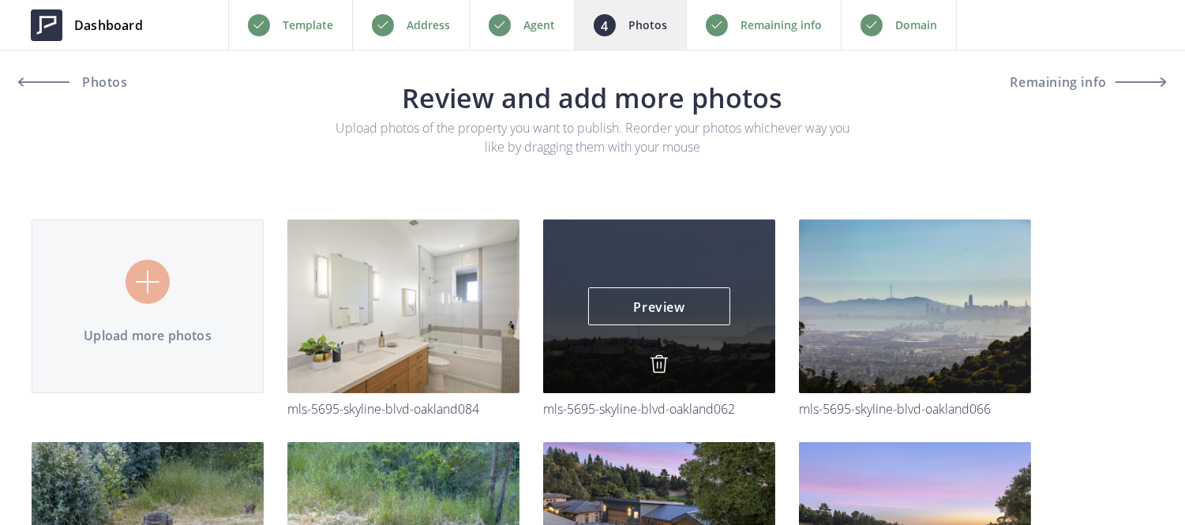
click at [661, 363] on img at bounding box center [659, 363] width 19 height 19
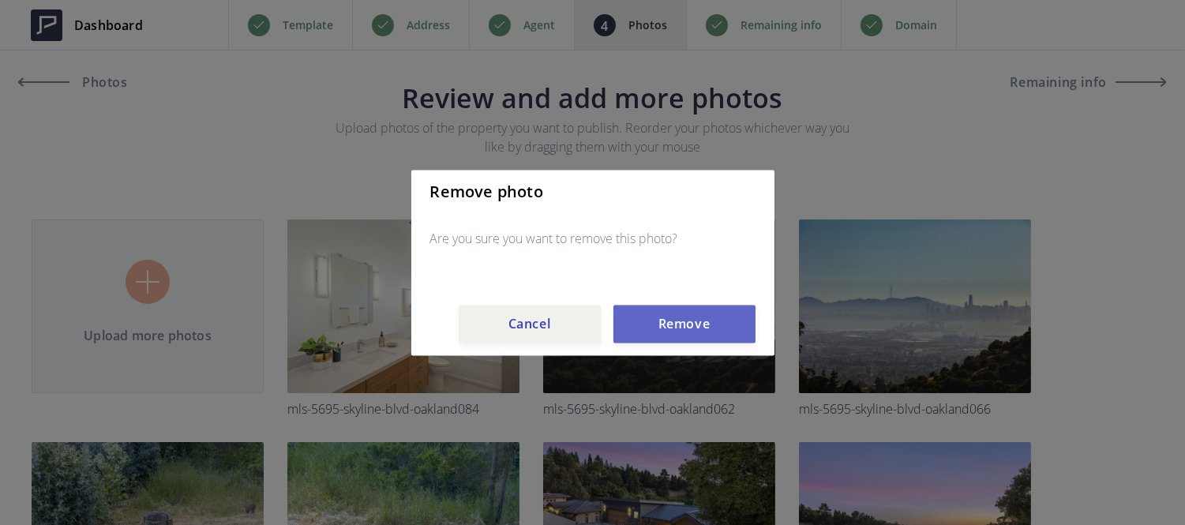
click at [665, 340] on button "Remove" at bounding box center [684, 324] width 142 height 38
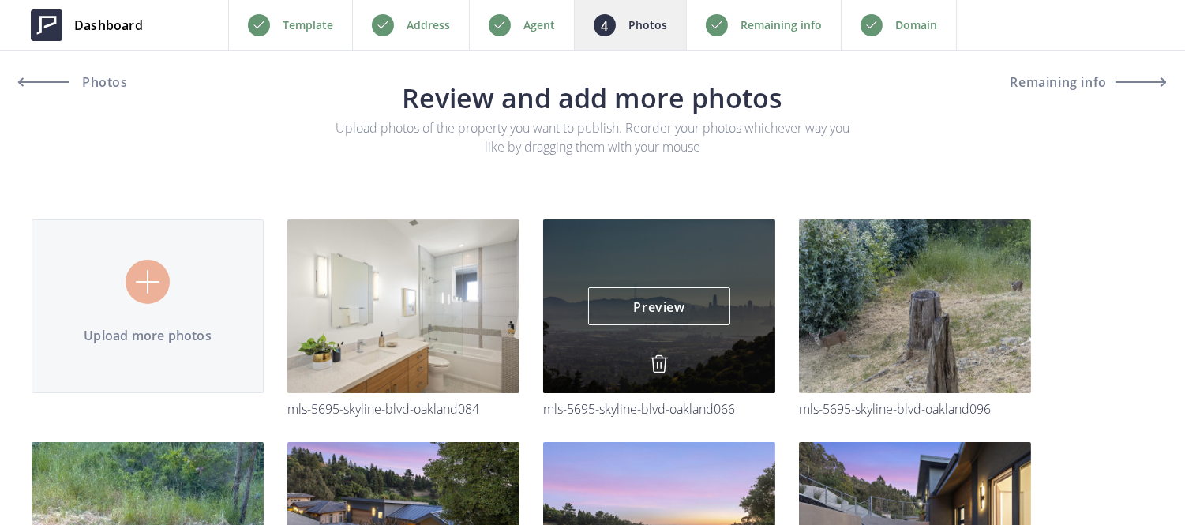
click at [652, 369] on img at bounding box center [659, 363] width 19 height 19
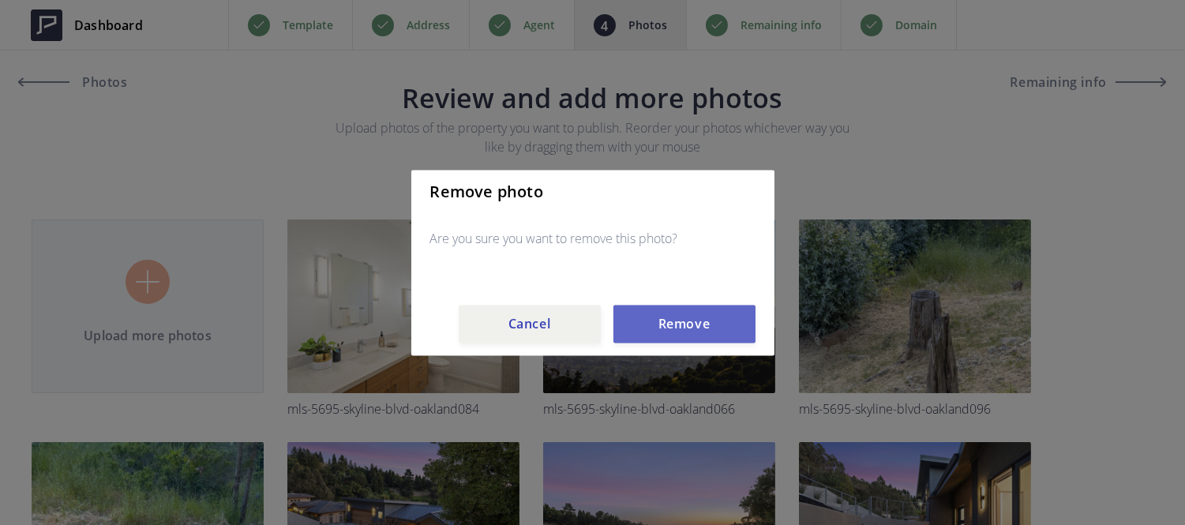
click at [661, 330] on button "Remove" at bounding box center [684, 324] width 142 height 38
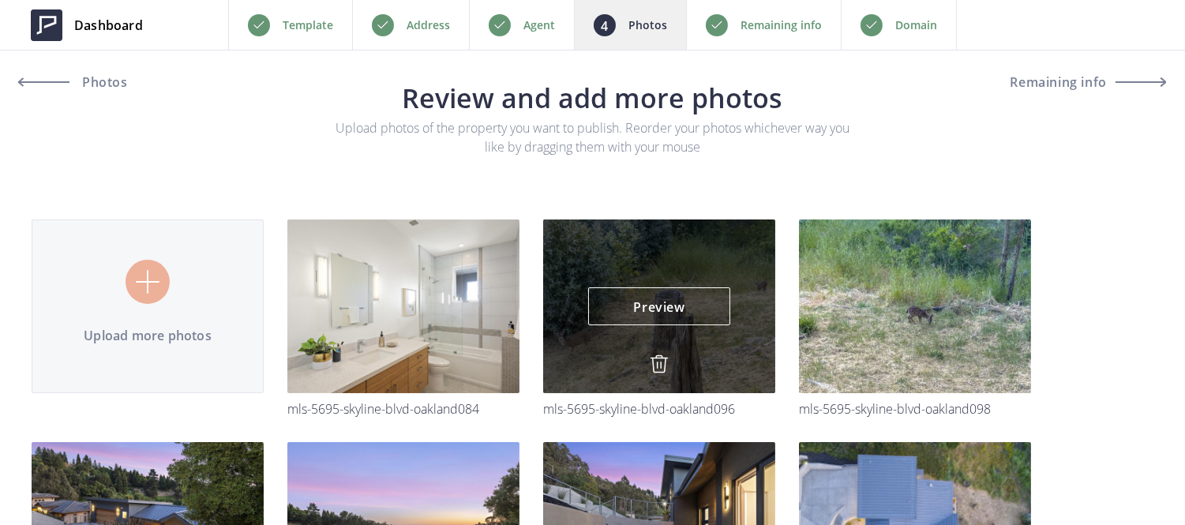
click at [660, 358] on img at bounding box center [659, 363] width 19 height 19
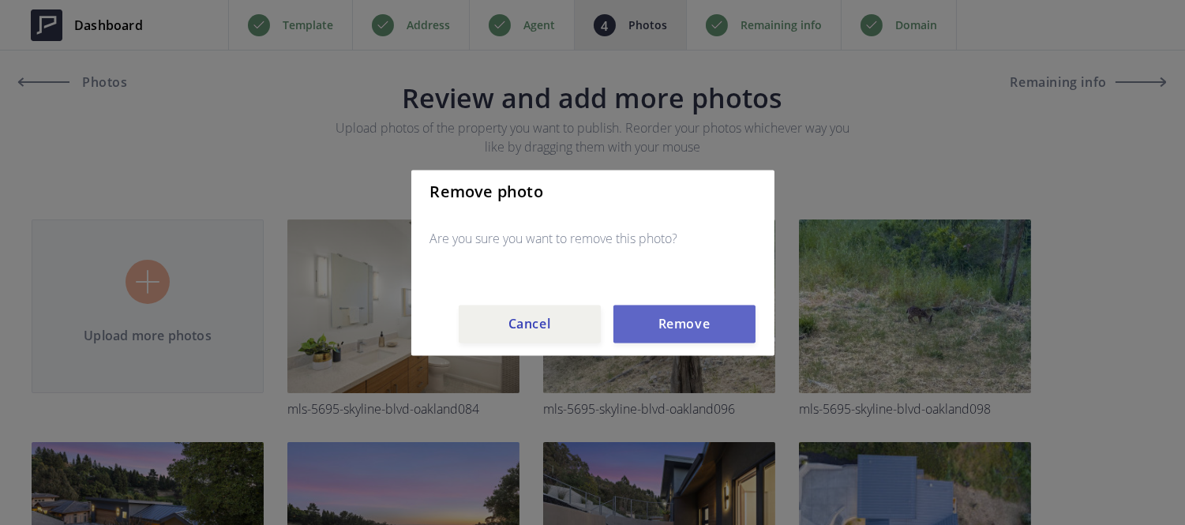
click at [665, 334] on button "Remove" at bounding box center [684, 324] width 142 height 38
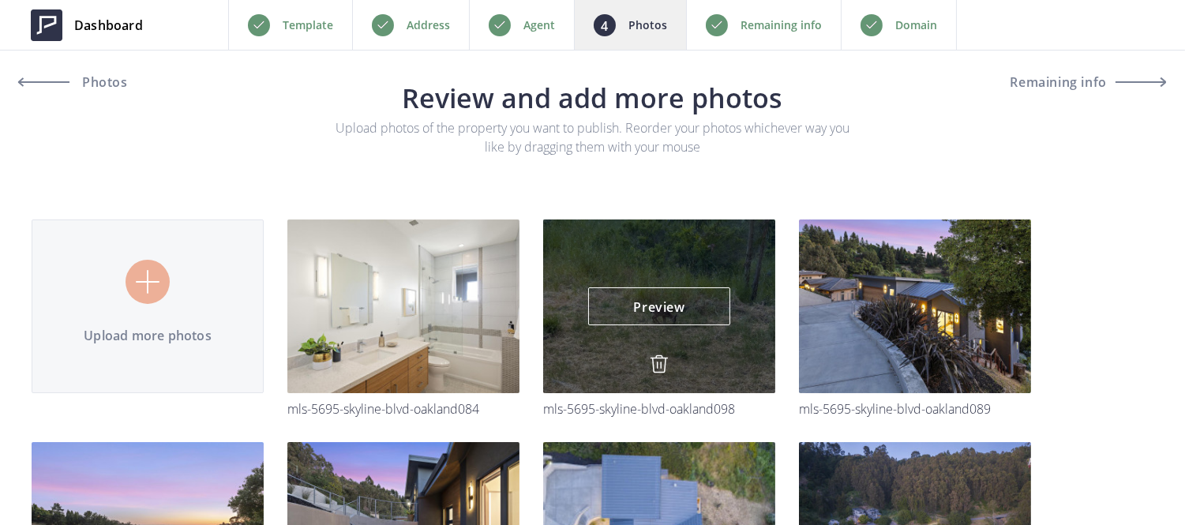
click at [659, 360] on img at bounding box center [659, 363] width 19 height 19
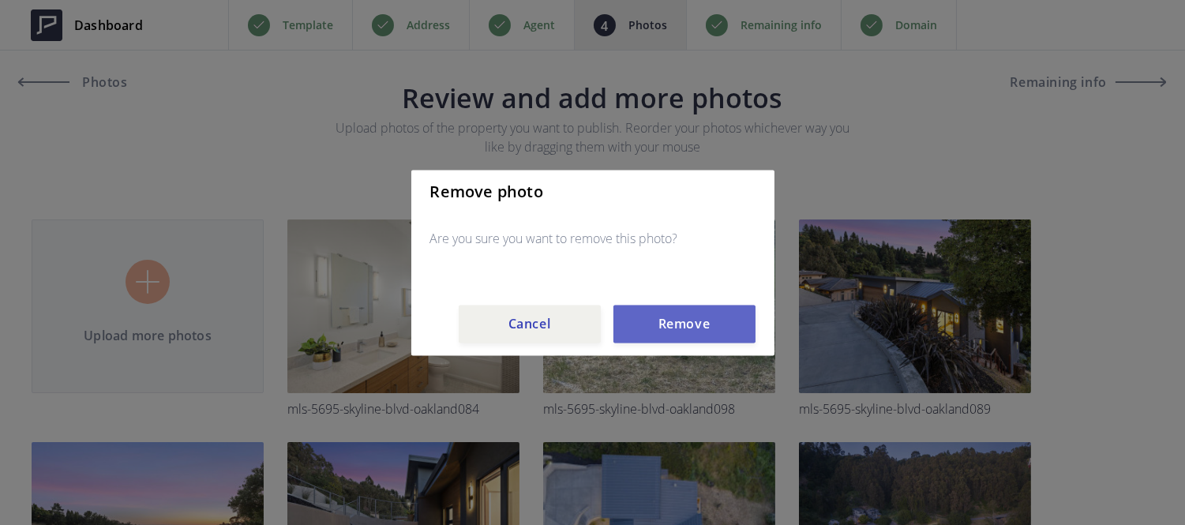
click at [665, 326] on button "Remove" at bounding box center [684, 324] width 142 height 38
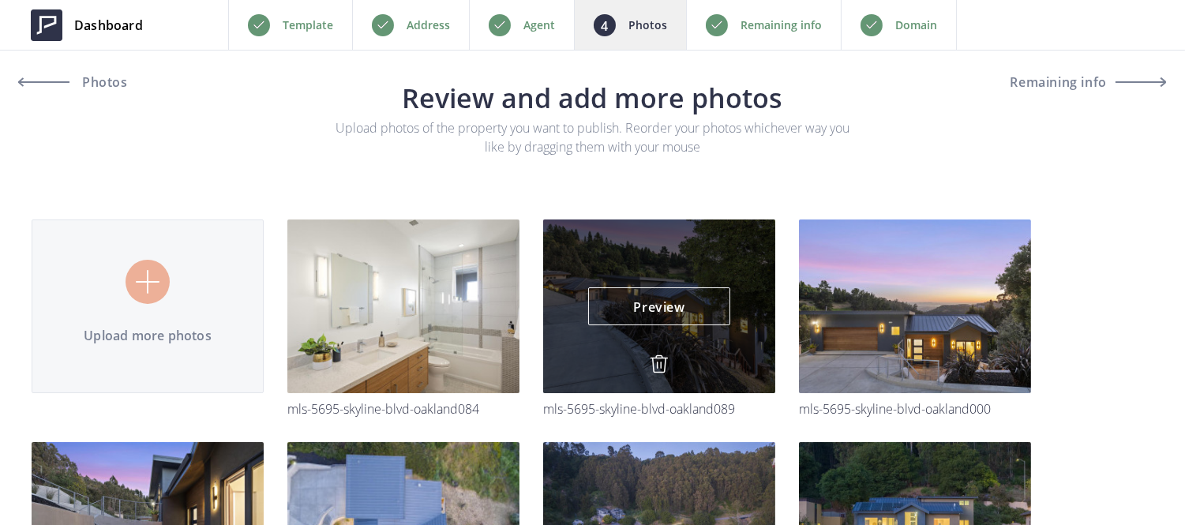
click at [656, 365] on img at bounding box center [659, 363] width 19 height 19
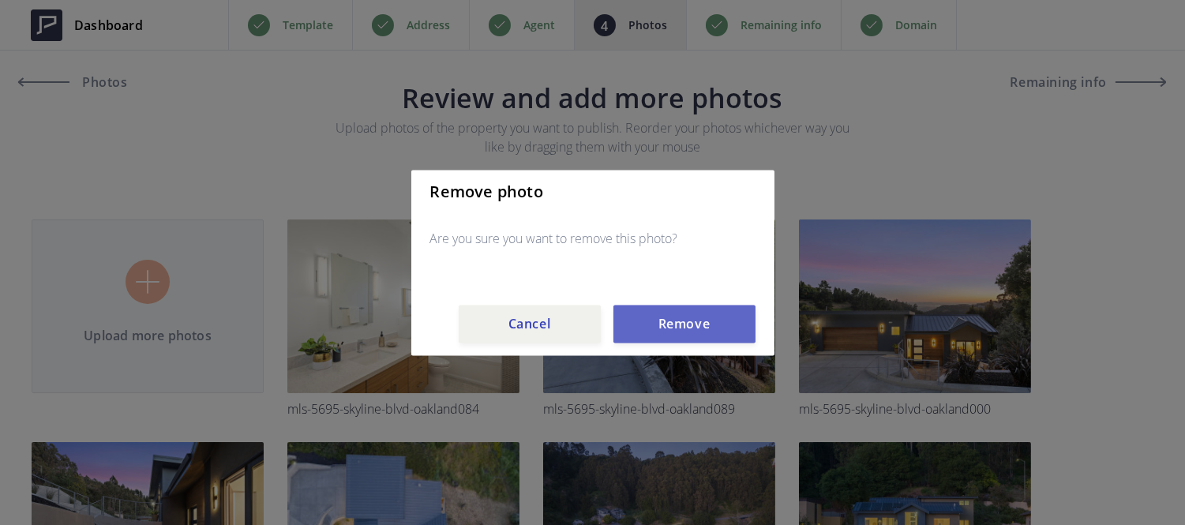
click at [664, 333] on button "Remove" at bounding box center [684, 324] width 142 height 38
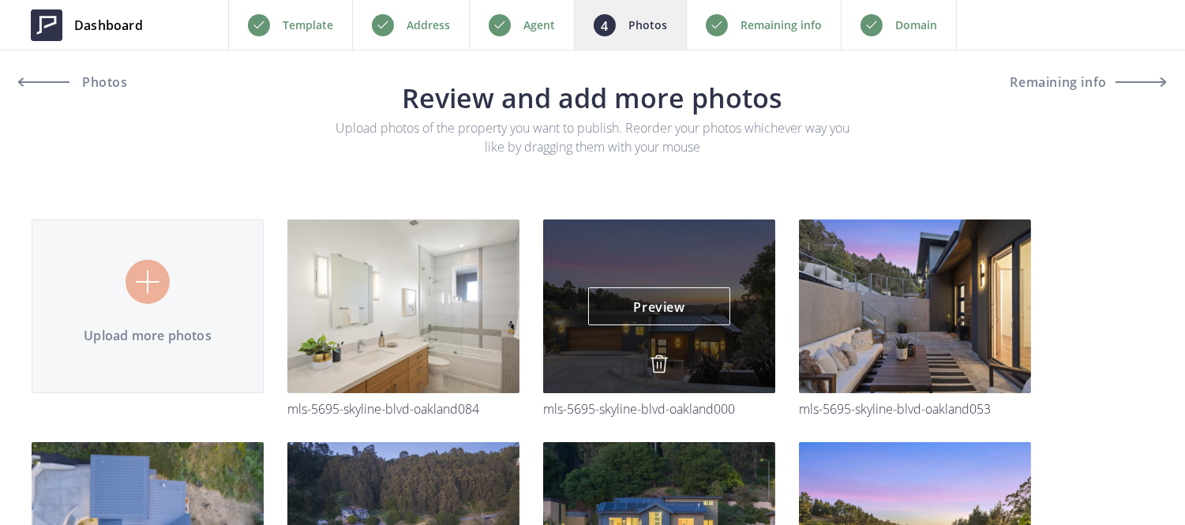
click at [658, 367] on img at bounding box center [659, 363] width 19 height 19
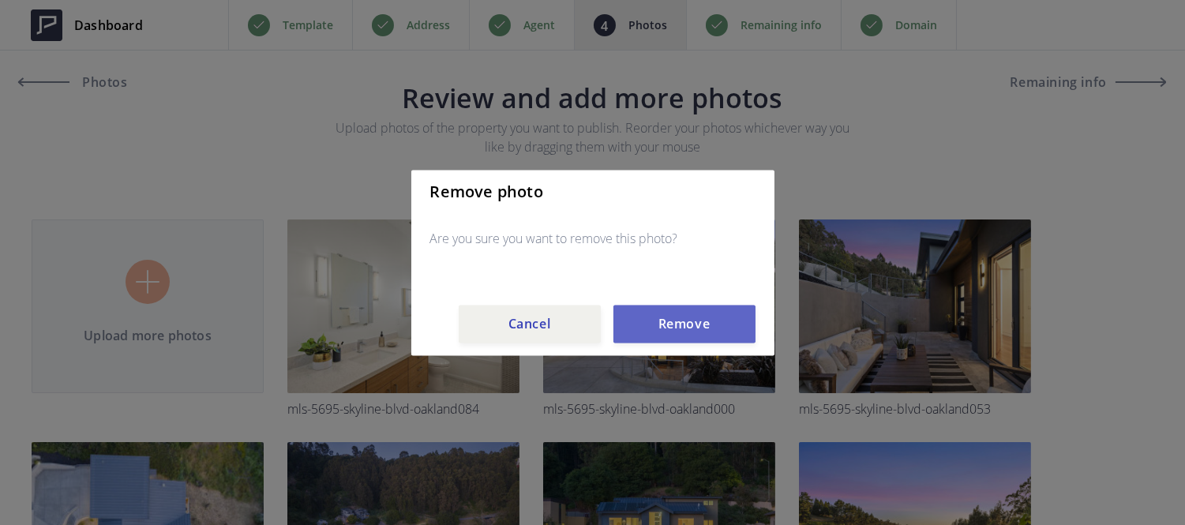
click at [659, 332] on button "Remove" at bounding box center [684, 324] width 142 height 38
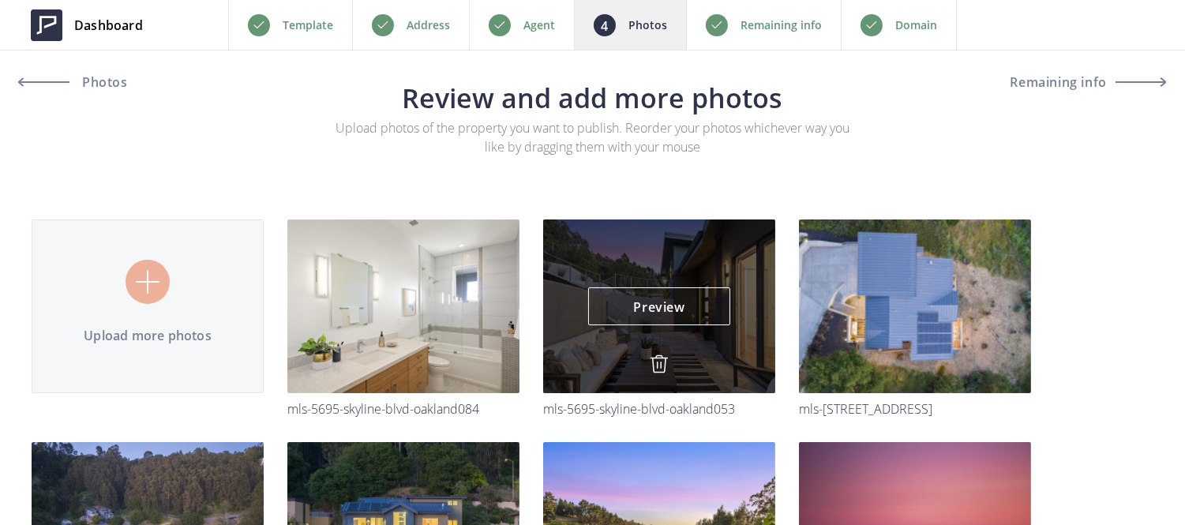
click at [654, 365] on img at bounding box center [659, 363] width 19 height 19
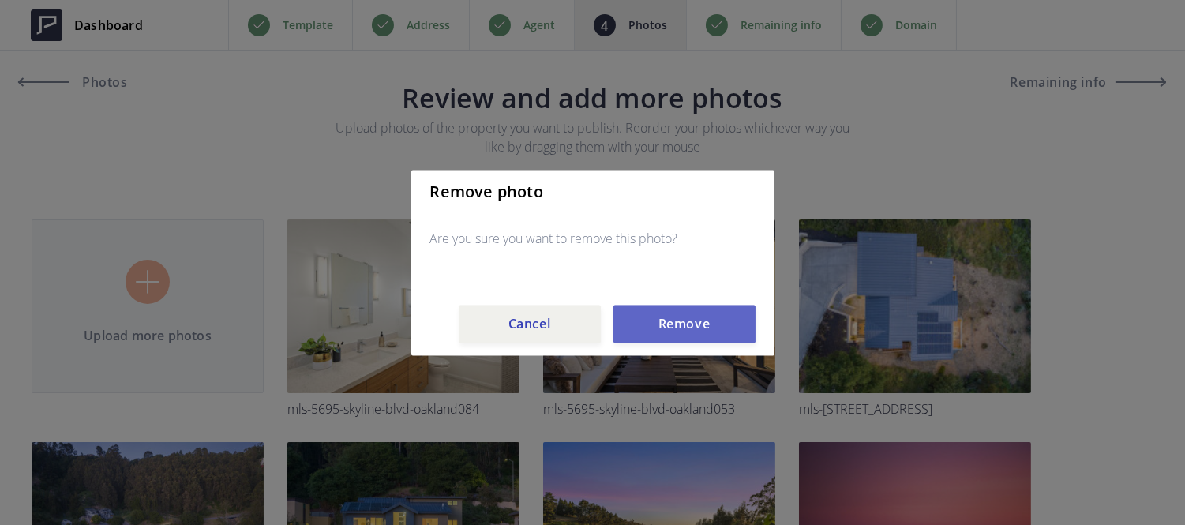
click at [667, 320] on button "Remove" at bounding box center [684, 324] width 142 height 38
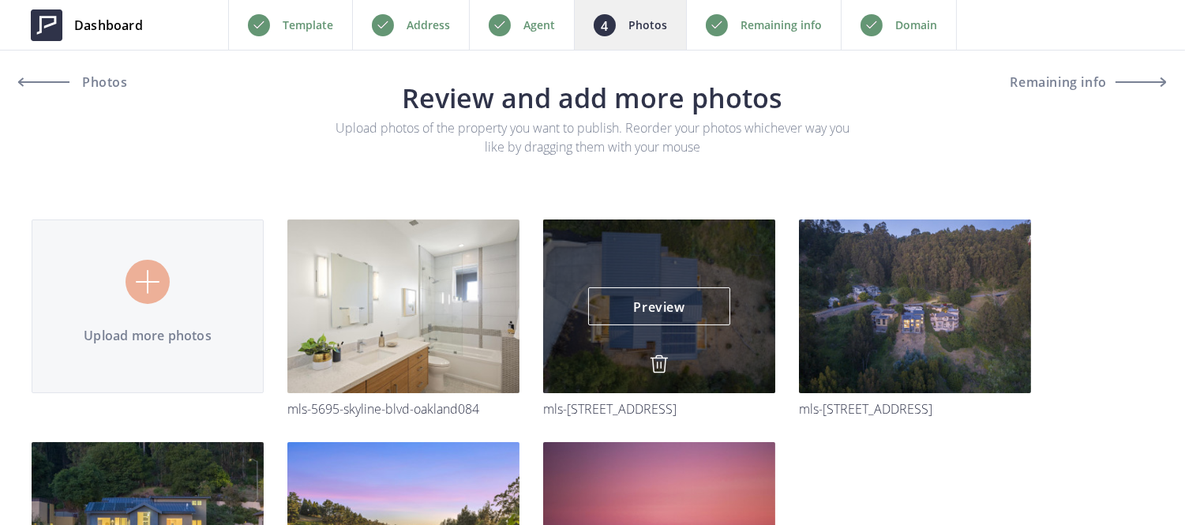
click at [656, 375] on link at bounding box center [659, 365] width 19 height 23
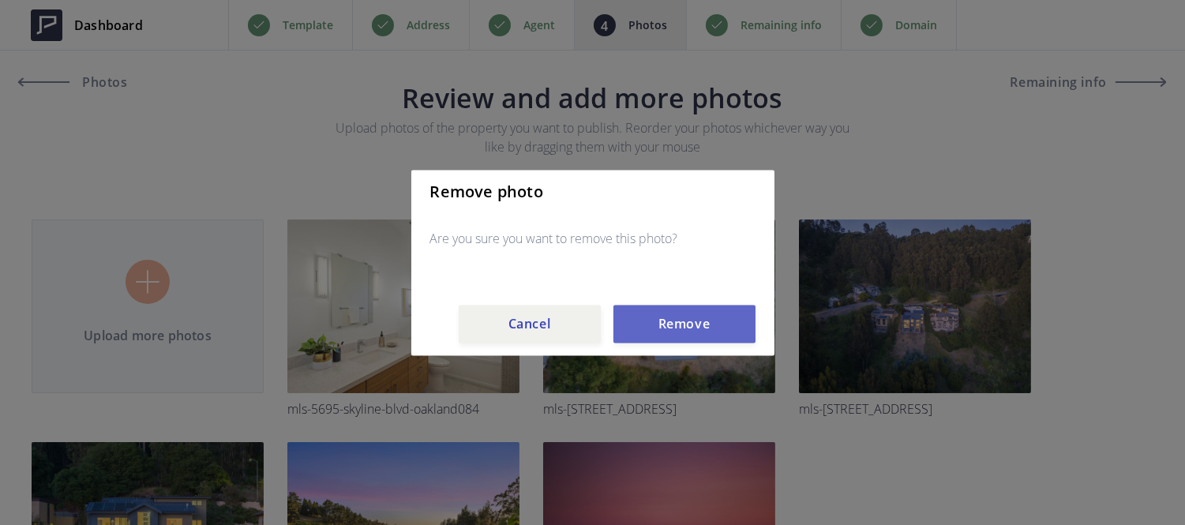
click at [660, 330] on button "Remove" at bounding box center [684, 324] width 142 height 38
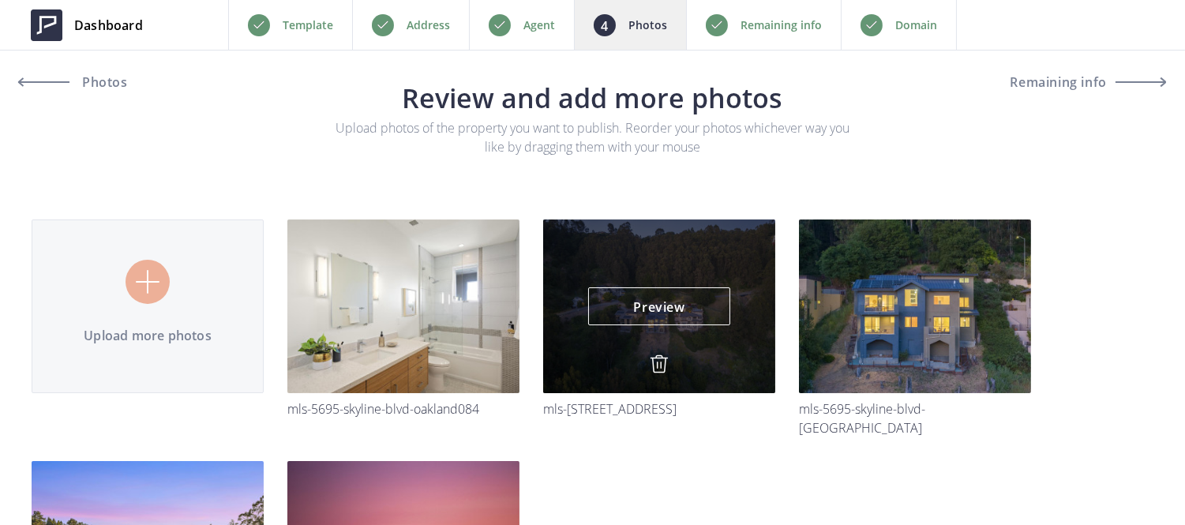
click at [659, 358] on img at bounding box center [659, 363] width 19 height 19
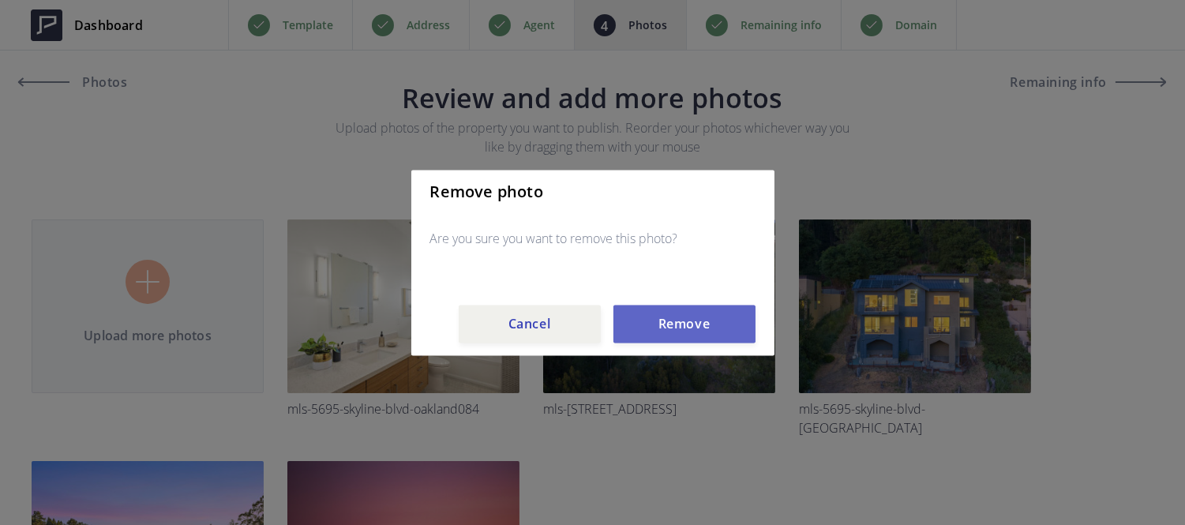
click at [661, 332] on button "Remove" at bounding box center [684, 324] width 142 height 38
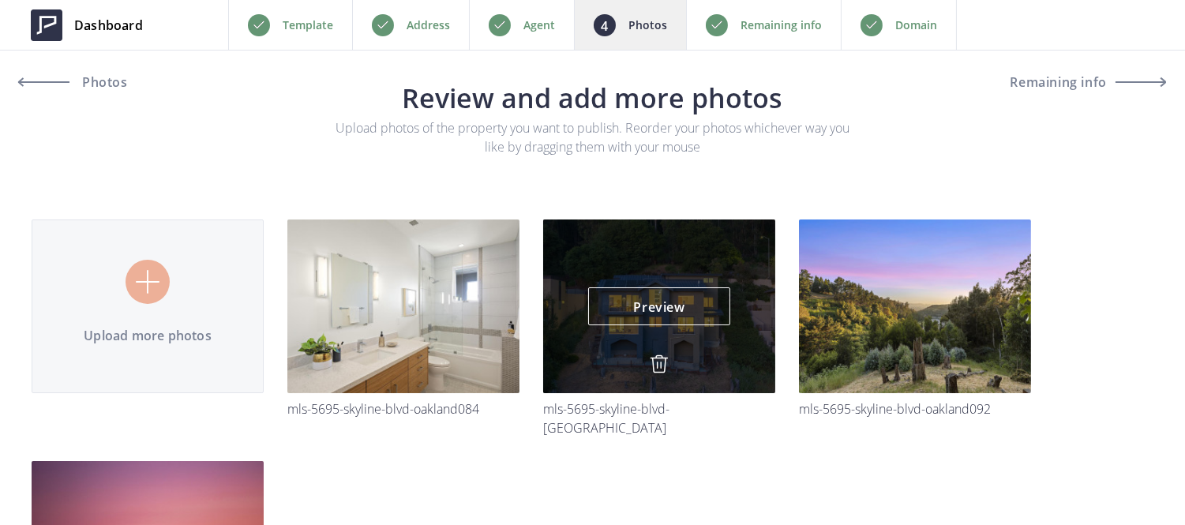
click at [659, 362] on img at bounding box center [659, 363] width 19 height 19
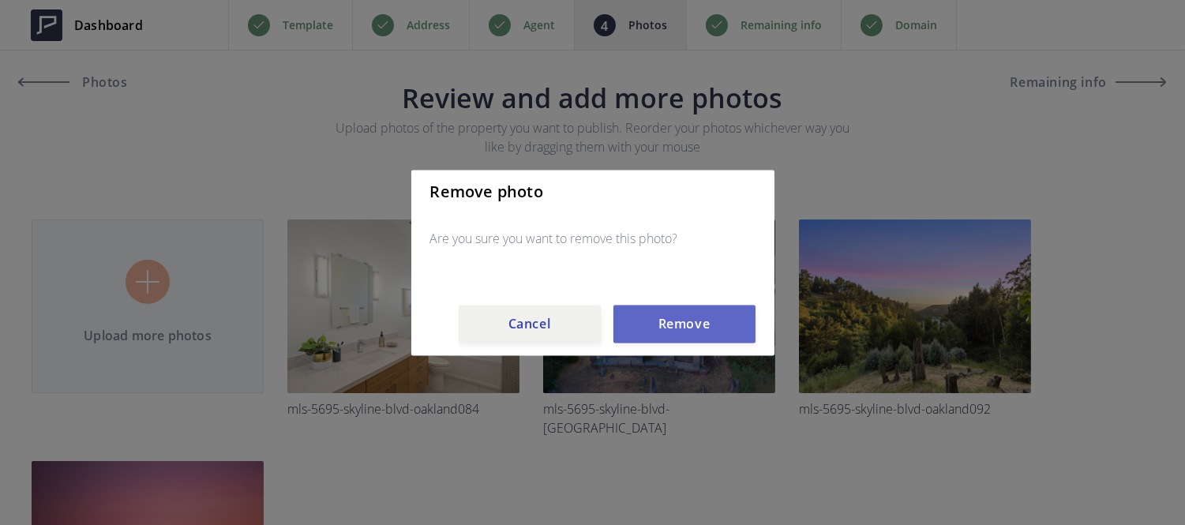
click at [665, 329] on button "Remove" at bounding box center [684, 324] width 142 height 38
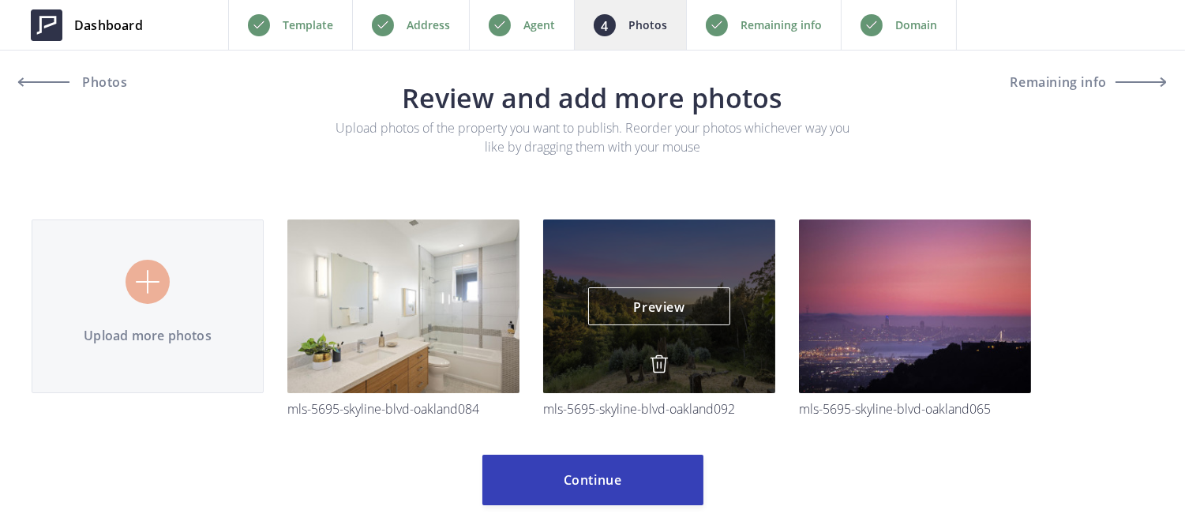
click at [657, 369] on img at bounding box center [659, 363] width 19 height 19
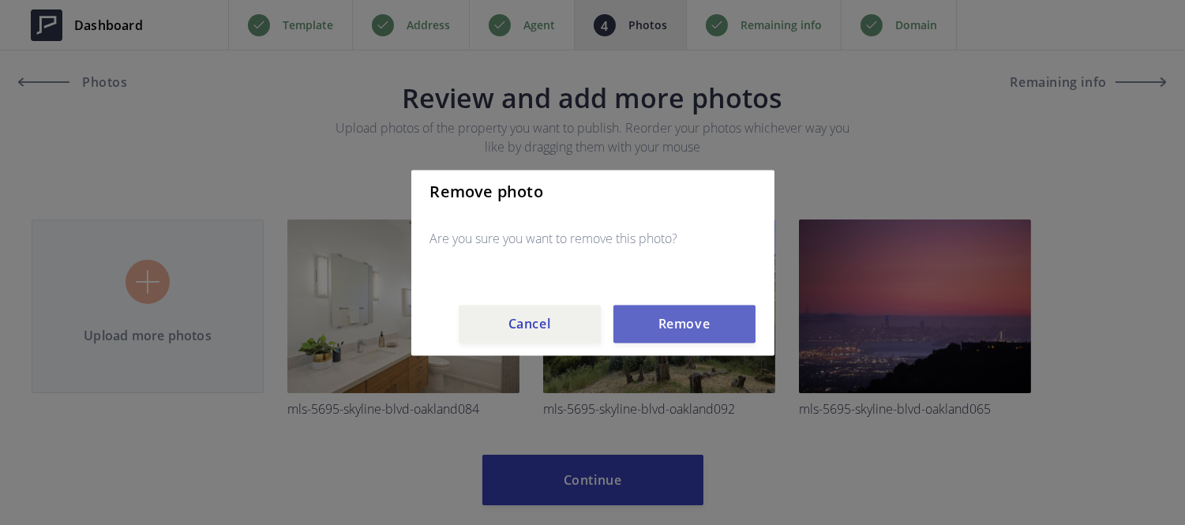
click at [660, 322] on button "Remove" at bounding box center [684, 324] width 142 height 38
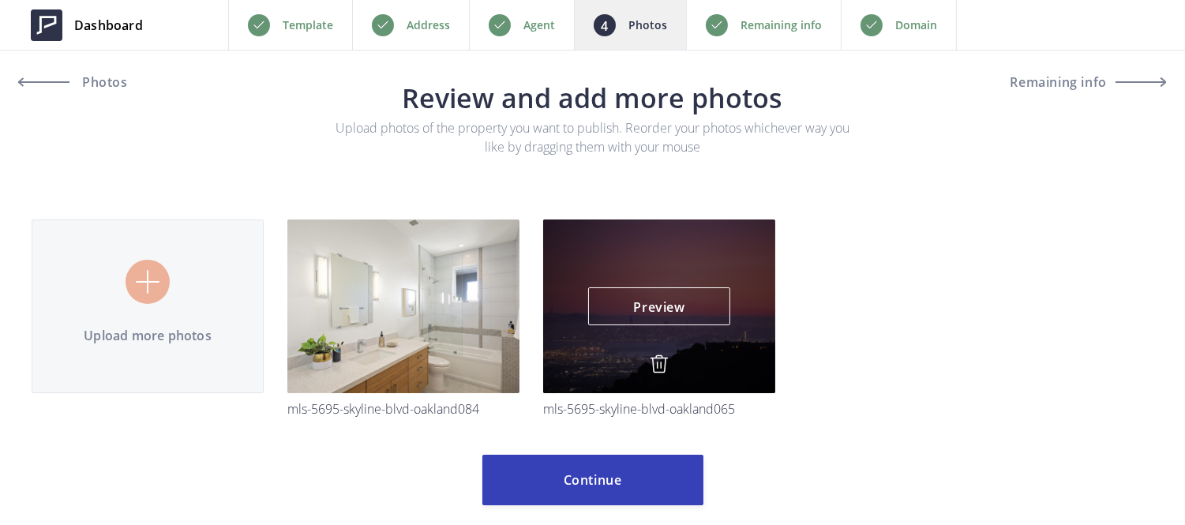
click at [654, 365] on img at bounding box center [659, 363] width 19 height 19
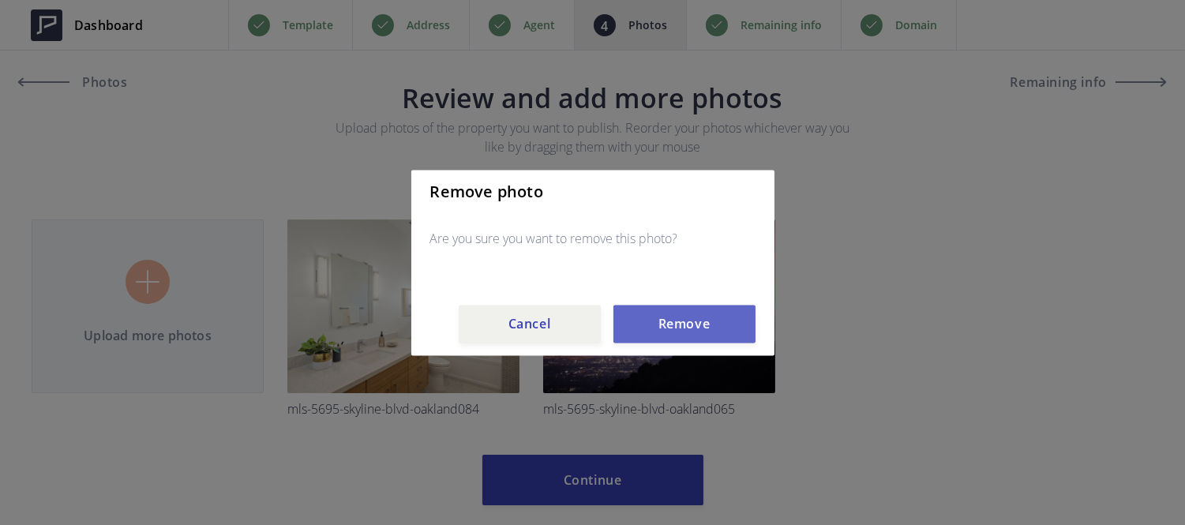
click at [660, 324] on button "Remove" at bounding box center [684, 324] width 142 height 38
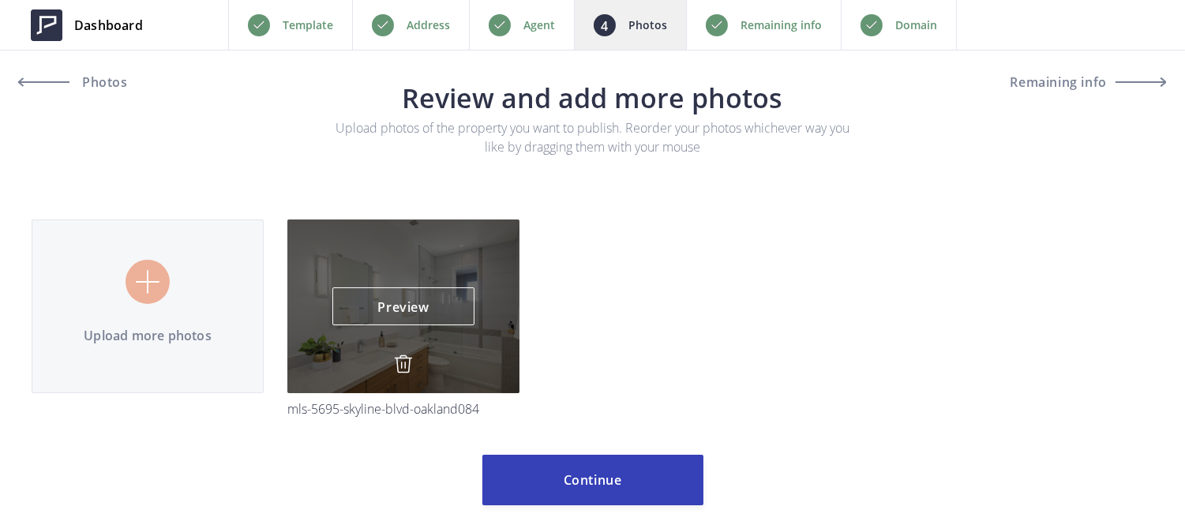
click at [404, 358] on img at bounding box center [403, 363] width 19 height 19
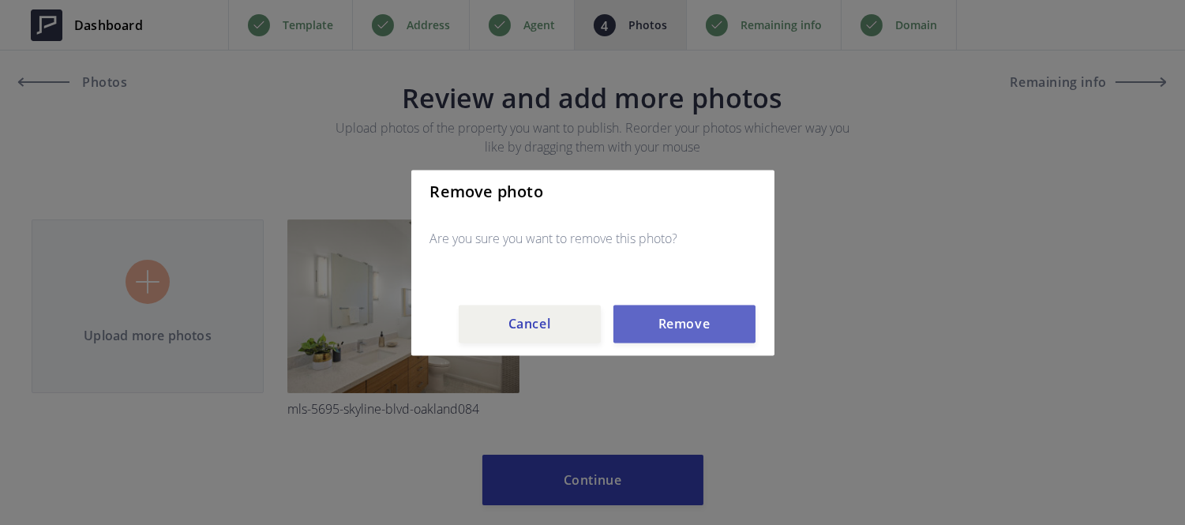
click at [646, 317] on button "Remove" at bounding box center [684, 324] width 142 height 38
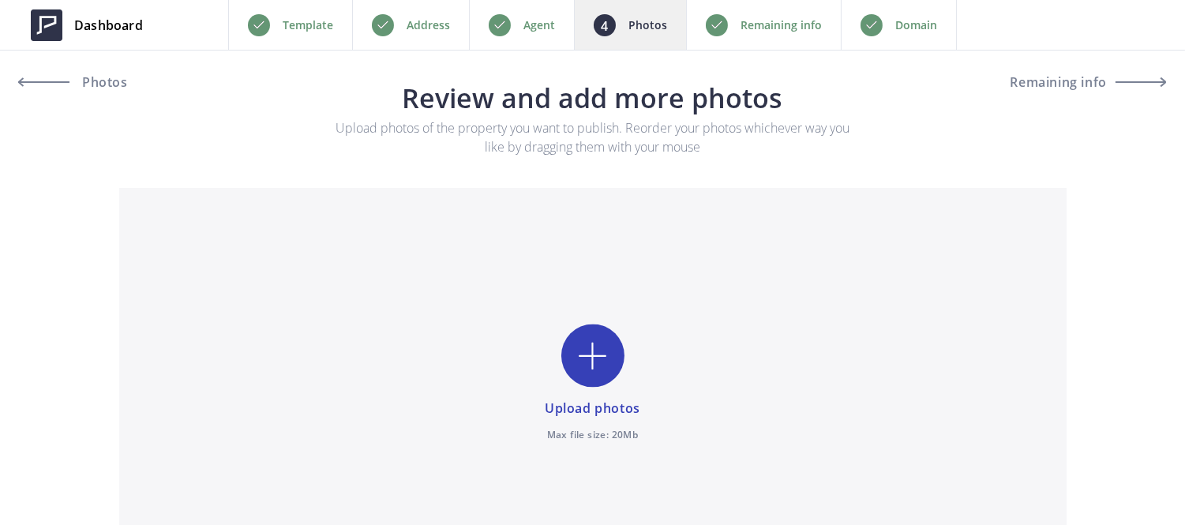
click at [744, 41] on div "Remaining info" at bounding box center [763, 25] width 155 height 50
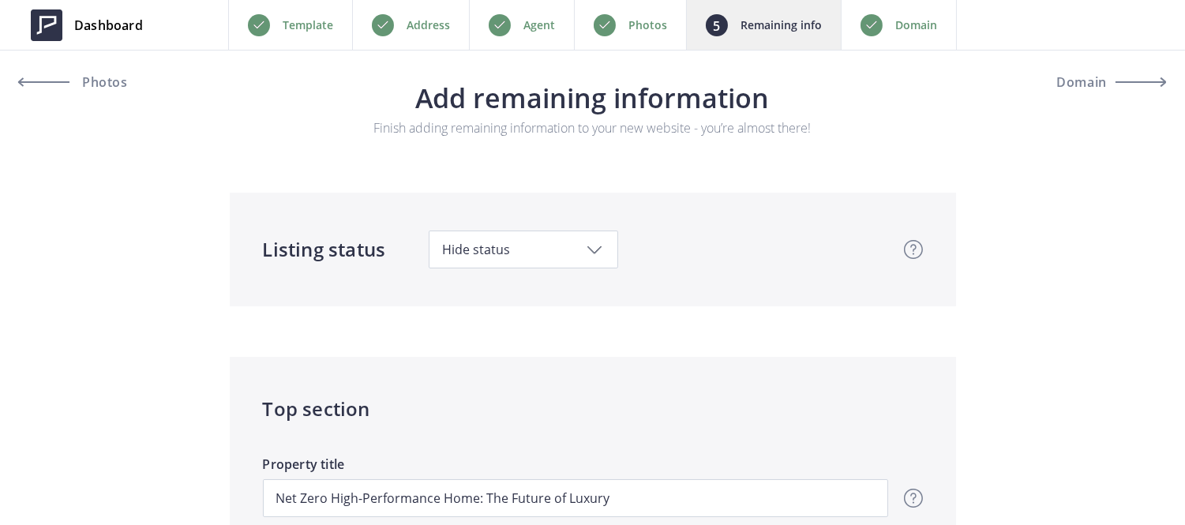
click at [643, 37] on div "Photos" at bounding box center [630, 25] width 112 height 50
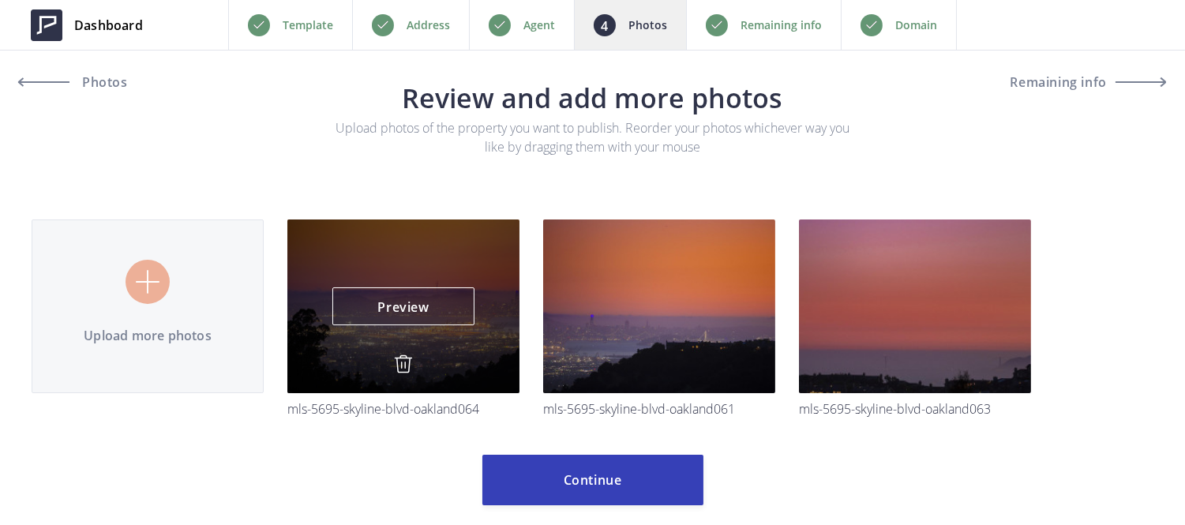
click at [409, 361] on img at bounding box center [403, 363] width 19 height 19
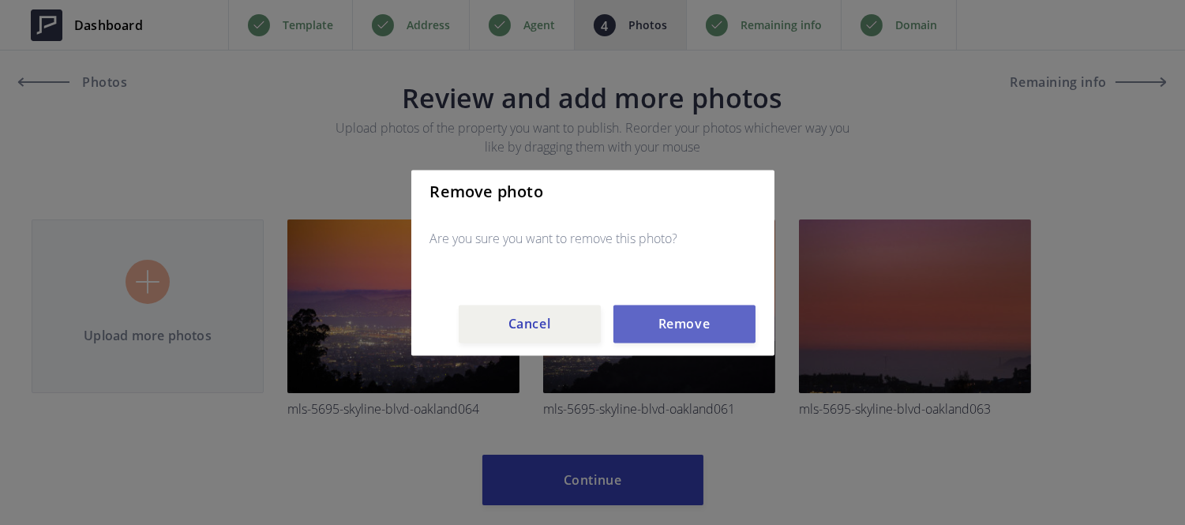
click at [643, 337] on button "Remove" at bounding box center [684, 324] width 142 height 38
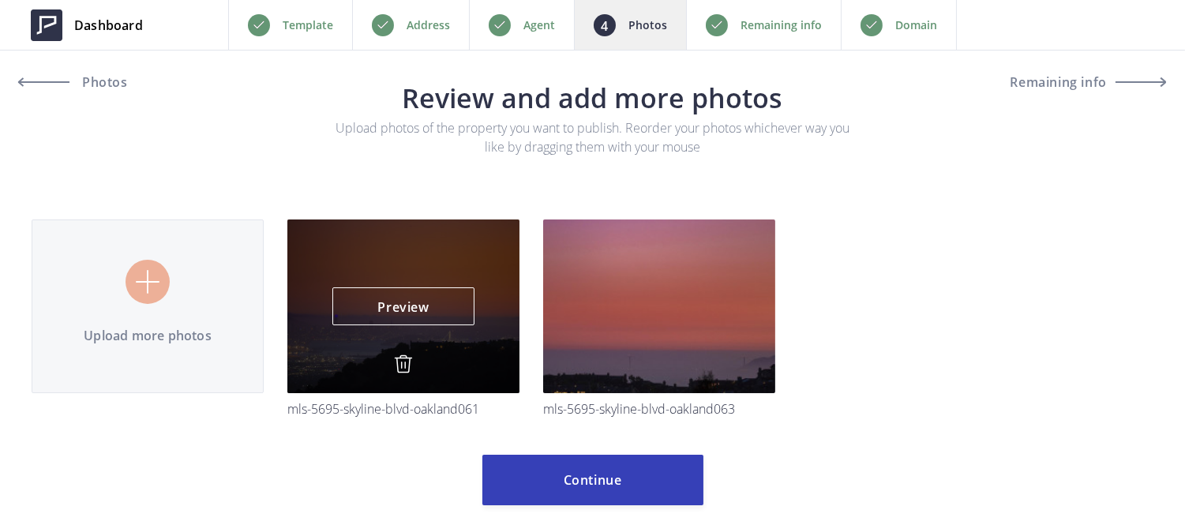
click at [394, 369] on img at bounding box center [403, 363] width 19 height 19
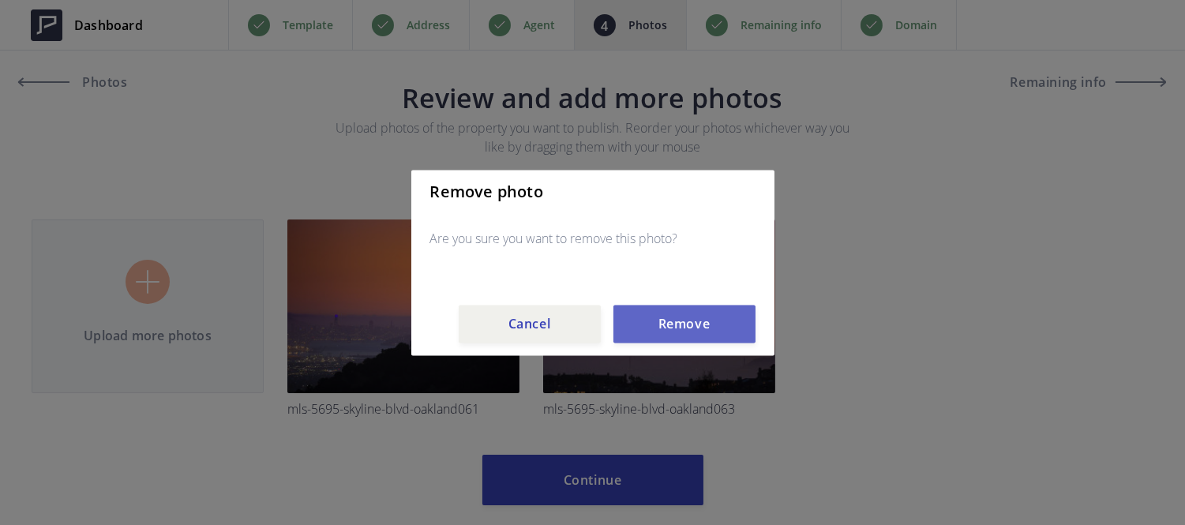
click at [664, 313] on button "Remove" at bounding box center [684, 324] width 142 height 38
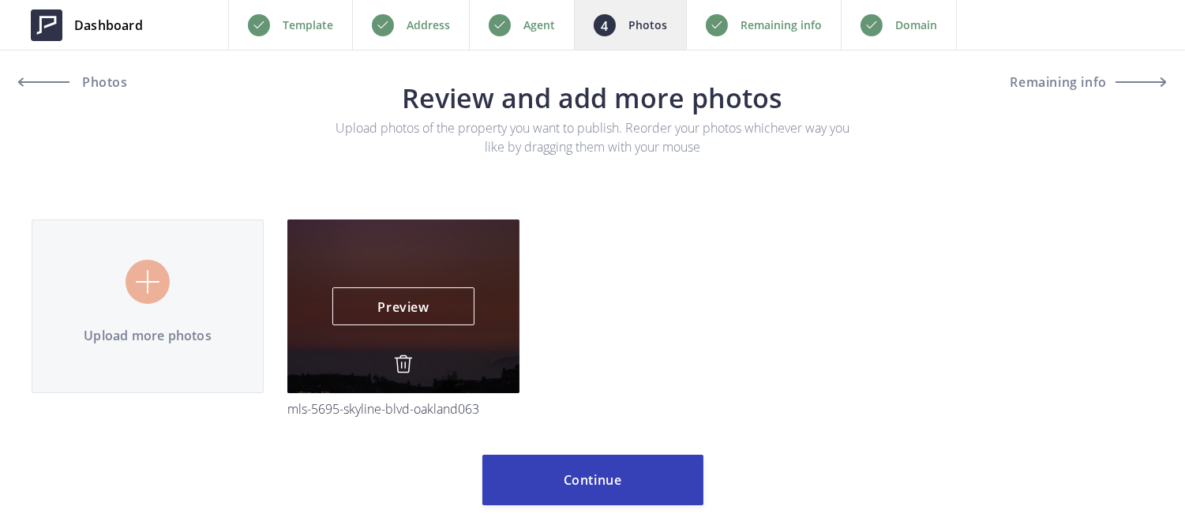
click at [403, 364] on img at bounding box center [403, 363] width 19 height 19
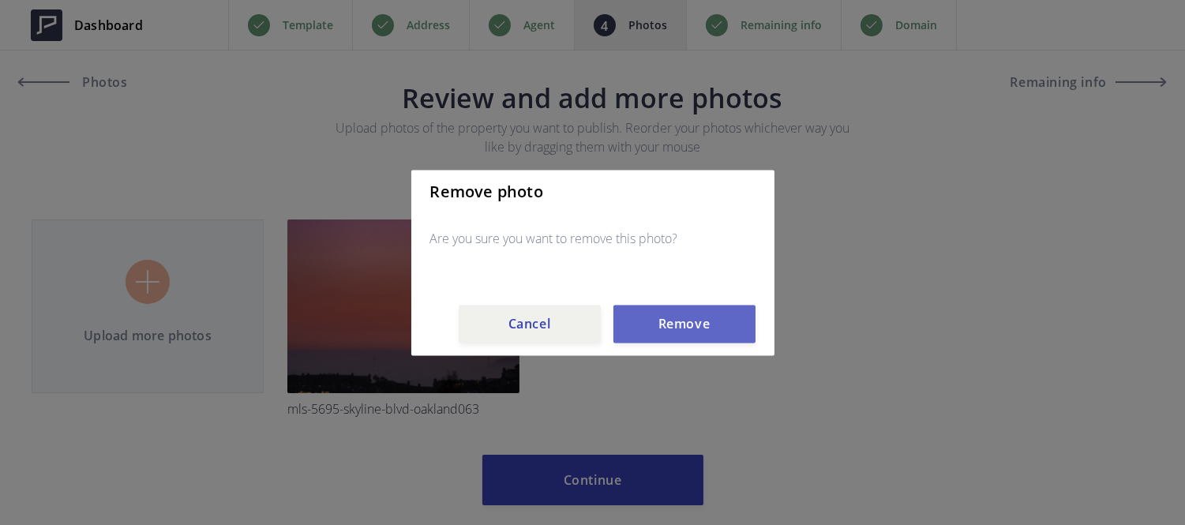
click at [698, 322] on button "Remove" at bounding box center [684, 324] width 142 height 38
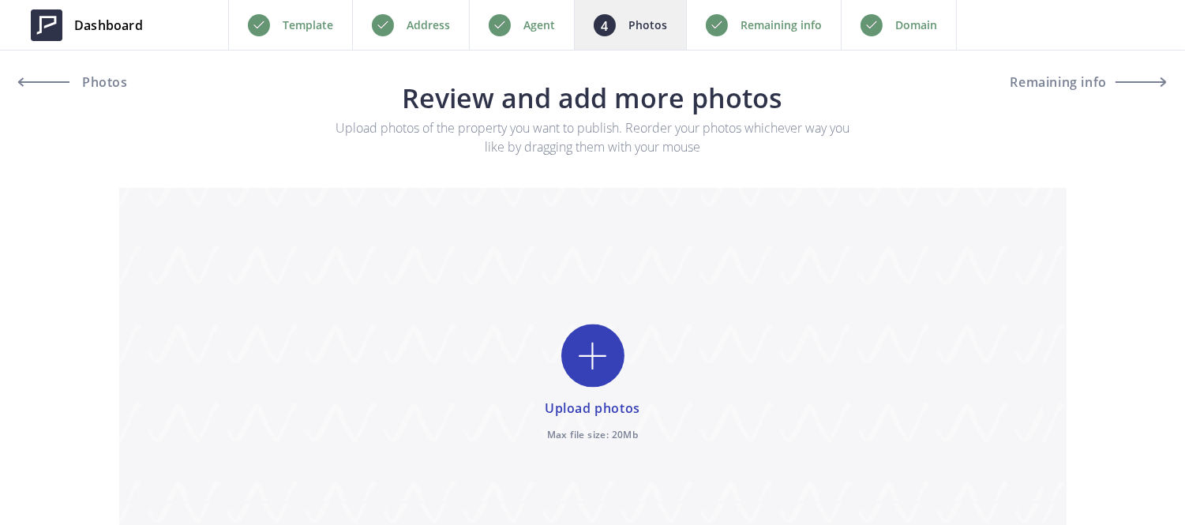
click at [760, 25] on p "Remaining info" at bounding box center [780, 25] width 81 height 19
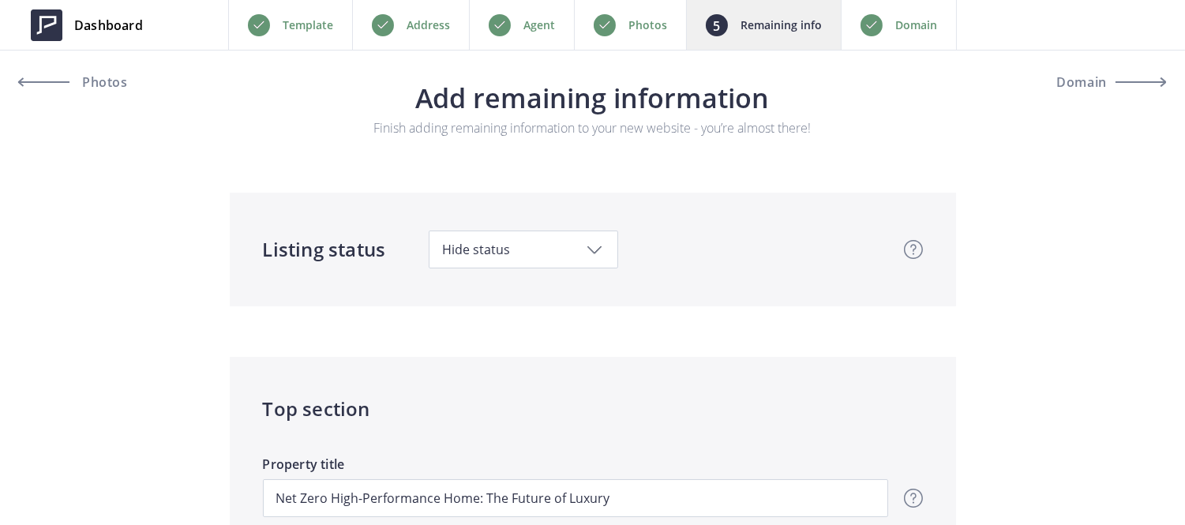
scroll to position [422, 0]
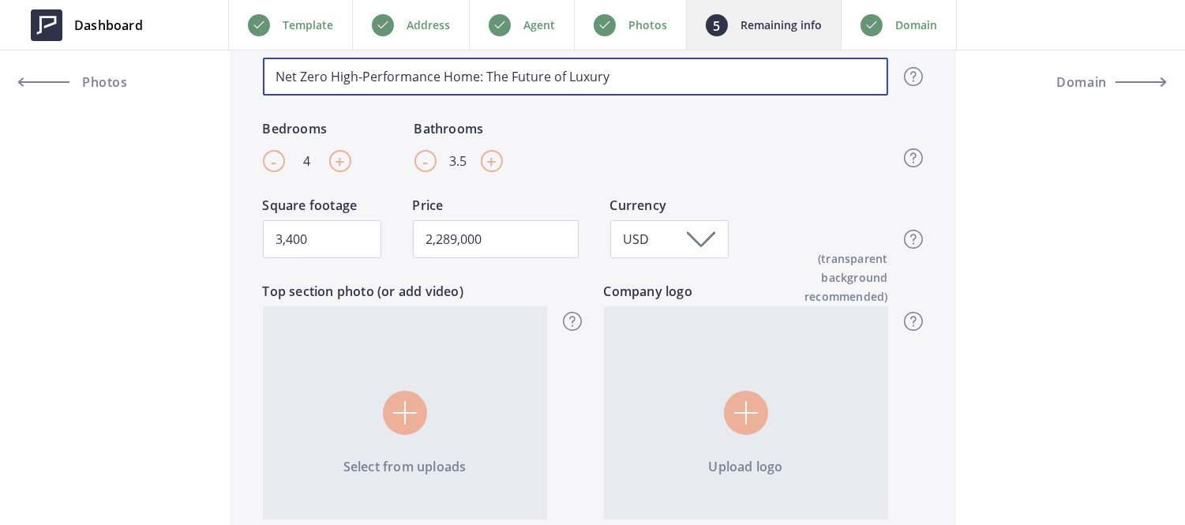
click at [422, 92] on input "Net Zero High-Performance Home: The Future of Luxury" at bounding box center [575, 77] width 625 height 38
type input "Net Zero High-Home: The Future of Luxury"
type input "2,289,000"
click at [419, 81] on input "Net Zero High-Home: The Future of Luxury" at bounding box center [575, 77] width 625 height 38
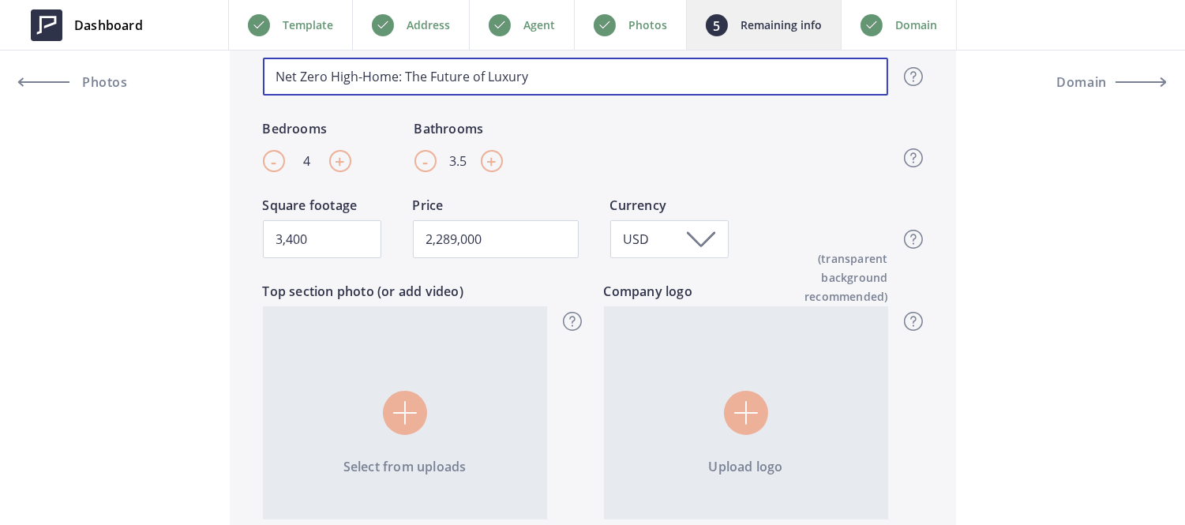
click at [419, 81] on input "Net Zero High-Home: The Future of Luxury" at bounding box center [575, 77] width 625 height 38
type input "2,289,000"
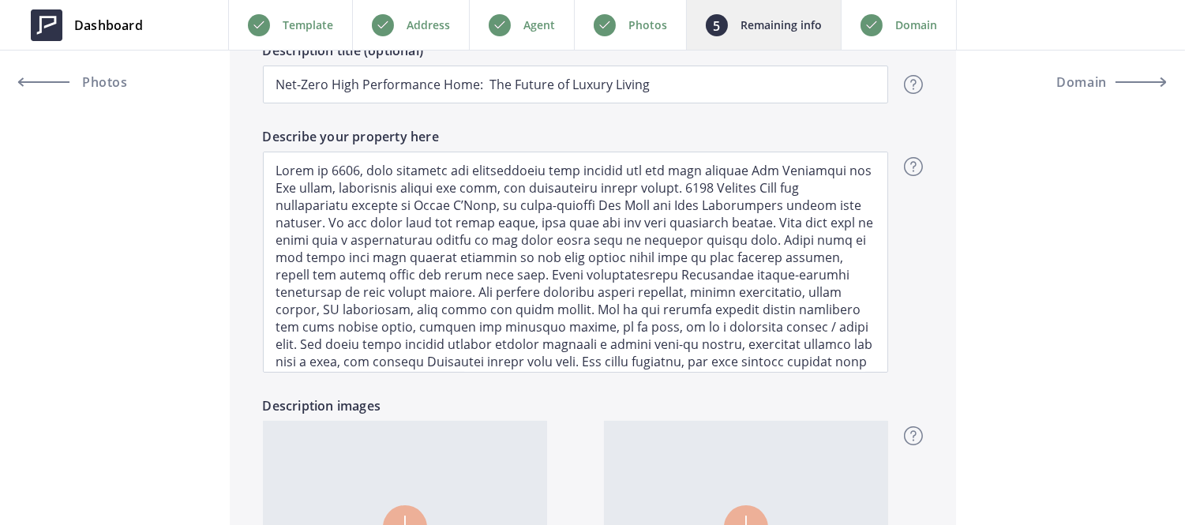
scroll to position [1111, 0]
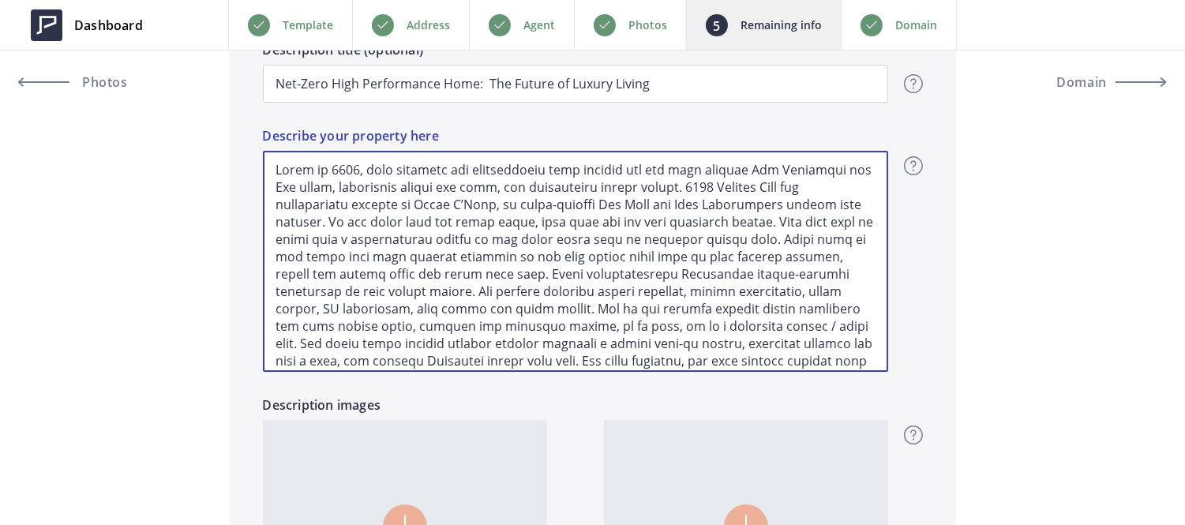
click at [419, 193] on textarea "Describe your property here" at bounding box center [575, 261] width 625 height 221
type input "2,289,000"
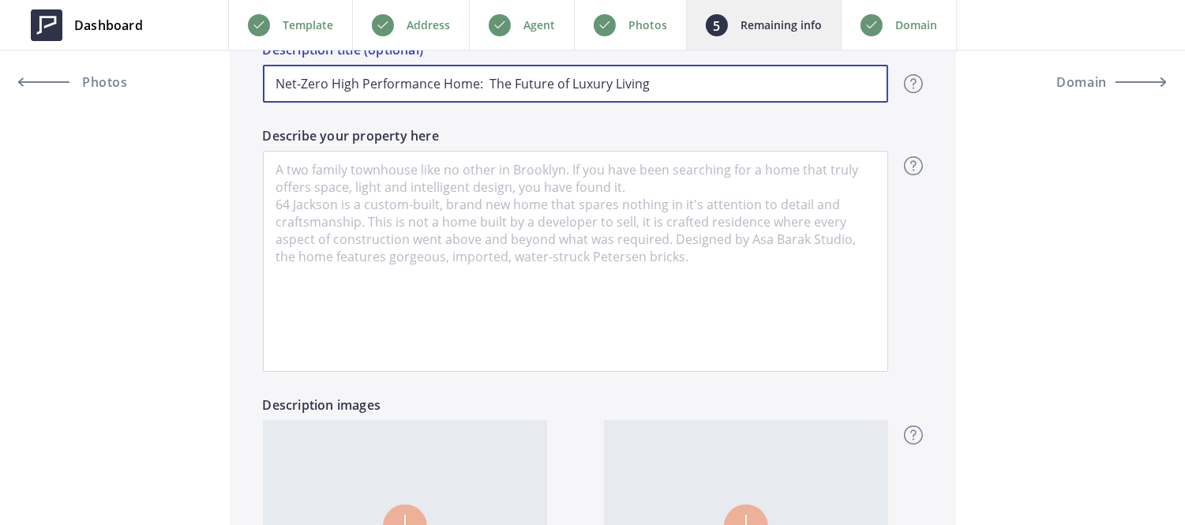
click at [410, 89] on input "Net-Zero High Performance Home: The Future of Luxury Living" at bounding box center [575, 84] width 625 height 38
type input "2,289,000"
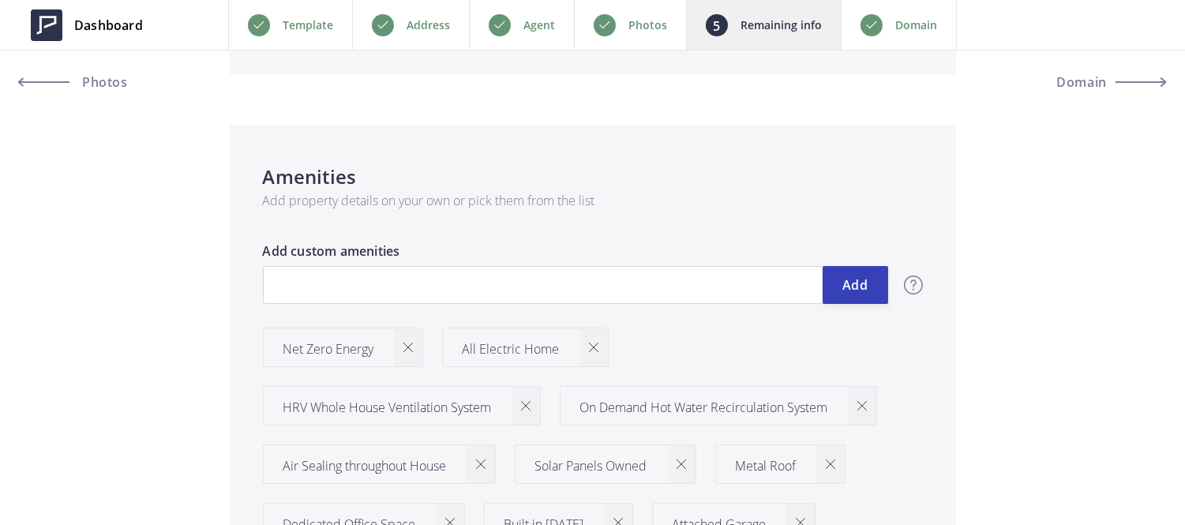
scroll to position [1732, 0]
click at [405, 344] on img at bounding box center [407, 346] width 9 height 9
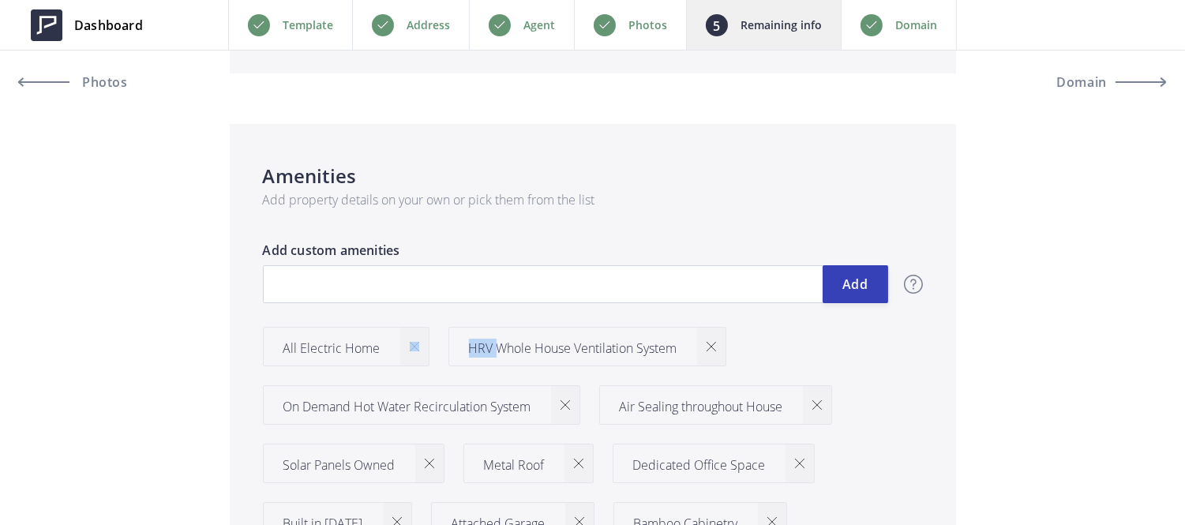
click at [405, 344] on div at bounding box center [414, 347] width 28 height 38
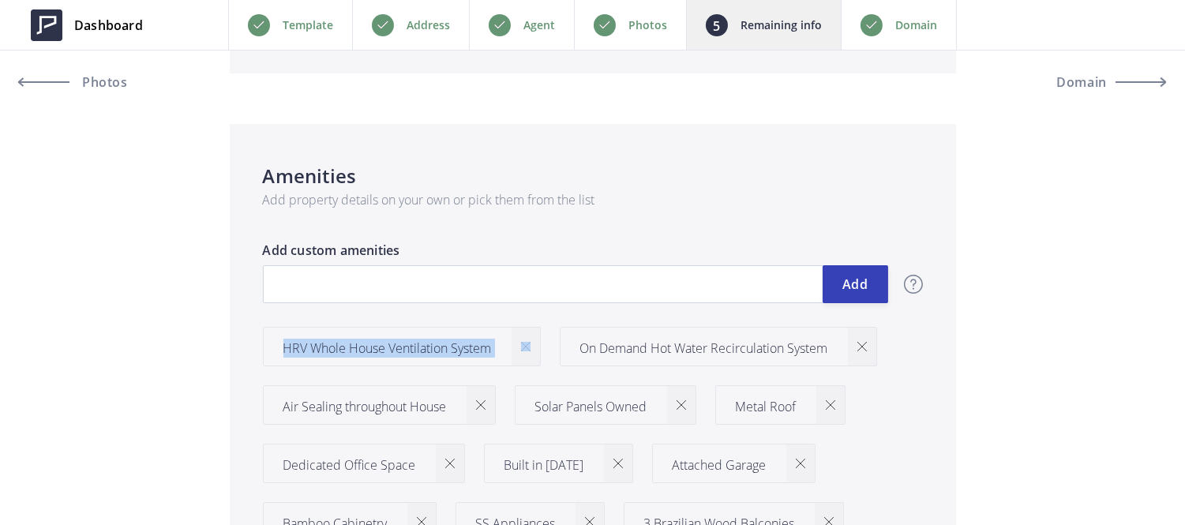
click at [527, 338] on div at bounding box center [526, 347] width 28 height 38
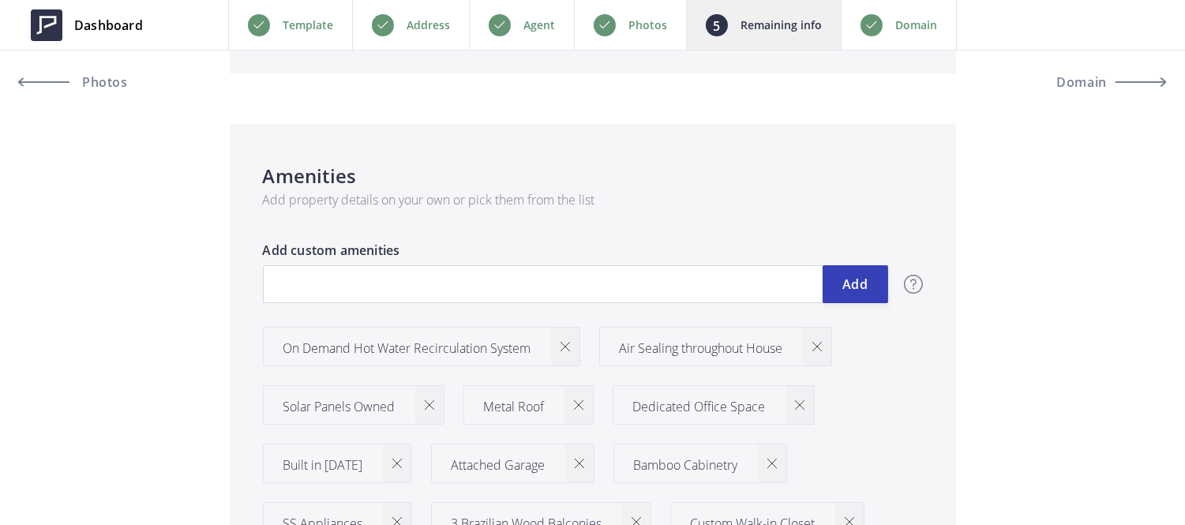
click at [567, 339] on div at bounding box center [565, 347] width 28 height 38
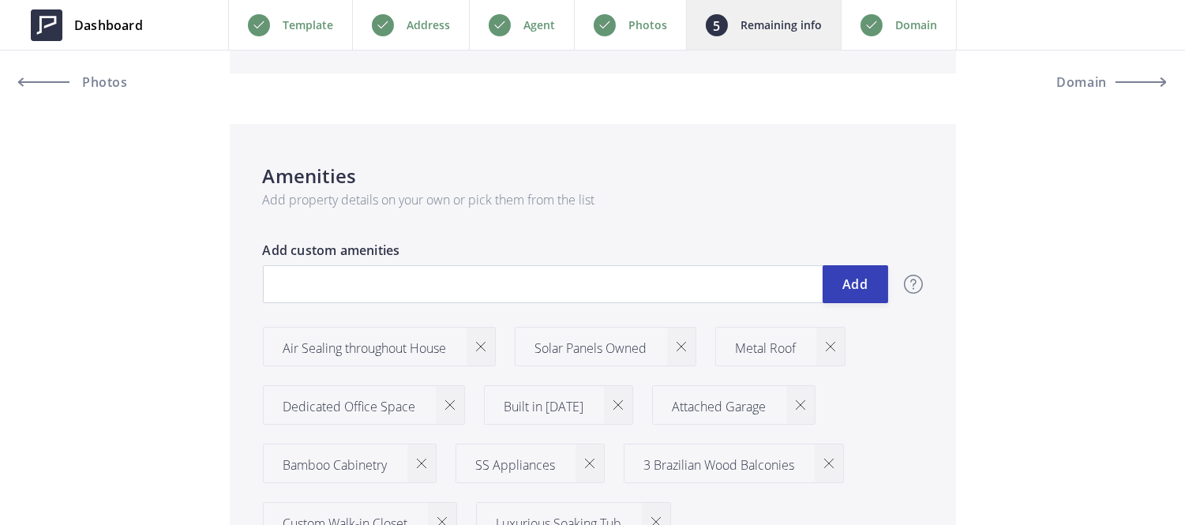
click at [480, 351] on div at bounding box center [481, 347] width 28 height 38
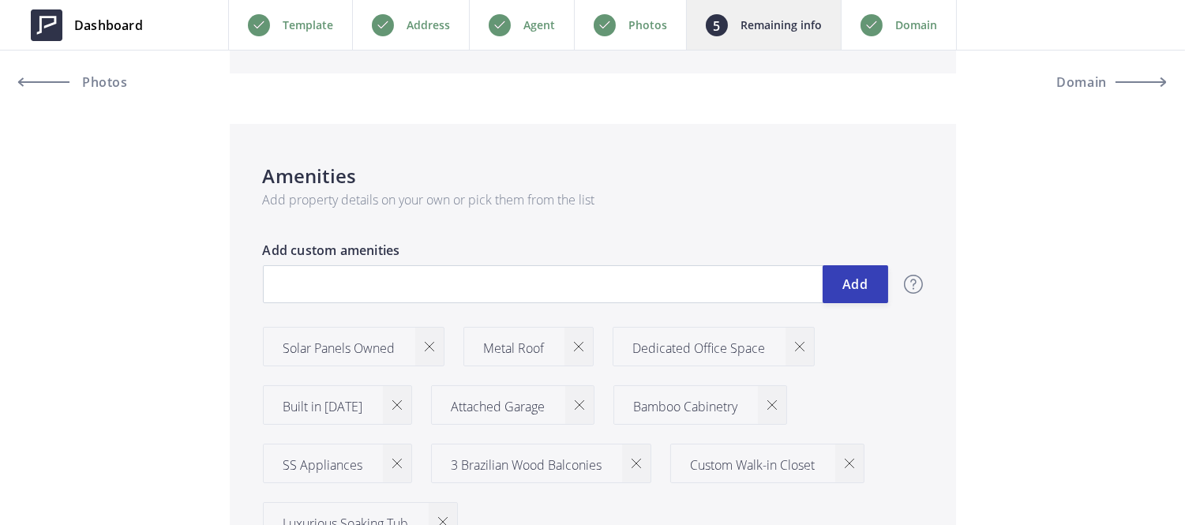
click at [426, 348] on img at bounding box center [429, 346] width 9 height 9
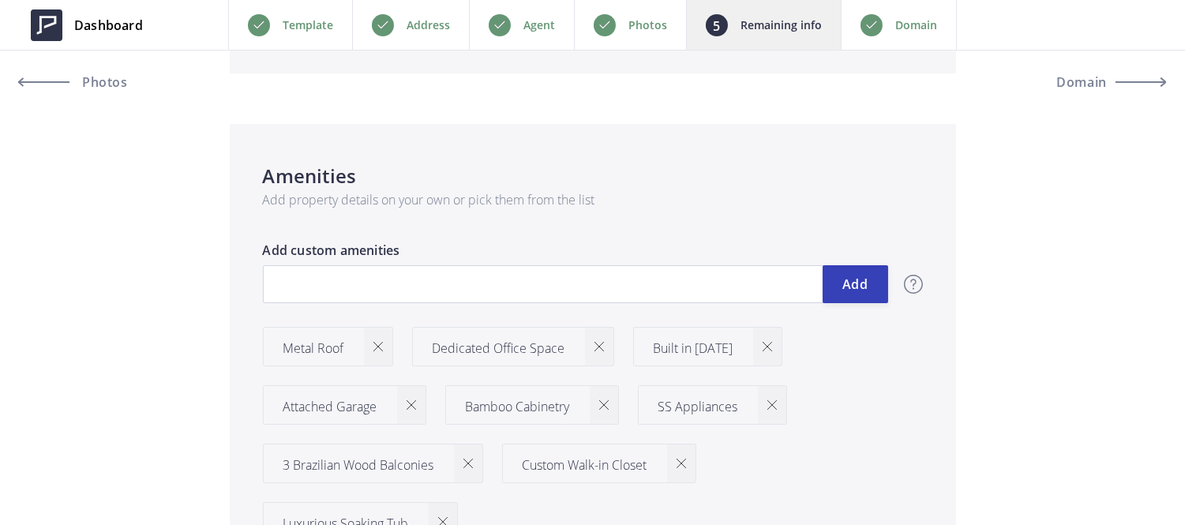
click at [379, 354] on div at bounding box center [378, 347] width 28 height 38
click at [440, 350] on div at bounding box center [450, 347] width 28 height 38
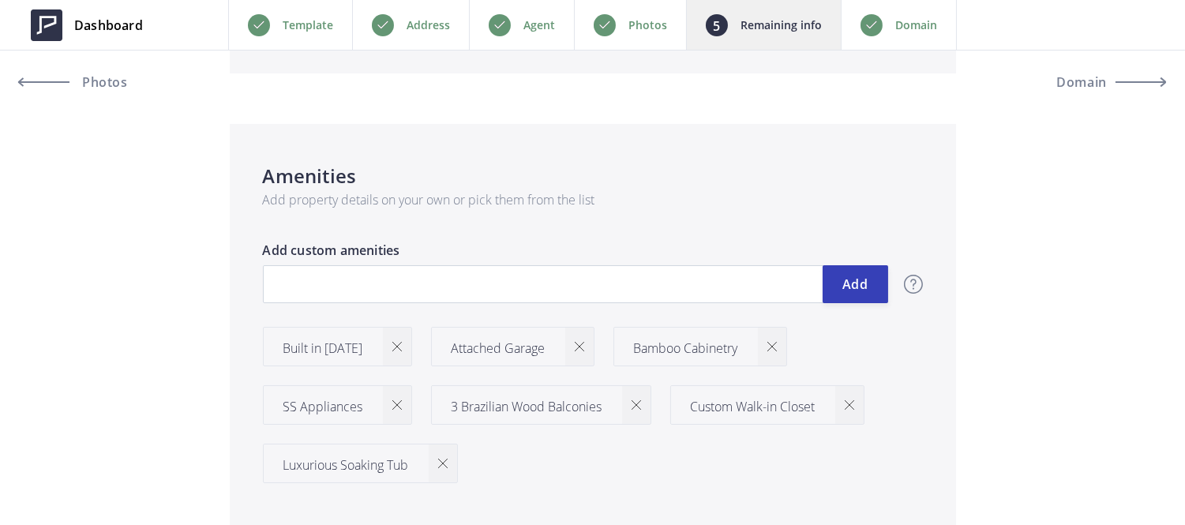
click at [383, 347] on div at bounding box center [397, 347] width 28 height 38
click at [418, 348] on div at bounding box center [411, 347] width 28 height 38
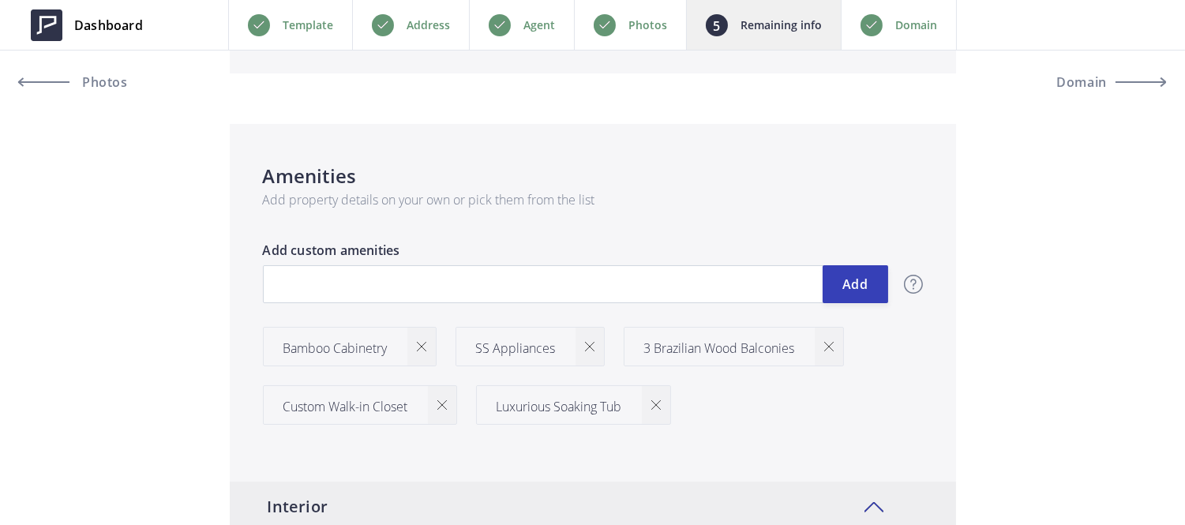
click at [418, 348] on img at bounding box center [421, 346] width 9 height 9
click at [403, 347] on div at bounding box center [397, 347] width 28 height 38
click at [486, 341] on div "3 Brazilian Wood Balconies" at bounding box center [382, 356] width 239 height 58
click at [470, 343] on img at bounding box center [467, 346] width 9 height 9
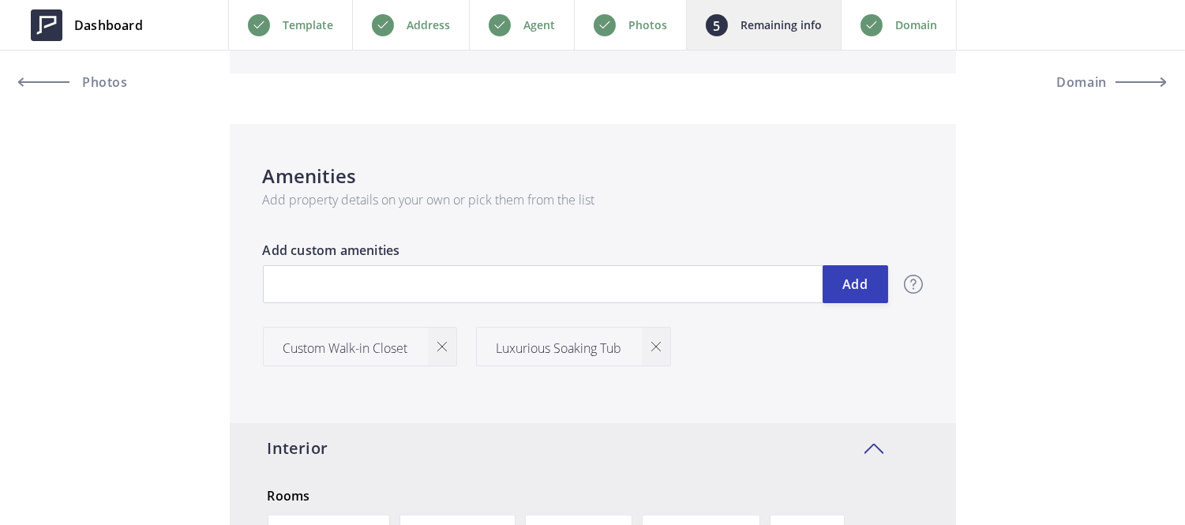
click at [443, 345] on img at bounding box center [441, 346] width 9 height 9
click at [442, 345] on img at bounding box center [442, 346] width 9 height 9
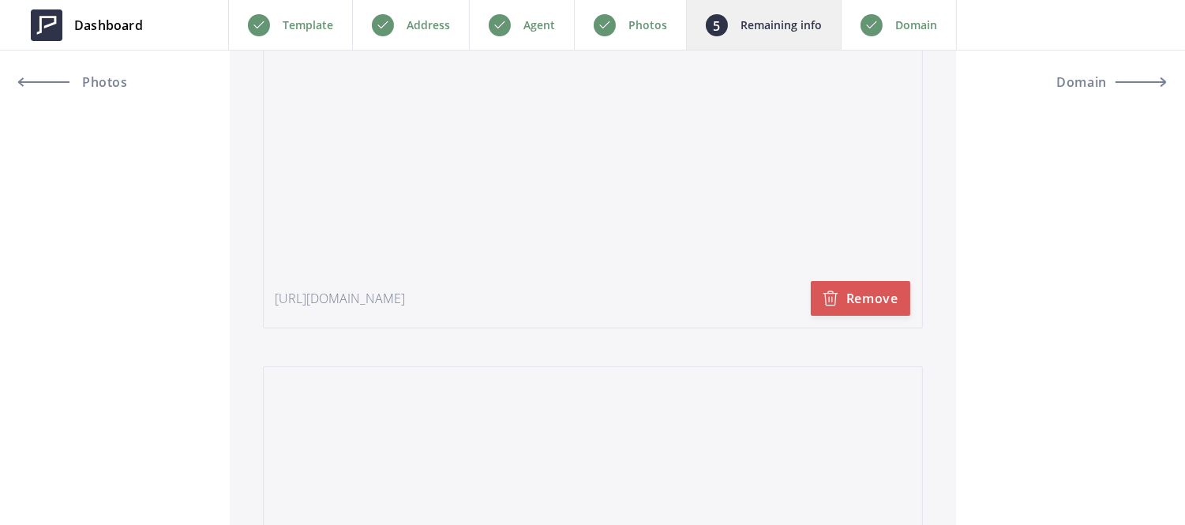
scroll to position [3360, 0]
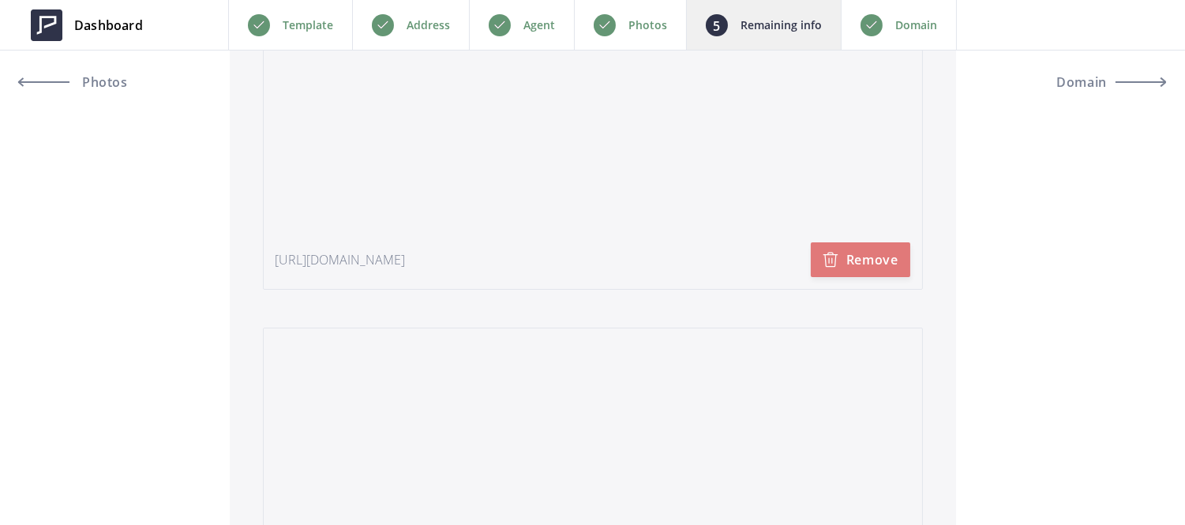
click at [834, 249] on button "Remove" at bounding box center [860, 259] width 99 height 35
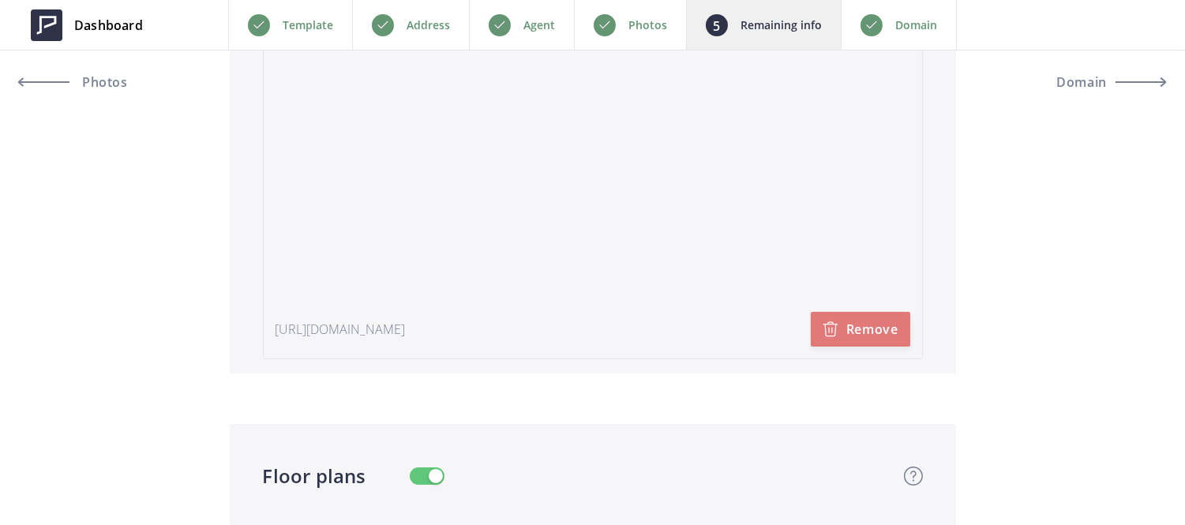
click at [850, 344] on button "Remove" at bounding box center [860, 329] width 99 height 35
type input "2,289,000"
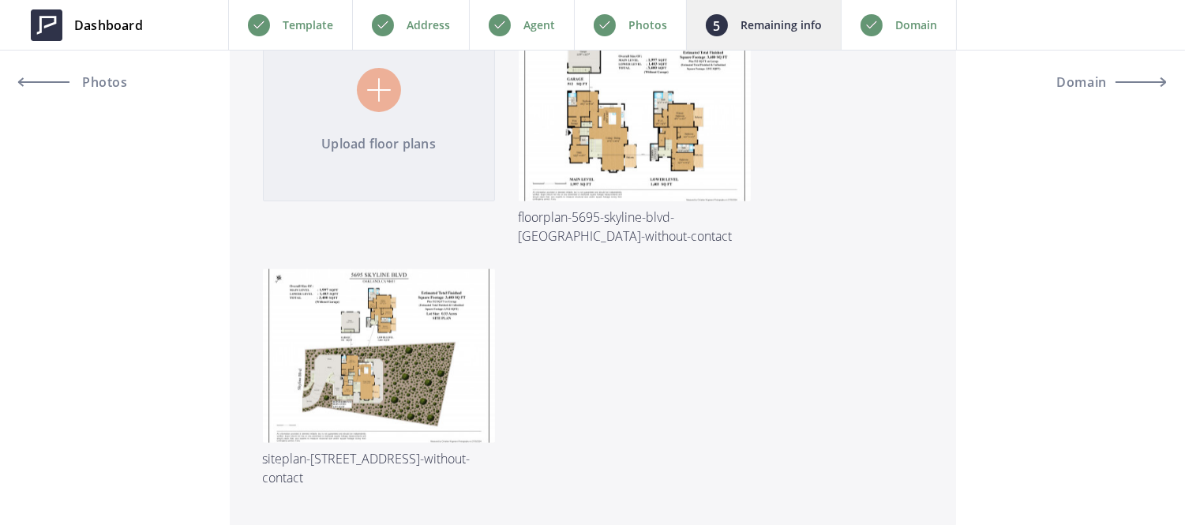
scroll to position [3527, 0]
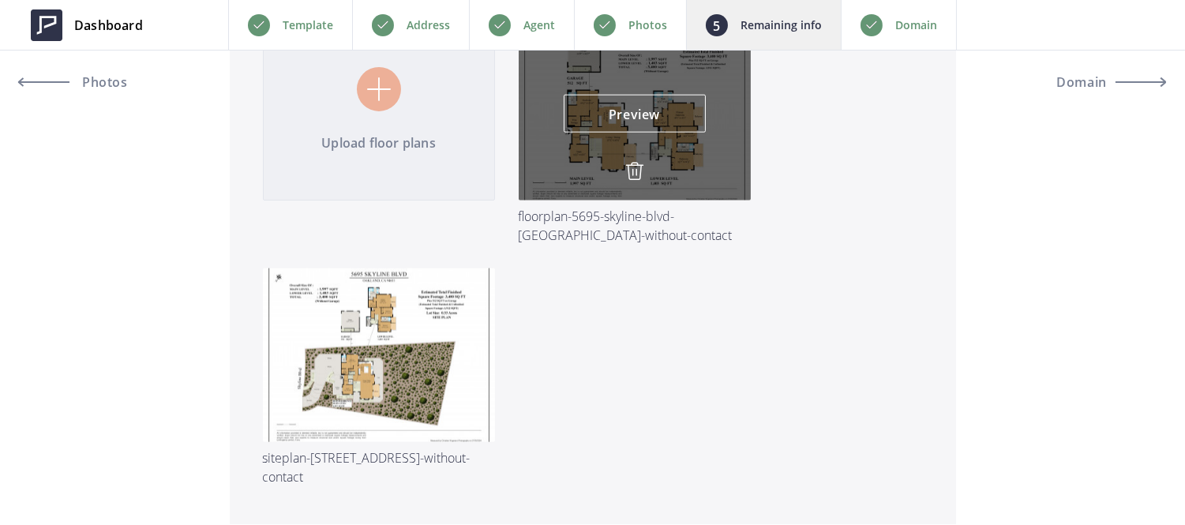
click at [626, 170] on img at bounding box center [634, 171] width 19 height 19
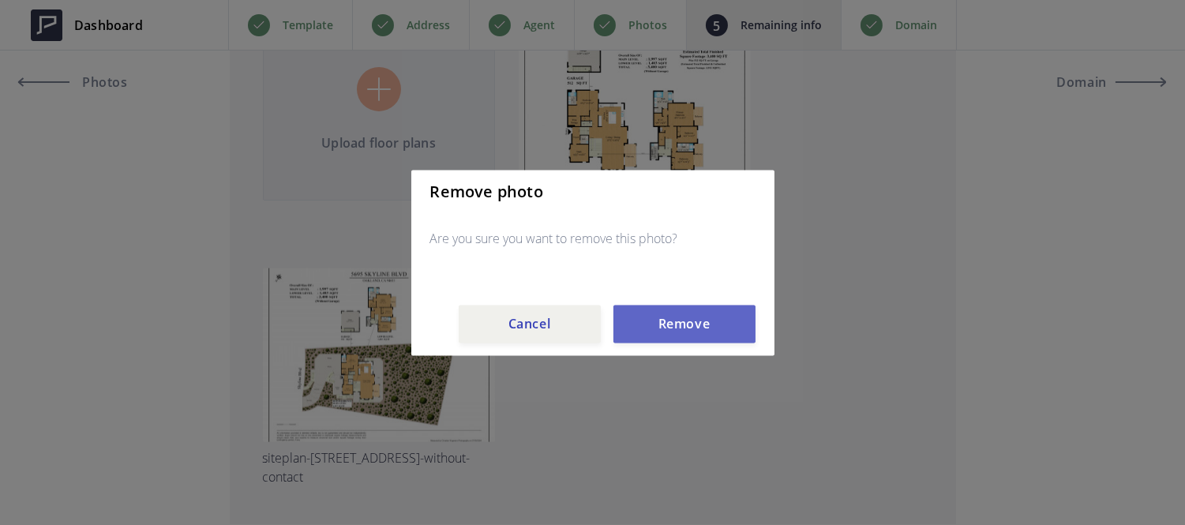
click at [657, 322] on button "Remove" at bounding box center [684, 324] width 142 height 38
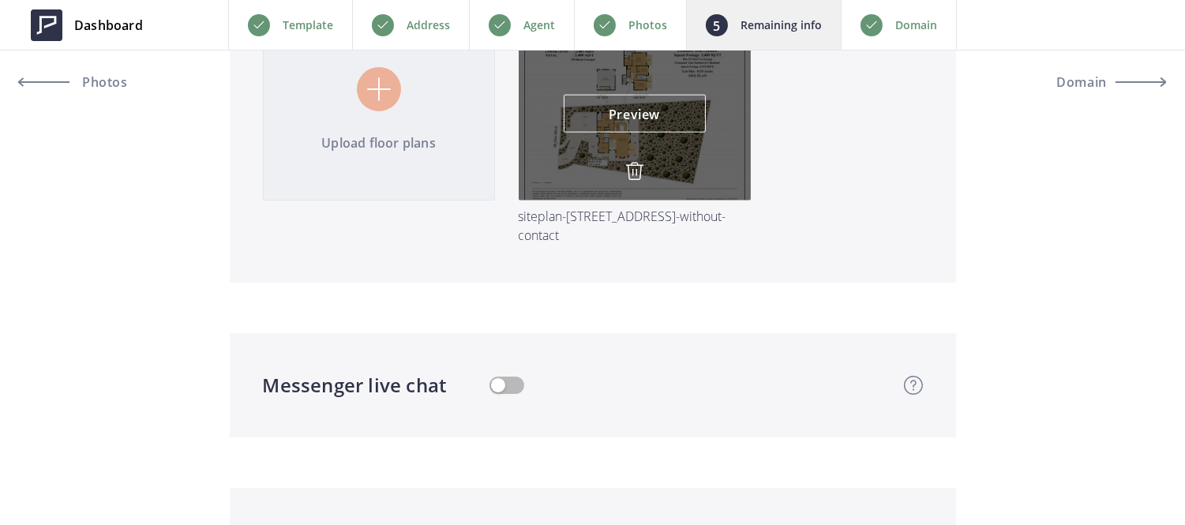
click at [630, 174] on img at bounding box center [634, 171] width 19 height 19
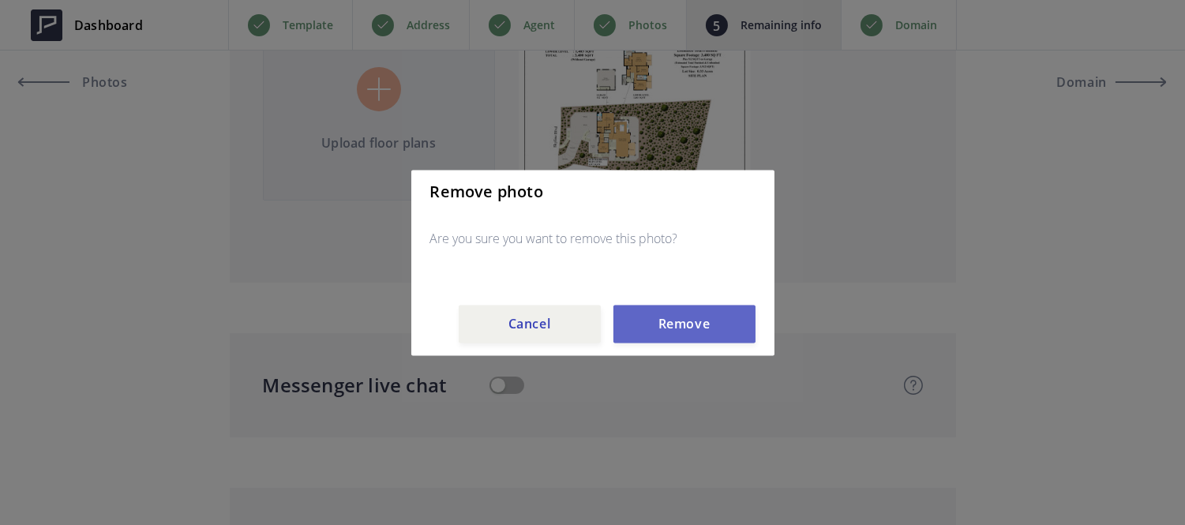
click at [640, 313] on button "Remove" at bounding box center [684, 324] width 142 height 38
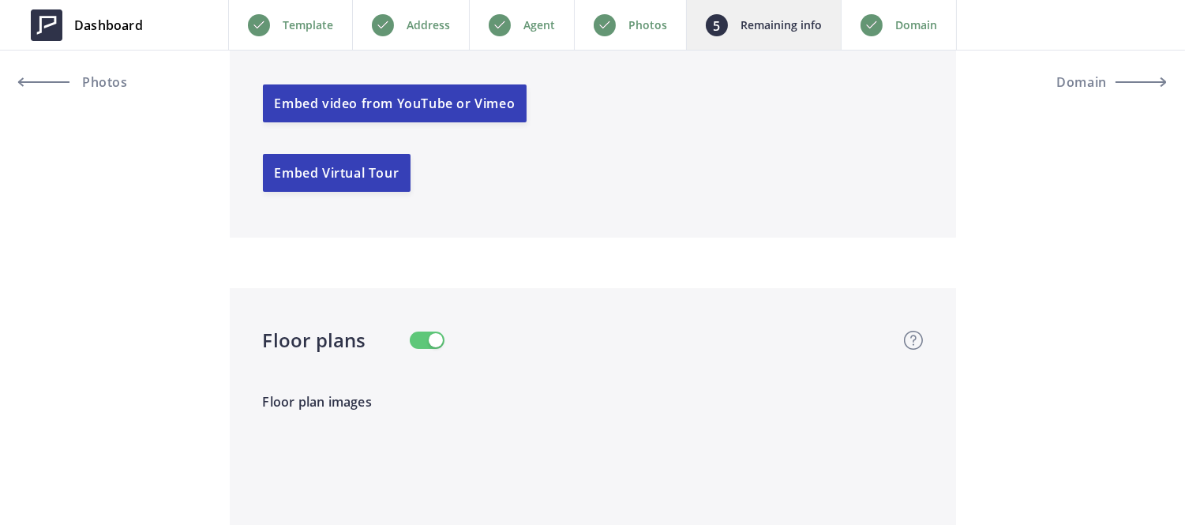
scroll to position [3284, 0]
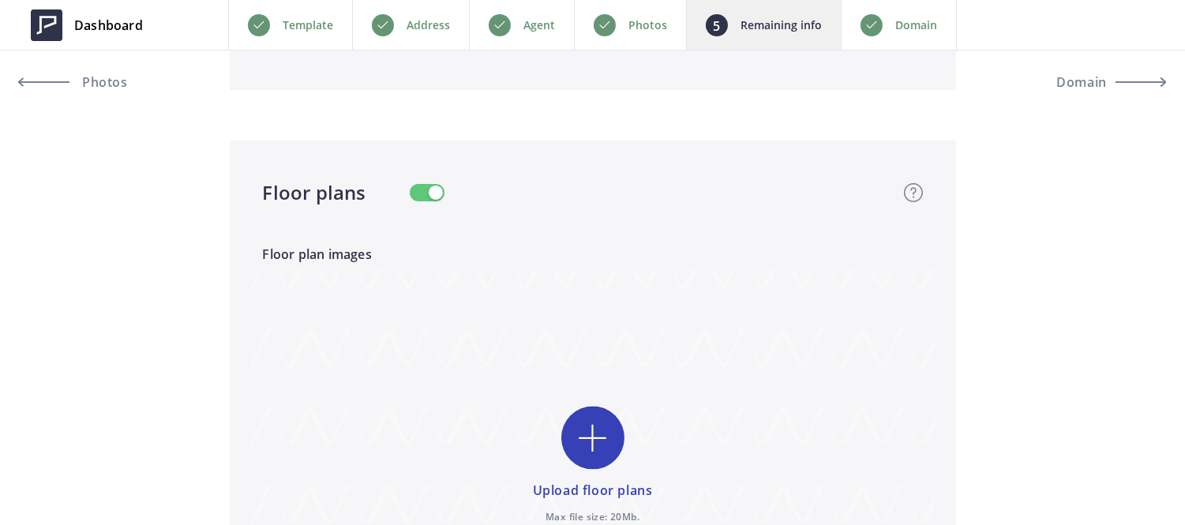
click at [602, 450] on input "file" at bounding box center [593, 467] width 684 height 394
type input "C:\fakepath\Floorplan 5524 Shattuck Ave Oakland (Without Contact).jpg"
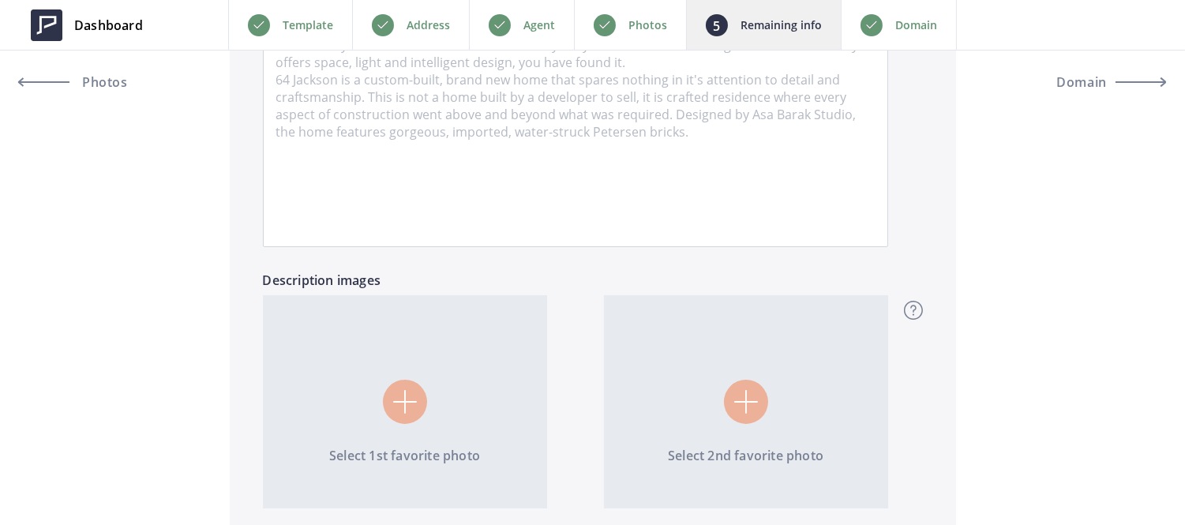
scroll to position [1235, 0]
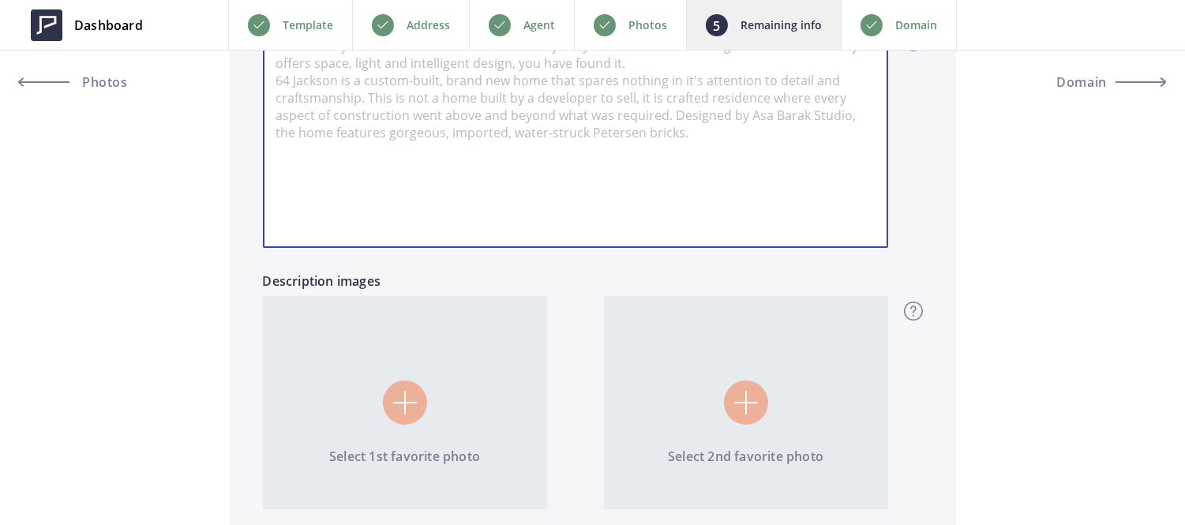
click at [444, 77] on textarea "Describe your property here" at bounding box center [575, 137] width 625 height 221
paste textarea "Welcome to the Bold Bushrod Bungalow at 5524 Shattuck Ave, a fully renovated 3-…"
type input "2,289,000"
type textarea "Welcome to the Bold Bushrod Bungalow at 5524 Shattuck Ave, a fully renovated 3-…"
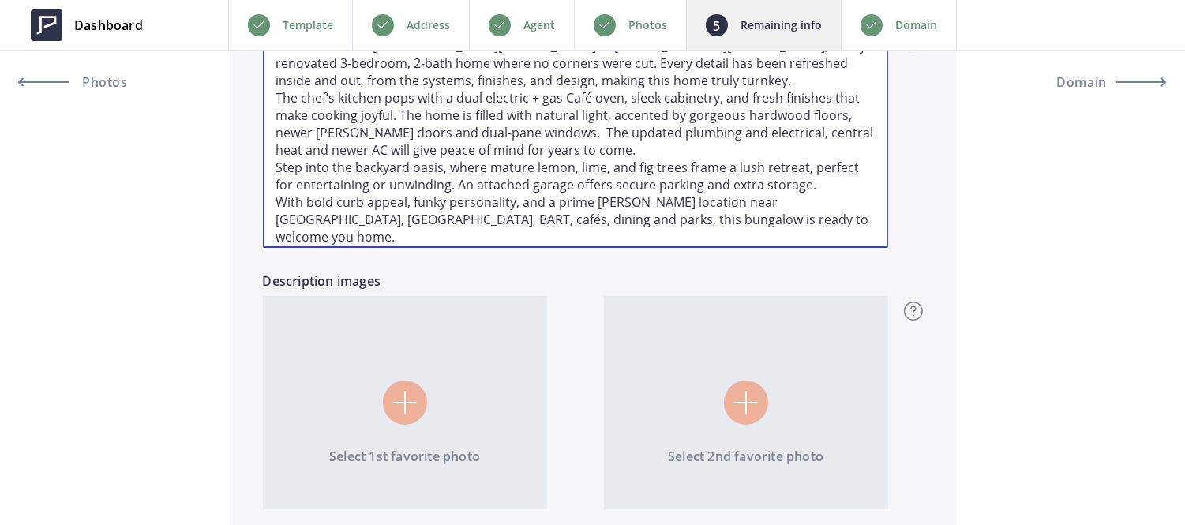
click at [643, 148] on textarea "Welcome to the Bold Bushrod Bungalow at 5524 Shattuck Ave, a fully renovated 3-…" at bounding box center [575, 137] width 625 height 221
type input "2,289,000"
type textarea "Welcome to the Bold Bushrod Bungalow at 5524 Shattuck Ave, a fully renovated 3-…"
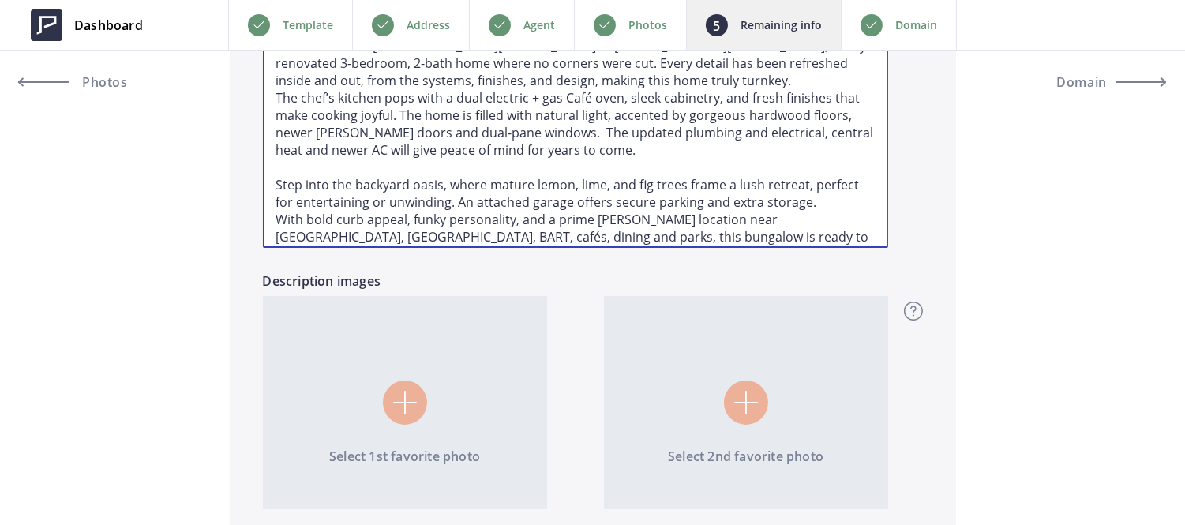
scroll to position [1205, 0]
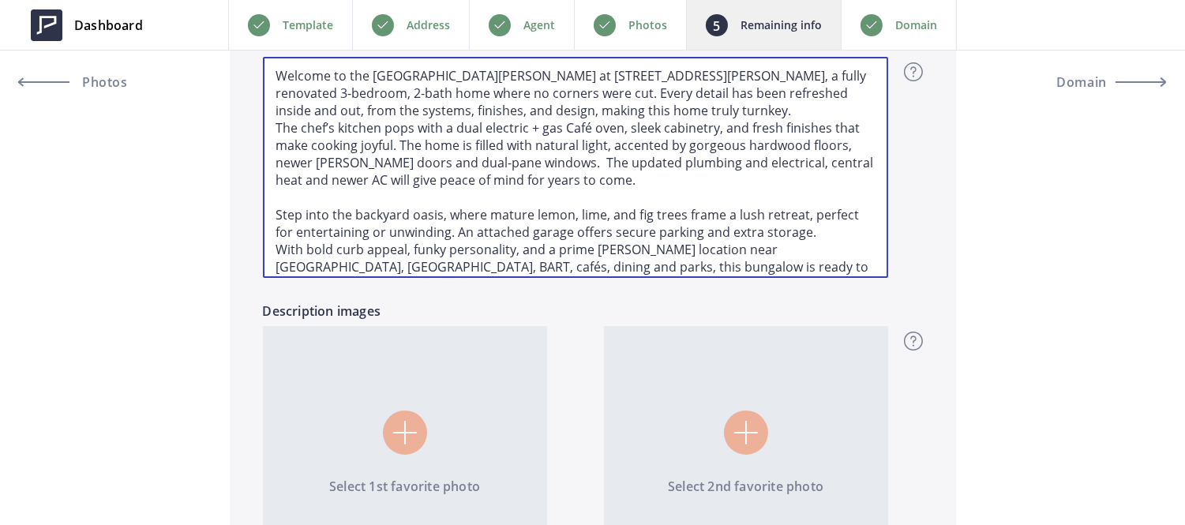
click at [622, 111] on textarea "Welcome to the Bold Bushrod Bungalow at 5524 Shattuck Ave, a fully renovated 3-…" at bounding box center [575, 167] width 625 height 221
type input "2,289,000"
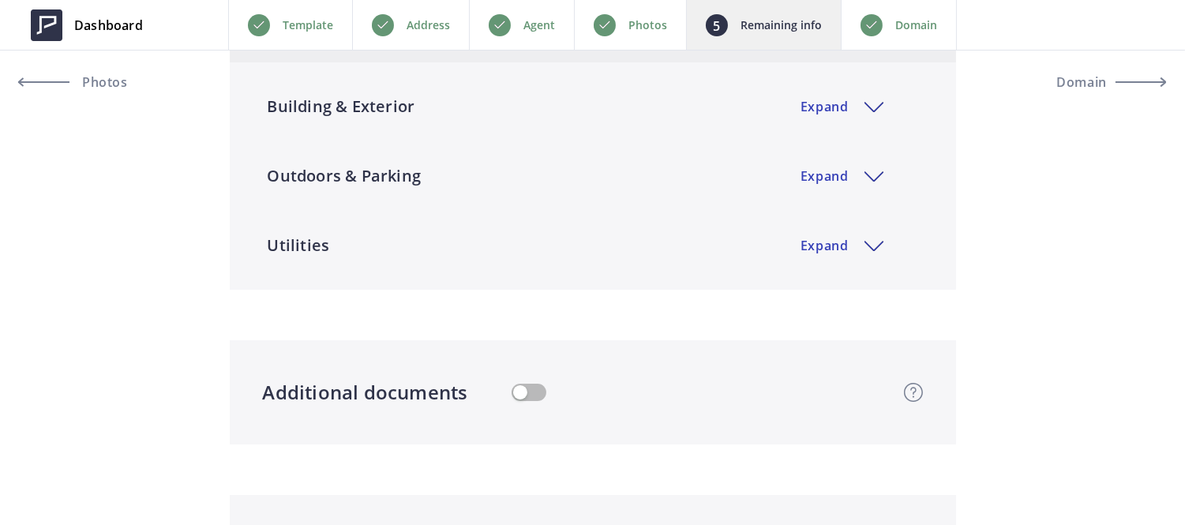
scroll to position [2532, 0]
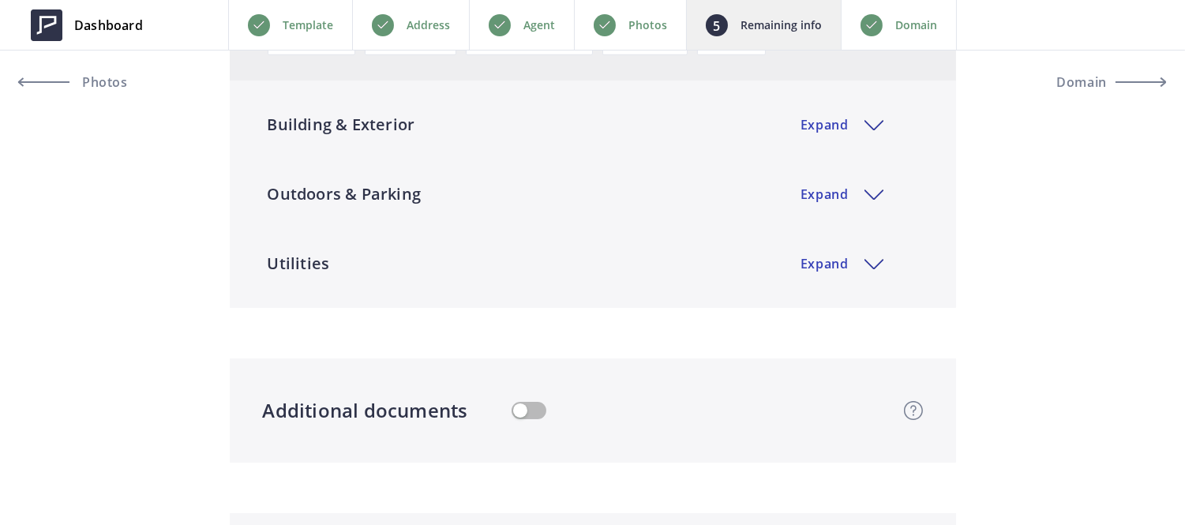
type textarea "Welcome to the [GEOGRAPHIC_DATA][PERSON_NAME] at [STREET_ADDRESS][PERSON_NAME],…"
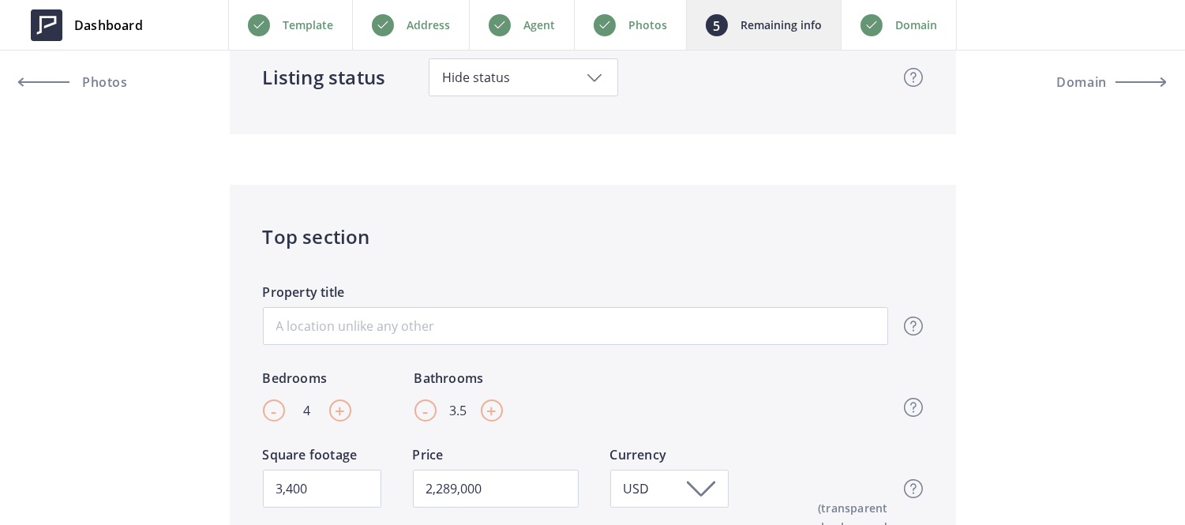
scroll to position [0, 0]
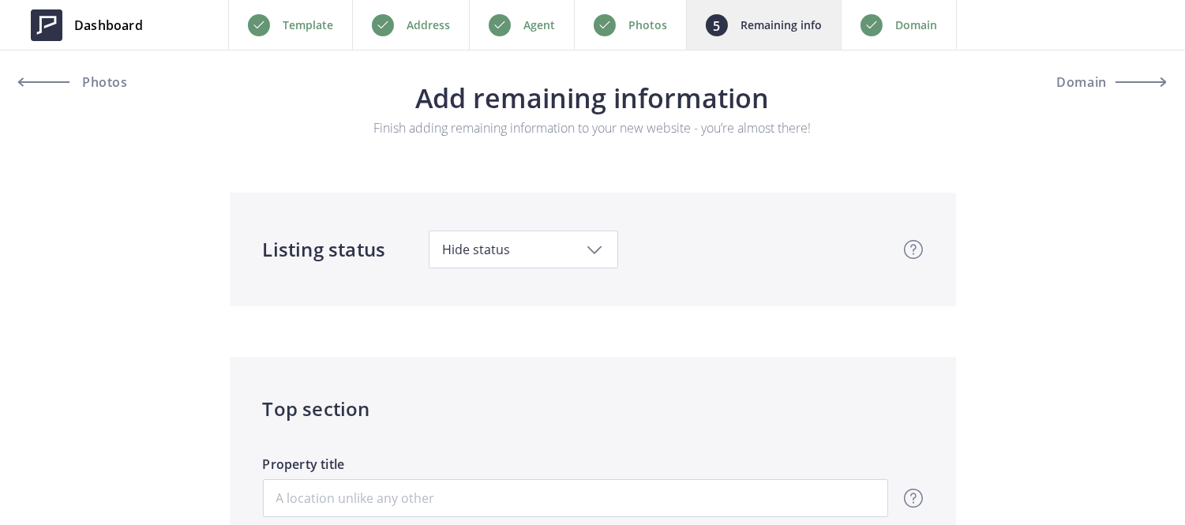
click at [625, 36] on div "Photos" at bounding box center [630, 25] width 112 height 50
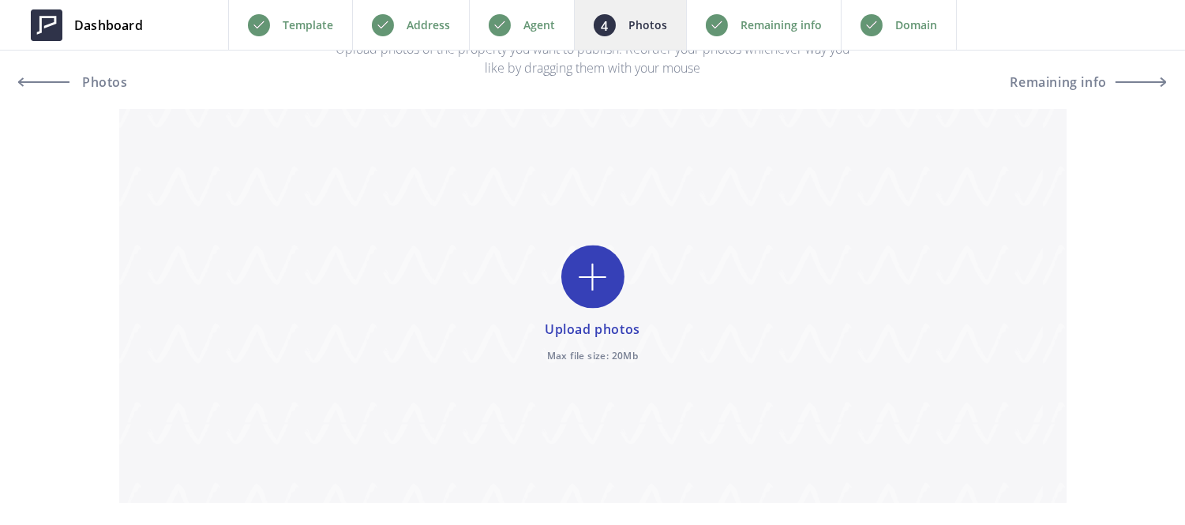
scroll to position [80, 0]
click at [601, 271] on input "file" at bounding box center [592, 305] width 947 height 394
type input "C:\fakepath\MLS [STREET_ADDRESS][PERSON_NAME]jpg"
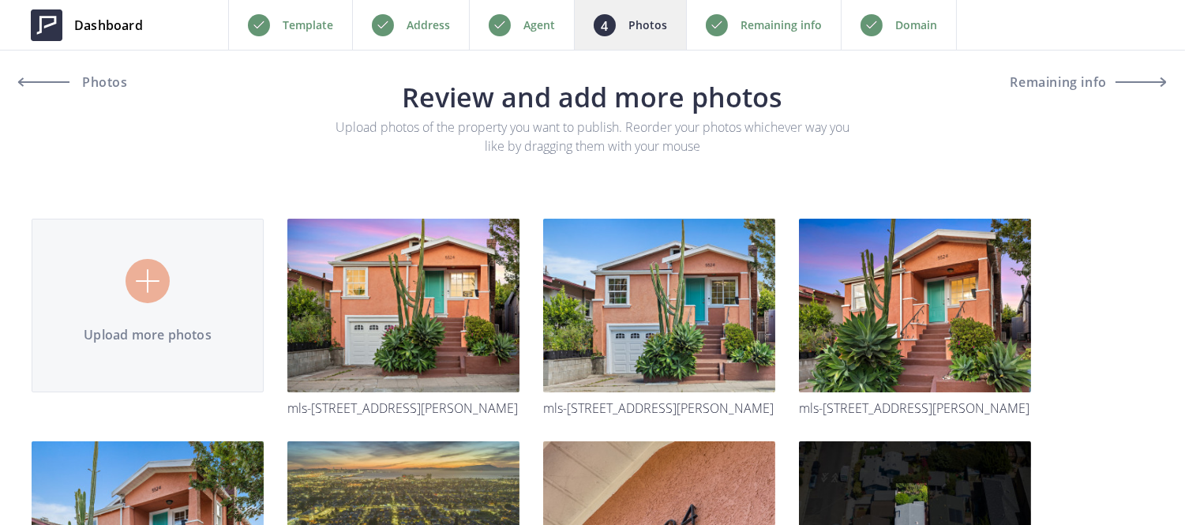
scroll to position [1, 0]
click at [758, 28] on p "Remaining info" at bounding box center [780, 25] width 81 height 19
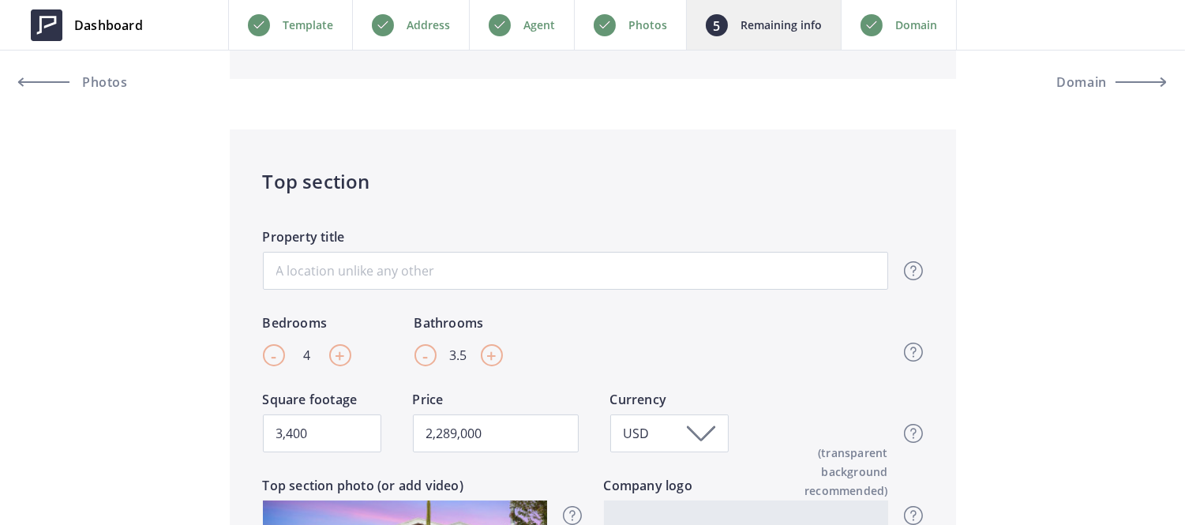
scroll to position [184, 0]
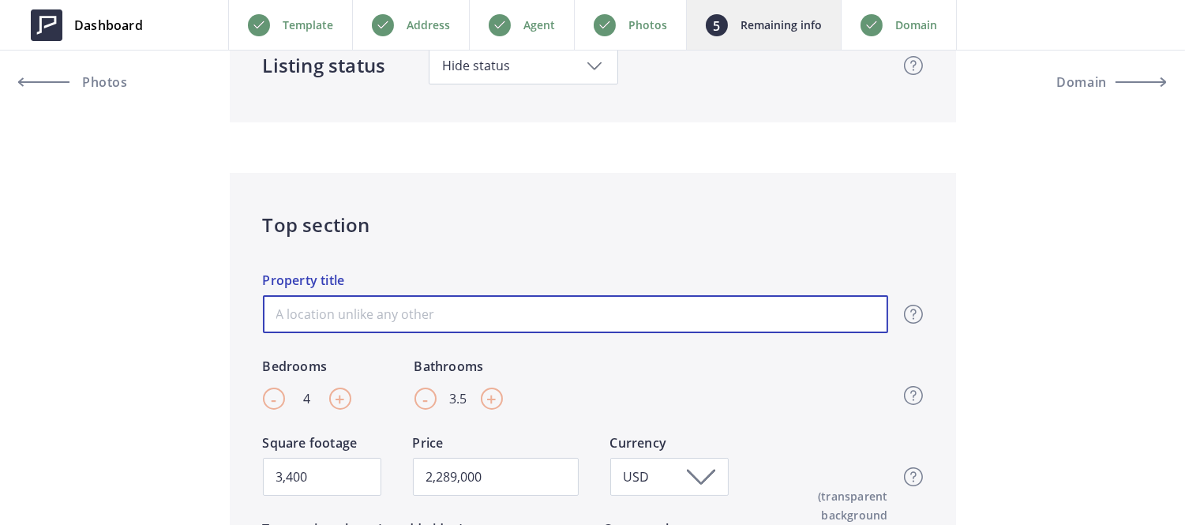
click at [456, 321] on input "Property title" at bounding box center [575, 314] width 625 height 38
paste input "The Bold [PERSON_NAME] Bungalow"
type input "The Bold [PERSON_NAME] Bungalow"
type input "2,289,000"
type input "The Bold [PERSON_NAME] Bungalow"
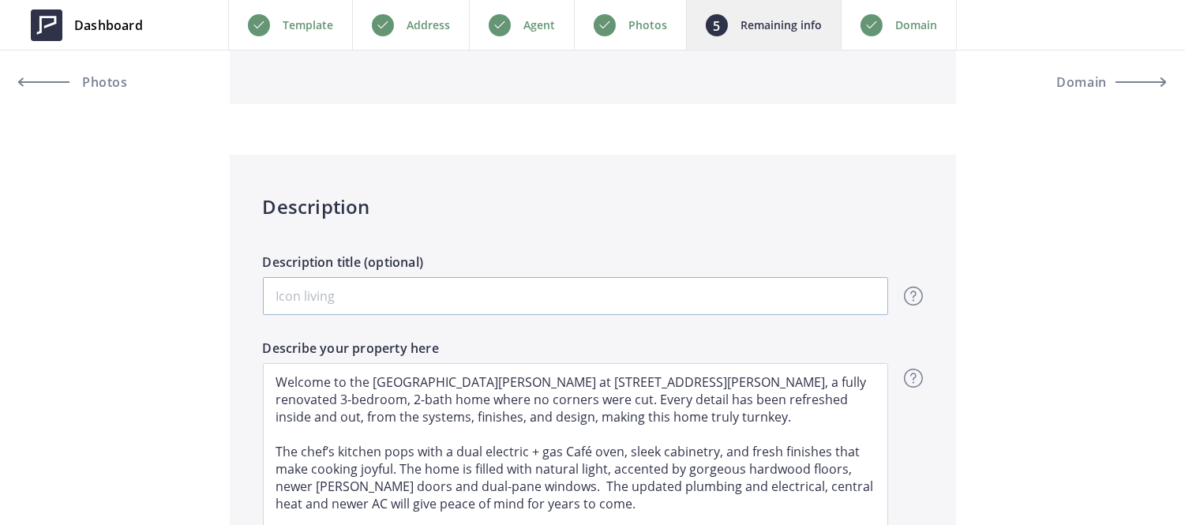
scroll to position [900, 0]
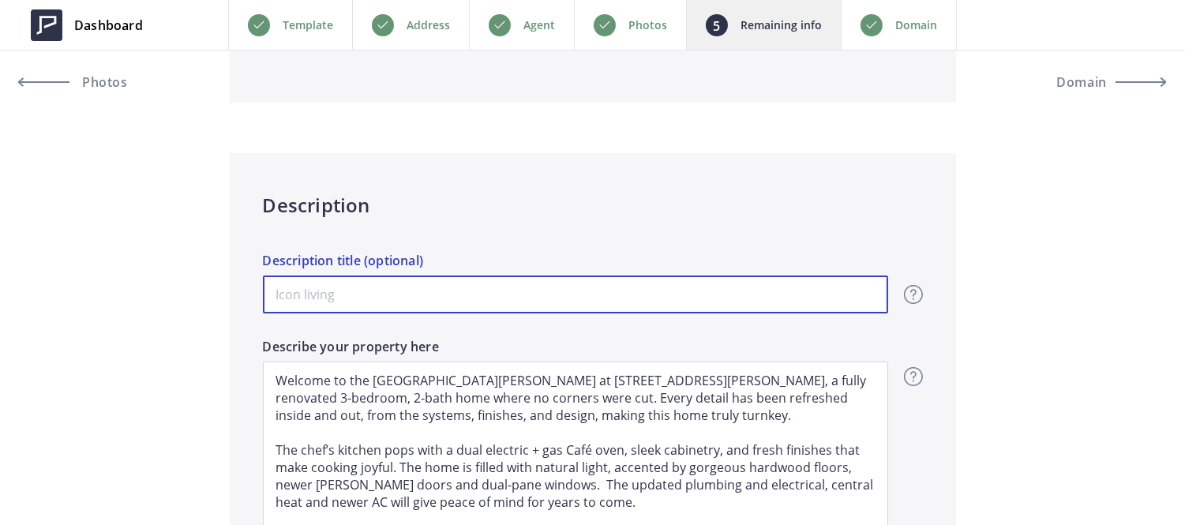
click at [404, 298] on input "Description title (optional)" at bounding box center [575, 294] width 625 height 38
paste input "This isn’t just a house, it’s a vibe."
type input "2,289,000"
type input "This isn’t just a house, it’s a vibe."
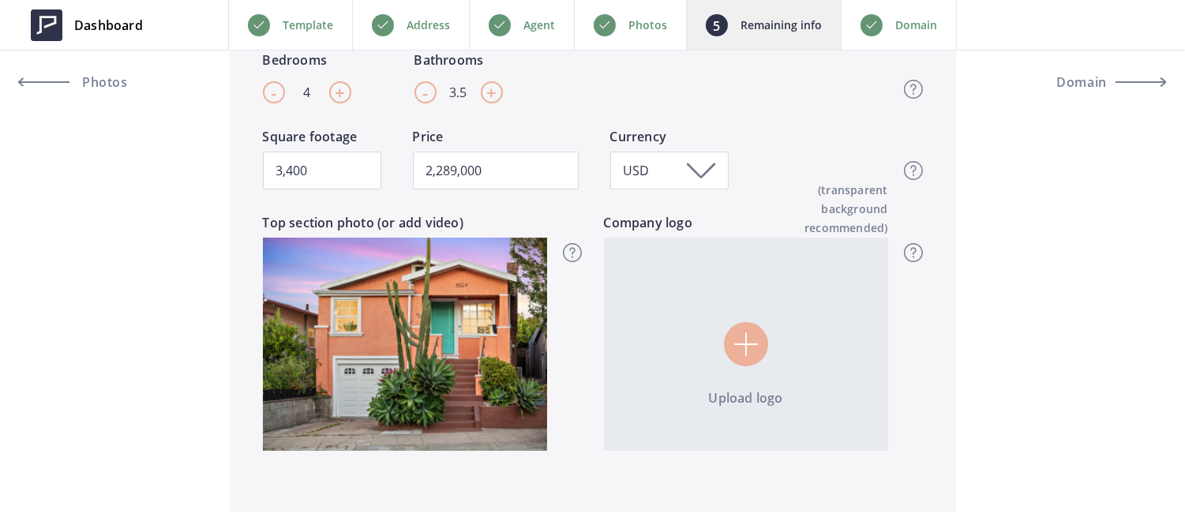
scroll to position [453, 0]
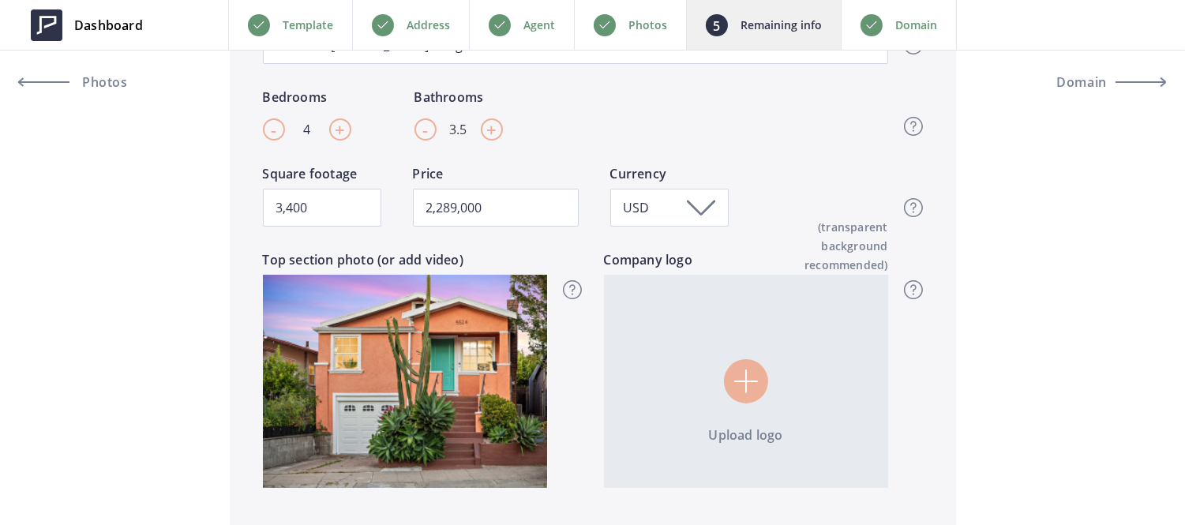
click at [272, 130] on span "-" at bounding box center [274, 130] width 6 height 24
type input "3"
type input "2,289,000"
click at [463, 134] on input "3.5" at bounding box center [458, 129] width 19 height 22
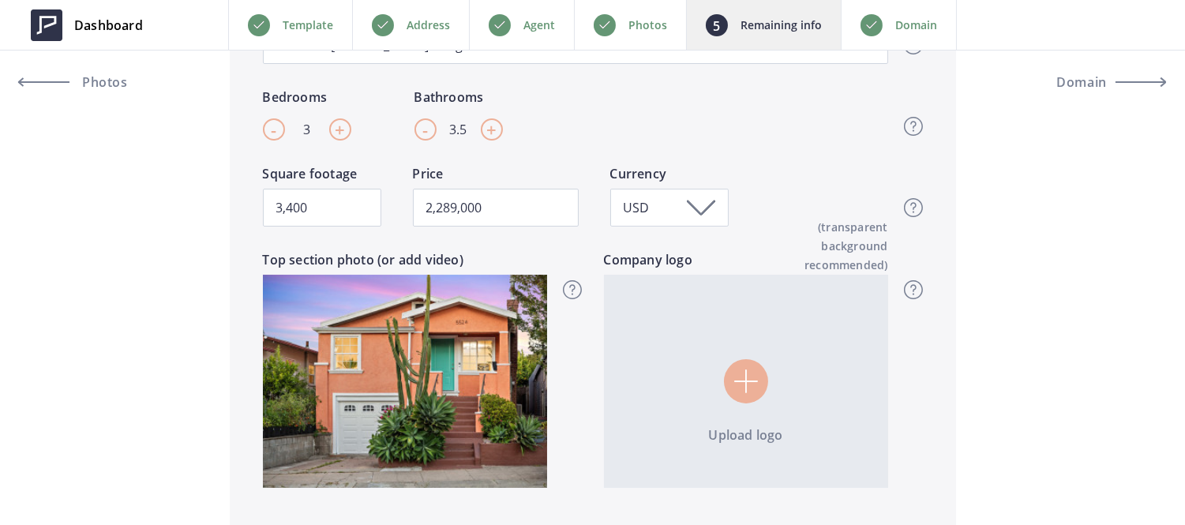
click at [455, 130] on input "3.5" at bounding box center [458, 129] width 19 height 22
type input "2"
type input "2,289,000"
type input "2"
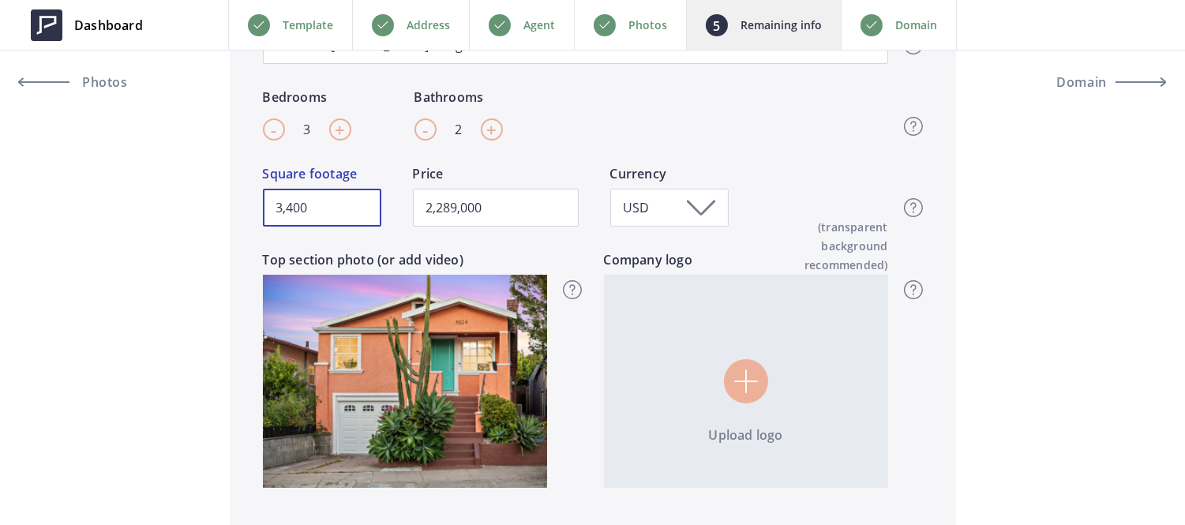
drag, startPoint x: 342, startPoint y: 207, endPoint x: 113, endPoint y: 156, distance: 234.4
type input "1"
type input "2,289,000"
type input "11"
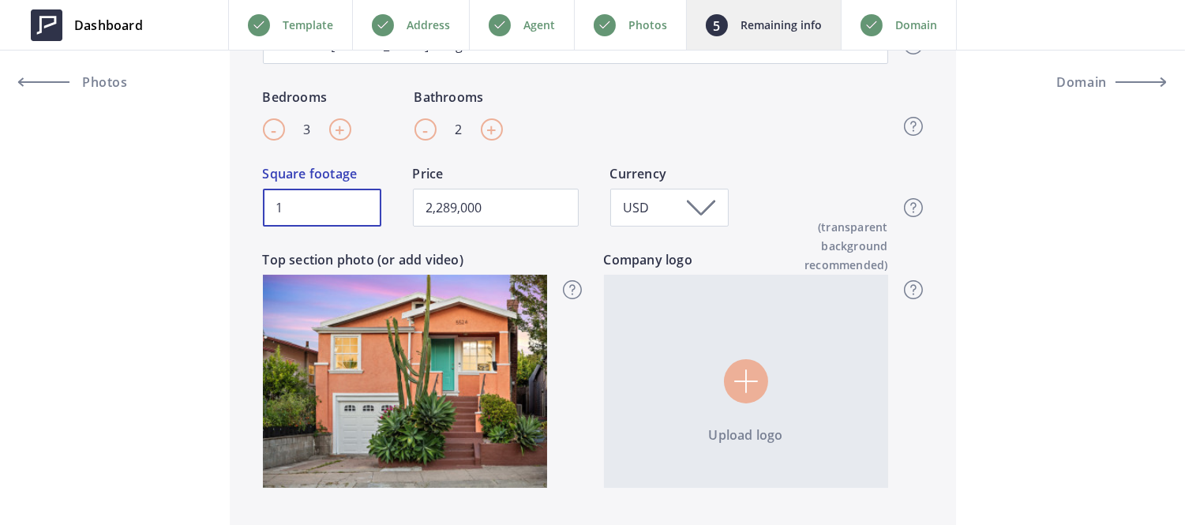
type input "2,289,000"
type input "114"
type input "2,289,000"
type input "1146"
type input "2,289,000"
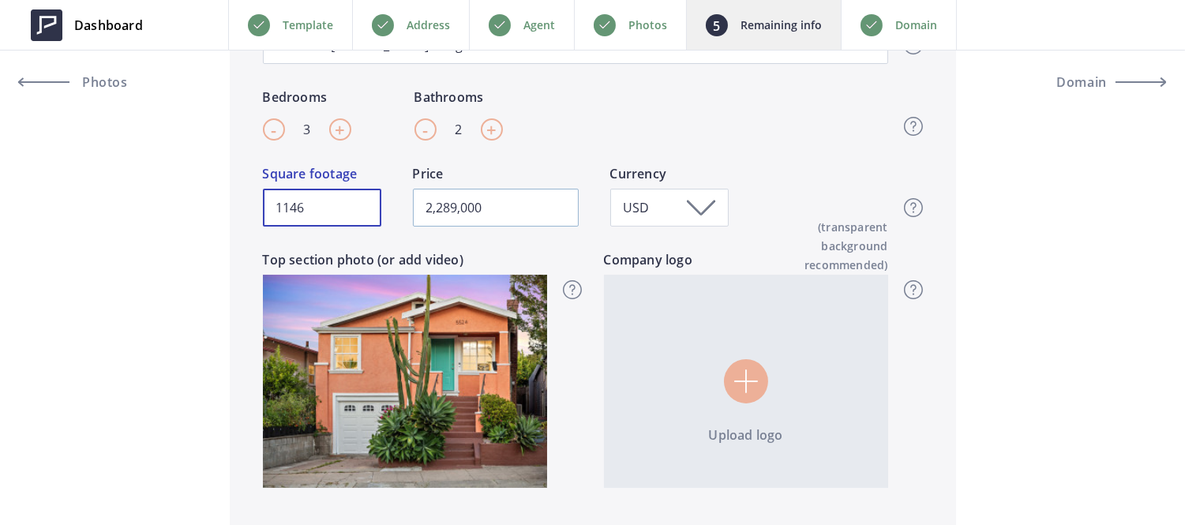
type input "1146"
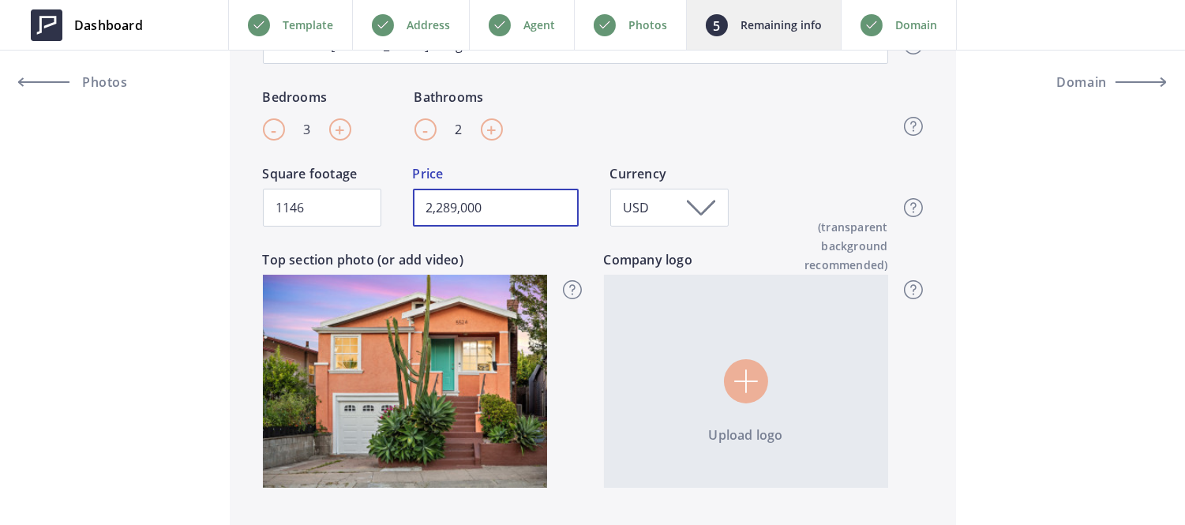
click at [421, 197] on input "2,289,000" at bounding box center [496, 208] width 166 height 38
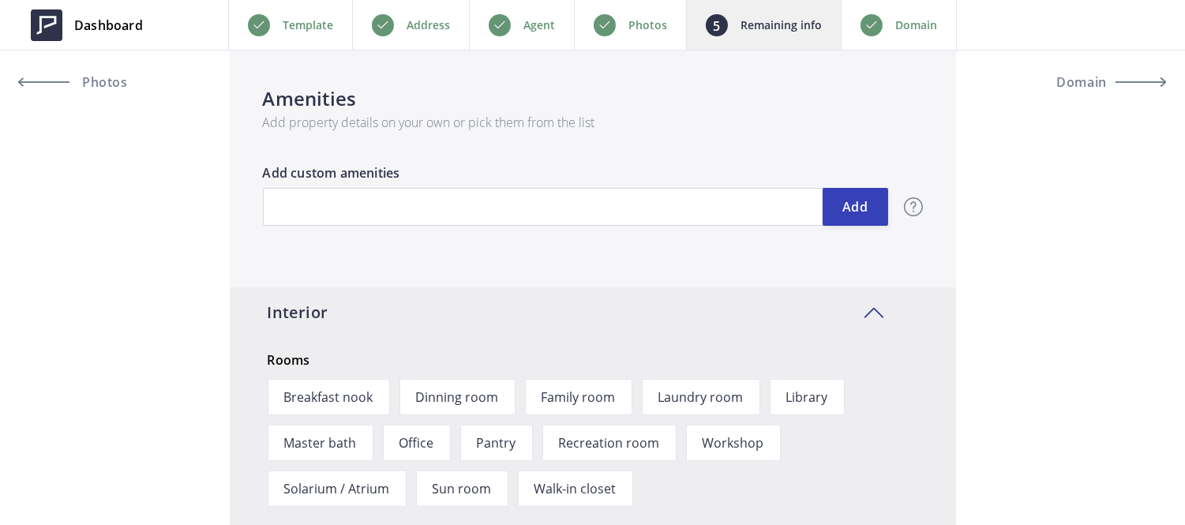
scroll to position [1808, 0]
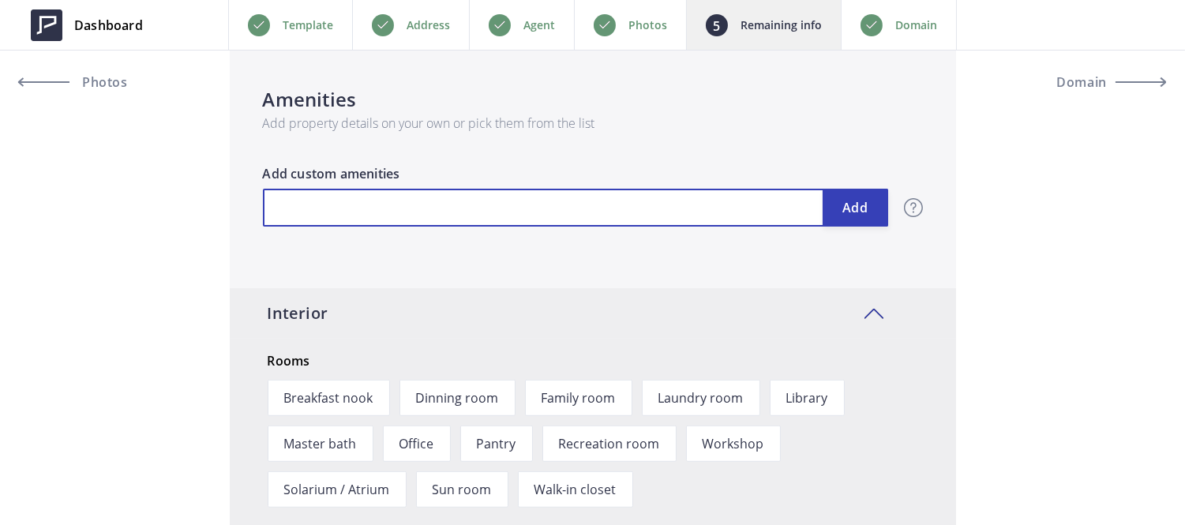
click at [595, 207] on input "text" at bounding box center [575, 208] width 625 height 38
type input "H"
type input "F"
type input "Cafe Dual Fuel Range"
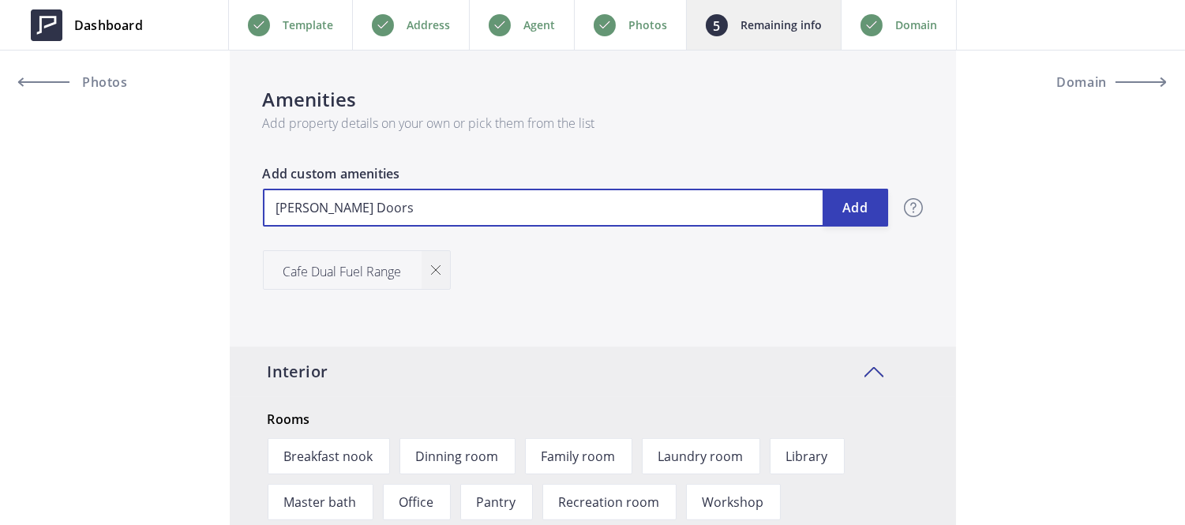
type input "[PERSON_NAME] Doors"
type input "Dual-pane Windows"
type input "Upgraded electrical and plumbing"
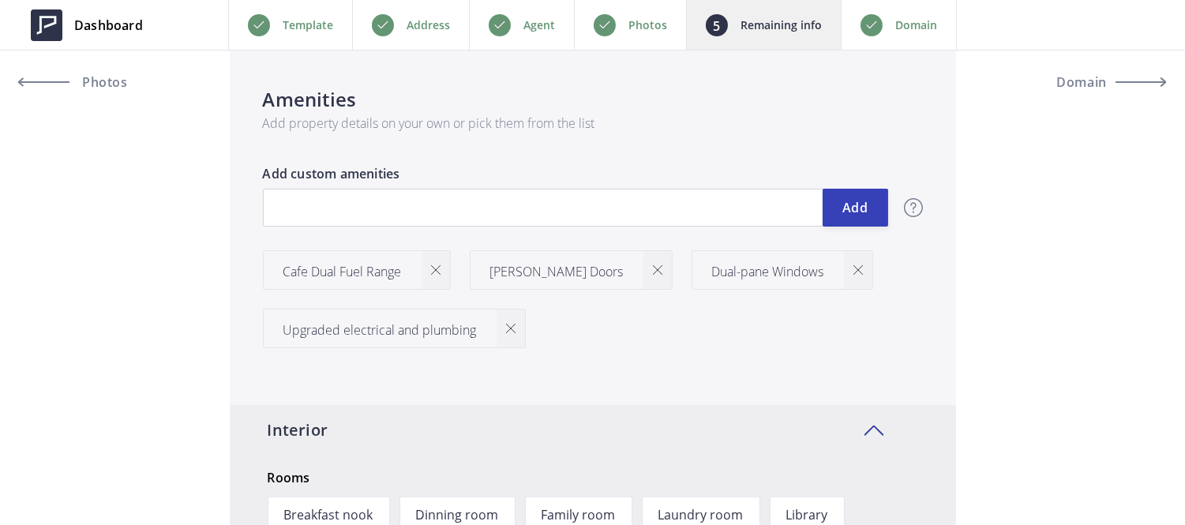
click at [511, 327] on img at bounding box center [510, 328] width 9 height 9
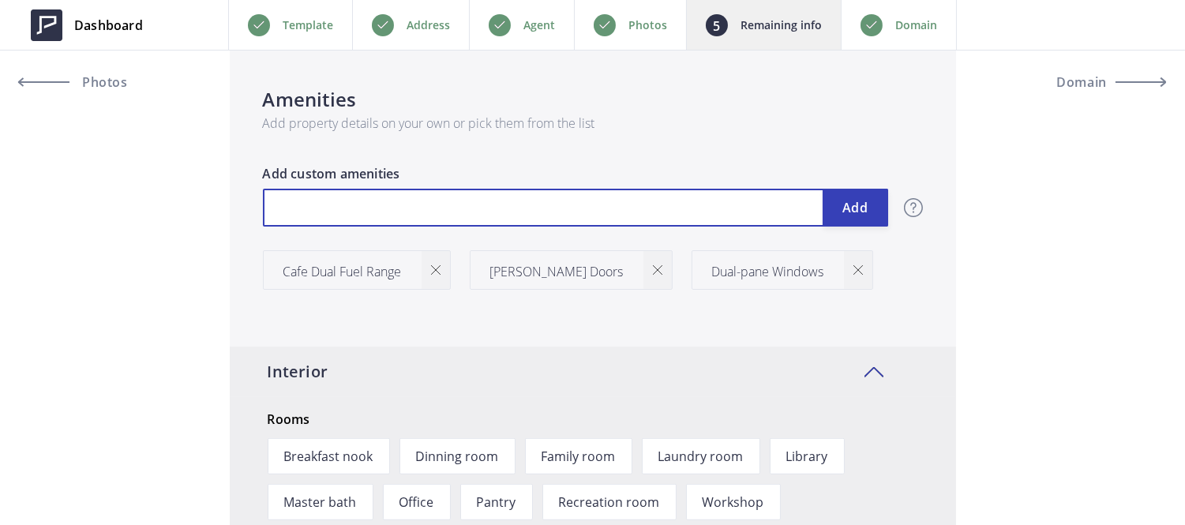
click at [472, 211] on input "text" at bounding box center [575, 208] width 625 height 38
type input "Upgraded Electrical and Plumbing"
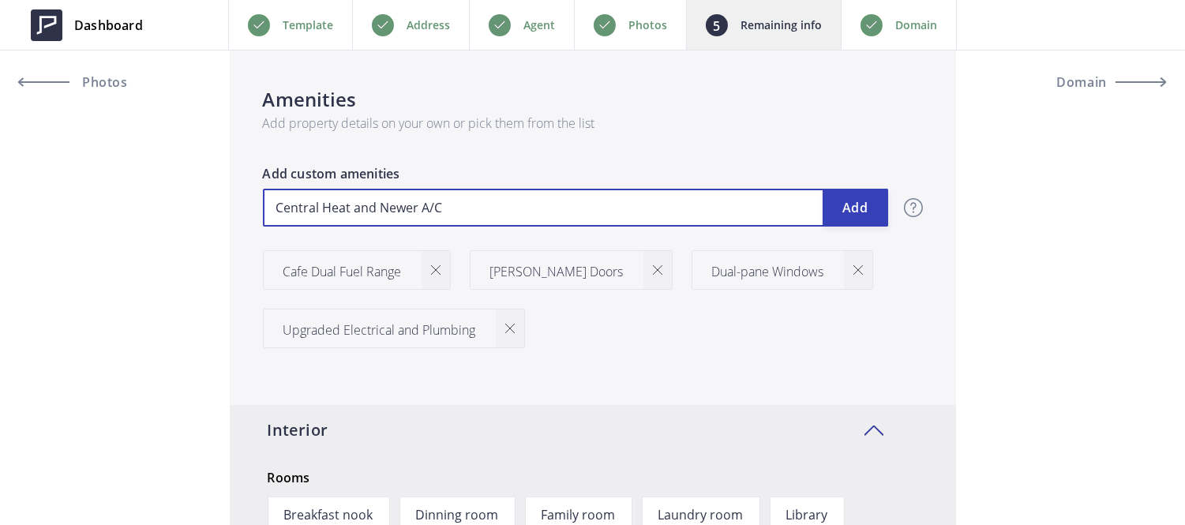
type input "Central Heat and Newer A/C"
click at [448, 210] on input "Backyard Oasis with mature lemon , lime & fig Trees" at bounding box center [575, 208] width 625 height 38
click at [493, 208] on input "Backyard Oasis with mature Lemon , lime & fig Trees" at bounding box center [575, 208] width 625 height 38
click at [542, 208] on input "Backyard Oasis with mature [PERSON_NAME] , Lime & fig Trees" at bounding box center [575, 208] width 625 height 38
click at [406, 208] on input "Backyard Oasis with mature Lemon , Lime & Fig Trees" at bounding box center [575, 208] width 625 height 38
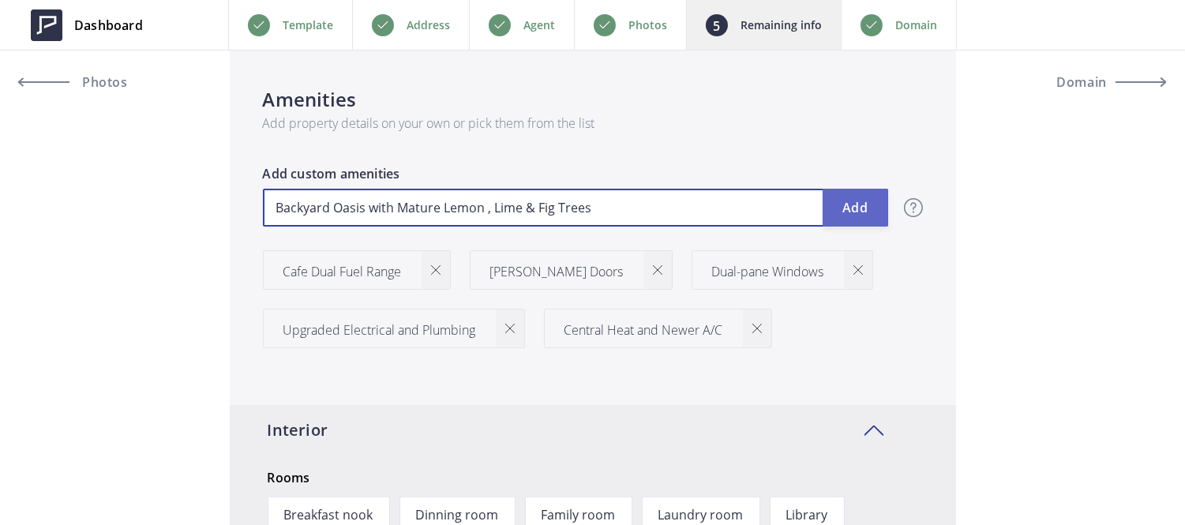
type input "Backyard Oasis with Mature Lemon , Lime & Fig Trees"
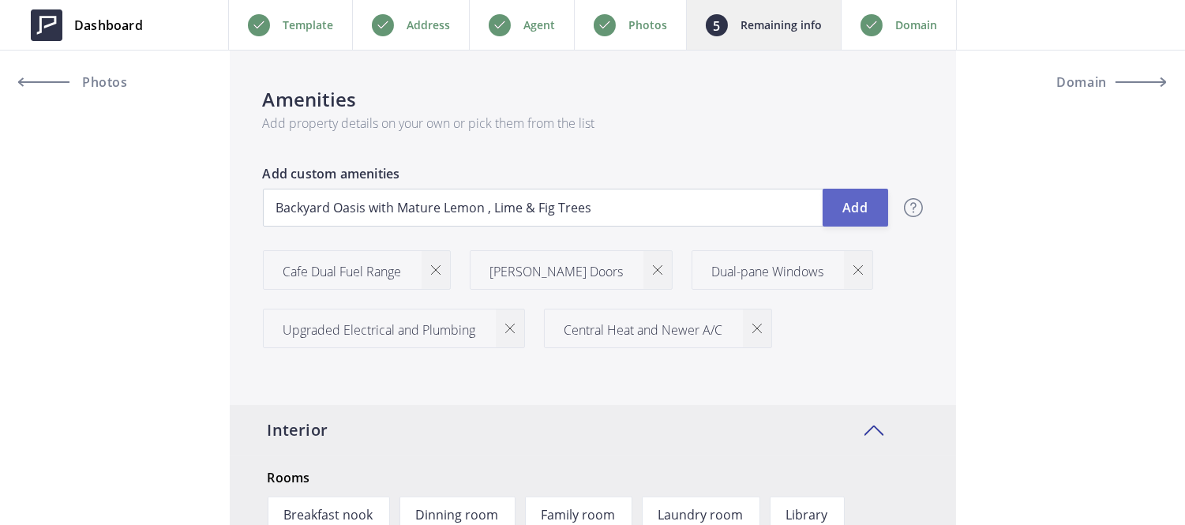
click at [855, 210] on button "Add" at bounding box center [856, 208] width 66 height 38
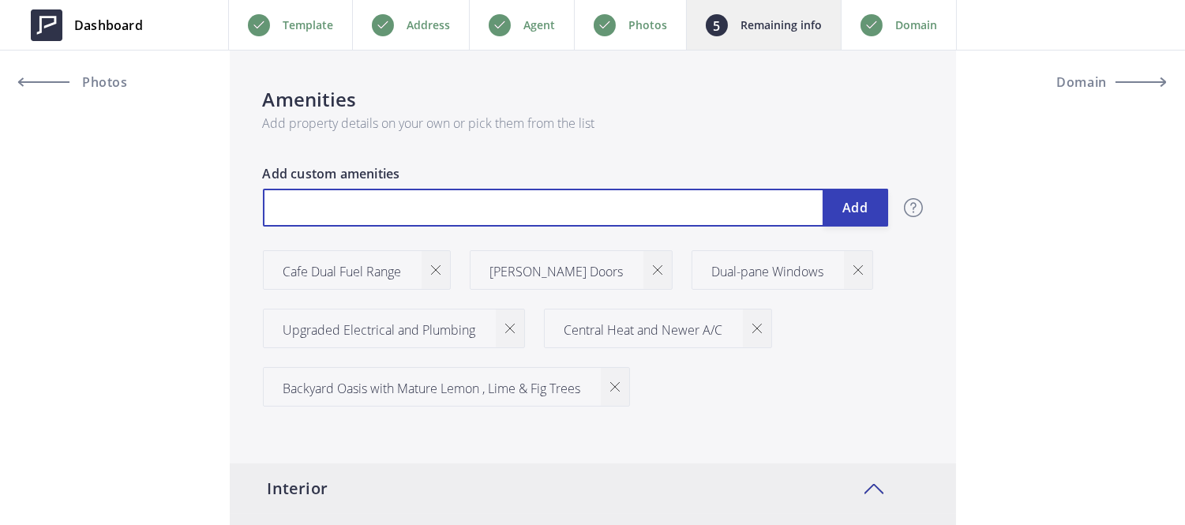
click at [634, 196] on input "text" at bounding box center [575, 208] width 625 height 38
type input "Attached Garage"
type input "Prime [PERSON_NAME] Location"
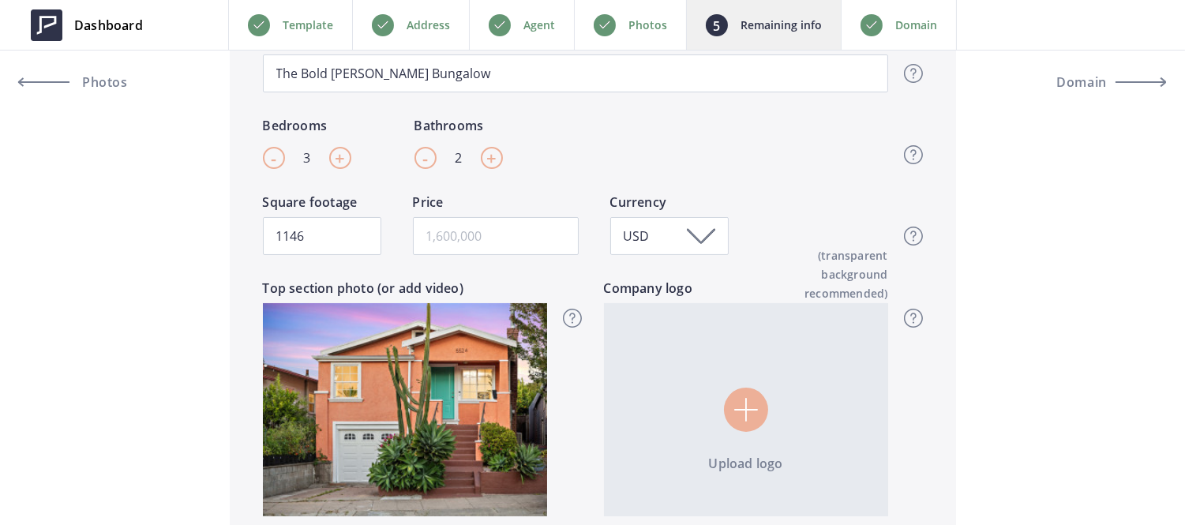
scroll to position [326, 0]
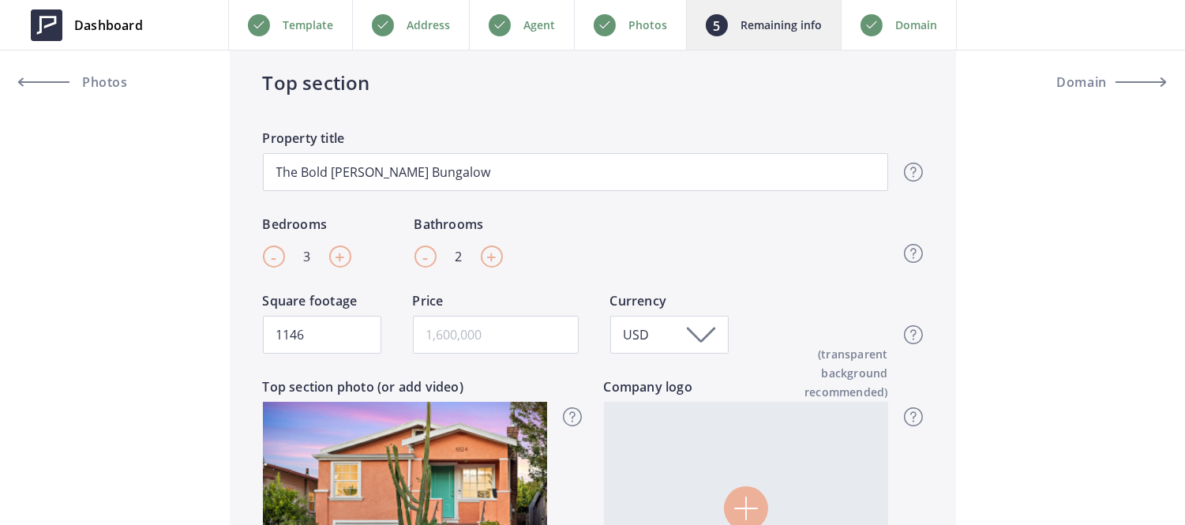
click at [869, 36] on div "Domain" at bounding box center [899, 25] width 116 height 50
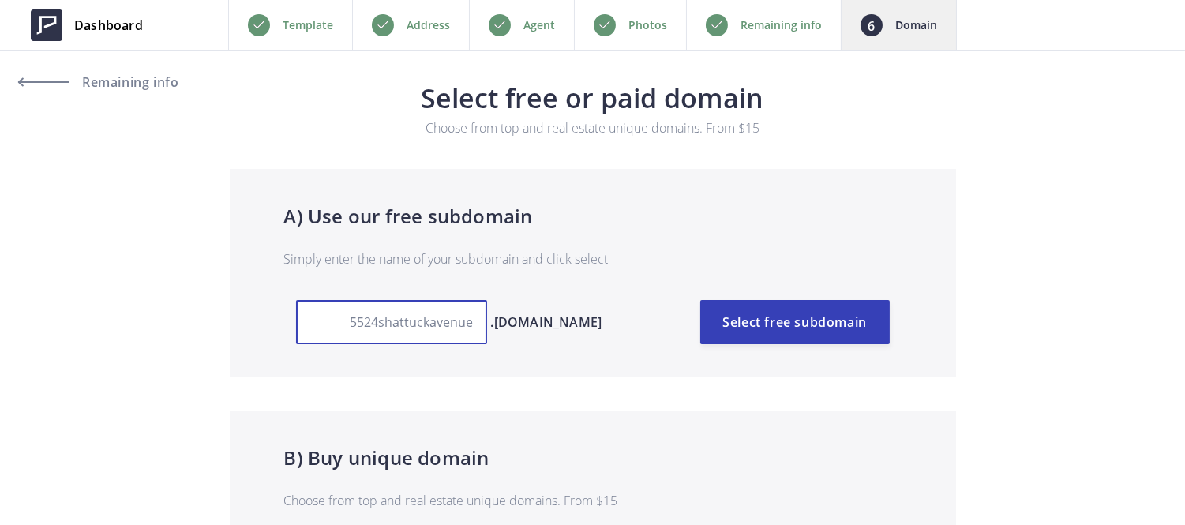
drag, startPoint x: 442, startPoint y: 320, endPoint x: 325, endPoint y: 297, distance: 119.2
click at [325, 297] on div "A) Use our free subdomain Simply enter the name of your subdomain and click sel…" at bounding box center [592, 273] width 617 height 142
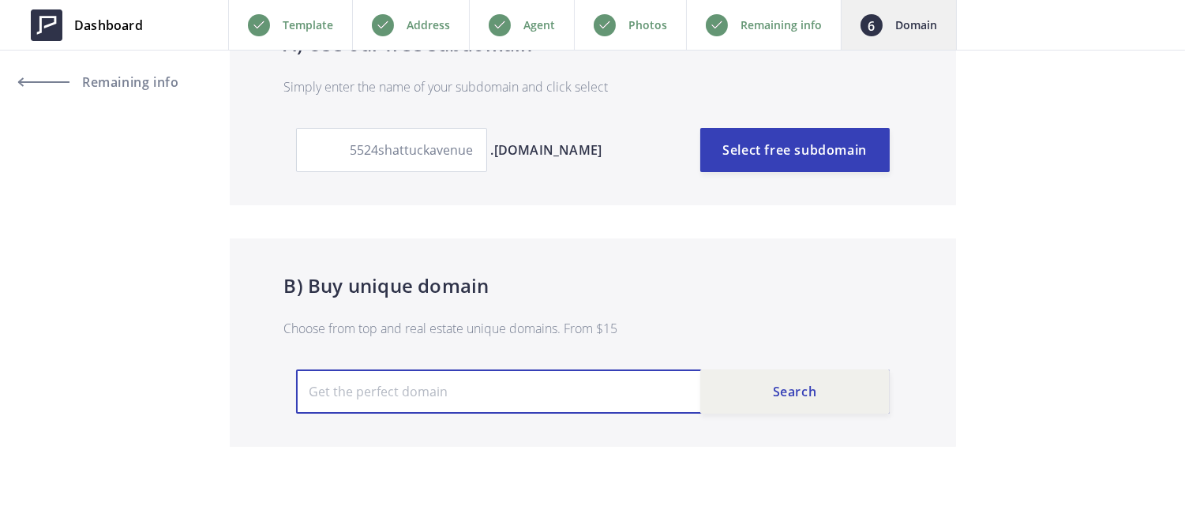
click at [455, 375] on input "text" at bounding box center [593, 391] width 594 height 44
paste input "5524shattuckave"
click at [455, 375] on input "5524shattuckave" at bounding box center [593, 391] width 594 height 44
type input "[DOMAIN_NAME]"
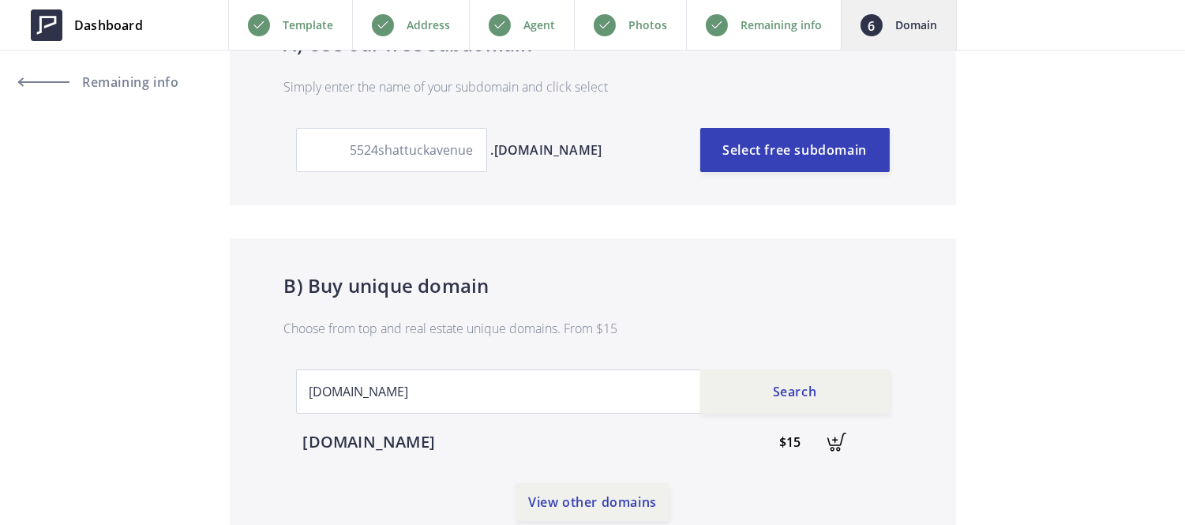
click at [830, 437] on img at bounding box center [836, 442] width 35 height 35
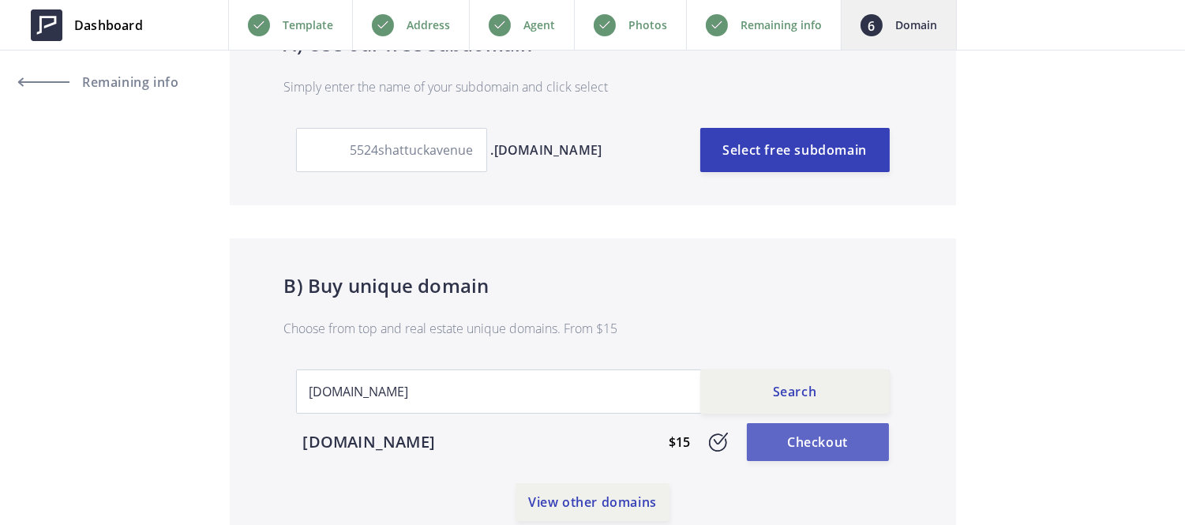
click at [830, 437] on link "Checkout" at bounding box center [818, 442] width 142 height 38
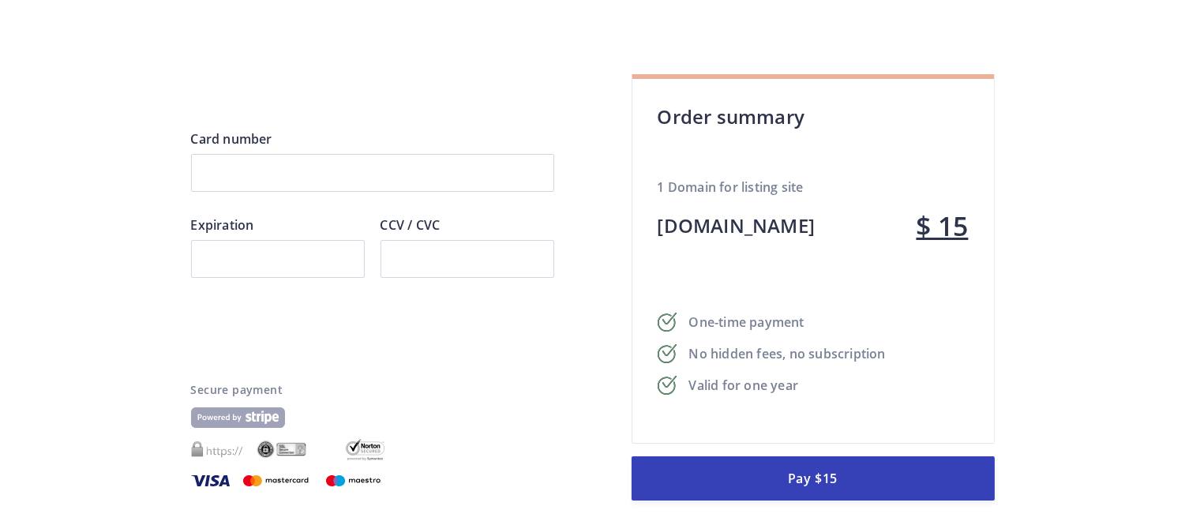
scroll to position [81, 0]
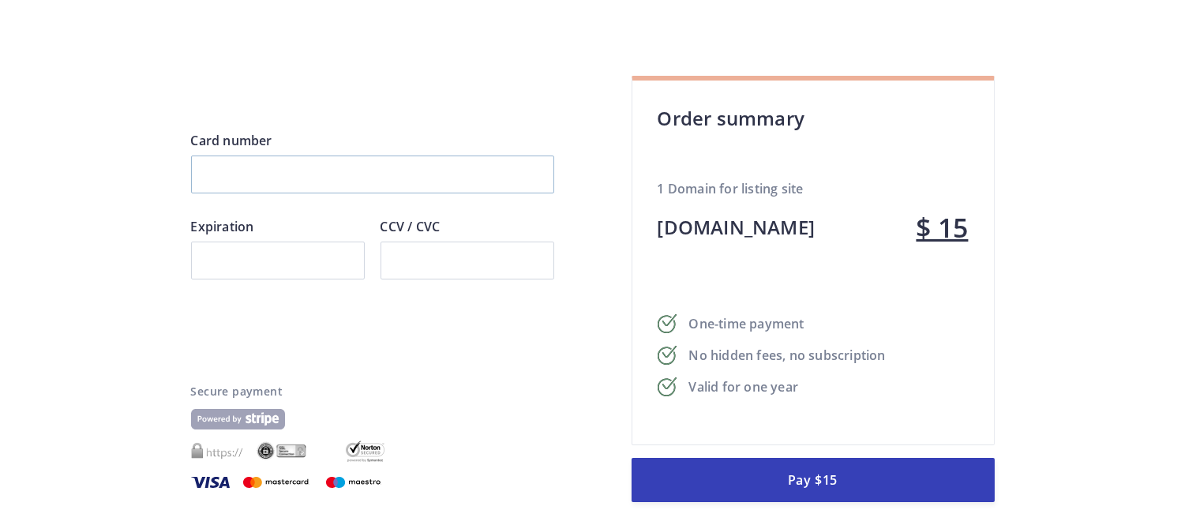
click at [392, 159] on div at bounding box center [372, 175] width 363 height 38
click at [401, 270] on div at bounding box center [467, 261] width 174 height 38
click at [403, 332] on div "Card number Expiration CCV / CVC Pay $15 Secure payment" at bounding box center [372, 317] width 363 height 372
drag, startPoint x: 912, startPoint y: 472, endPoint x: 808, endPoint y: 454, distance: 105.0
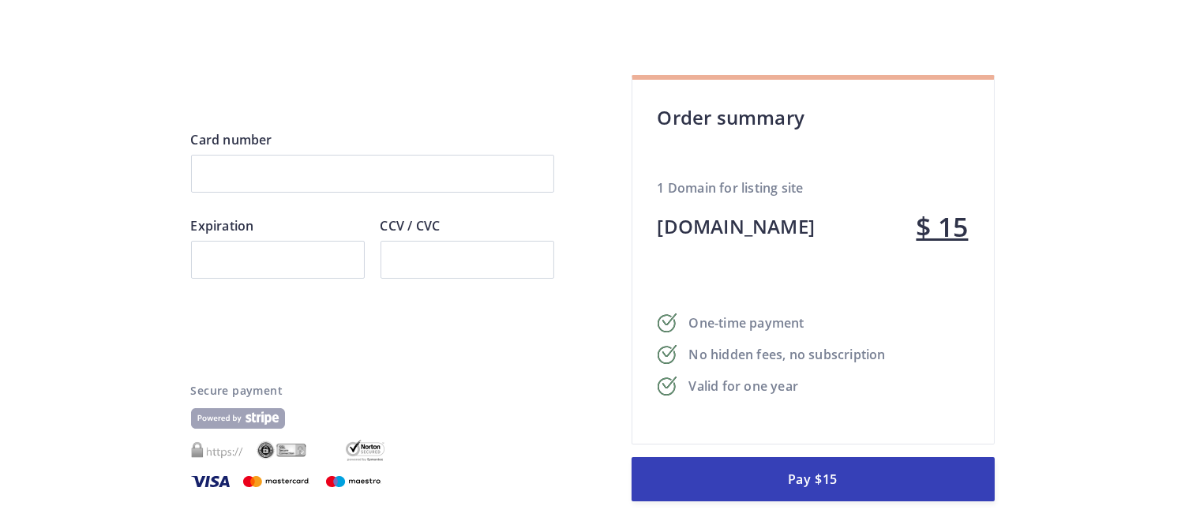
click at [808, 454] on div "Order summary 1 Domain for listing site 5524shattuckave.com $ 15 One-time payme…" at bounding box center [812, 288] width 363 height 427
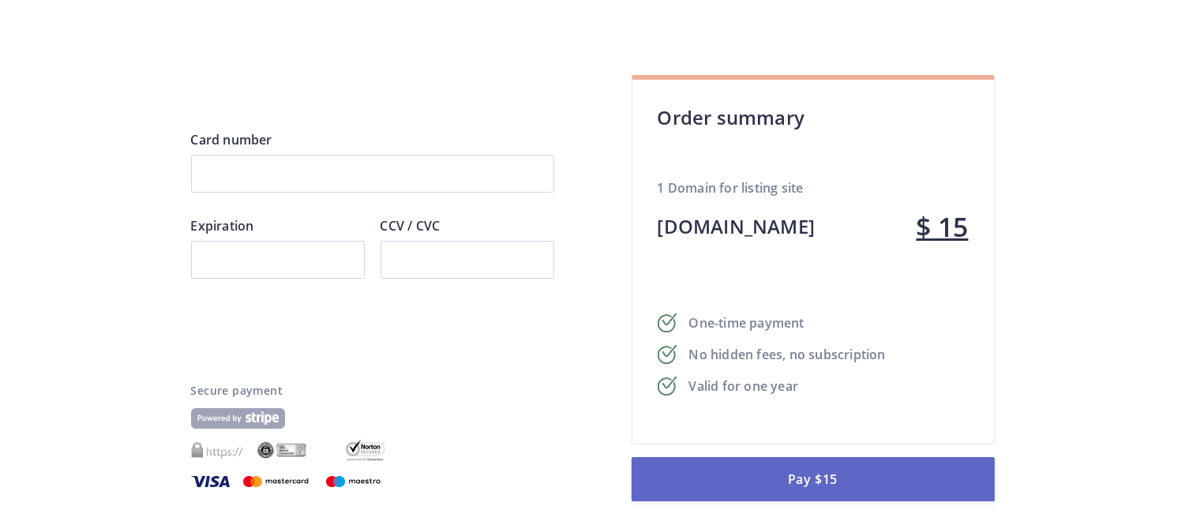
click at [816, 470] on button "Pay $15" at bounding box center [812, 479] width 363 height 44
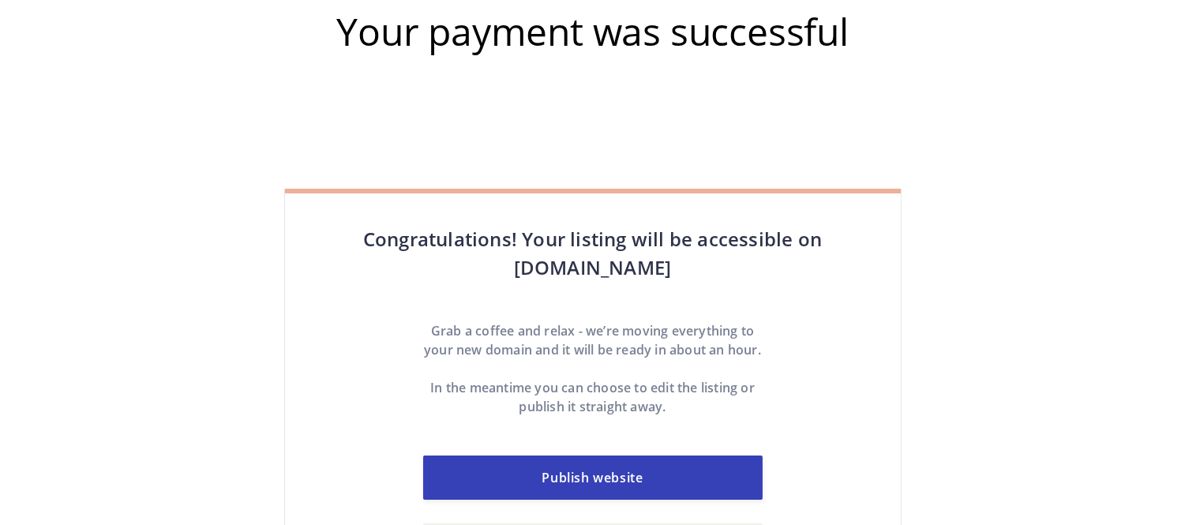
scroll to position [92, 0]
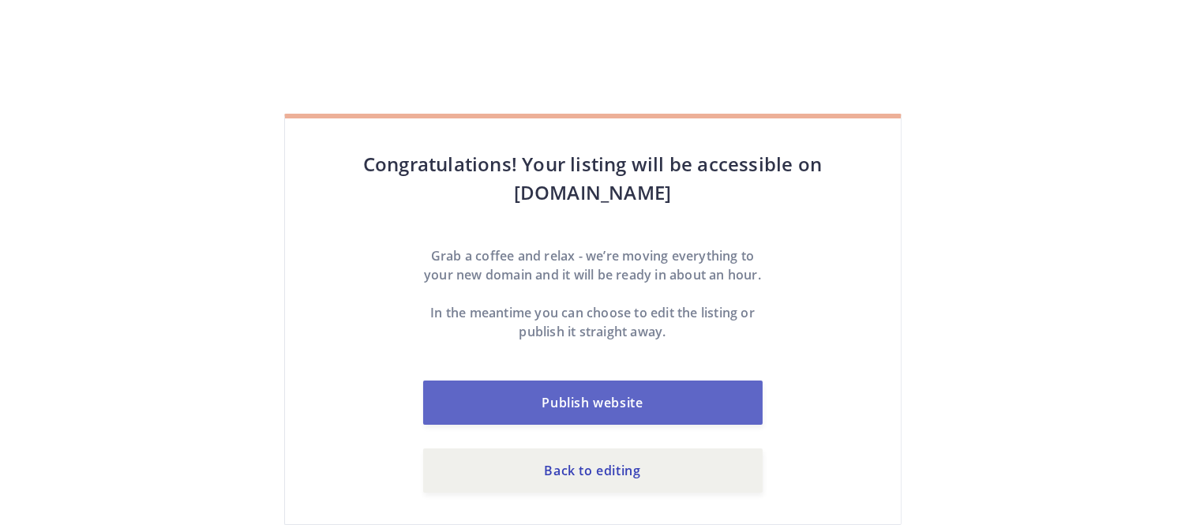
click at [661, 412] on link "Publish website" at bounding box center [592, 402] width 339 height 44
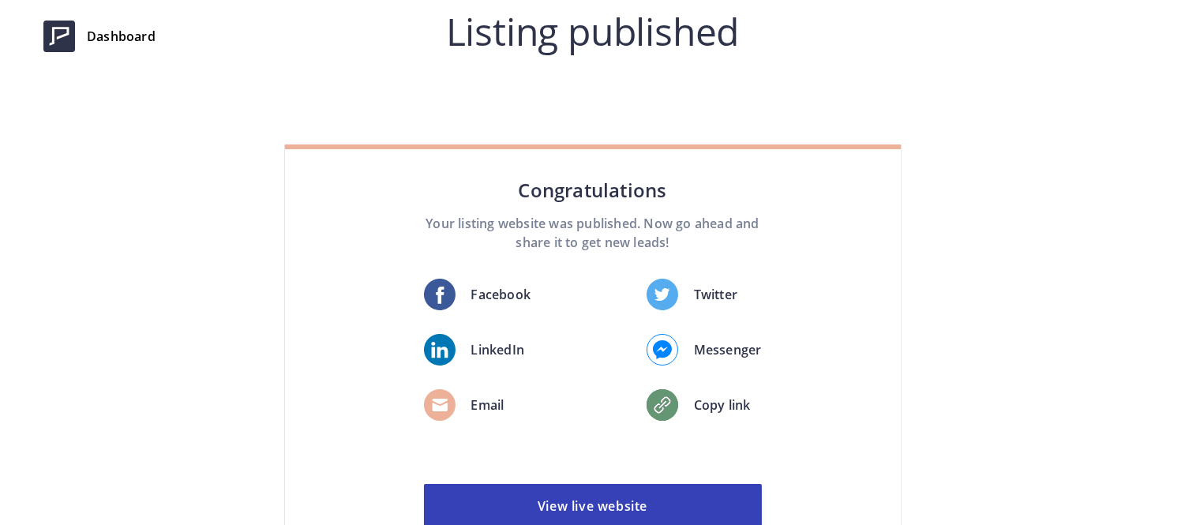
scroll to position [122, 0]
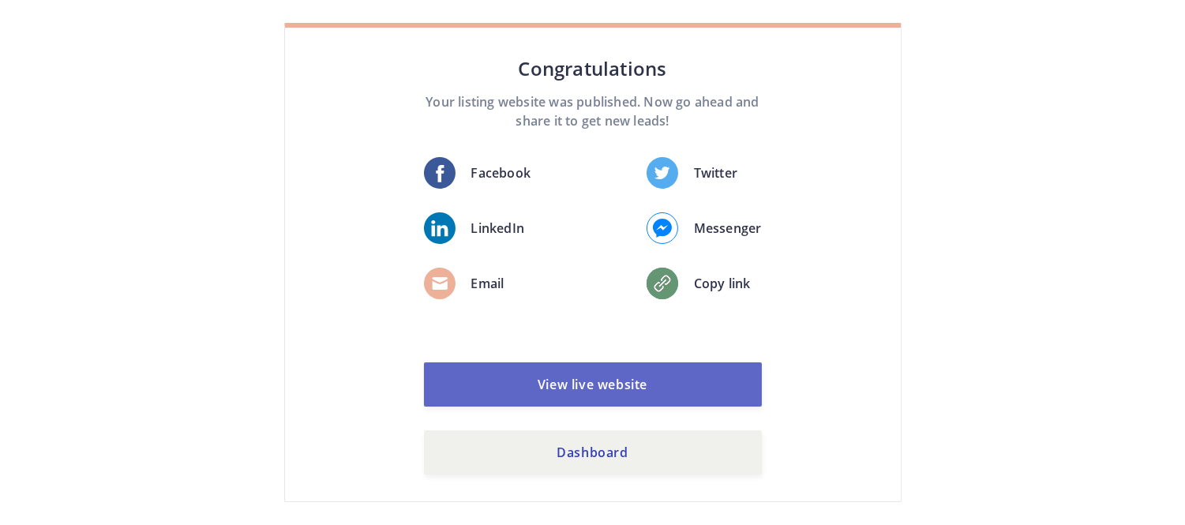
click at [555, 375] on link "View live website" at bounding box center [593, 384] width 338 height 44
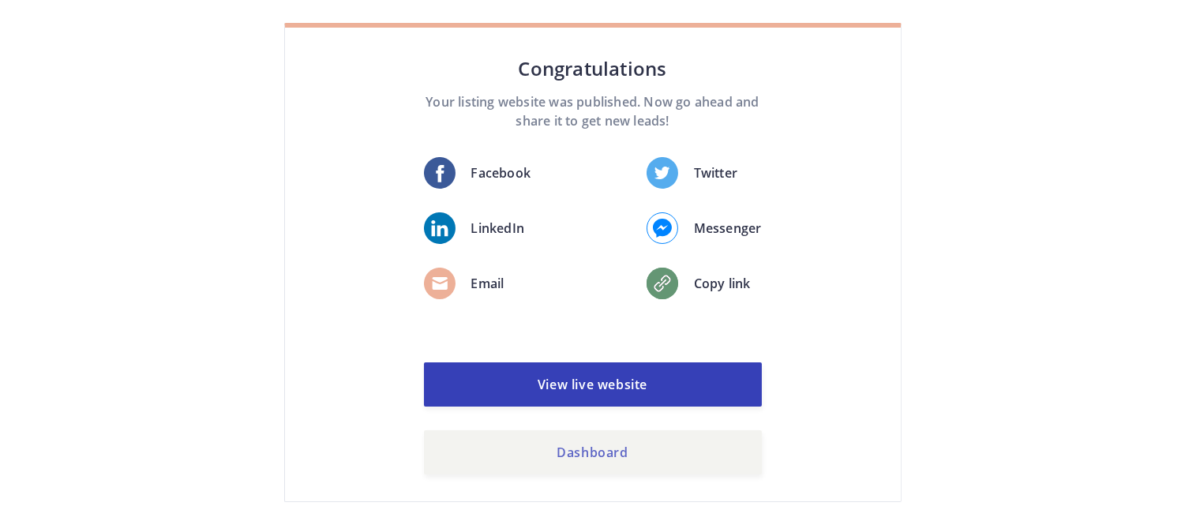
click at [487, 444] on link "Dashboard" at bounding box center [593, 452] width 338 height 44
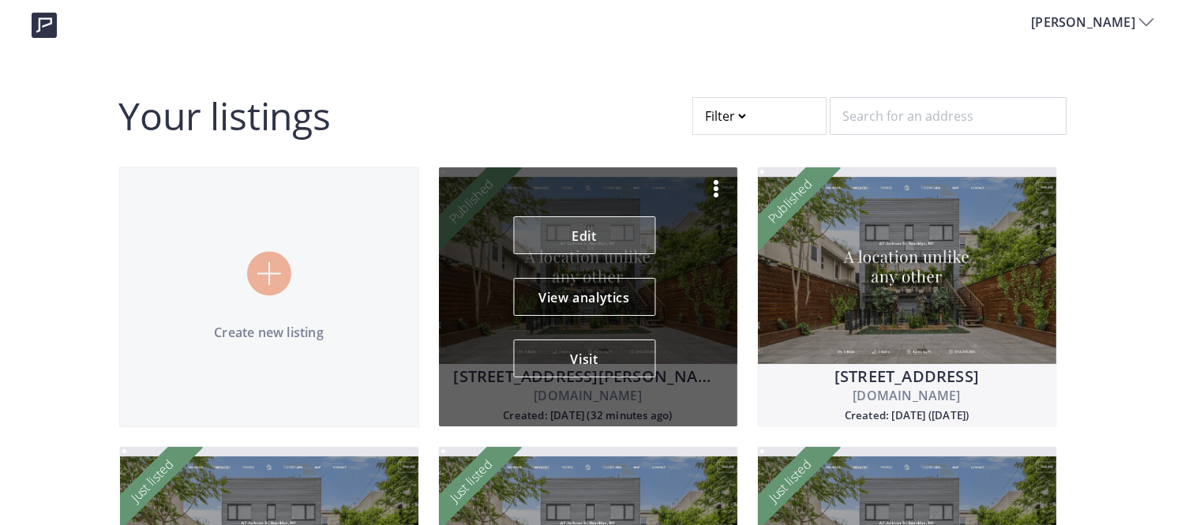
click at [568, 227] on link "Edit" at bounding box center [584, 235] width 142 height 38
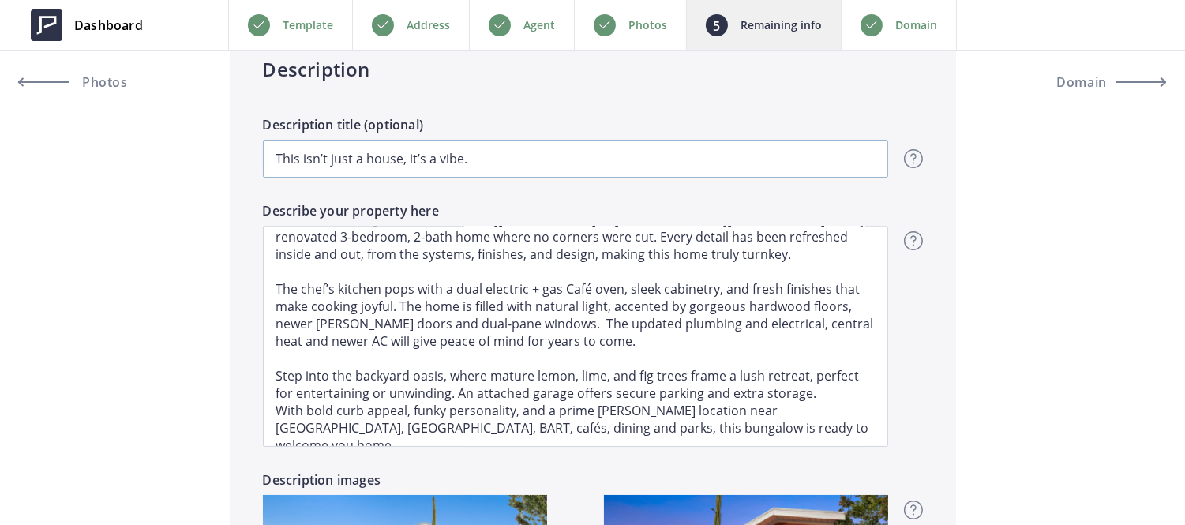
scroll to position [1613, 0]
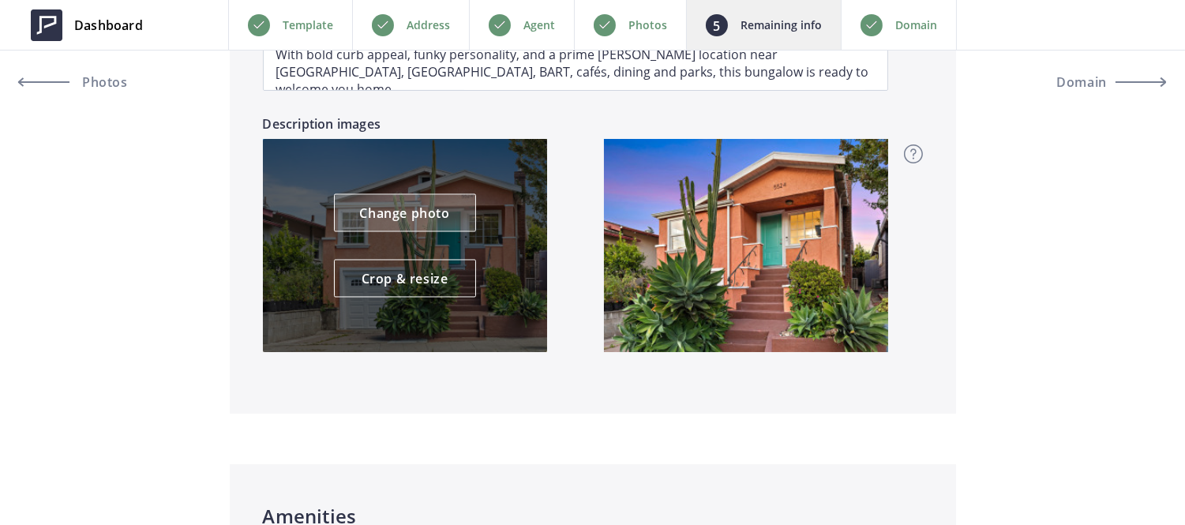
click at [409, 231] on link "Change photo" at bounding box center [405, 213] width 142 height 38
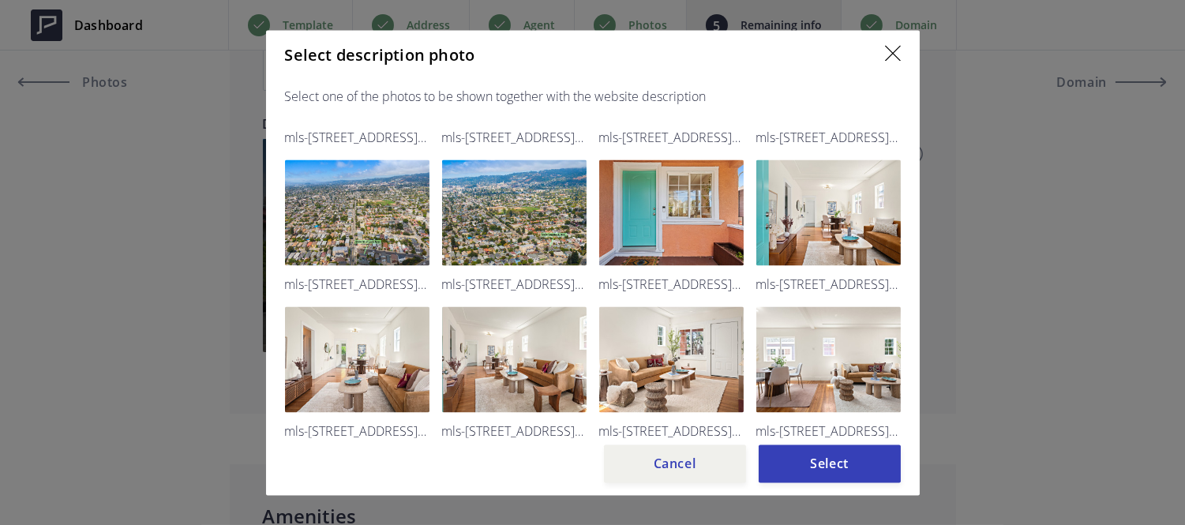
scroll to position [263, 0]
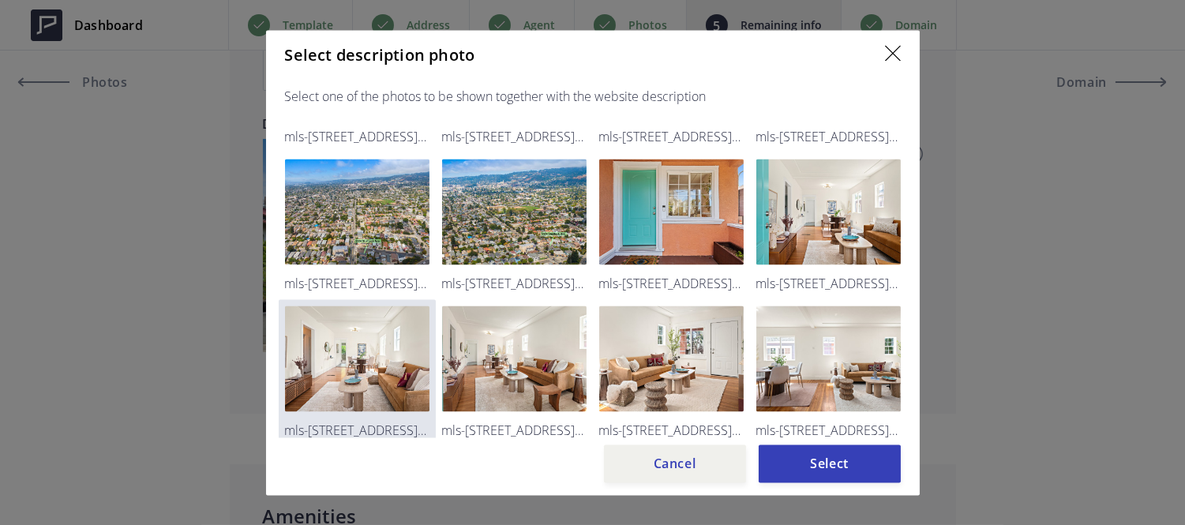
click at [345, 383] on img at bounding box center [357, 358] width 144 height 106
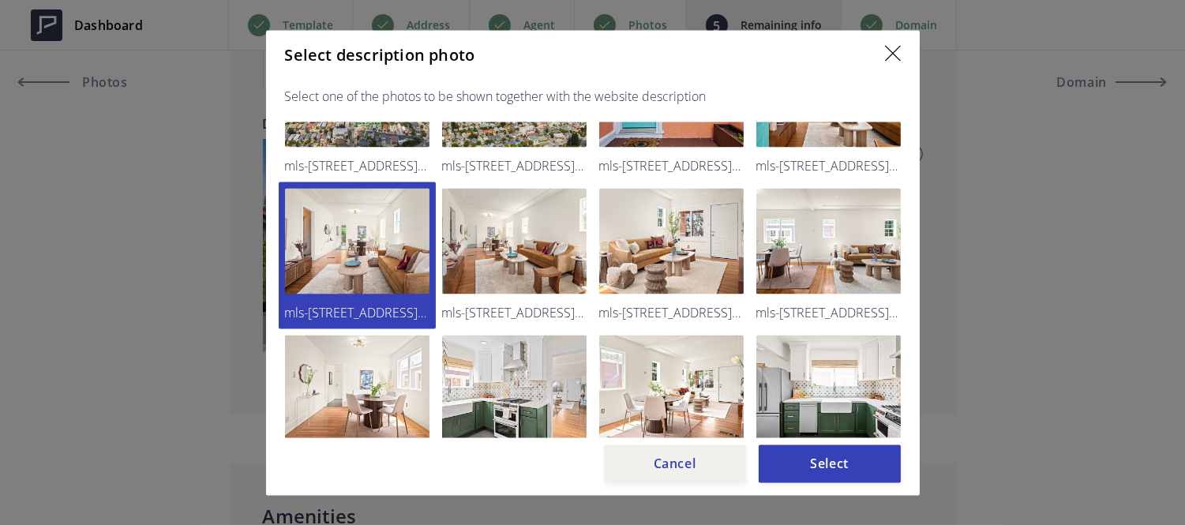
scroll to position [387, 0]
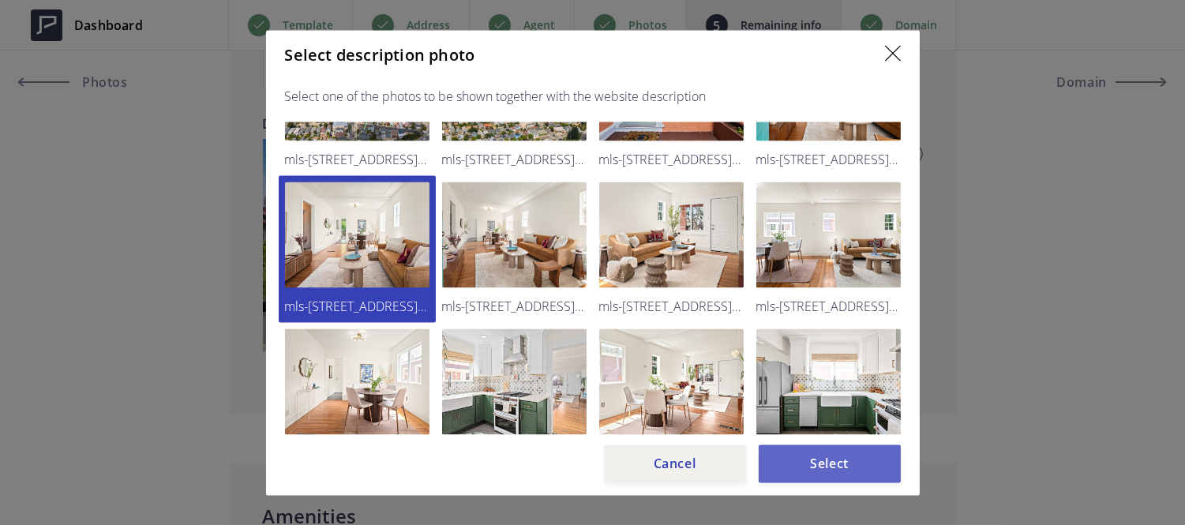
click at [822, 464] on button "Select" at bounding box center [830, 463] width 142 height 38
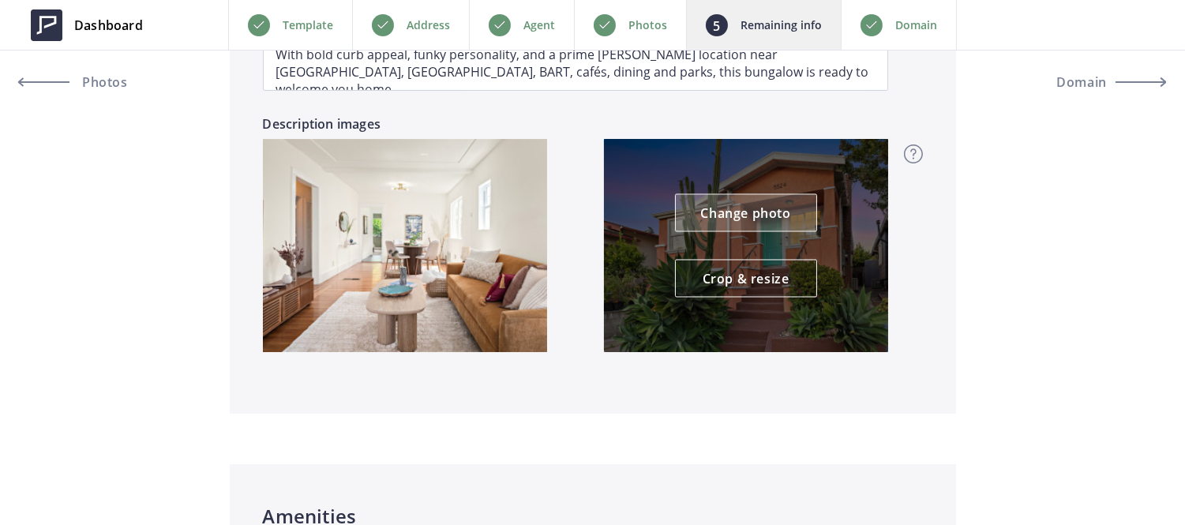
click at [703, 217] on link "Change photo" at bounding box center [746, 213] width 142 height 38
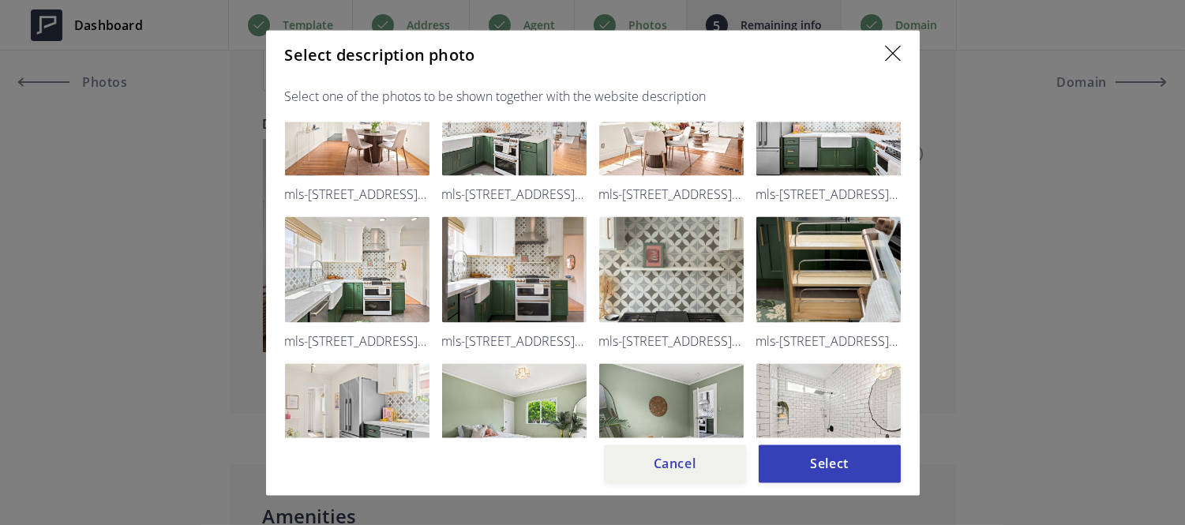
scroll to position [645, 0]
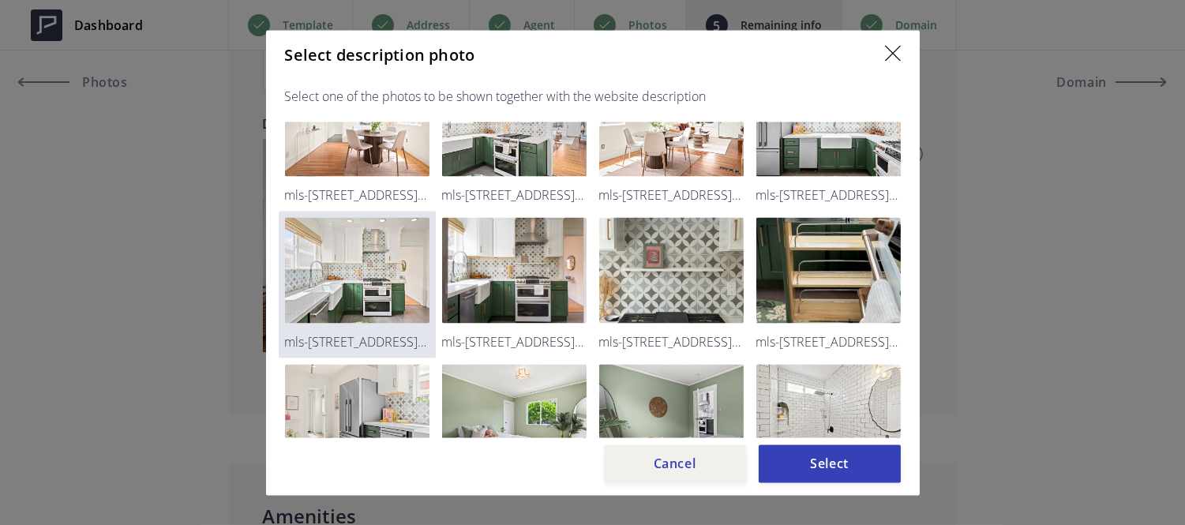
click at [314, 279] on img at bounding box center [357, 270] width 144 height 106
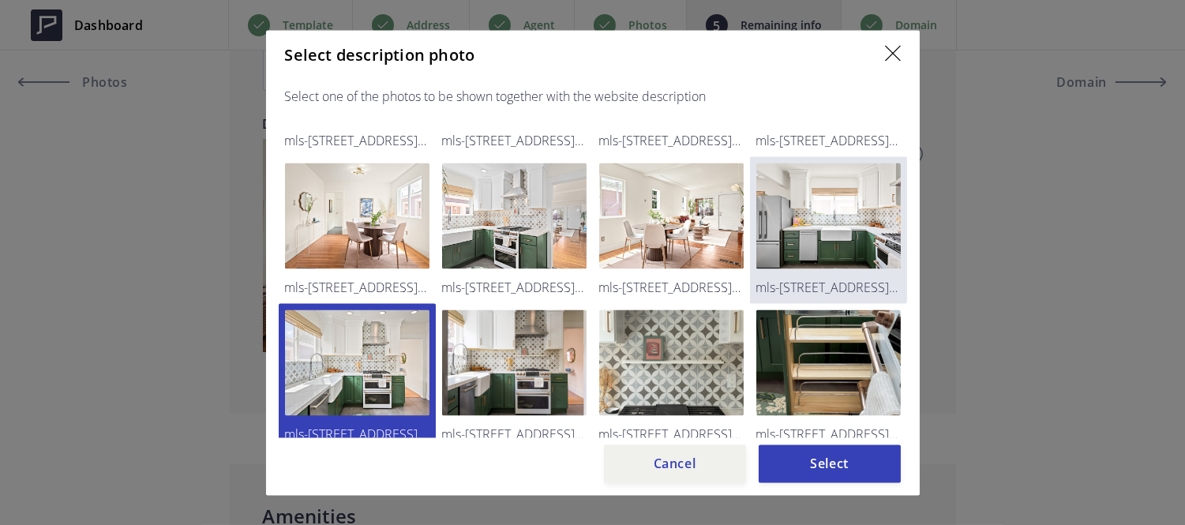
scroll to position [551, 0]
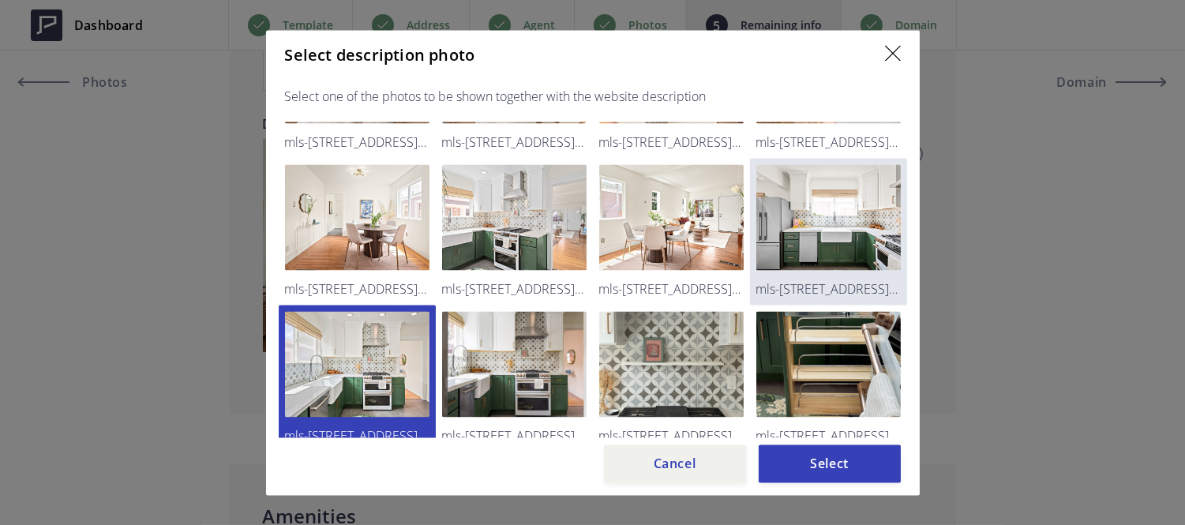
click at [823, 170] on img at bounding box center [828, 217] width 144 height 106
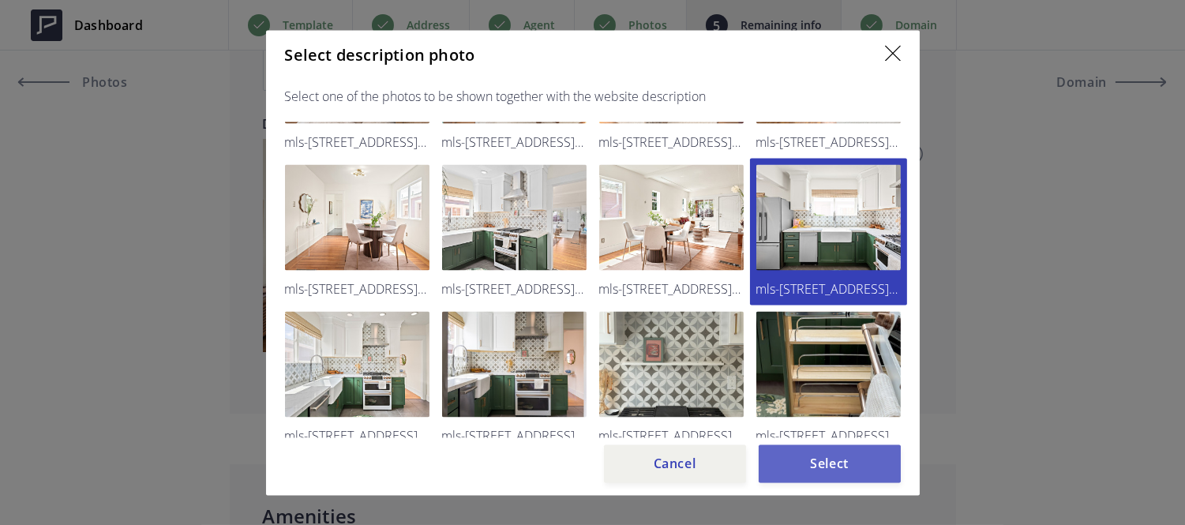
click at [851, 459] on button "Select" at bounding box center [830, 463] width 142 height 38
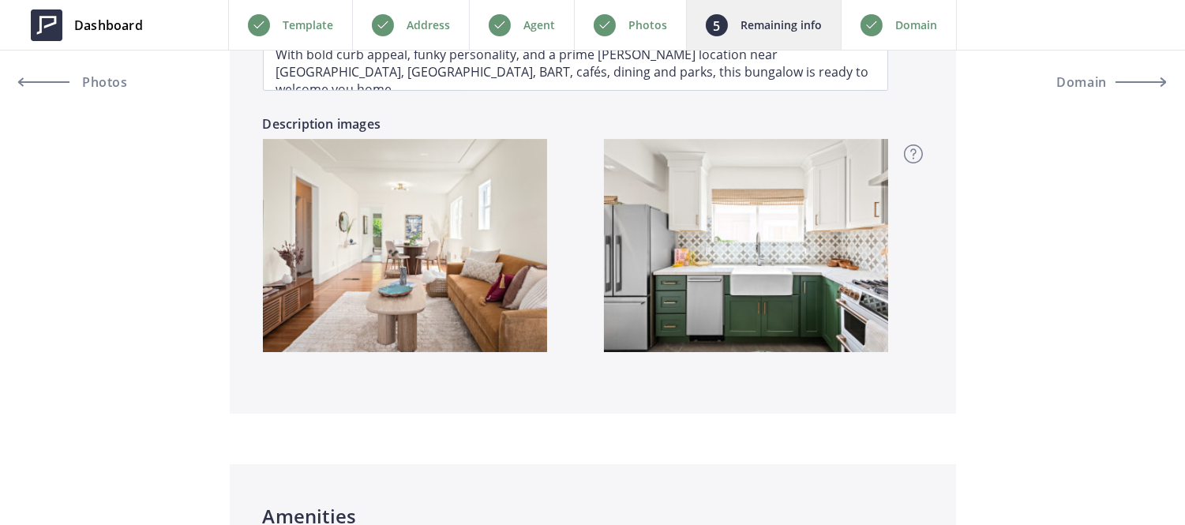
click at [895, 34] on p "Domain" at bounding box center [916, 25] width 42 height 19
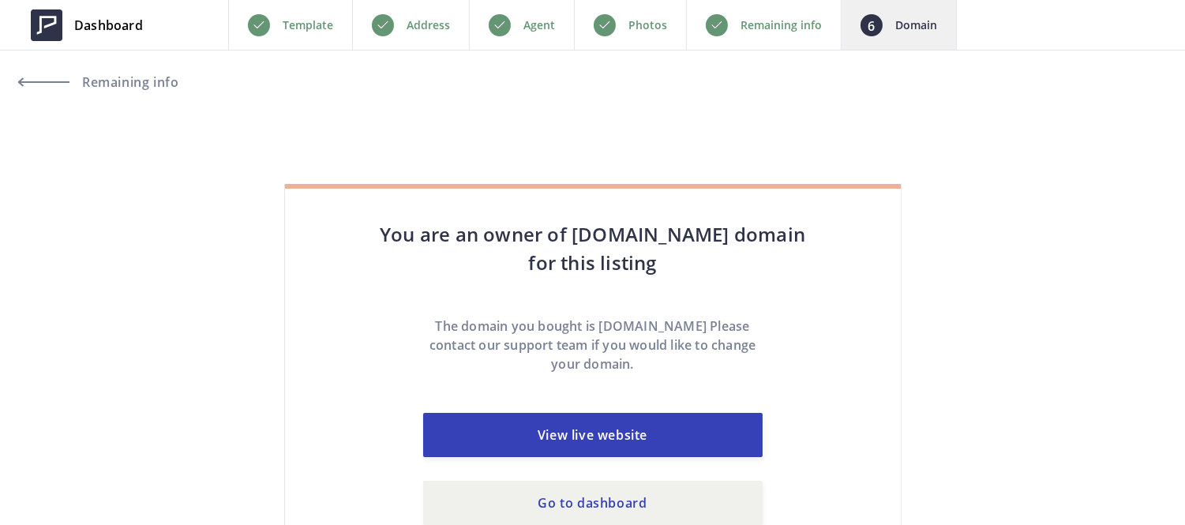
scroll to position [67, 0]
click at [504, 445] on link "View live website" at bounding box center [592, 434] width 339 height 44
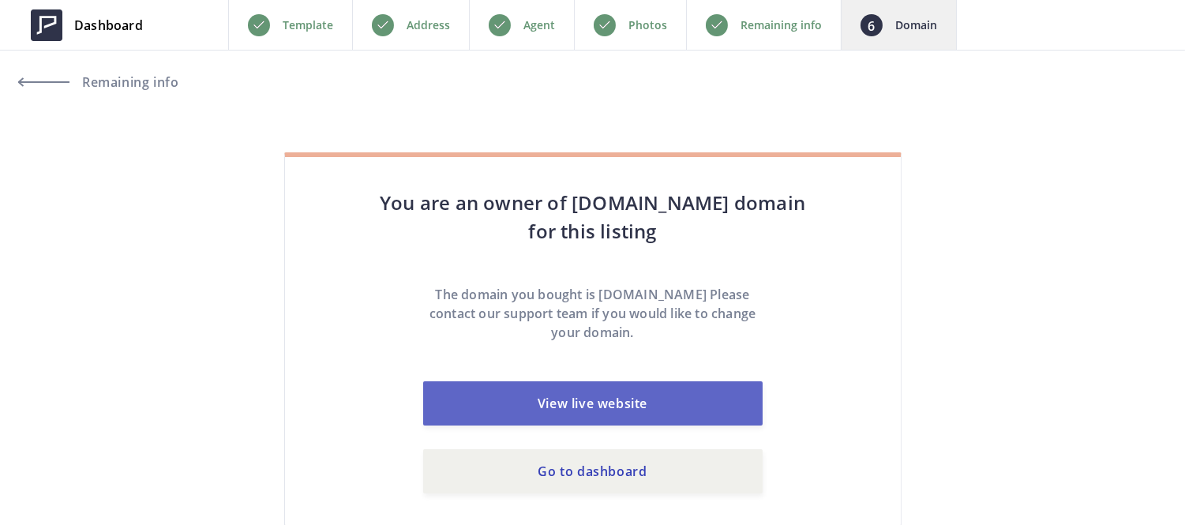
click at [522, 397] on link "View live website" at bounding box center [592, 403] width 339 height 44
drag, startPoint x: 608, startPoint y: 405, endPoint x: 576, endPoint y: 416, distance: 33.5
click at [576, 416] on link "View live website" at bounding box center [592, 403] width 339 height 44
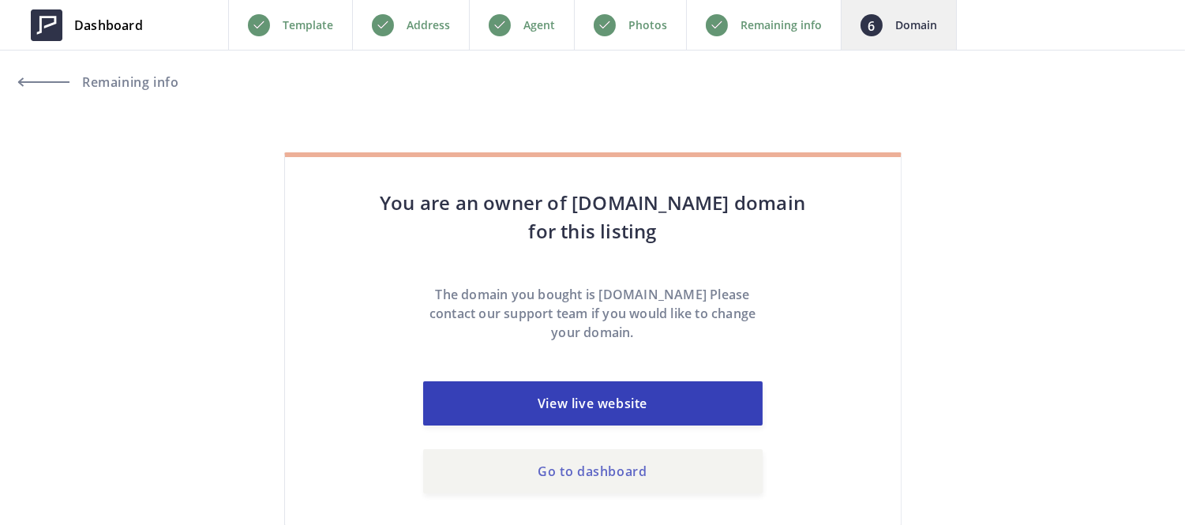
click at [572, 477] on link "Go to dashboard" at bounding box center [592, 471] width 339 height 44
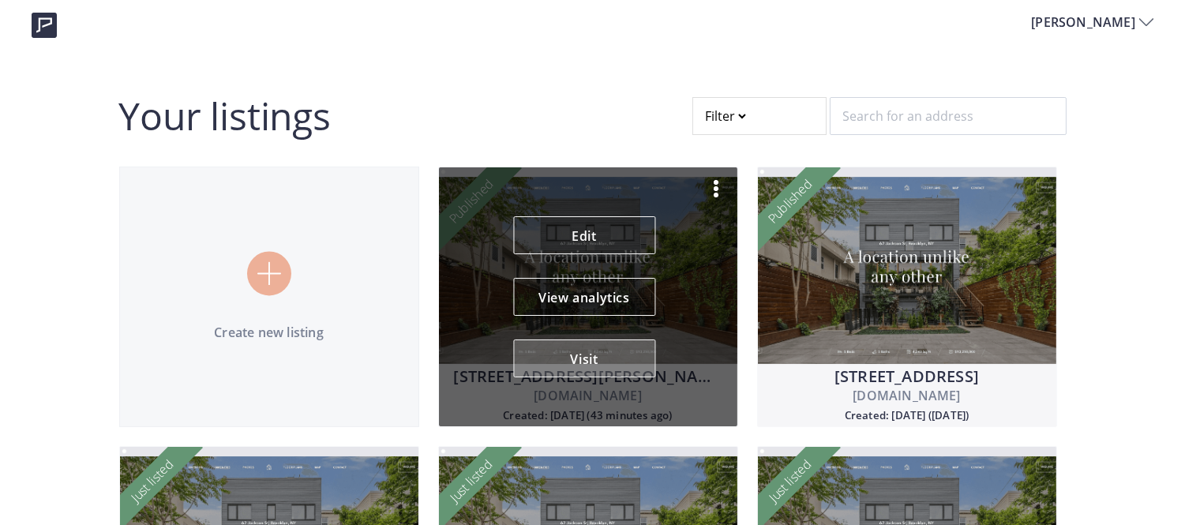
click at [582, 368] on button "Visit" at bounding box center [584, 358] width 142 height 38
click at [586, 353] on button "Visit" at bounding box center [584, 358] width 142 height 38
